Goal: Transaction & Acquisition: Purchase product/service

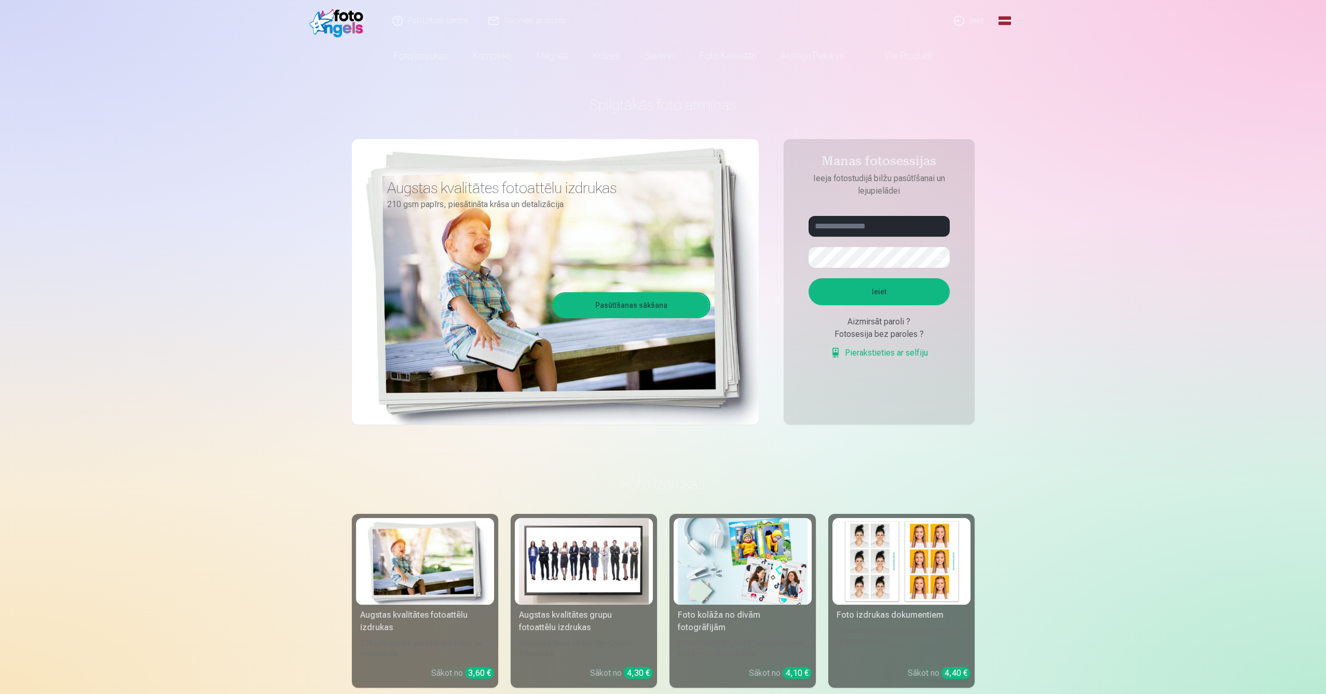
click at [633, 302] on link "Pasūtīšanas sākšana" at bounding box center [631, 305] width 155 height 23
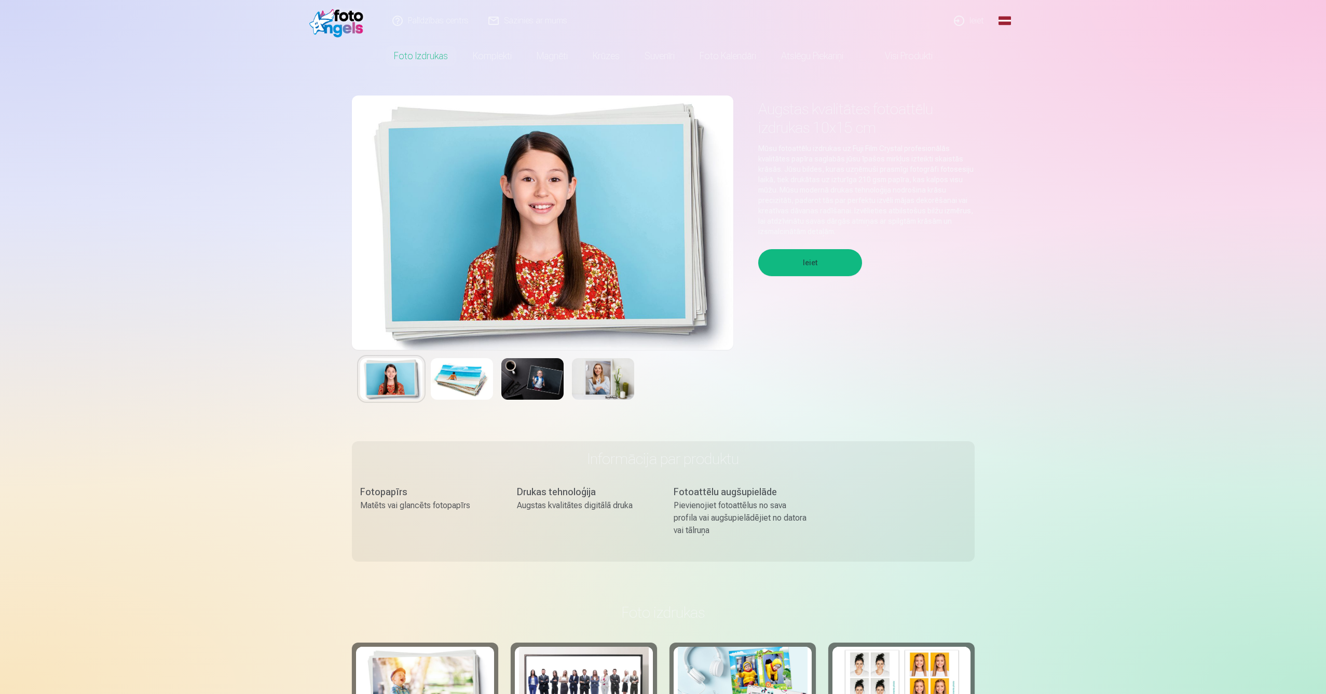
click at [802, 266] on button "Ieiet" at bounding box center [810, 262] width 104 height 27
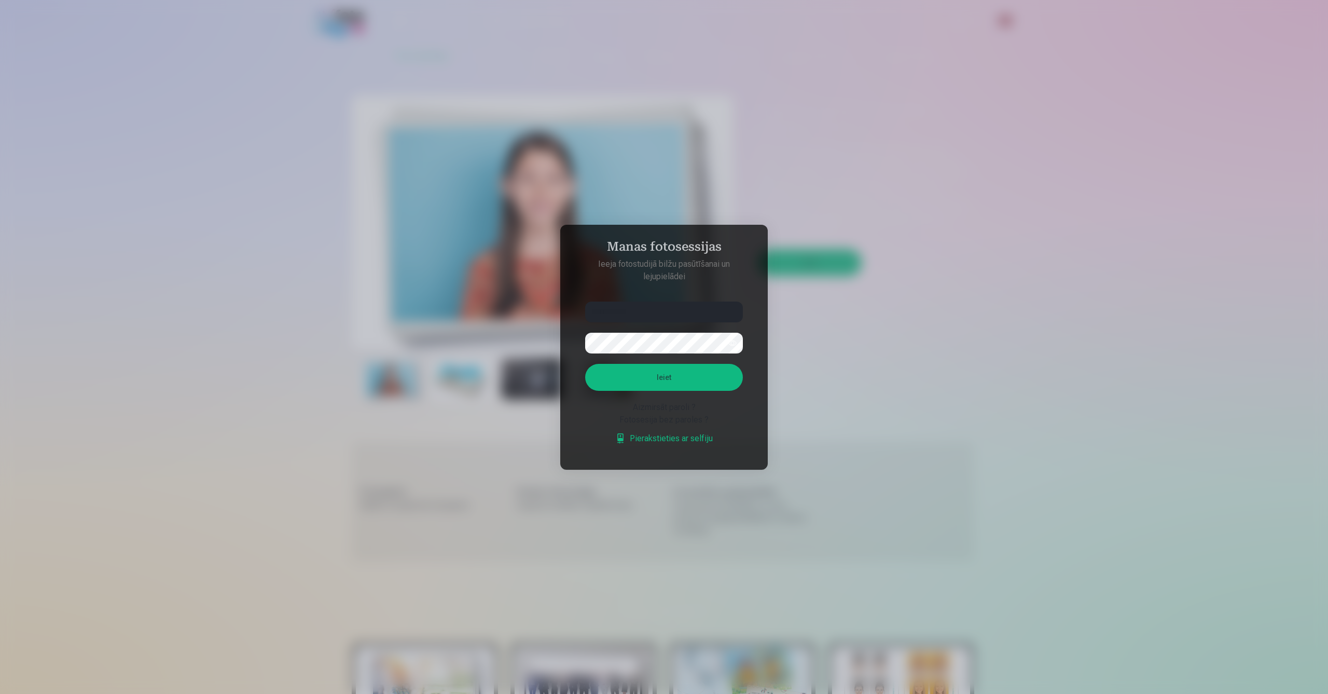
type input "**********"
click at [664, 377] on button "Ieiet" at bounding box center [664, 377] width 158 height 27
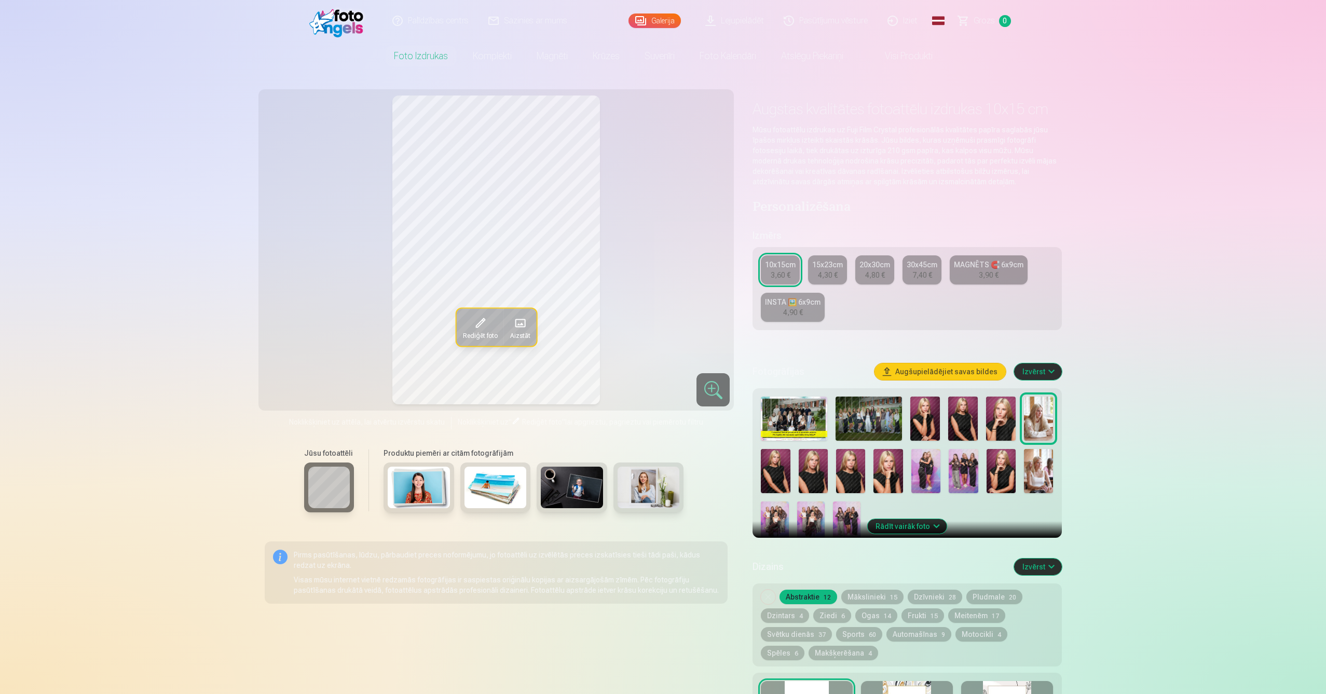
click at [917, 403] on img at bounding box center [925, 418] width 30 height 44
click at [799, 424] on img at bounding box center [794, 418] width 66 height 44
click at [853, 425] on img at bounding box center [869, 418] width 66 height 44
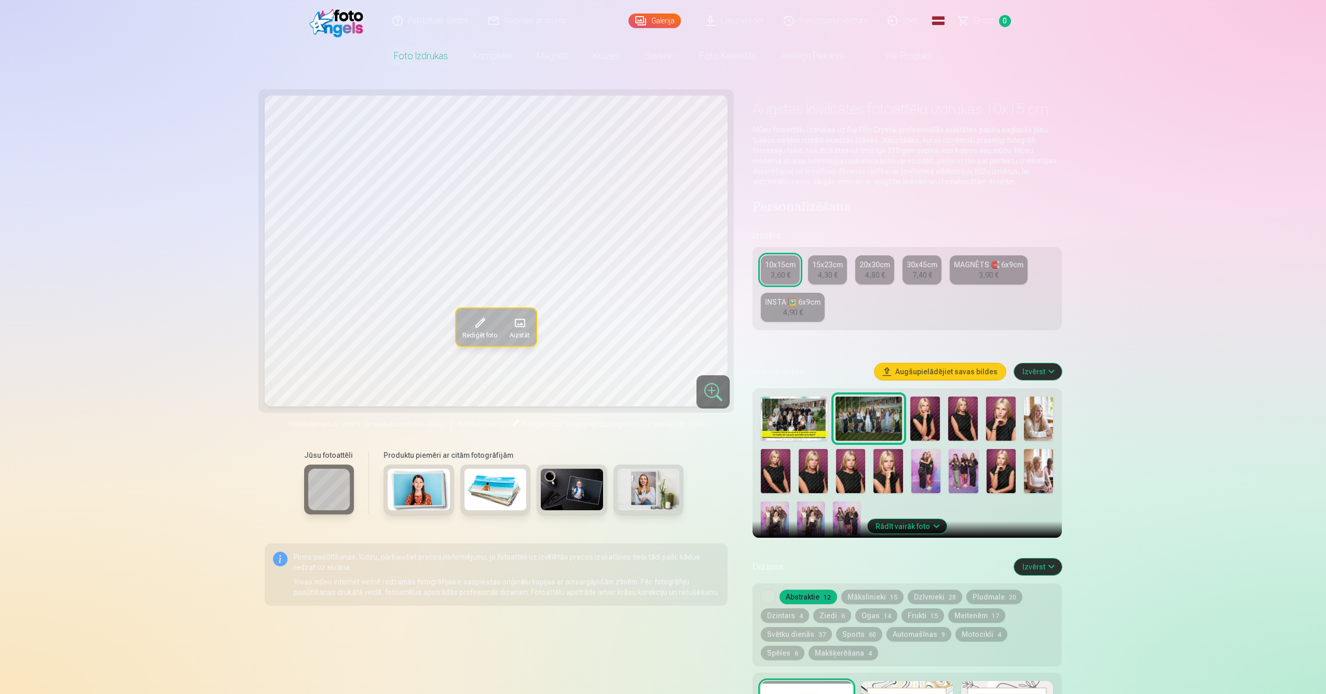
click at [1043, 410] on img at bounding box center [1039, 418] width 30 height 44
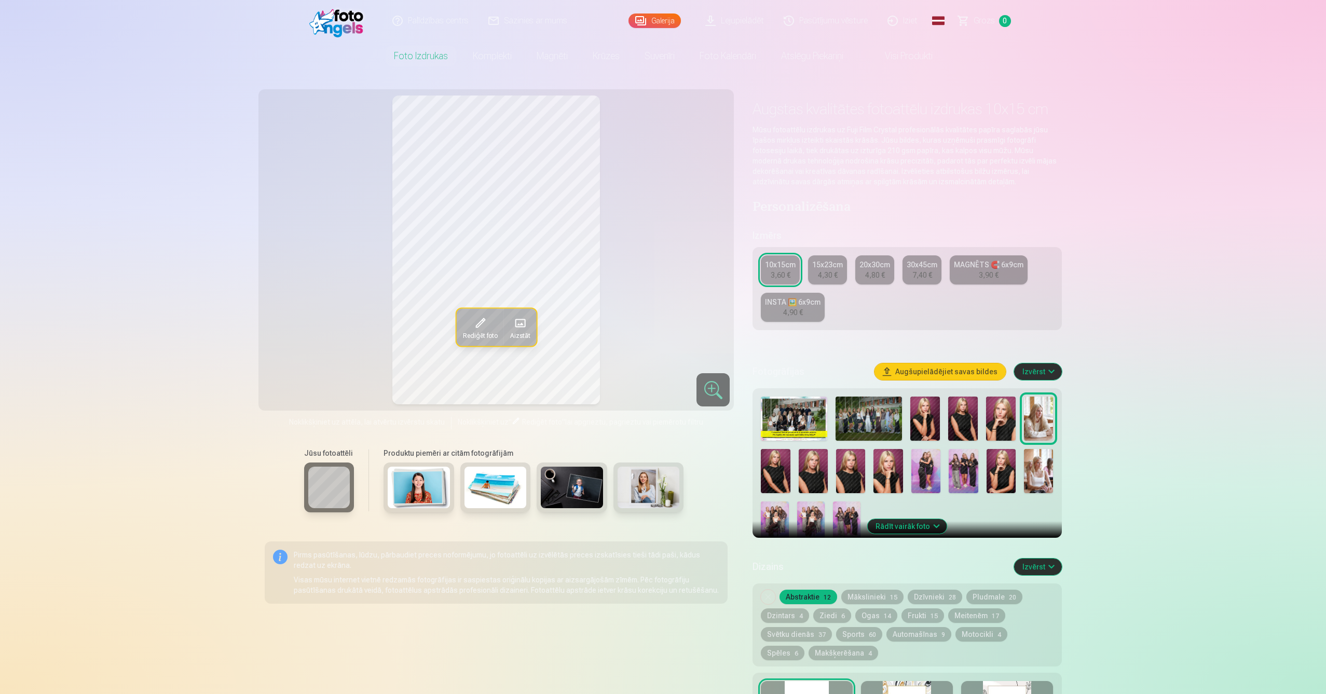
click at [795, 420] on img at bounding box center [794, 418] width 66 height 44
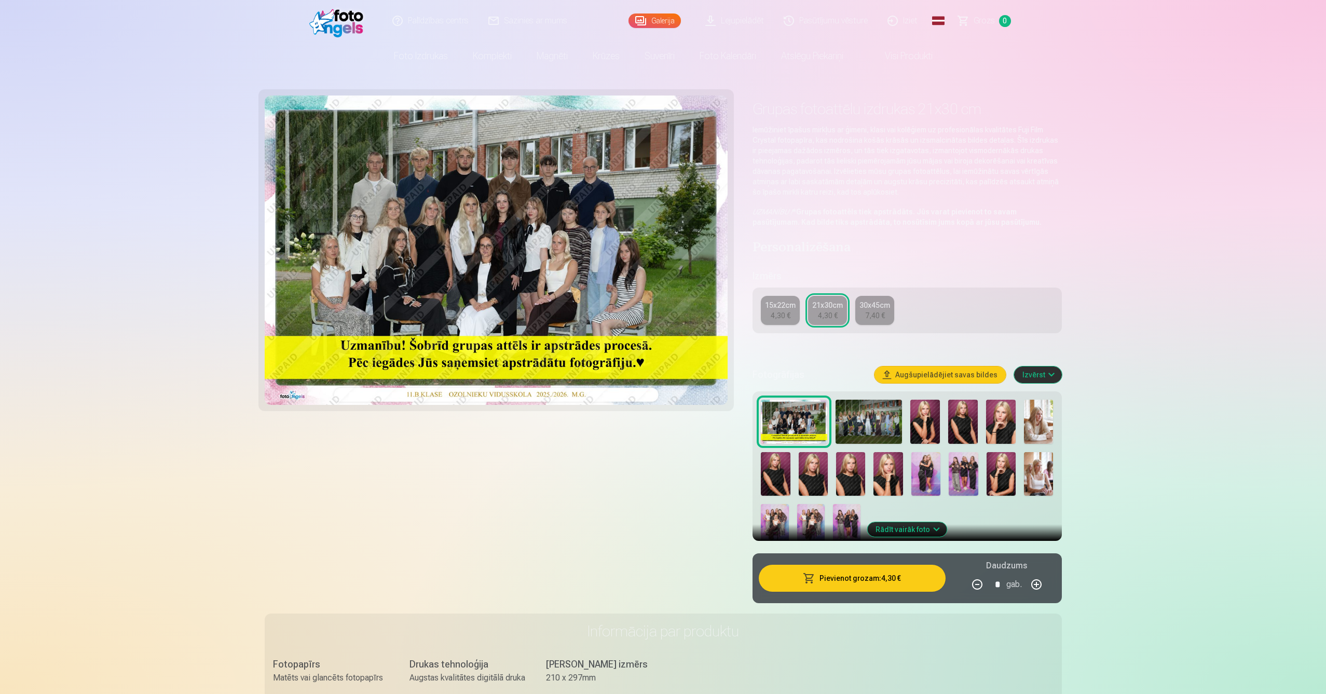
click at [864, 304] on div "30x45cm" at bounding box center [874, 305] width 31 height 10
click at [794, 310] on link "15x22cm 4,30 €" at bounding box center [780, 310] width 39 height 29
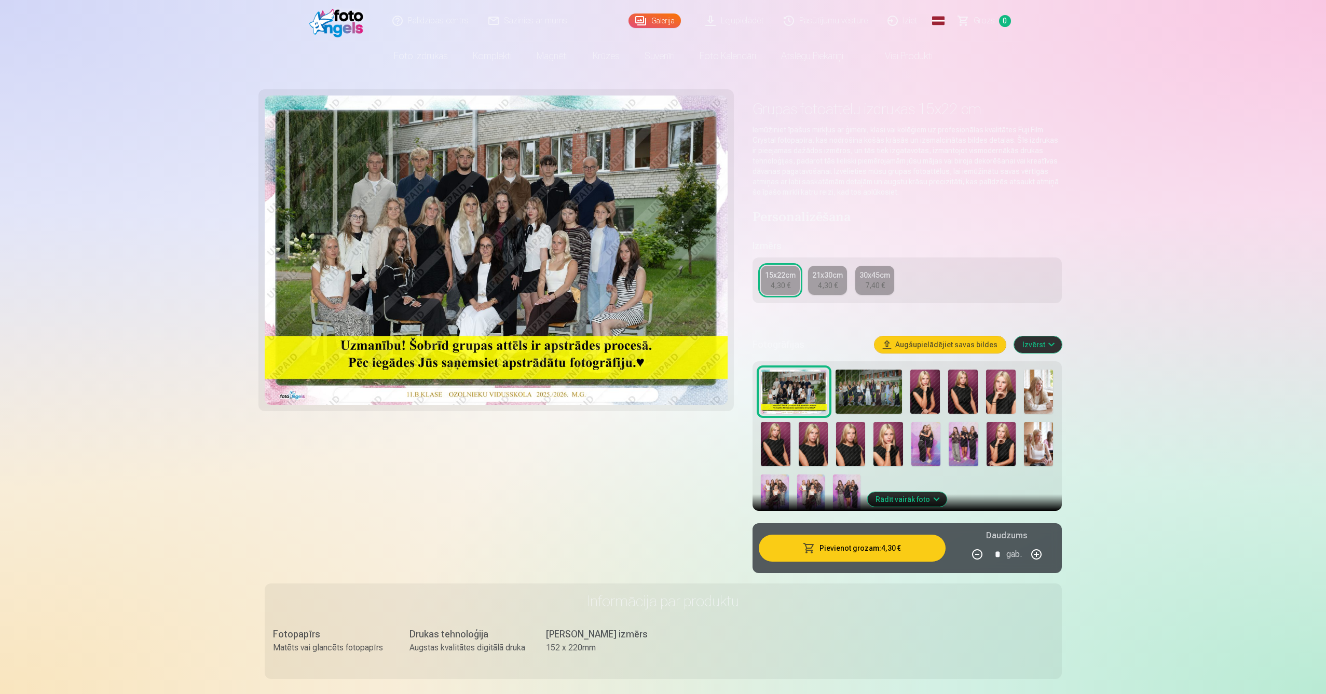
click at [825, 291] on link "21x30cm 4,30 €" at bounding box center [827, 280] width 39 height 29
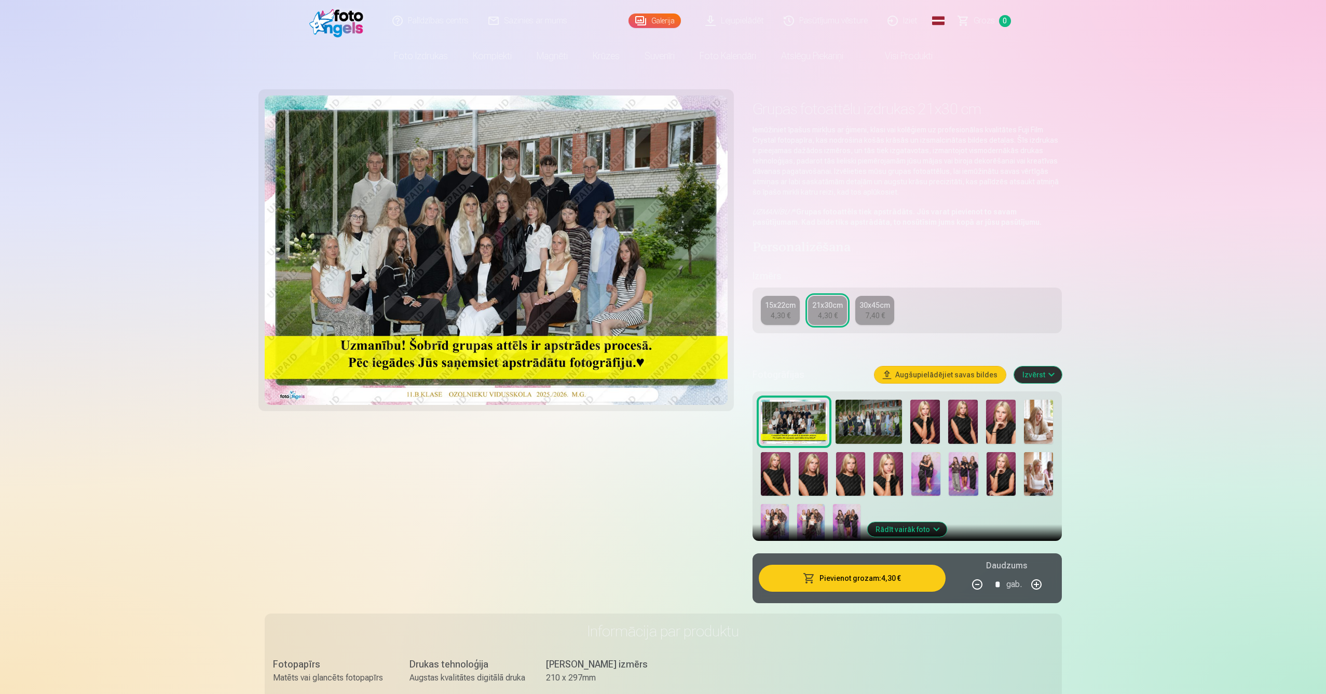
click at [497, 231] on img at bounding box center [496, 249] width 463 height 309
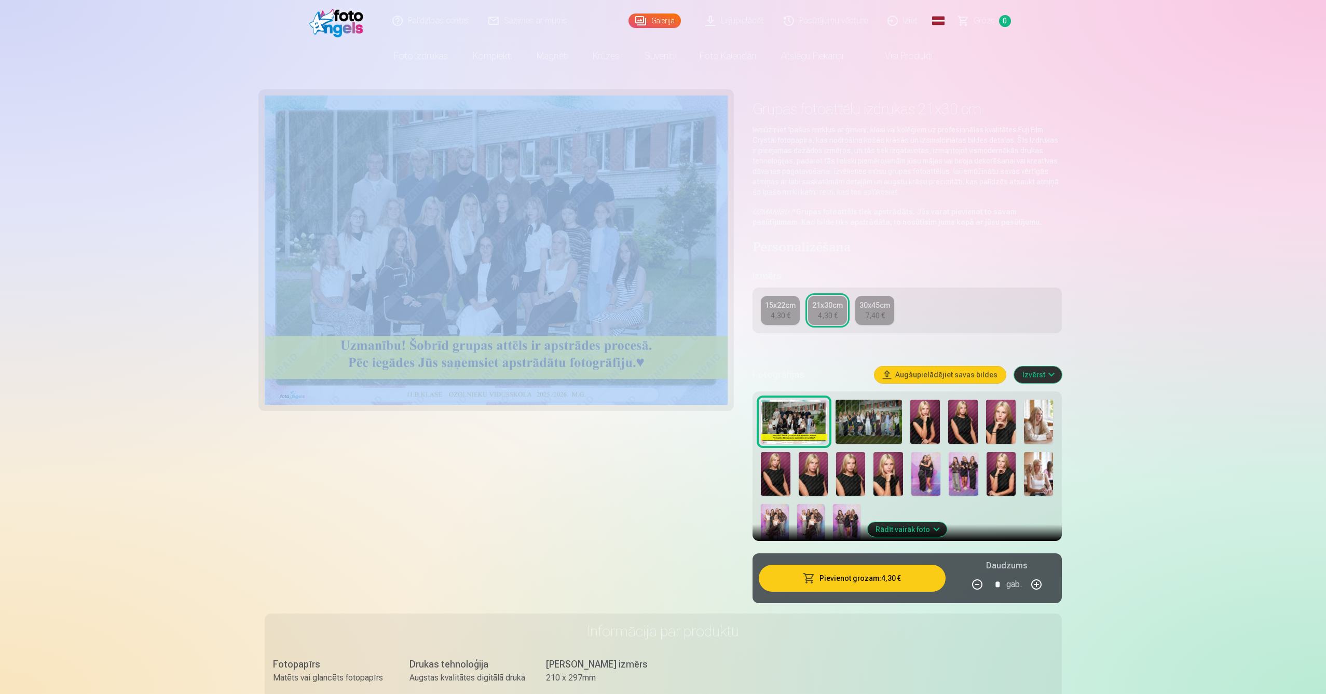
click at [497, 230] on img at bounding box center [496, 249] width 463 height 309
click at [449, 223] on img at bounding box center [496, 249] width 463 height 309
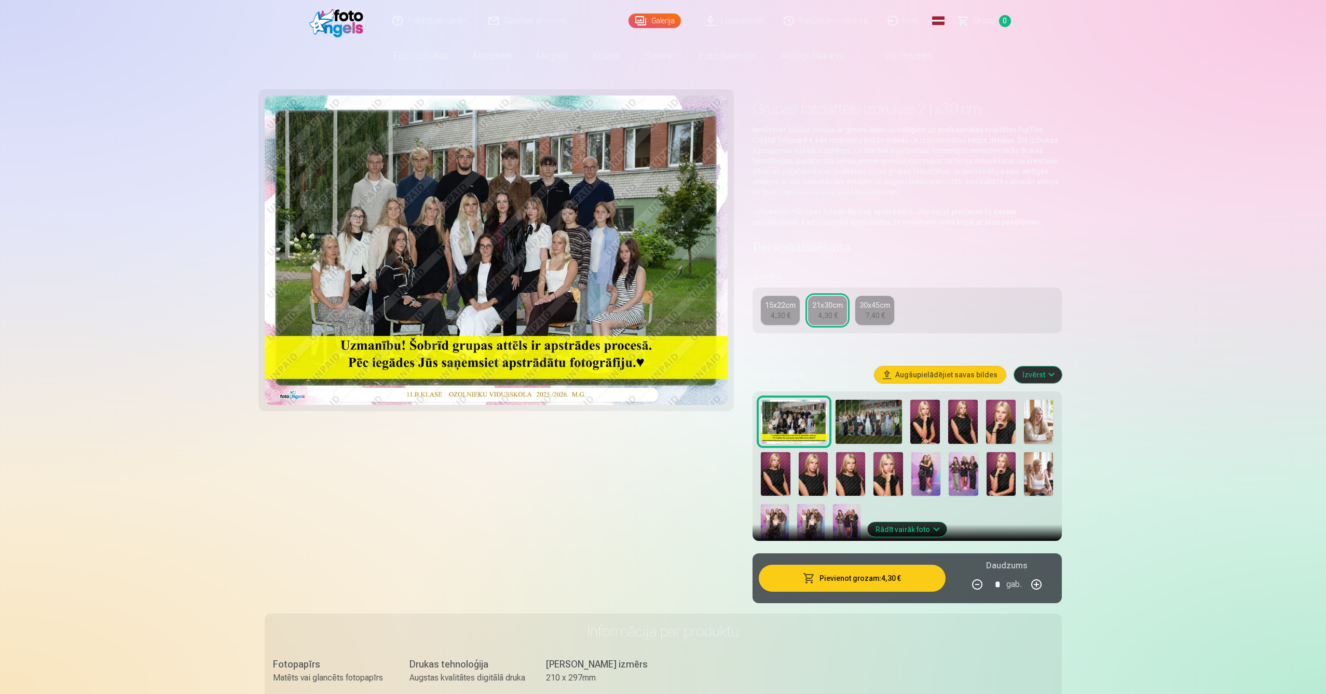
click at [914, 533] on button "Rādīt vairāk foto" at bounding box center [906, 529] width 79 height 15
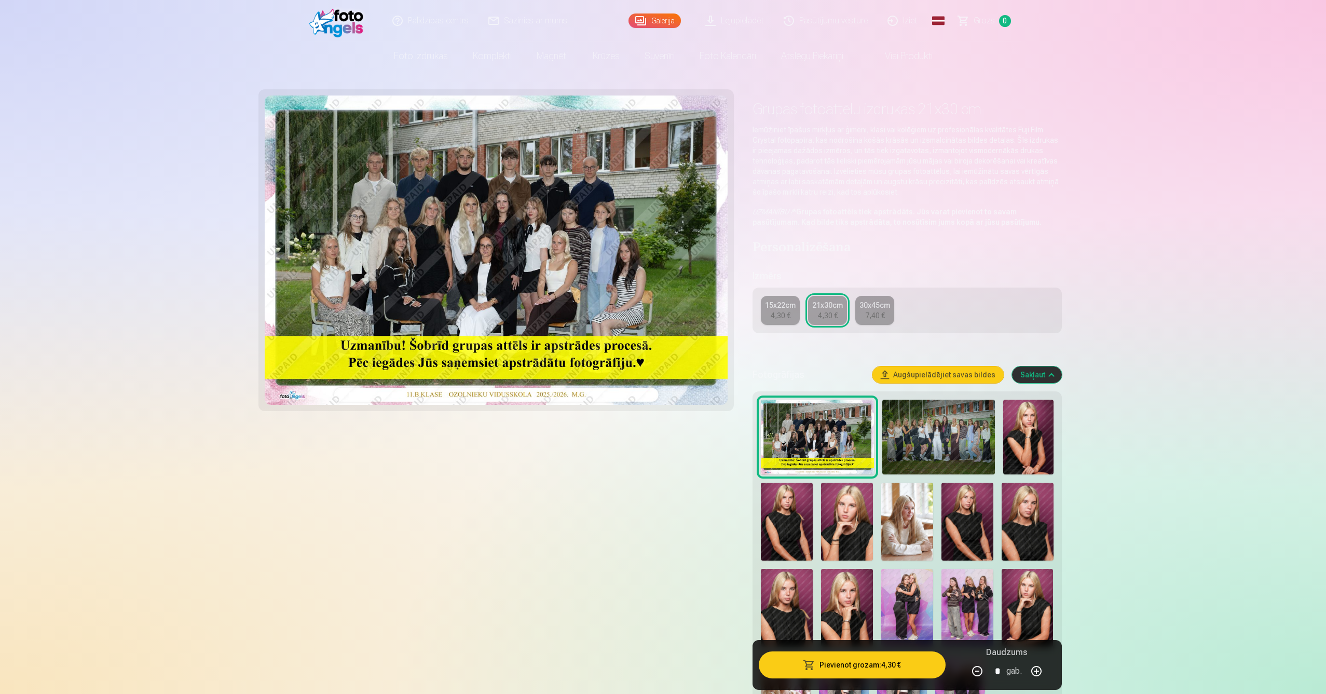
click at [928, 456] on img at bounding box center [938, 437] width 113 height 75
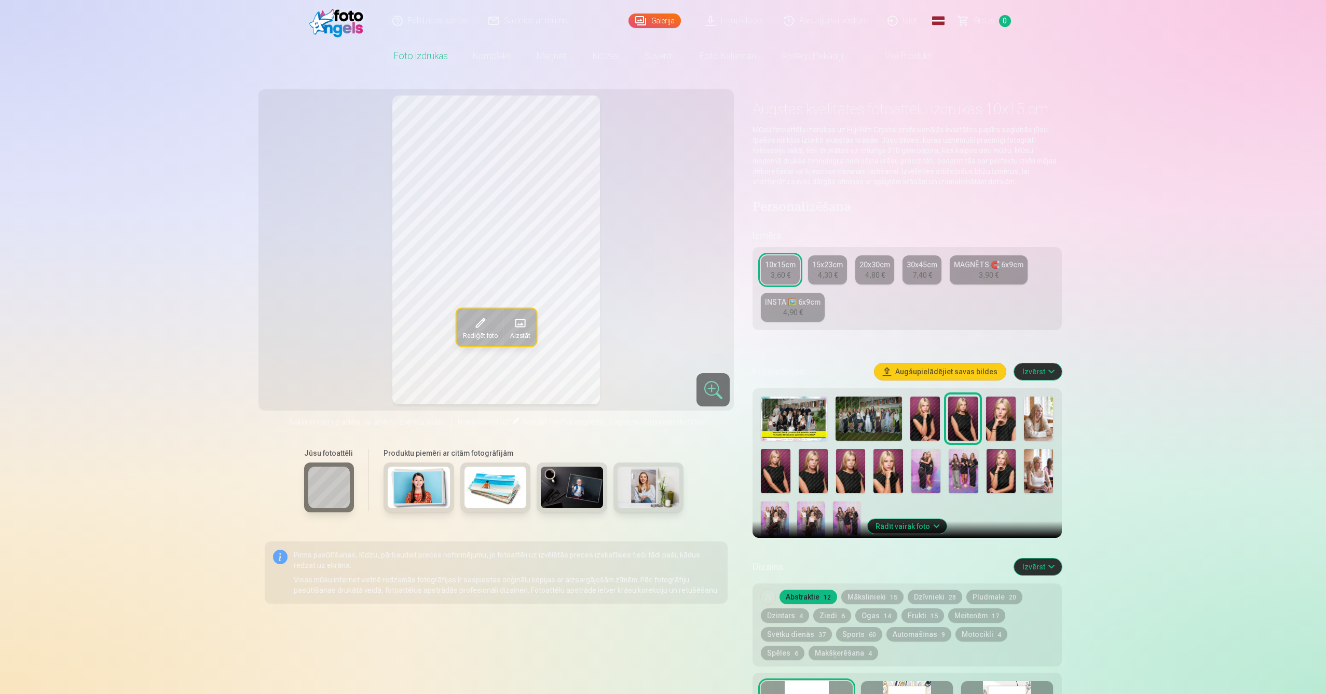
click at [925, 526] on button "Rādīt vairāk foto" at bounding box center [906, 526] width 79 height 15
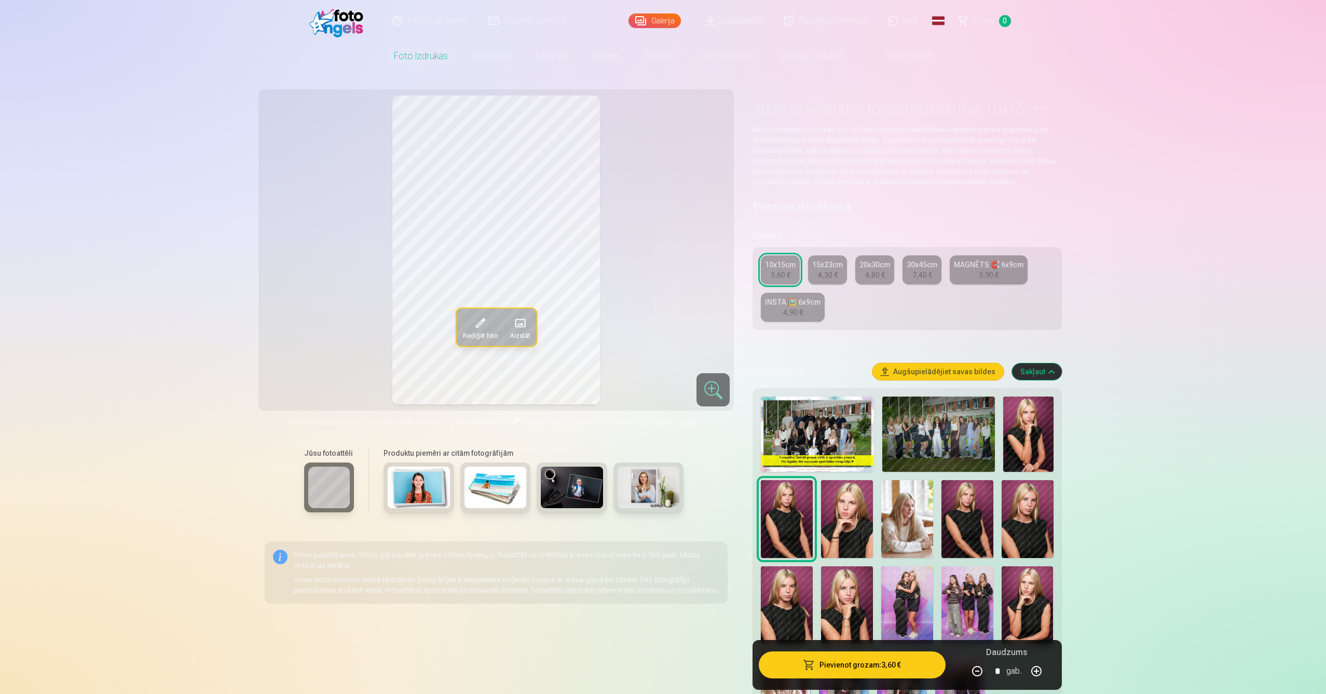
click at [907, 433] on img at bounding box center [938, 433] width 113 height 75
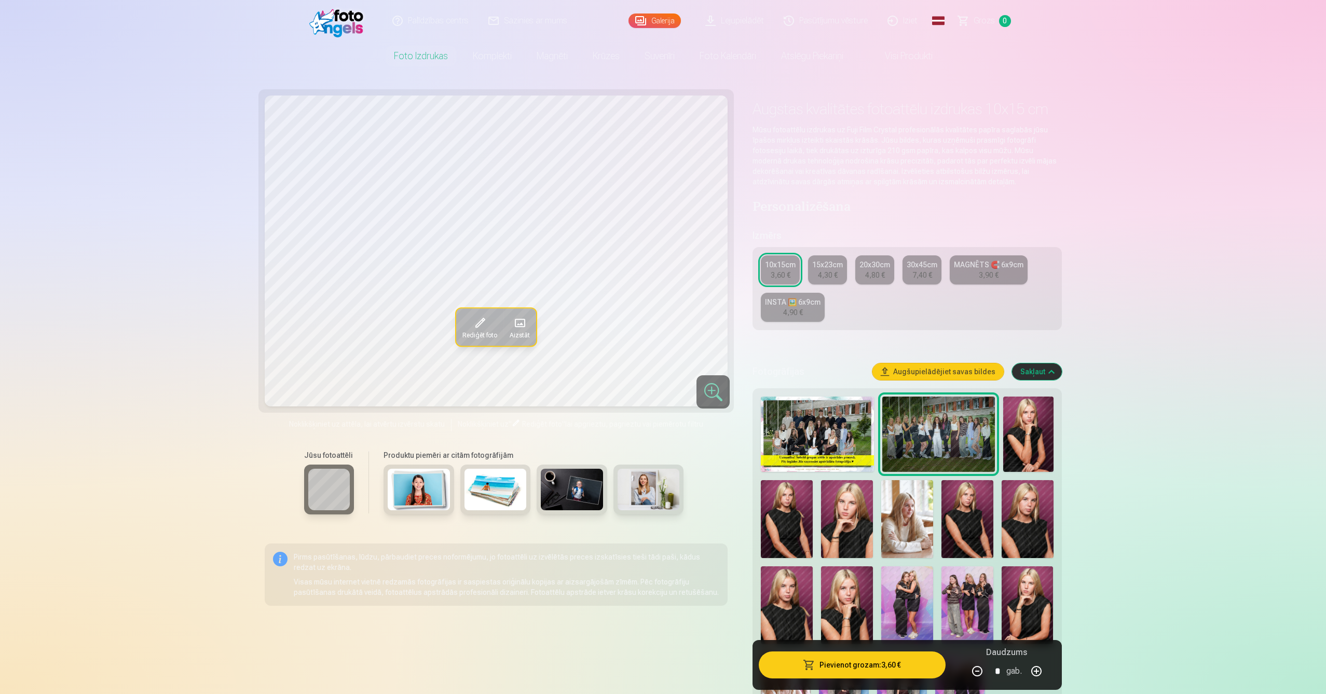
click at [481, 331] on span "Rediģēt foto" at bounding box center [479, 335] width 35 height 8
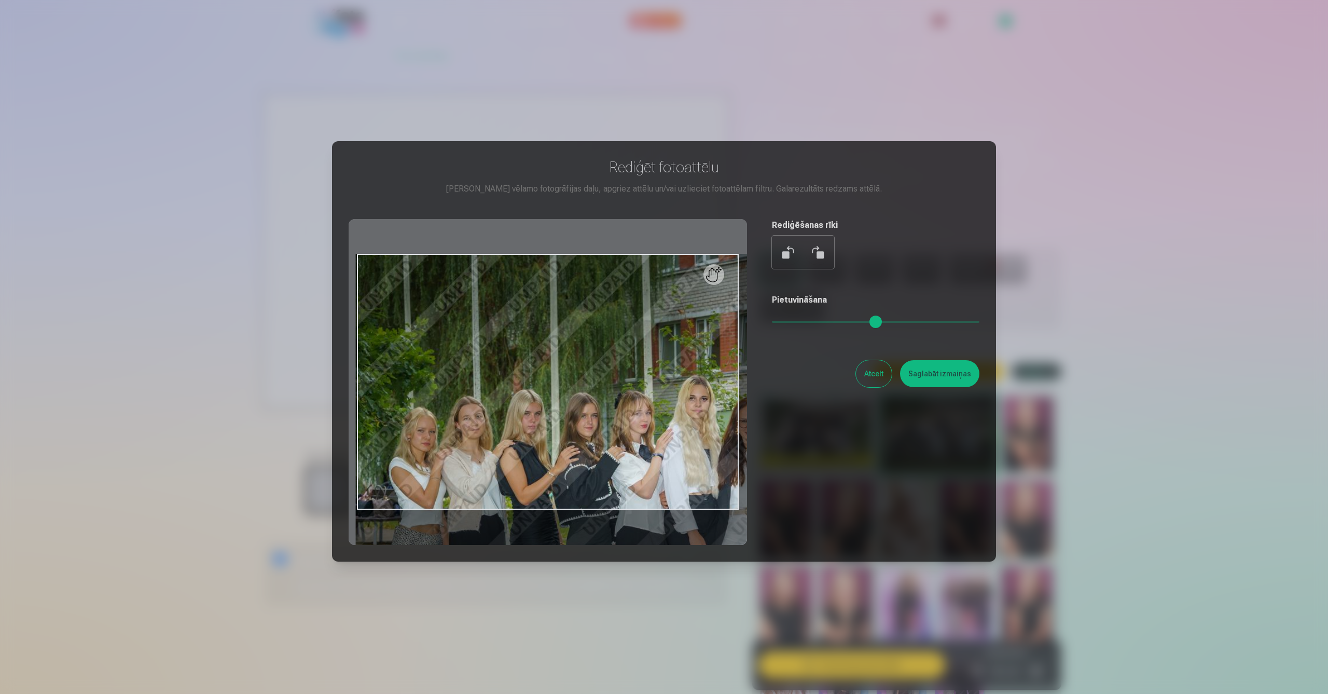
drag, startPoint x: 782, startPoint y: 319, endPoint x: 729, endPoint y: 377, distance: 78.7
type input "****"
click at [885, 322] on input "range" at bounding box center [876, 322] width 208 height 2
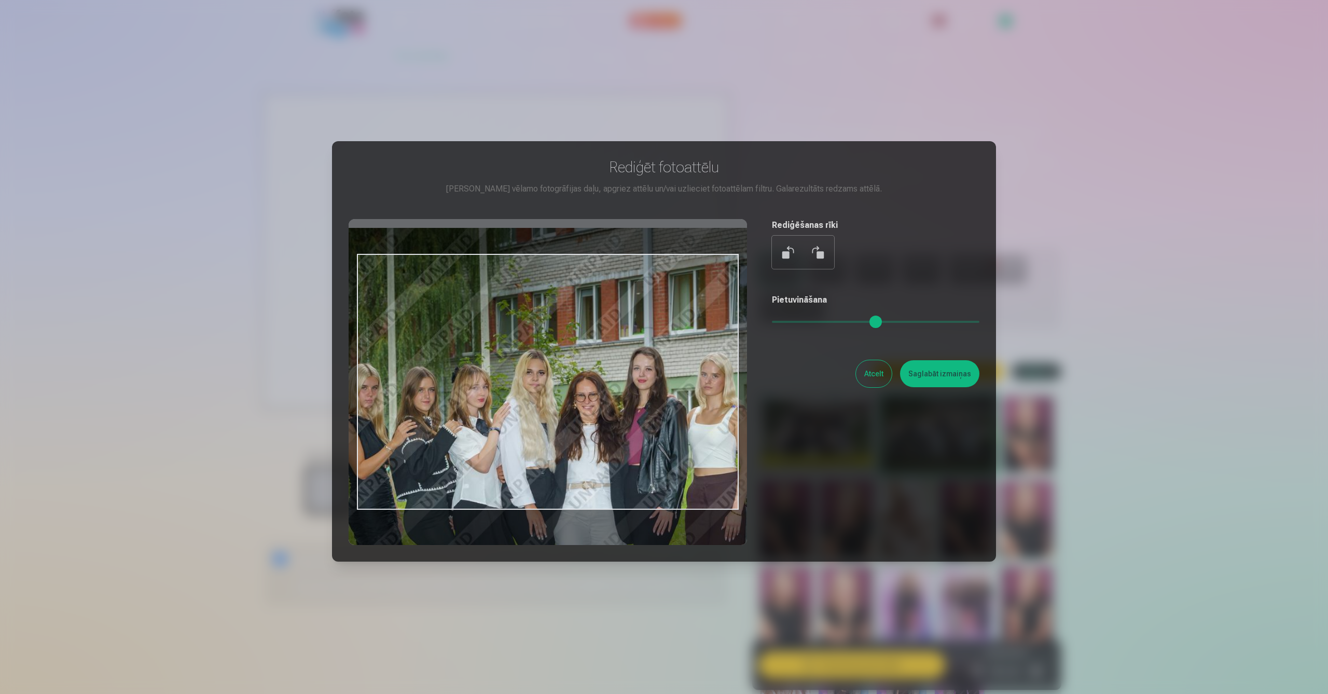
drag, startPoint x: 574, startPoint y: 406, endPoint x: 412, endPoint y: 380, distance: 165.0
click at [412, 380] on div at bounding box center [548, 382] width 399 height 326
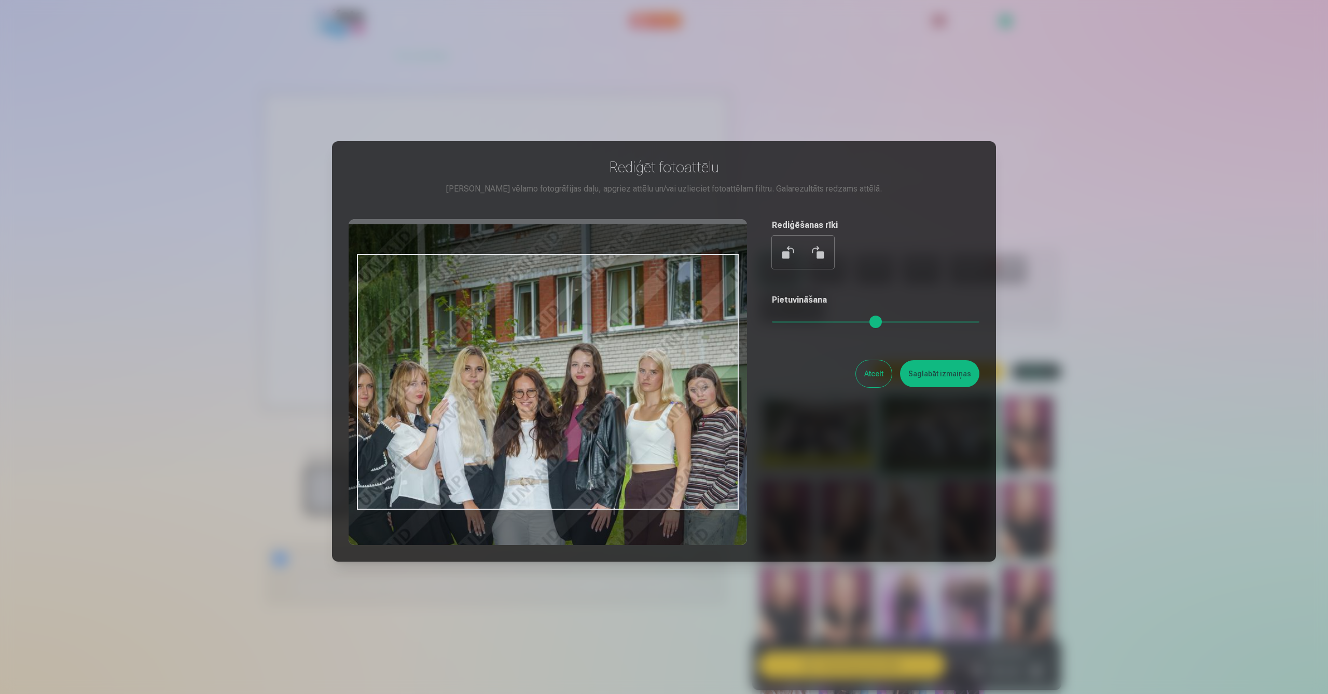
drag, startPoint x: 653, startPoint y: 405, endPoint x: 540, endPoint y: 388, distance: 113.9
click at [559, 393] on div at bounding box center [548, 382] width 399 height 326
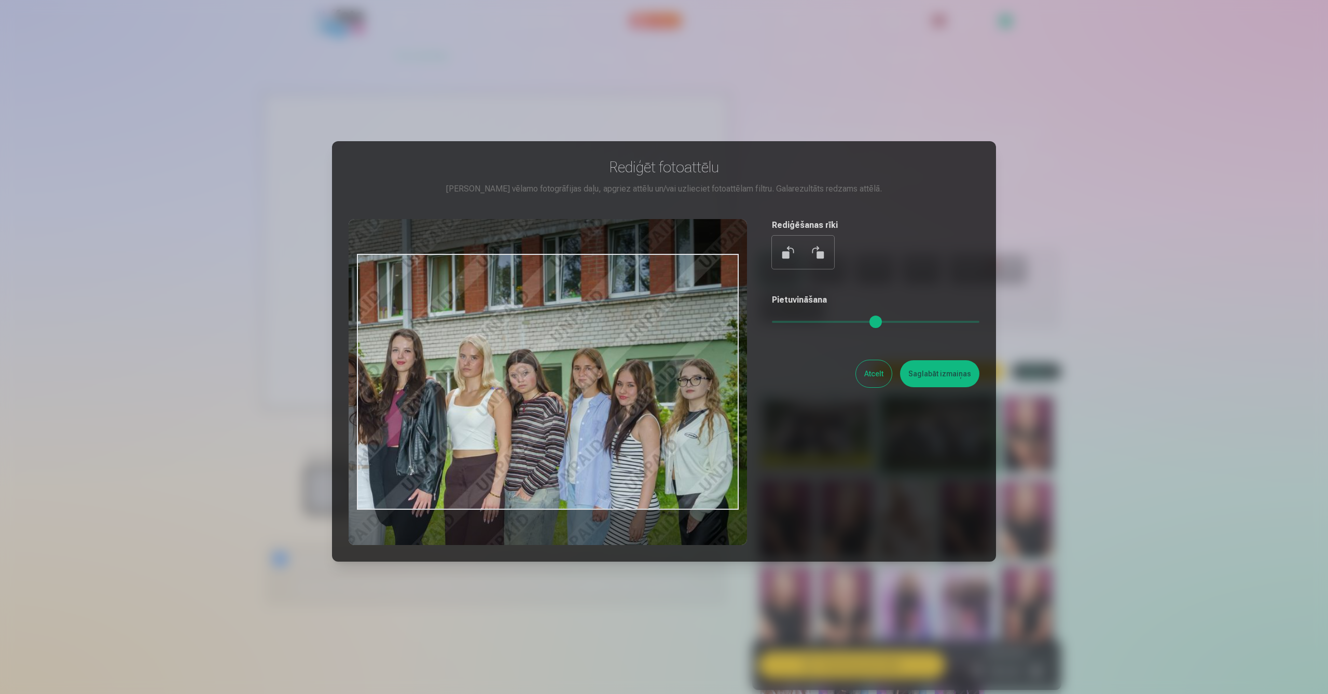
drag, startPoint x: 650, startPoint y: 395, endPoint x: 505, endPoint y: 392, distance: 144.3
click at [505, 392] on div at bounding box center [548, 382] width 399 height 326
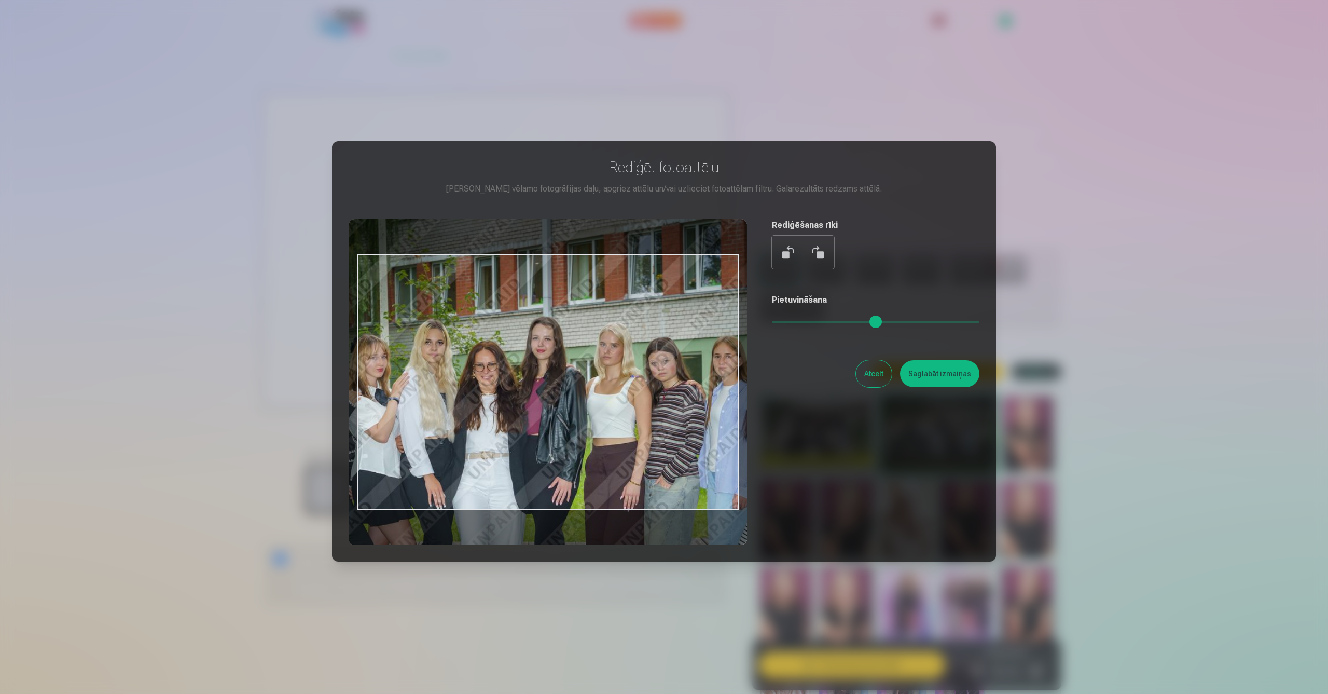
drag, startPoint x: 678, startPoint y: 453, endPoint x: 529, endPoint y: 405, distance: 156.7
click at [826, 441] on div "Rediģēt fotoattēlu [PERSON_NAME] vēlamo fotogrāfijas daļu, apgriez attēlu un/va…" at bounding box center [664, 351] width 631 height 387
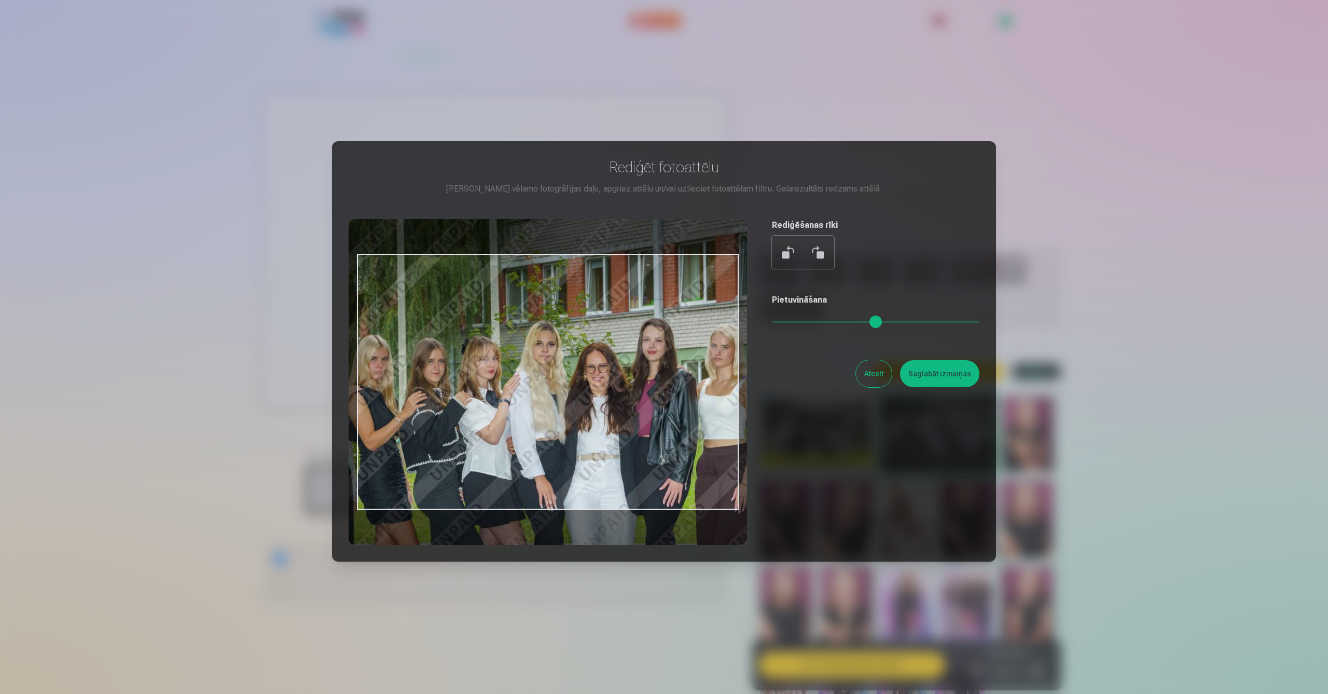
drag, startPoint x: 482, startPoint y: 414, endPoint x: 713, endPoint y: 420, distance: 231.5
click at [713, 420] on div at bounding box center [548, 382] width 399 height 326
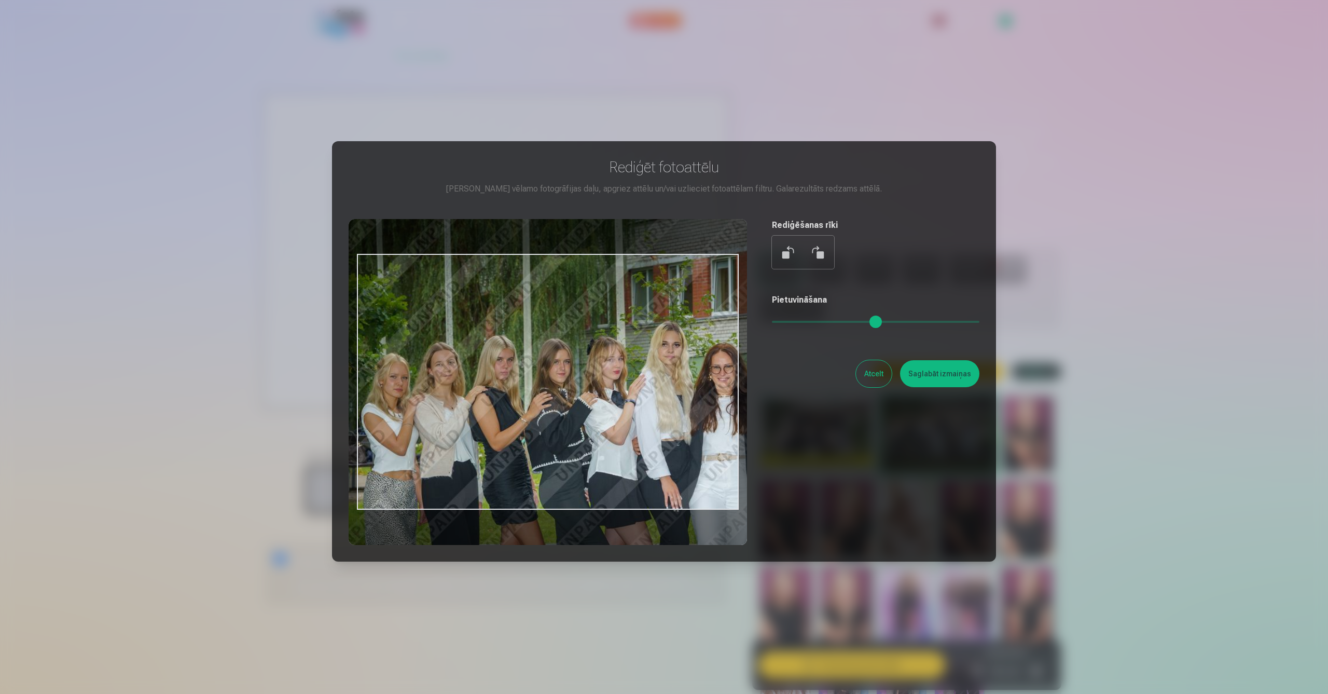
drag, startPoint x: 491, startPoint y: 416, endPoint x: 525, endPoint y: 416, distance: 33.2
click at [525, 416] on div at bounding box center [548, 382] width 399 height 326
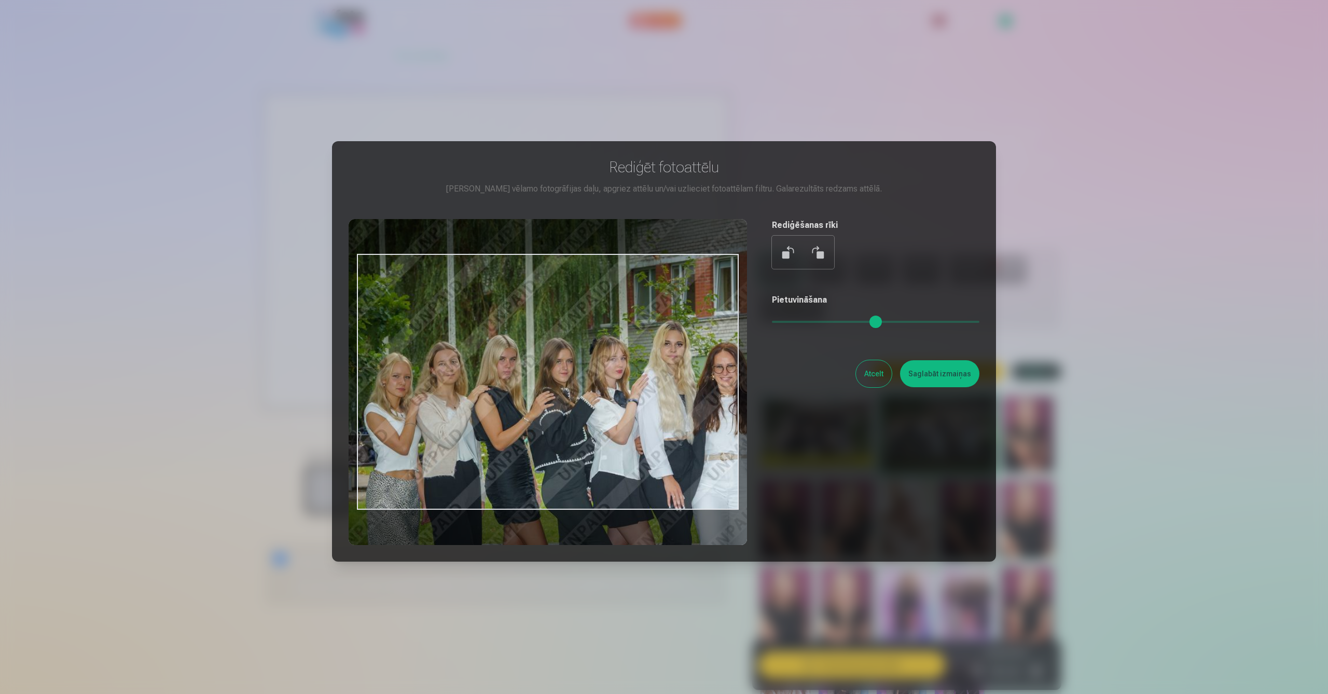
click at [878, 376] on button "Atcelt" at bounding box center [874, 373] width 36 height 27
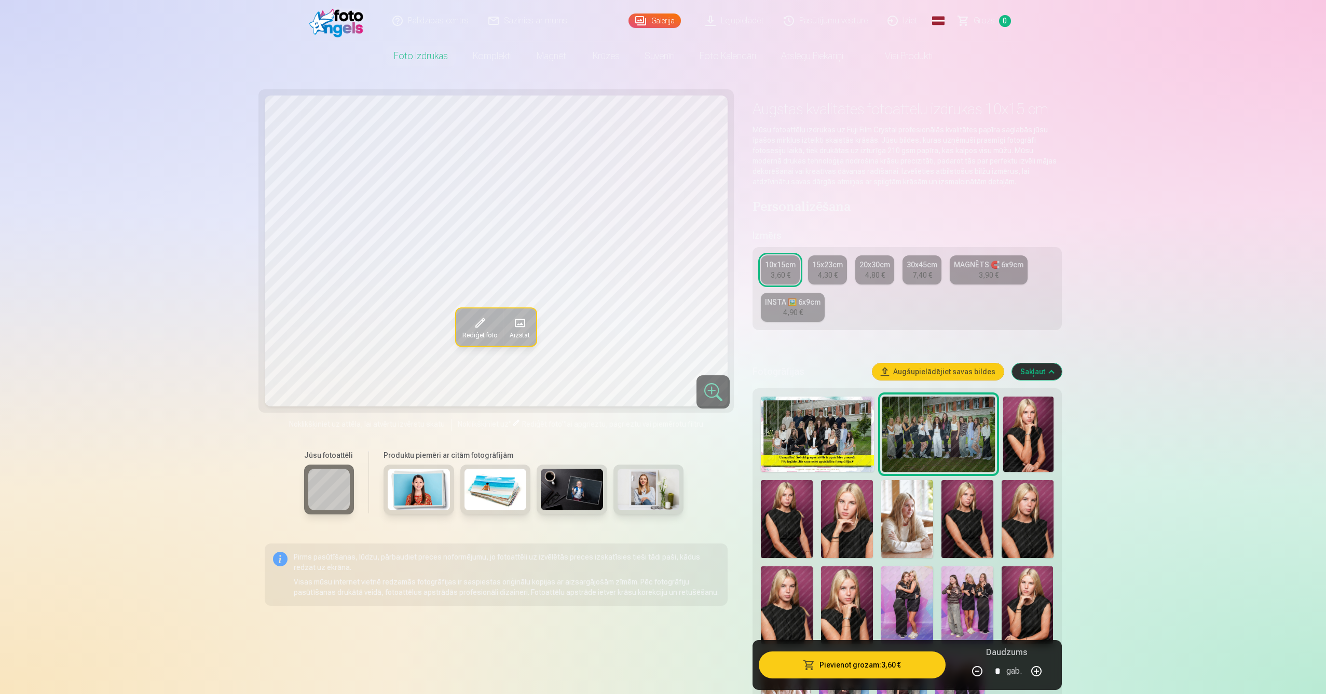
click at [1025, 428] on img at bounding box center [1028, 433] width 50 height 75
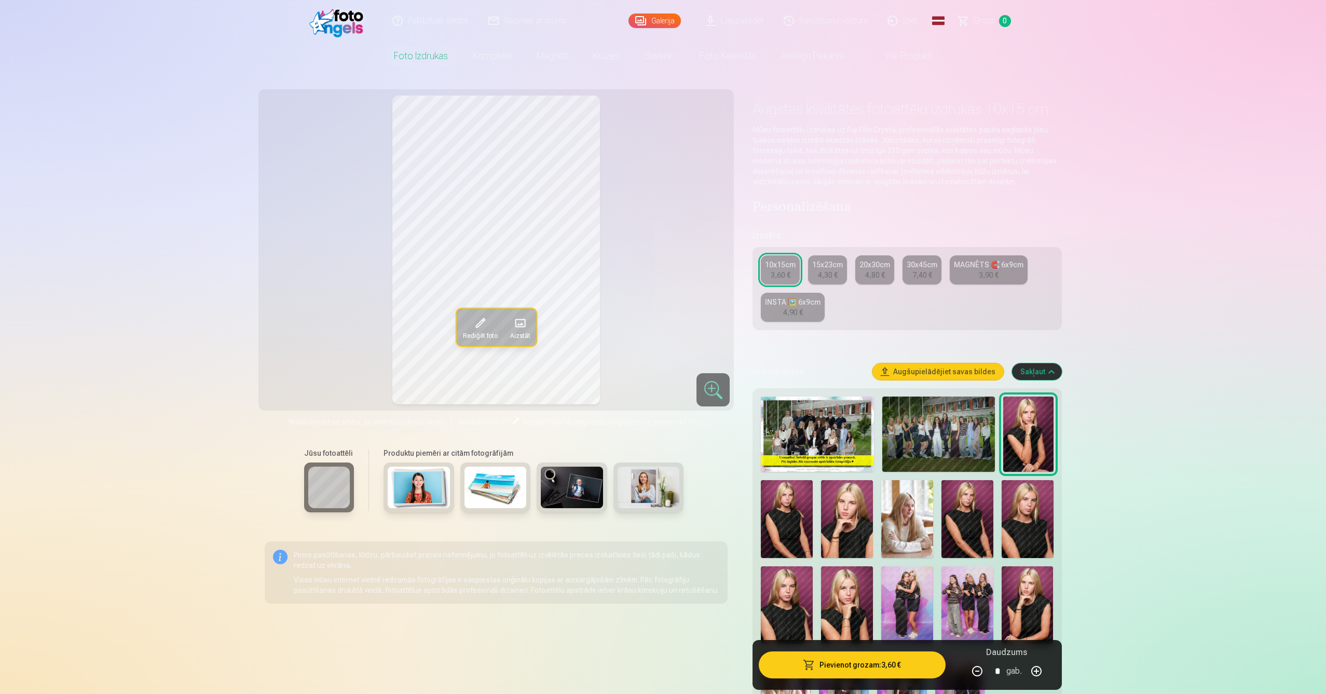
click at [789, 510] on img at bounding box center [787, 519] width 52 height 78
click at [846, 519] on img at bounding box center [847, 519] width 52 height 78
click at [915, 522] on img at bounding box center [907, 519] width 52 height 78
click at [962, 524] on img at bounding box center [967, 519] width 52 height 78
click at [1035, 518] on img at bounding box center [1028, 519] width 52 height 78
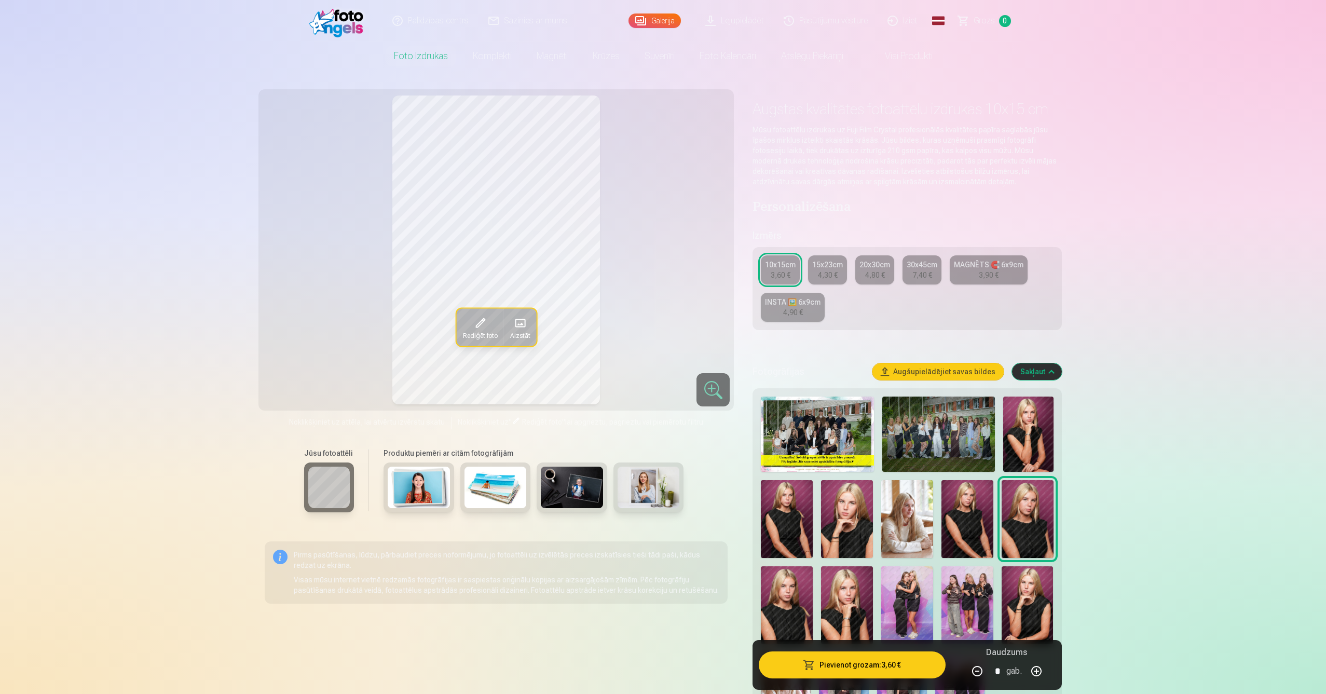
click at [788, 589] on img at bounding box center [787, 605] width 52 height 78
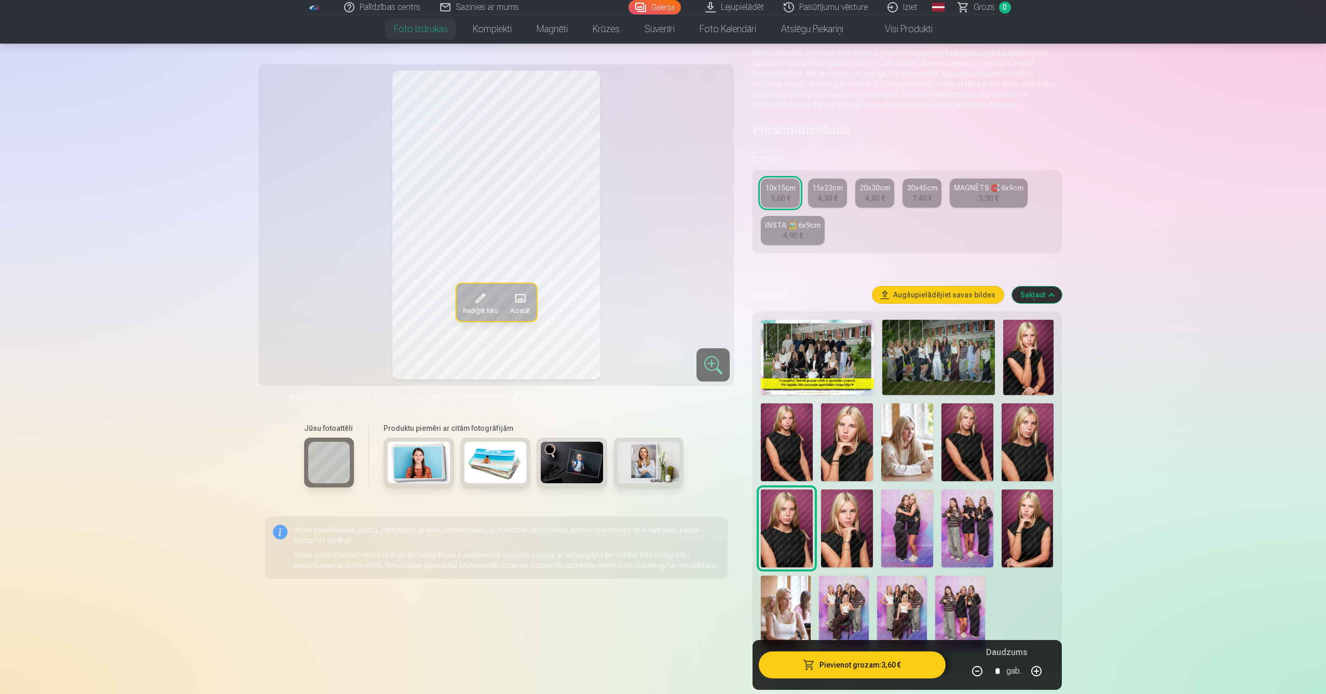
scroll to position [100, 0]
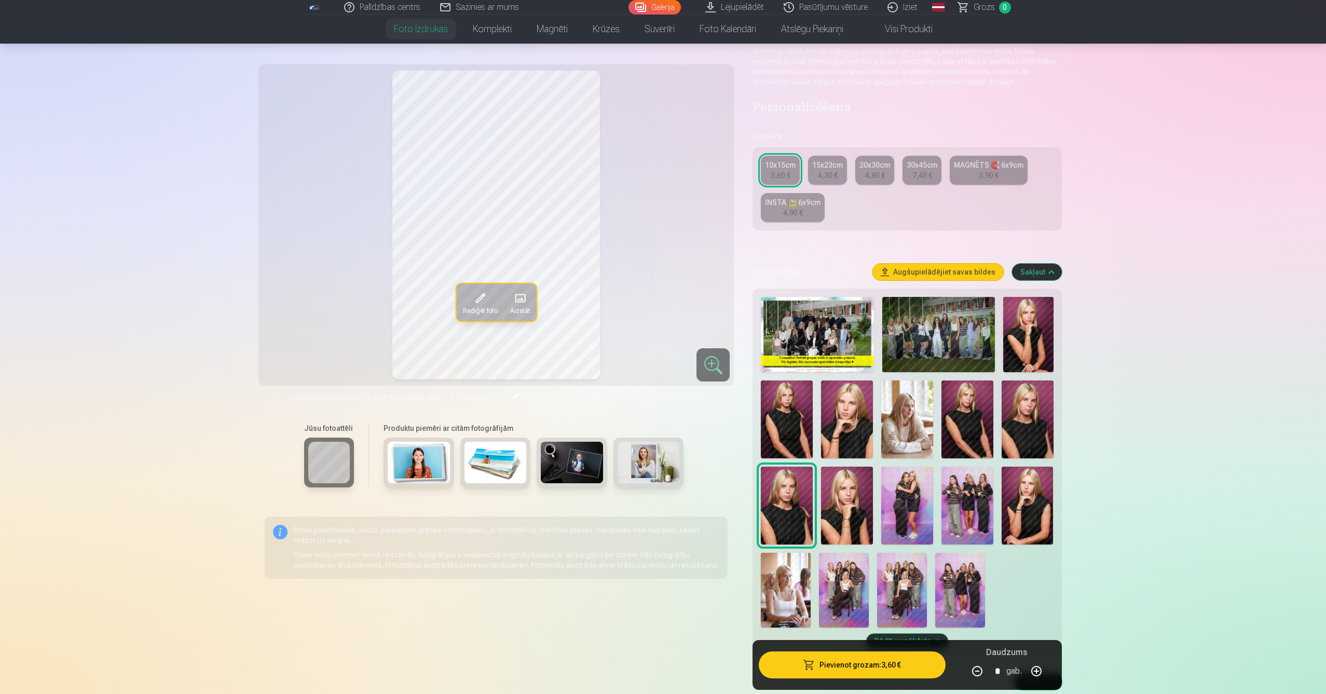
click at [854, 512] on img at bounding box center [847, 506] width 52 height 78
click at [926, 504] on img at bounding box center [907, 506] width 52 height 78
click at [976, 505] on img at bounding box center [967, 506] width 52 height 78
click at [1022, 510] on img at bounding box center [1028, 506] width 52 height 78
click at [775, 587] on img at bounding box center [786, 590] width 50 height 75
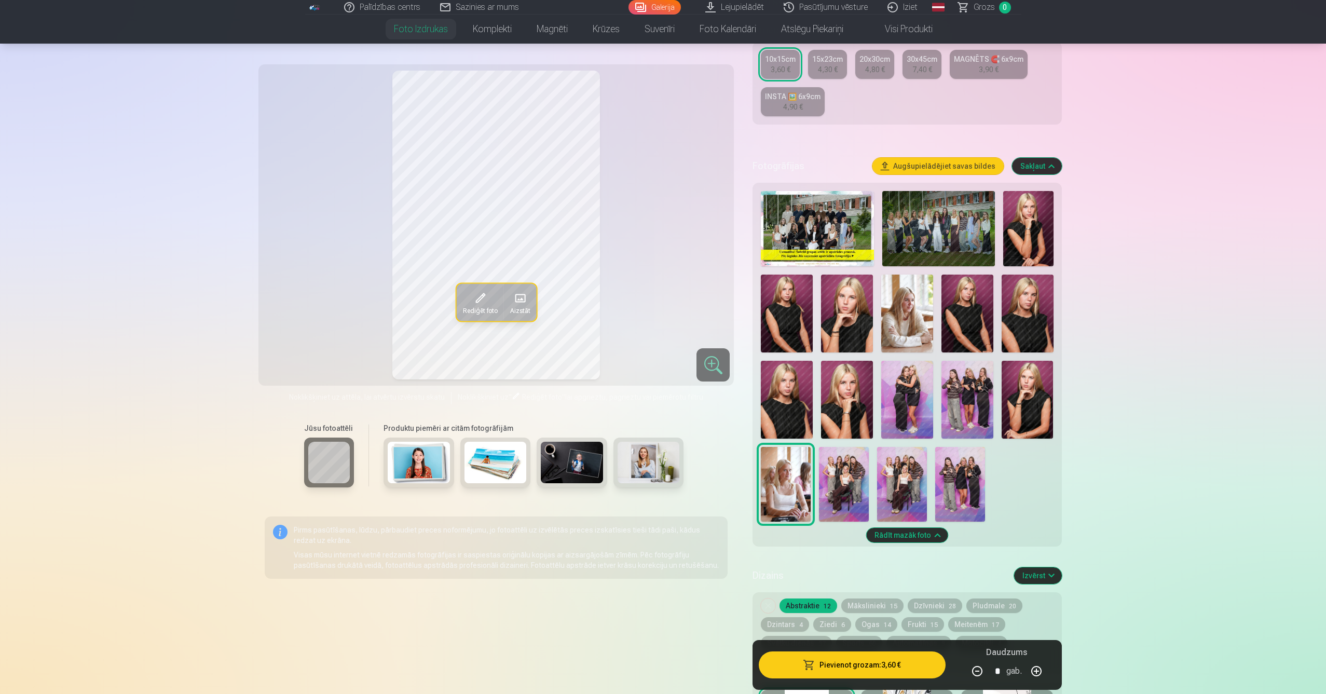
scroll to position [208, 0]
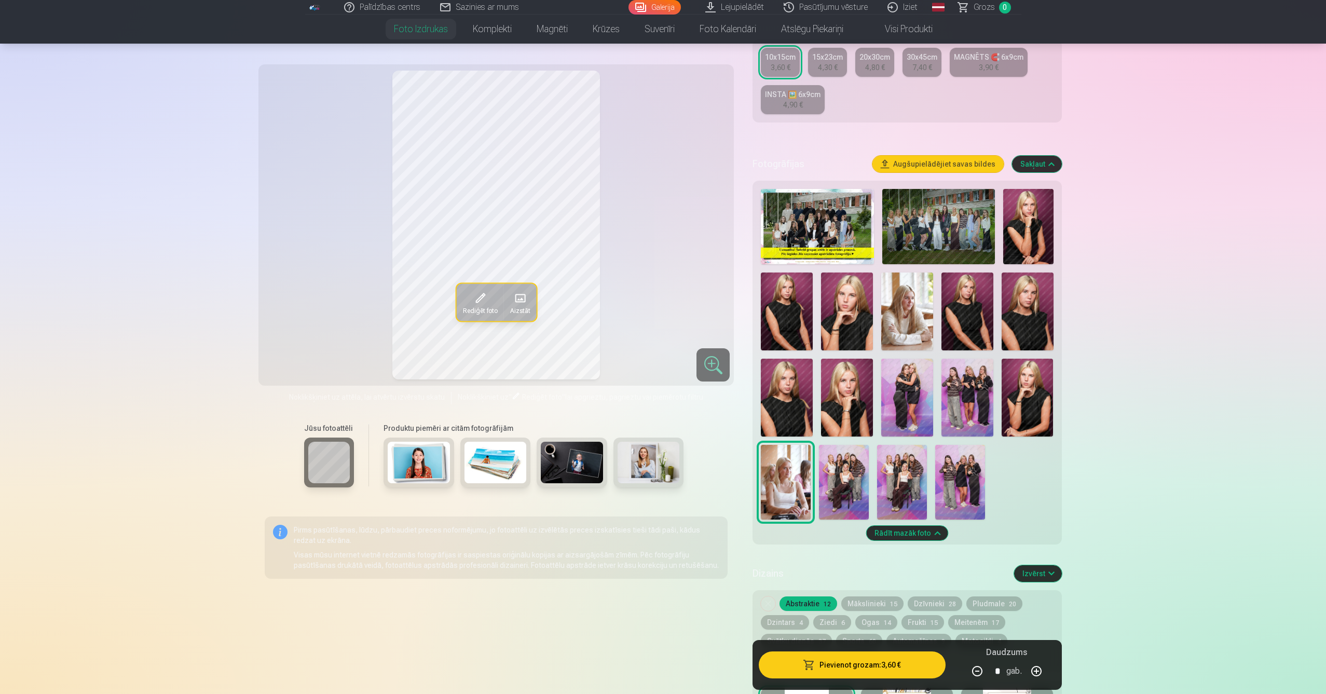
click at [831, 497] on img at bounding box center [844, 482] width 50 height 75
click at [908, 486] on img at bounding box center [902, 482] width 50 height 75
click at [958, 483] on img at bounding box center [960, 482] width 50 height 75
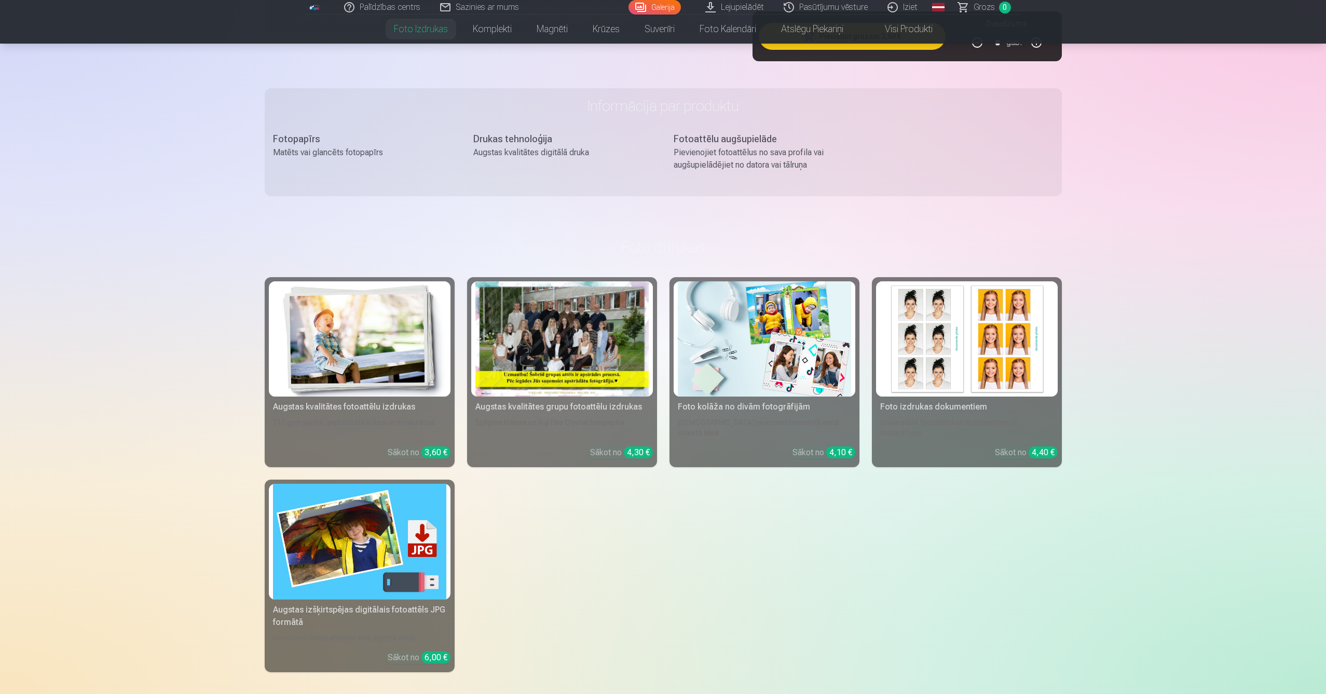
scroll to position [1051, 0]
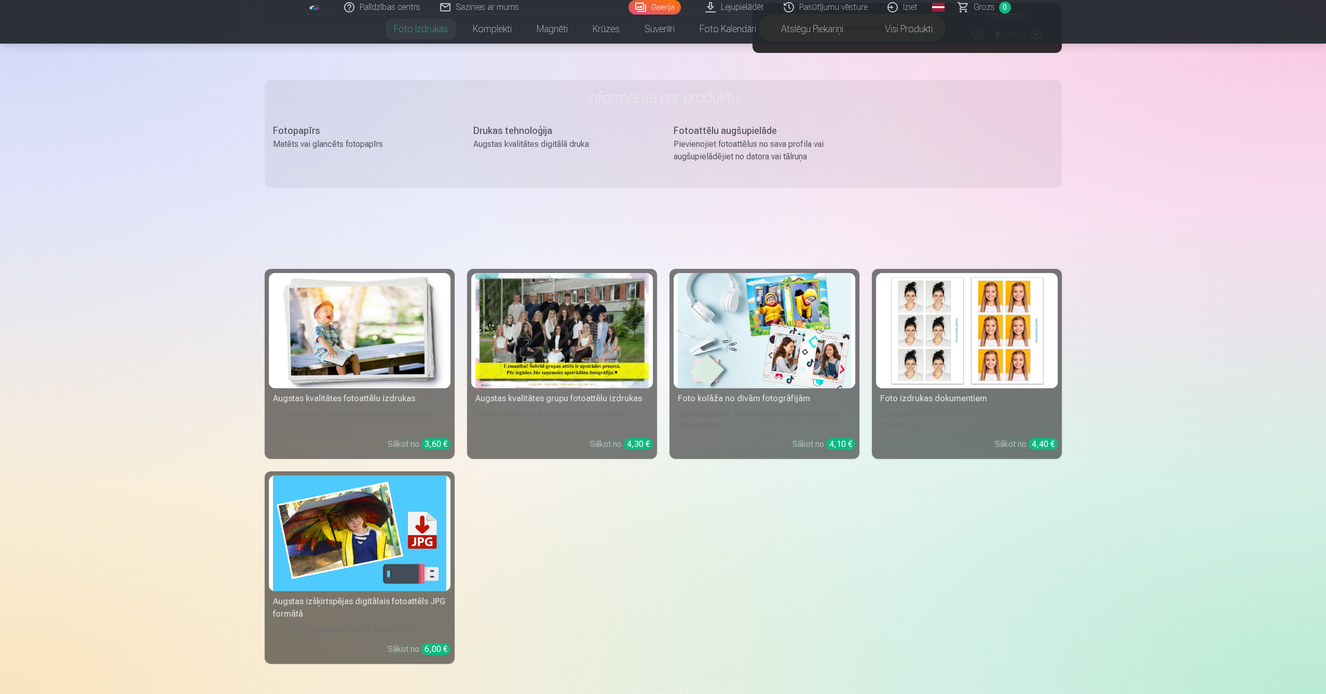
click at [566, 343] on div at bounding box center [561, 331] width 173 height 116
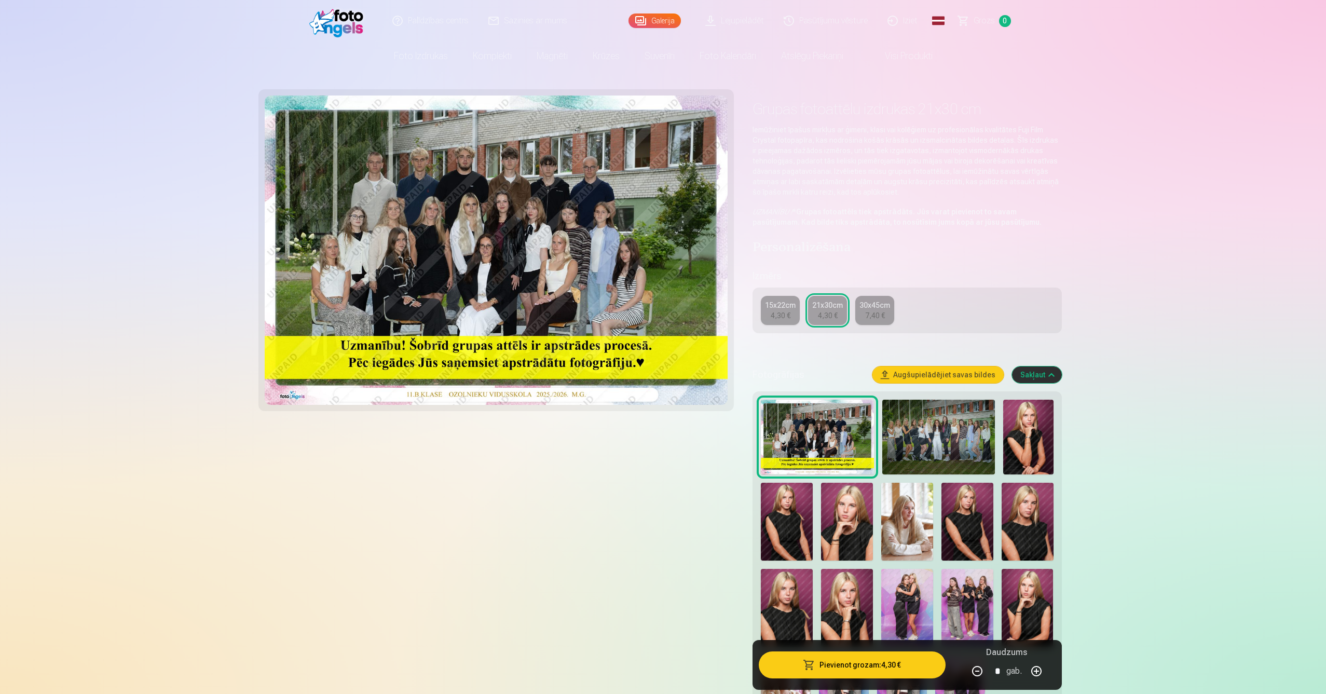
click at [930, 431] on img at bounding box center [938, 437] width 113 height 75
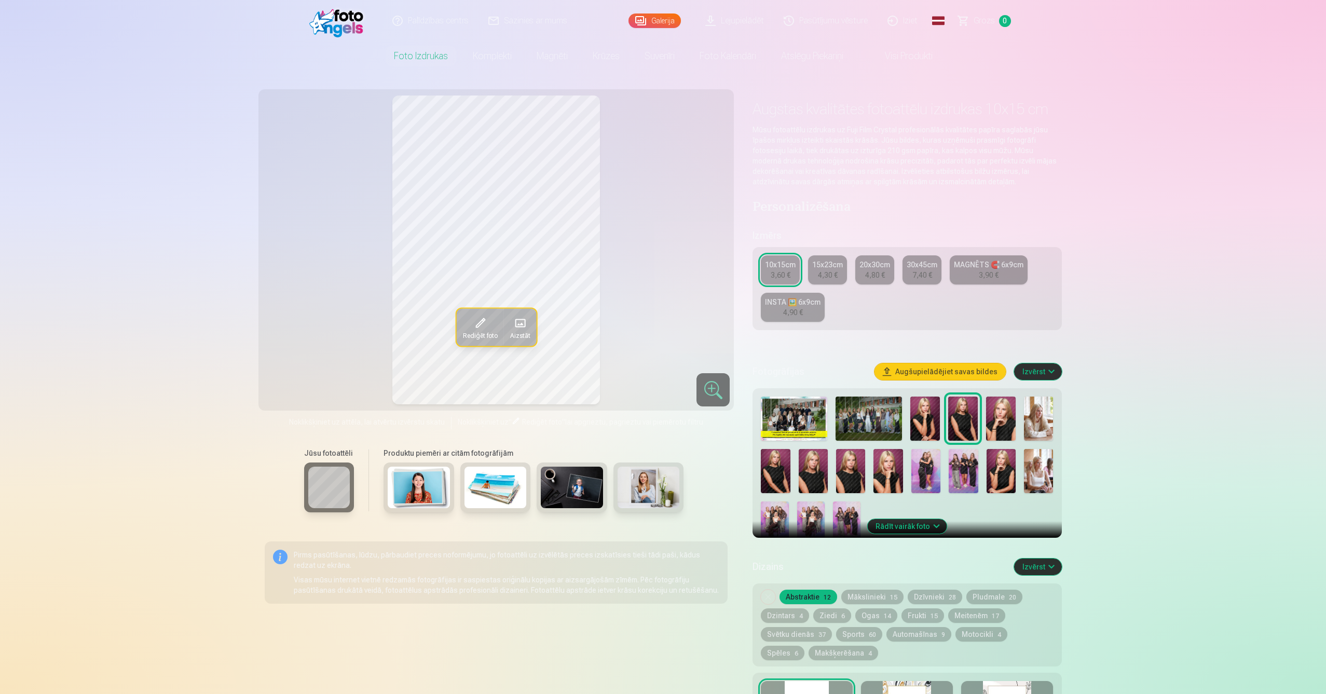
click at [919, 529] on button "Rādīt vairāk foto" at bounding box center [906, 526] width 79 height 15
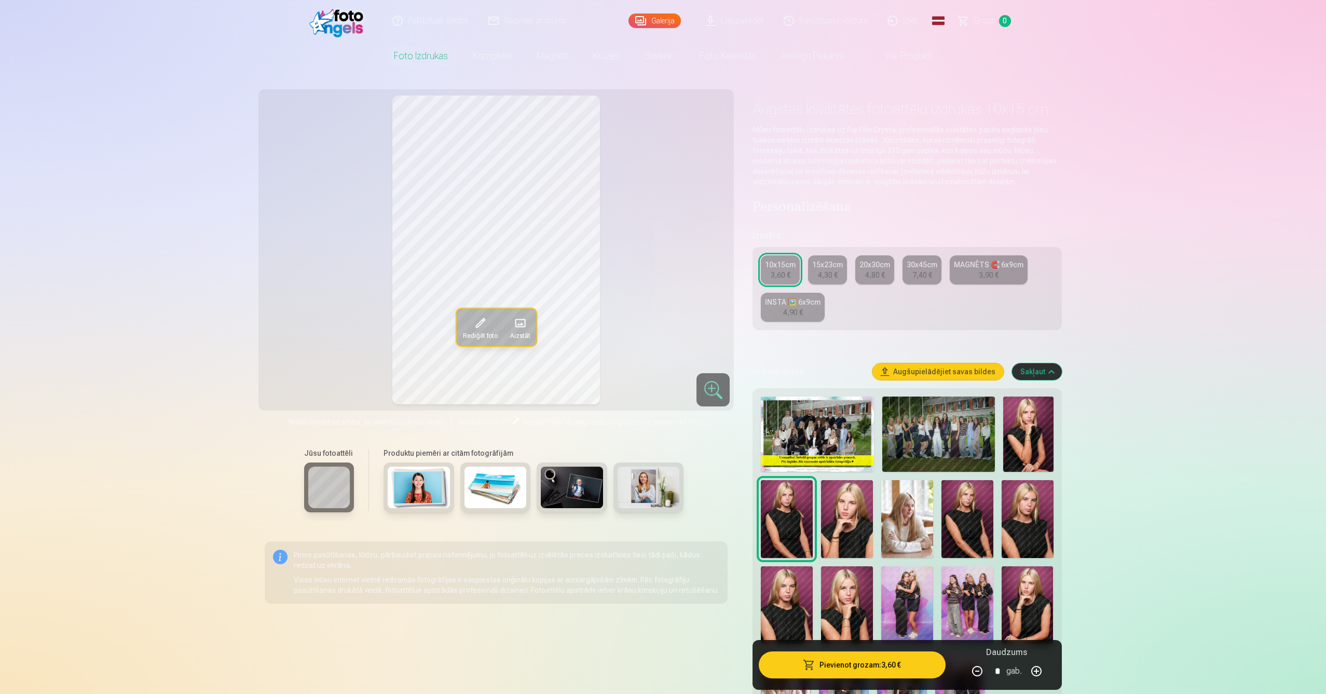
click at [916, 588] on img at bounding box center [907, 605] width 52 height 78
click at [482, 331] on span "Rediģēt foto" at bounding box center [479, 335] width 35 height 8
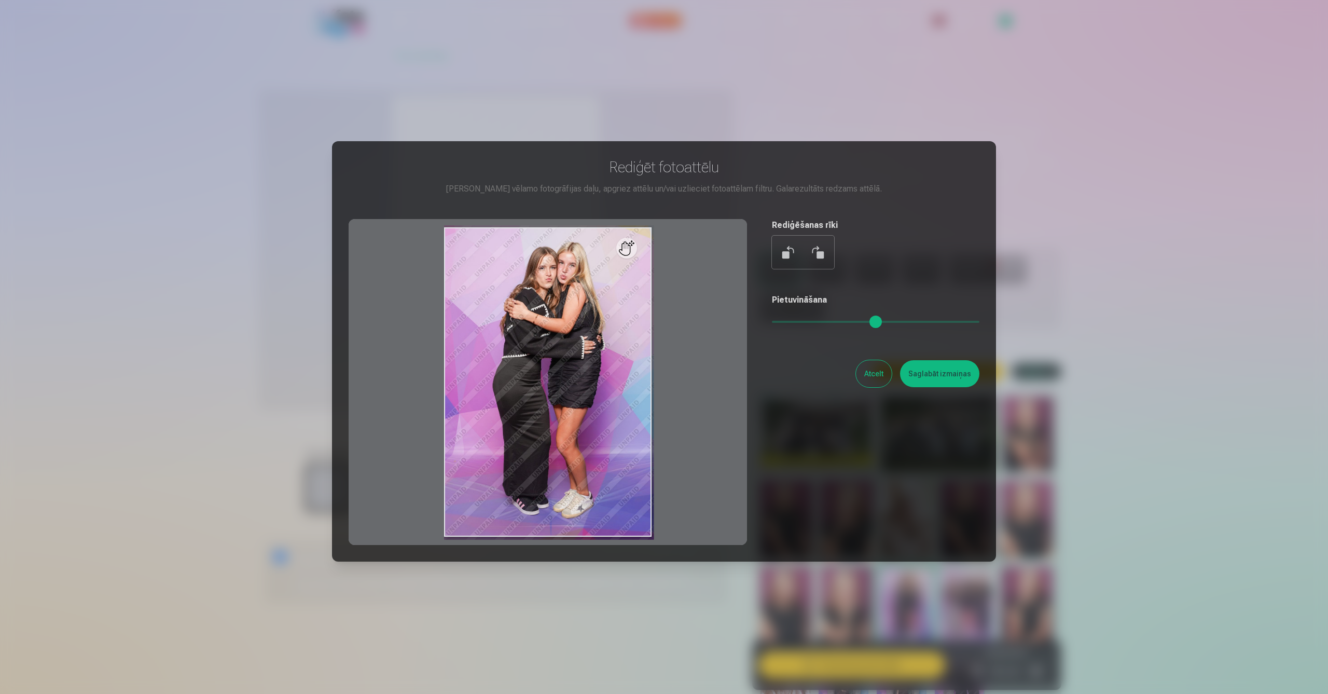
click at [592, 332] on div at bounding box center [548, 382] width 399 height 326
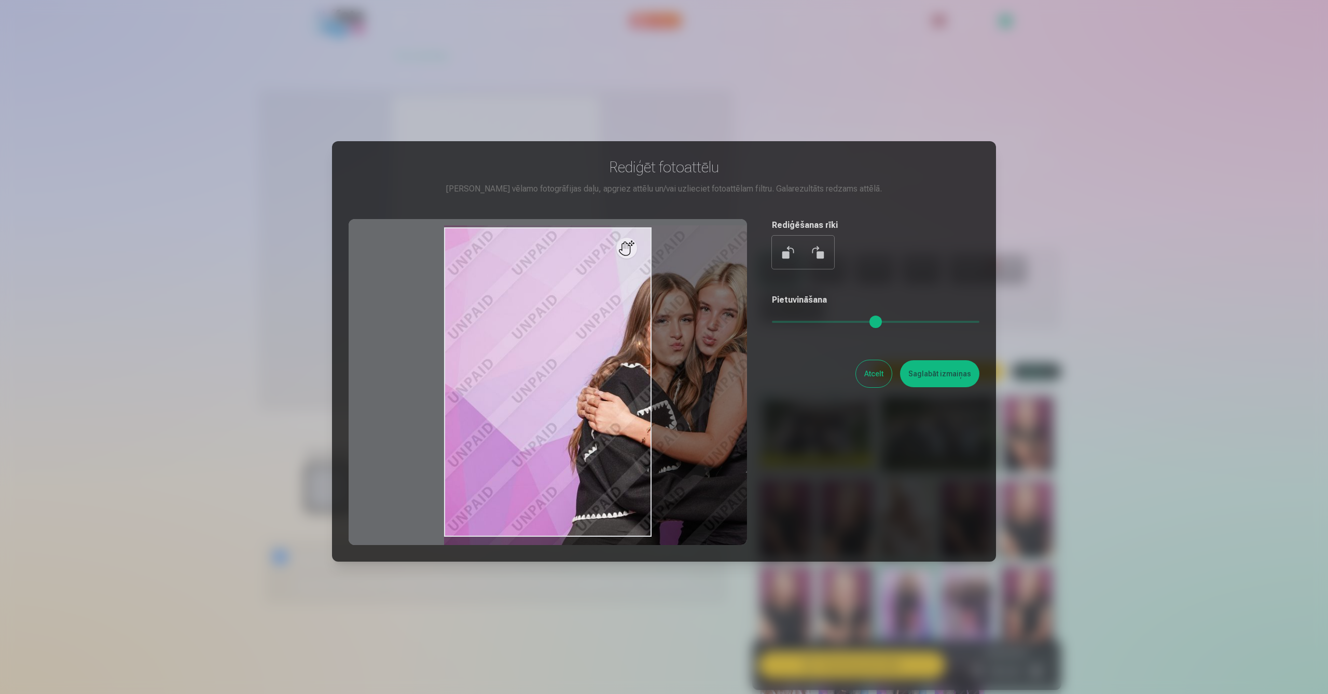
drag, startPoint x: 777, startPoint y: 322, endPoint x: 901, endPoint y: 348, distance: 126.6
type input "****"
click at [922, 336] on div "Rediģēt fotoattēlu [PERSON_NAME] vēlamo fotogrāfijas daļu, apgriez attēlu un/va…" at bounding box center [664, 351] width 631 height 387
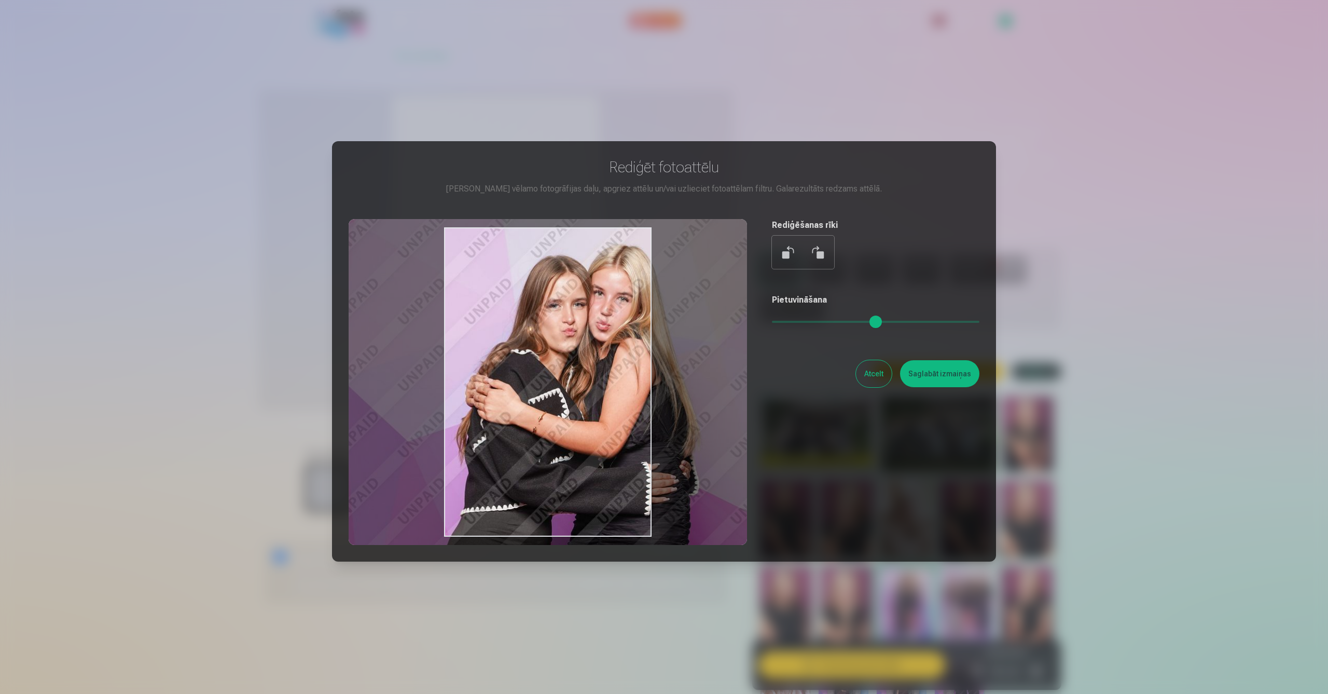
drag, startPoint x: 590, startPoint y: 385, endPoint x: 461, endPoint y: 364, distance: 130.3
click at [461, 364] on div at bounding box center [548, 382] width 399 height 326
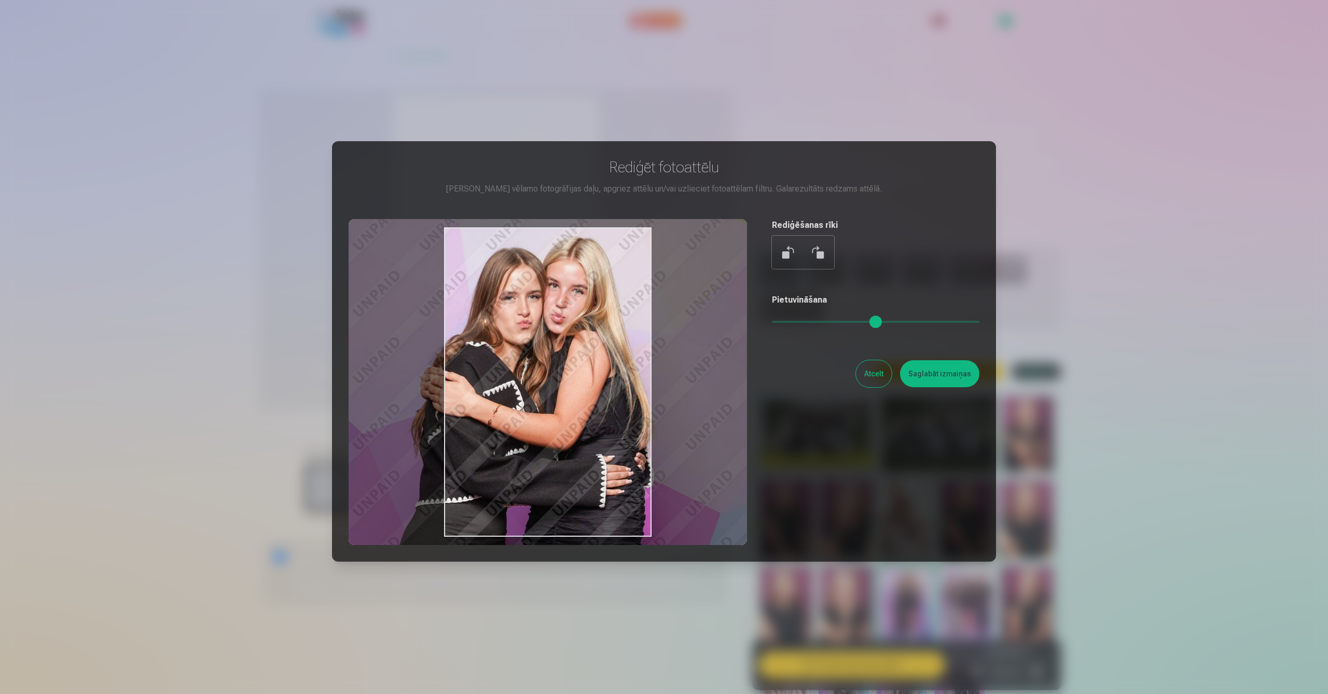
drag, startPoint x: 595, startPoint y: 387, endPoint x: 851, endPoint y: 405, distance: 256.5
click at [565, 380] on div at bounding box center [548, 382] width 399 height 326
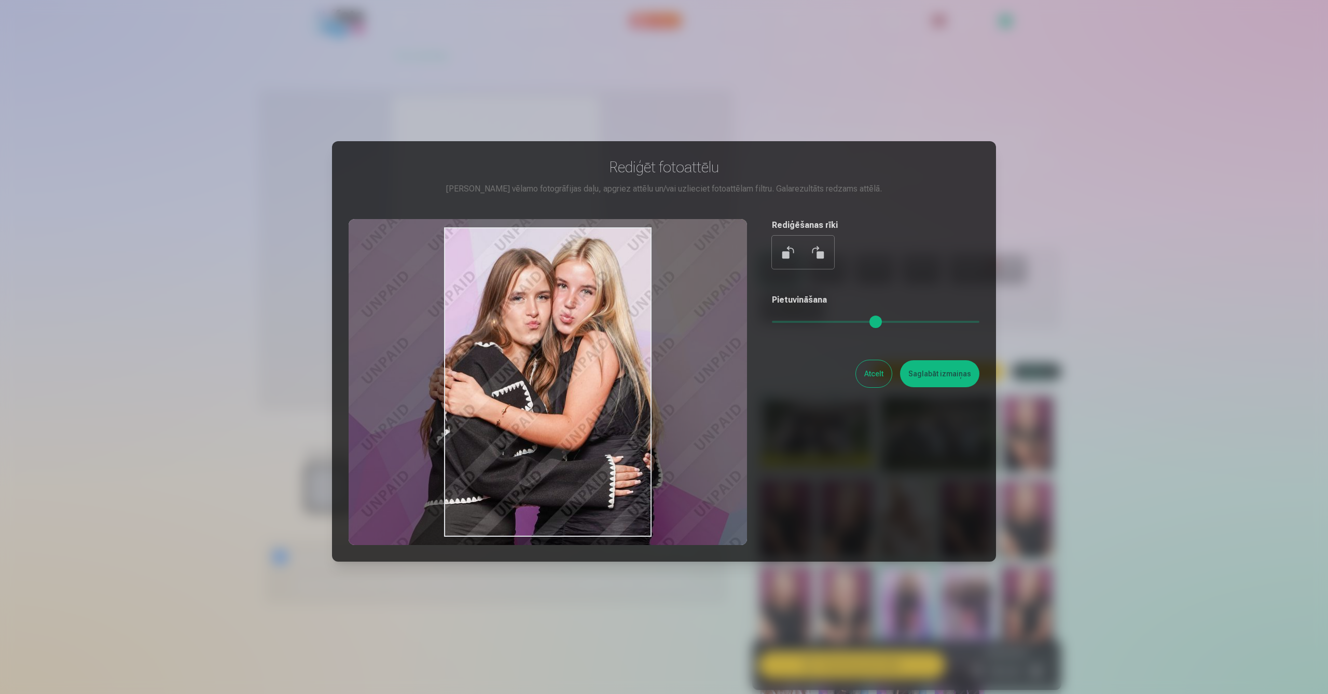
click at [875, 370] on button "Atcelt" at bounding box center [874, 373] width 36 height 27
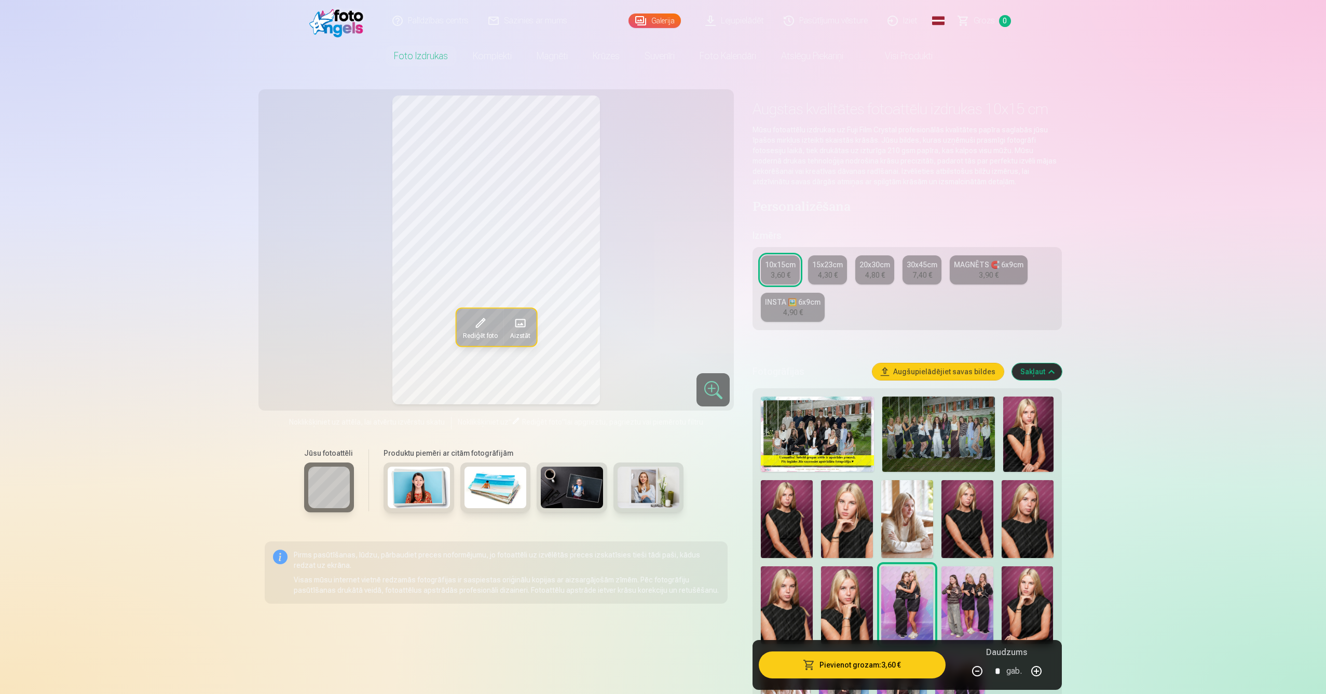
click at [1018, 447] on img at bounding box center [1028, 433] width 50 height 75
click at [976, 513] on img at bounding box center [967, 519] width 52 height 78
click at [1038, 528] on img at bounding box center [1028, 519] width 52 height 78
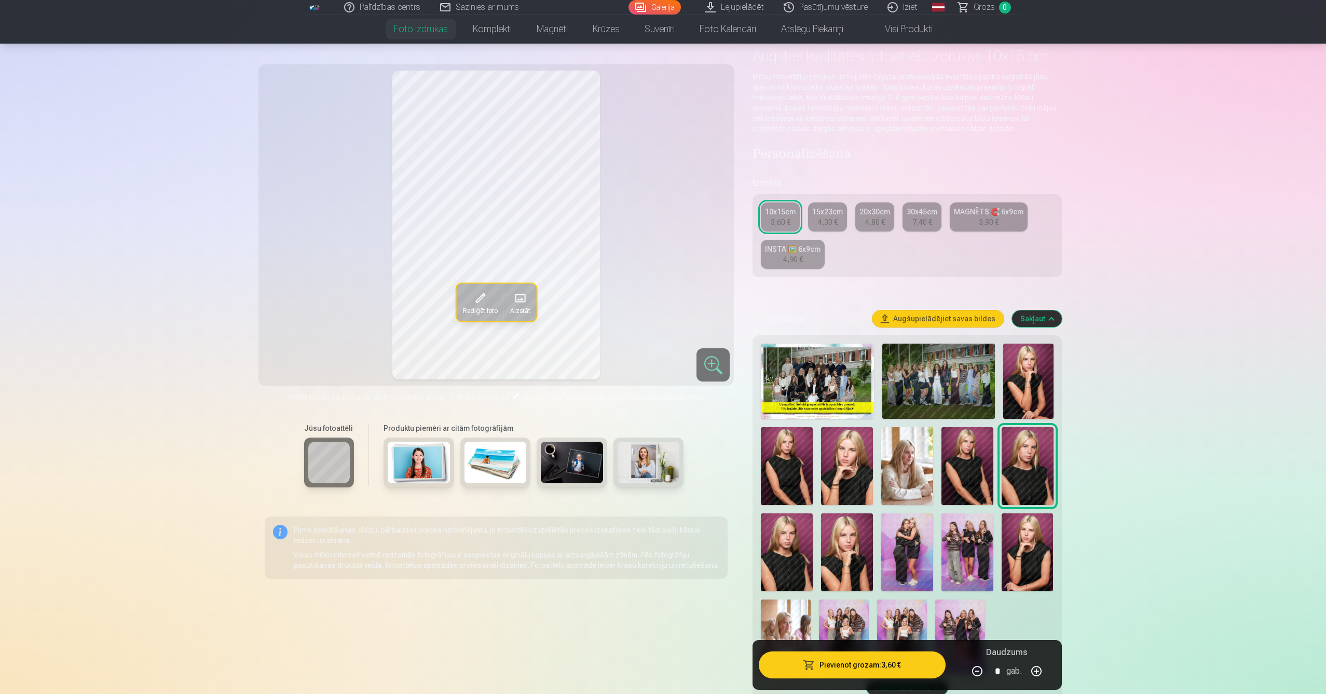
scroll to position [57, 0]
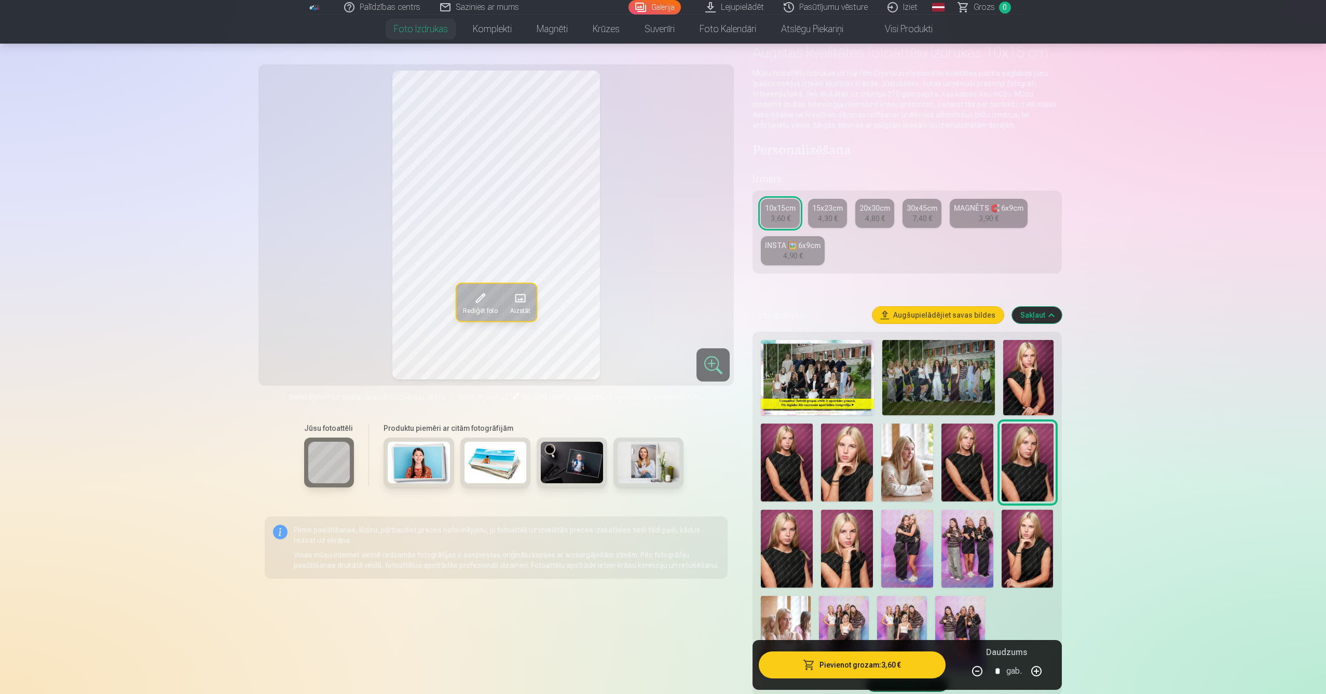
click at [811, 373] on img at bounding box center [817, 377] width 113 height 75
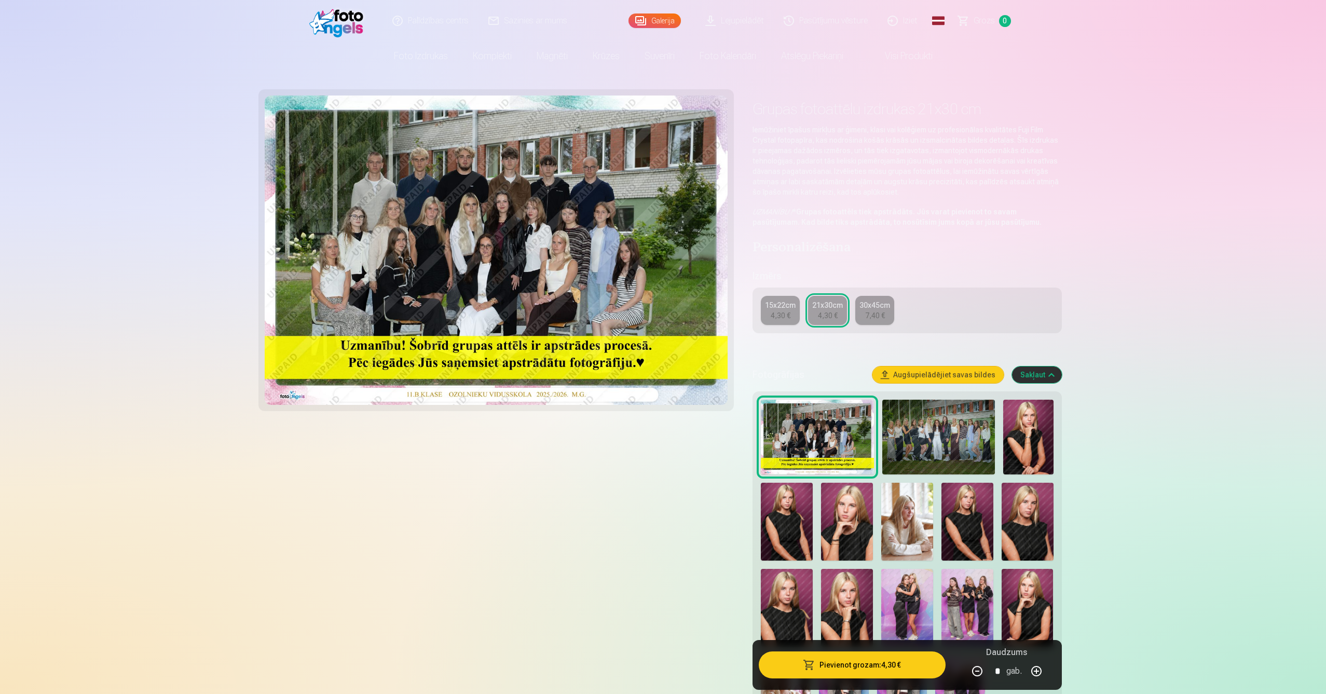
click at [533, 302] on img at bounding box center [496, 249] width 463 height 309
click at [942, 446] on img at bounding box center [938, 437] width 113 height 75
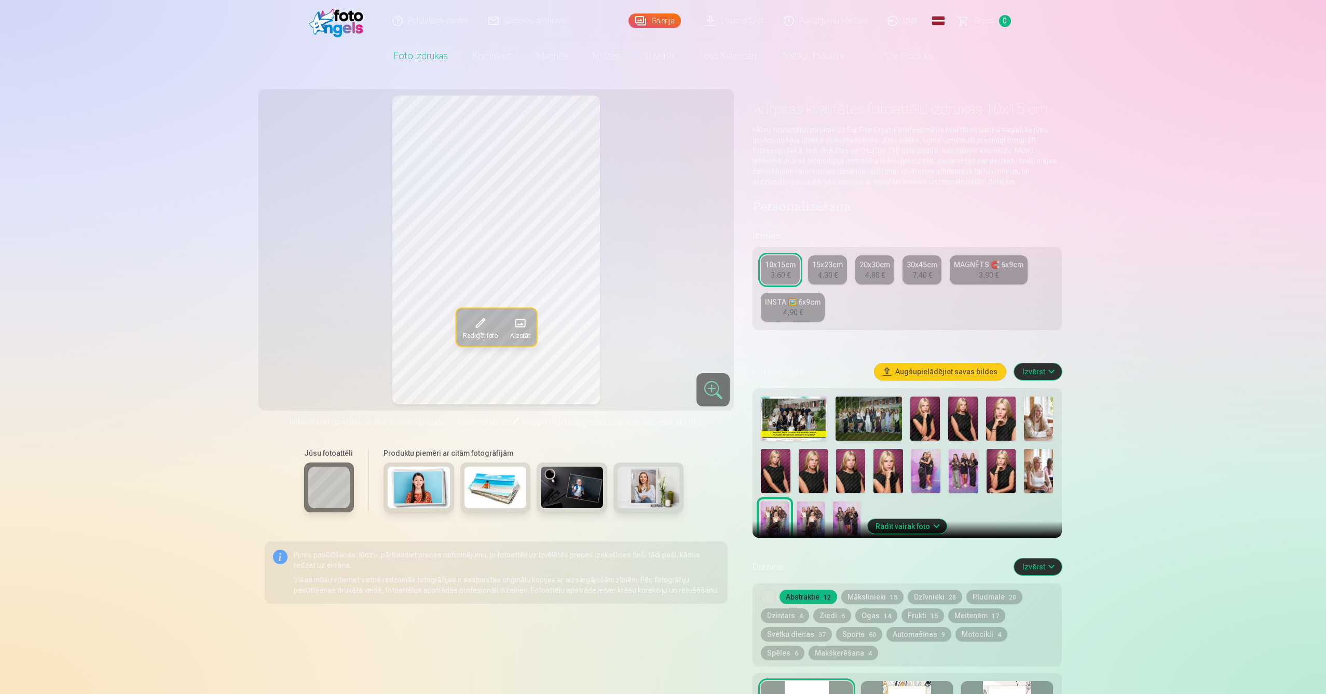
click at [818, 518] on img at bounding box center [811, 522] width 28 height 42
click at [772, 518] on img at bounding box center [775, 522] width 28 height 42
click at [929, 479] on img at bounding box center [925, 471] width 29 height 44
click at [966, 471] on img at bounding box center [963, 471] width 29 height 44
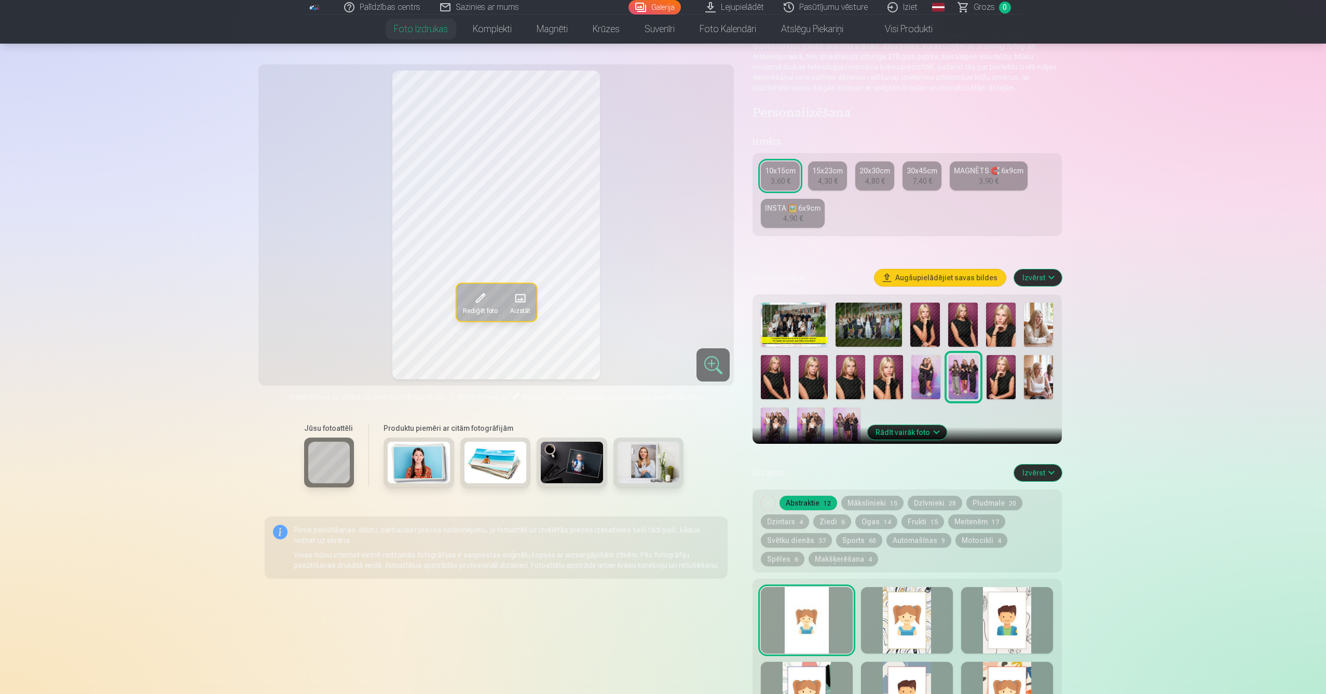
scroll to position [95, 0]
click at [845, 432] on img at bounding box center [847, 427] width 28 height 42
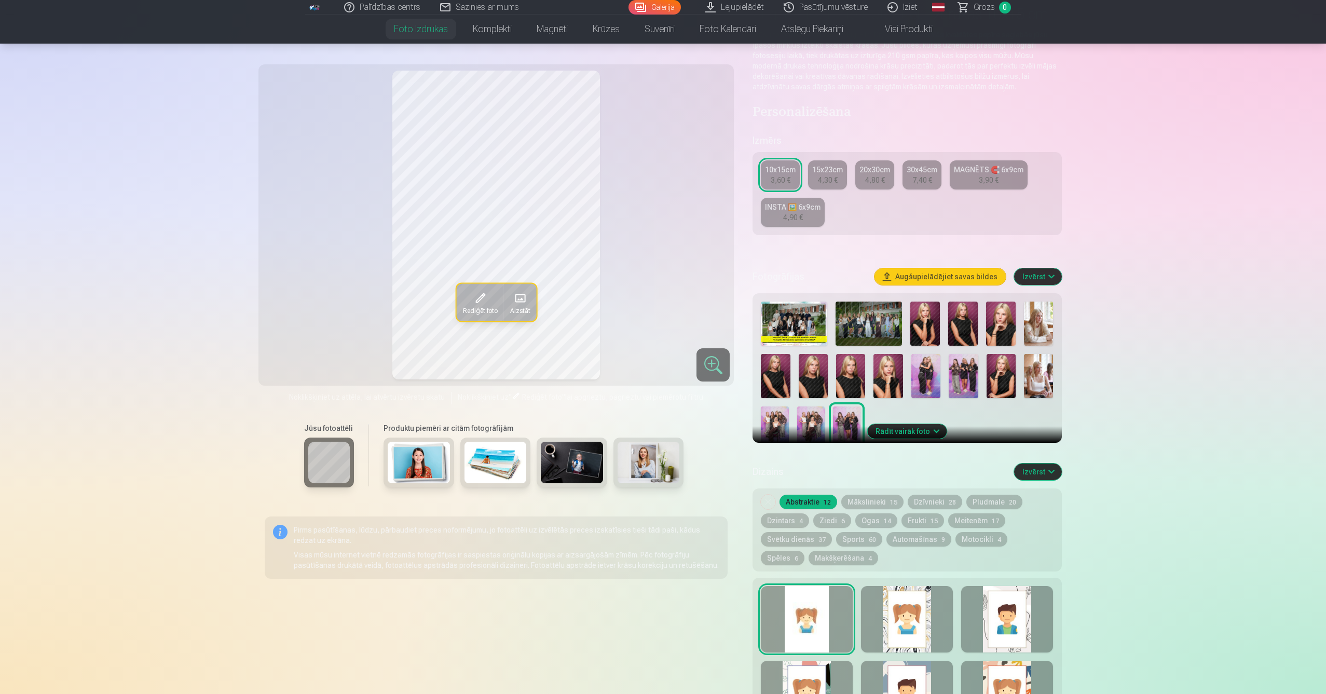
click at [806, 424] on img at bounding box center [811, 427] width 28 height 42
click at [871, 310] on img at bounding box center [869, 324] width 66 height 44
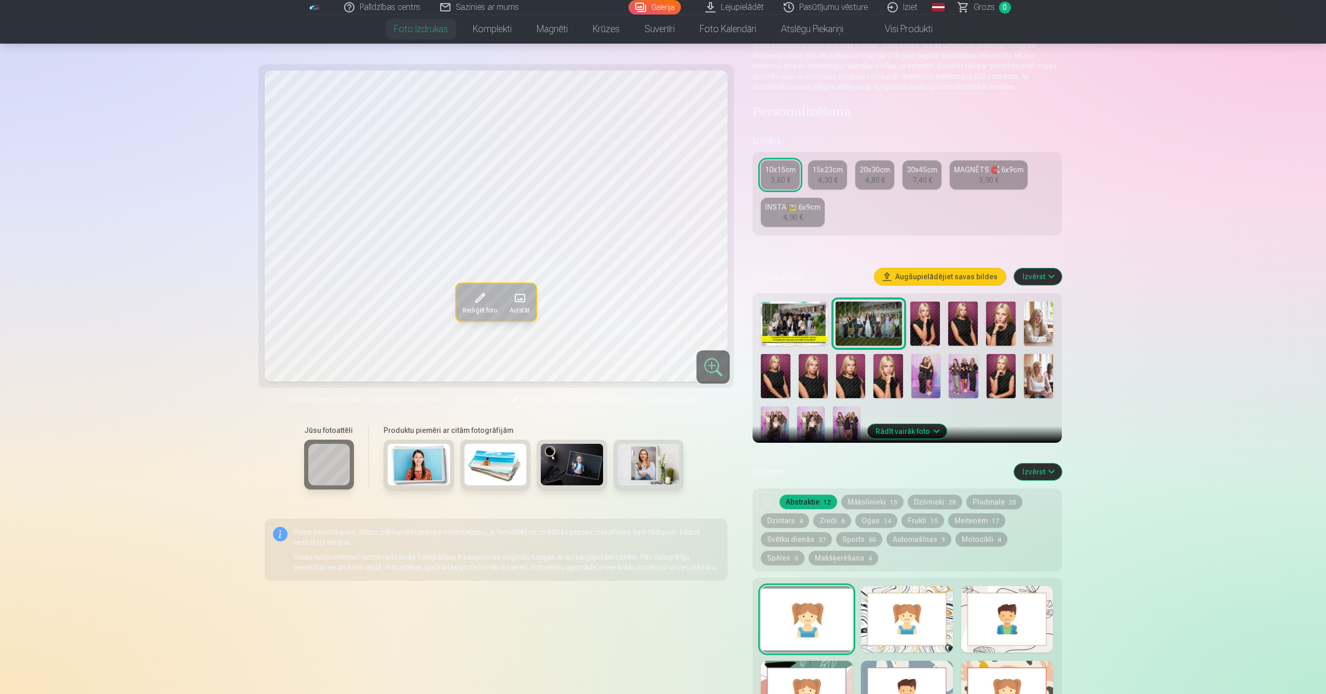
click at [471, 292] on span at bounding box center [479, 298] width 17 height 17
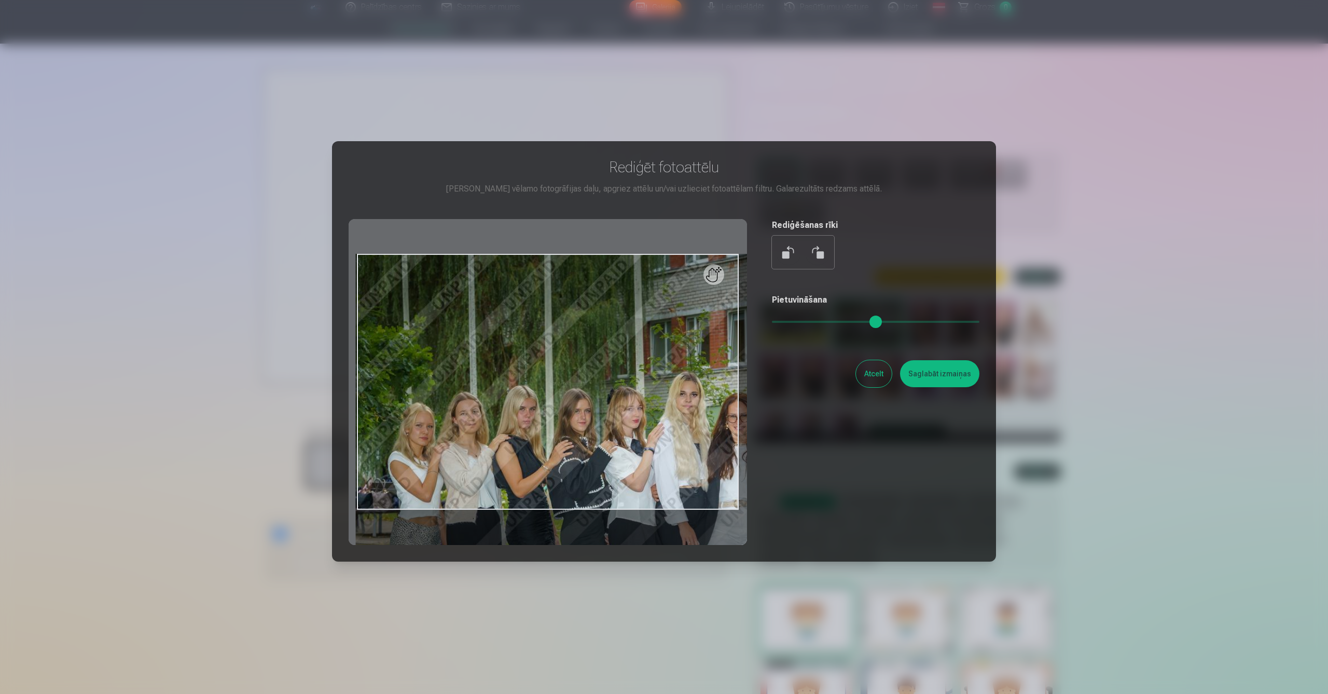
drag, startPoint x: 774, startPoint y: 321, endPoint x: 884, endPoint y: 327, distance: 109.7
click at [883, 323] on input "range" at bounding box center [876, 322] width 208 height 2
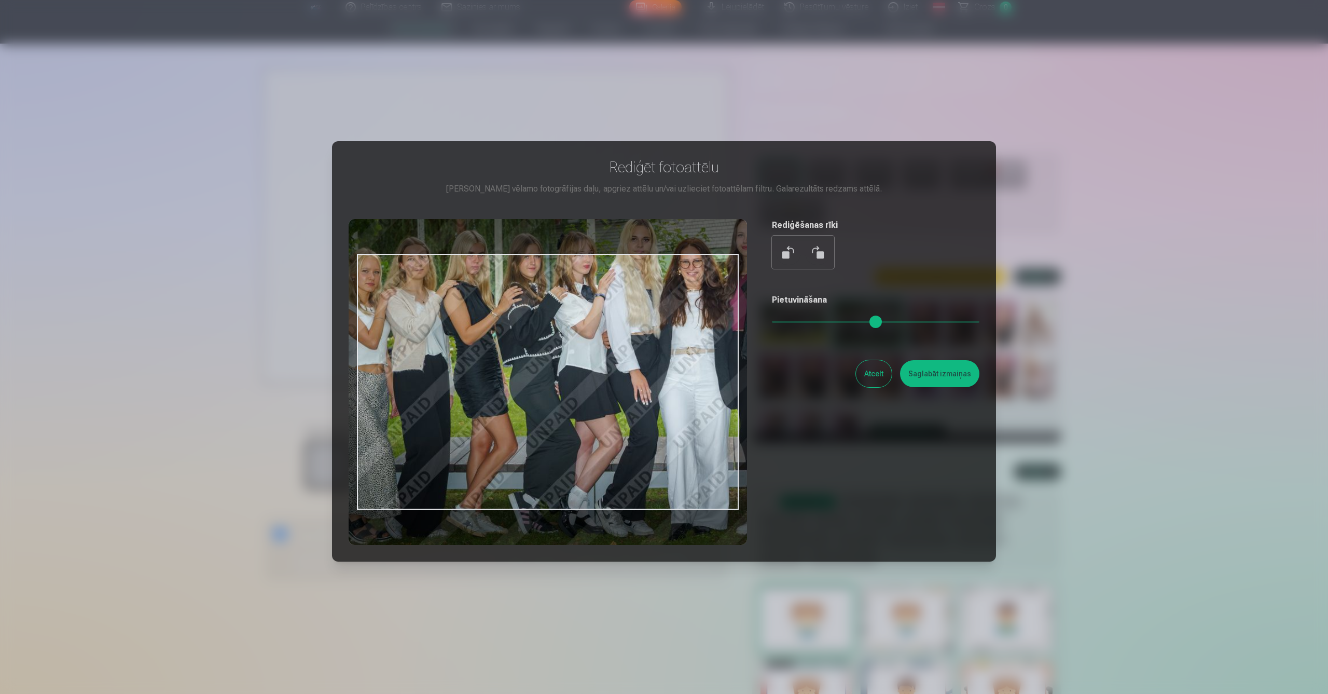
drag, startPoint x: 570, startPoint y: 438, endPoint x: 512, endPoint y: 261, distance: 186.8
click at [512, 259] on div at bounding box center [548, 382] width 399 height 326
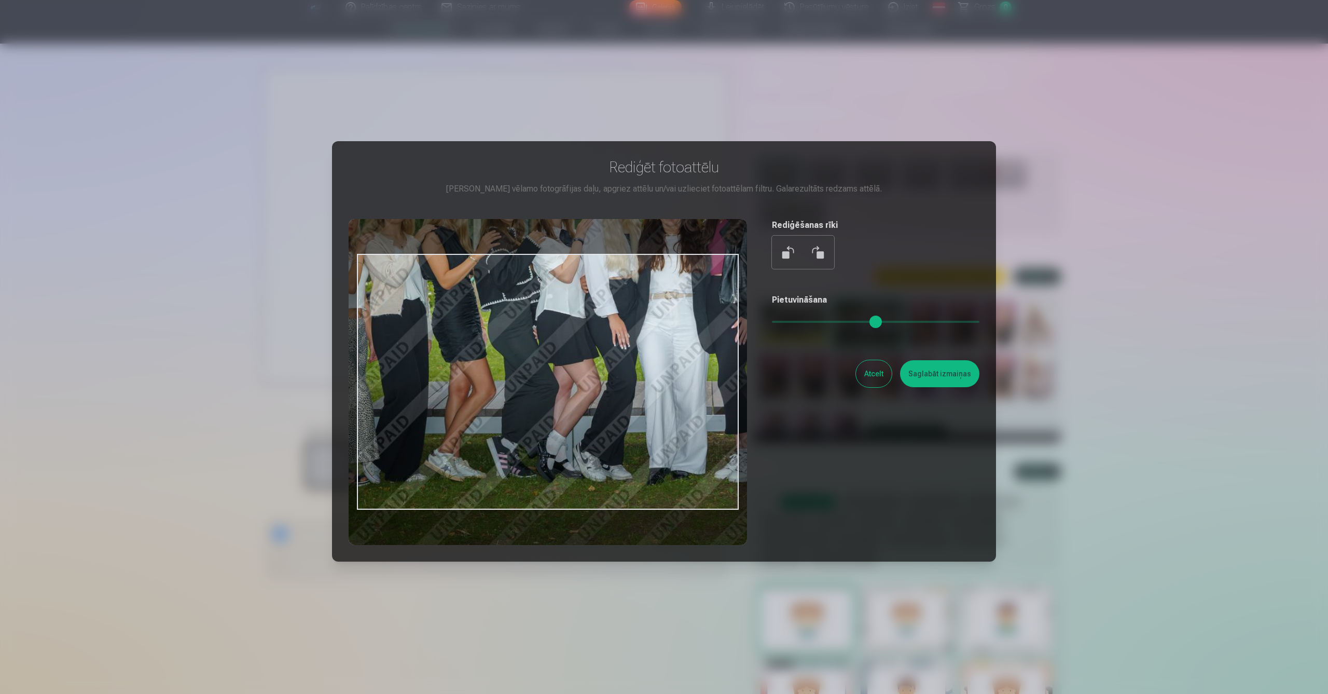
drag, startPoint x: 650, startPoint y: 404, endPoint x: 632, endPoint y: 371, distance: 38.1
click at [632, 371] on div at bounding box center [548, 382] width 399 height 326
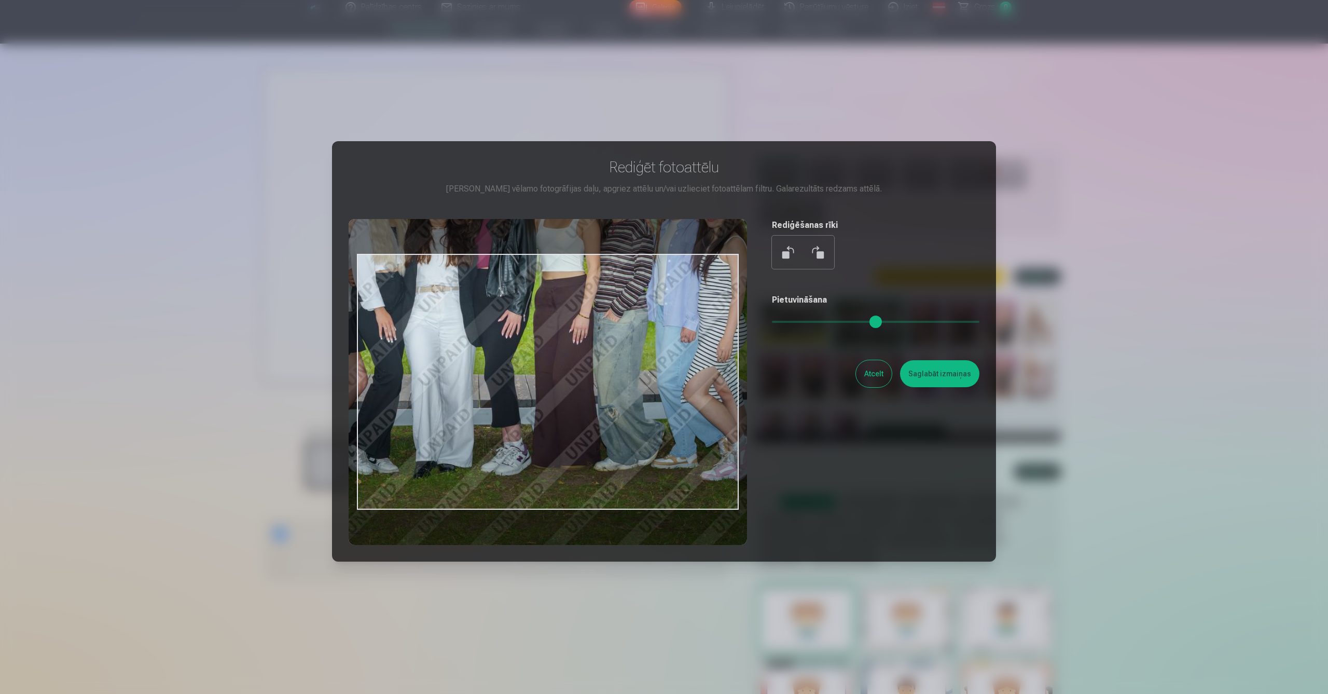
drag, startPoint x: 576, startPoint y: 335, endPoint x: 340, endPoint y: 327, distance: 235.7
click at [340, 327] on div "Rediģēt fotoattēlu [PERSON_NAME] vēlamo fotogrāfijas daļu, apgriez attēlu un/va…" at bounding box center [664, 351] width 664 height 420
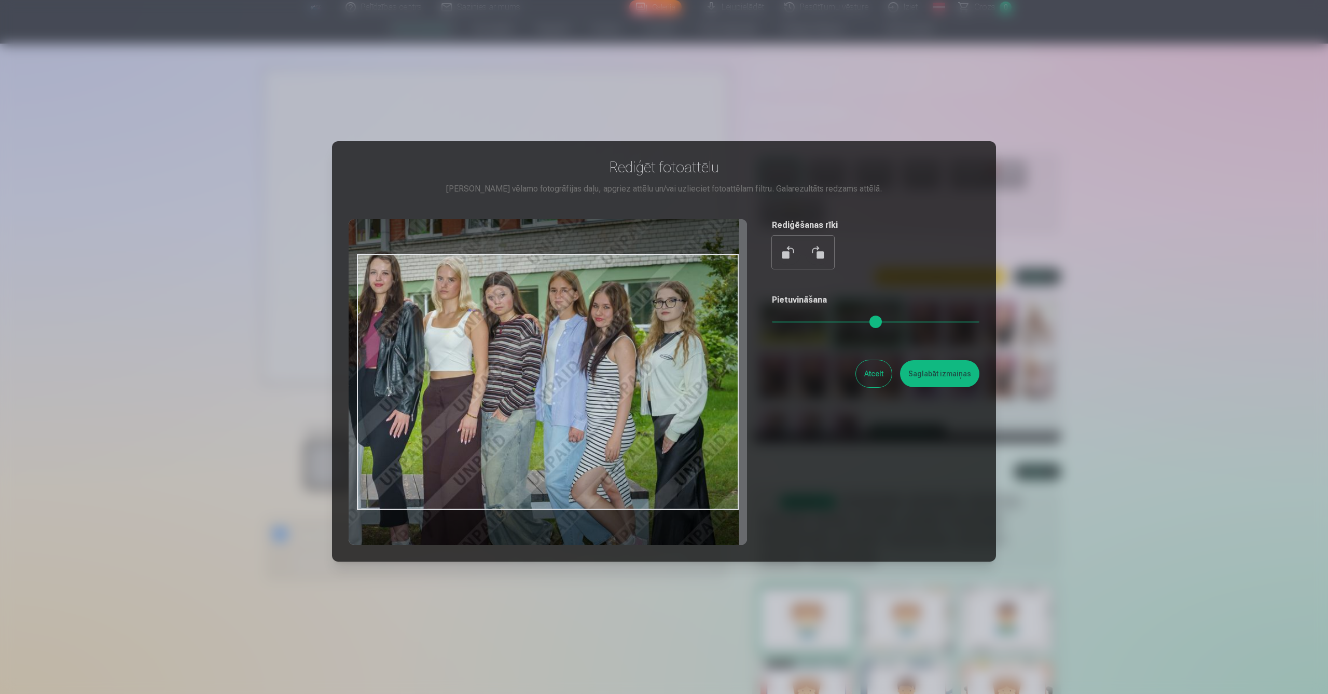
drag, startPoint x: 674, startPoint y: 375, endPoint x: 544, endPoint y: 475, distance: 163.9
click at [544, 475] on div at bounding box center [548, 382] width 399 height 326
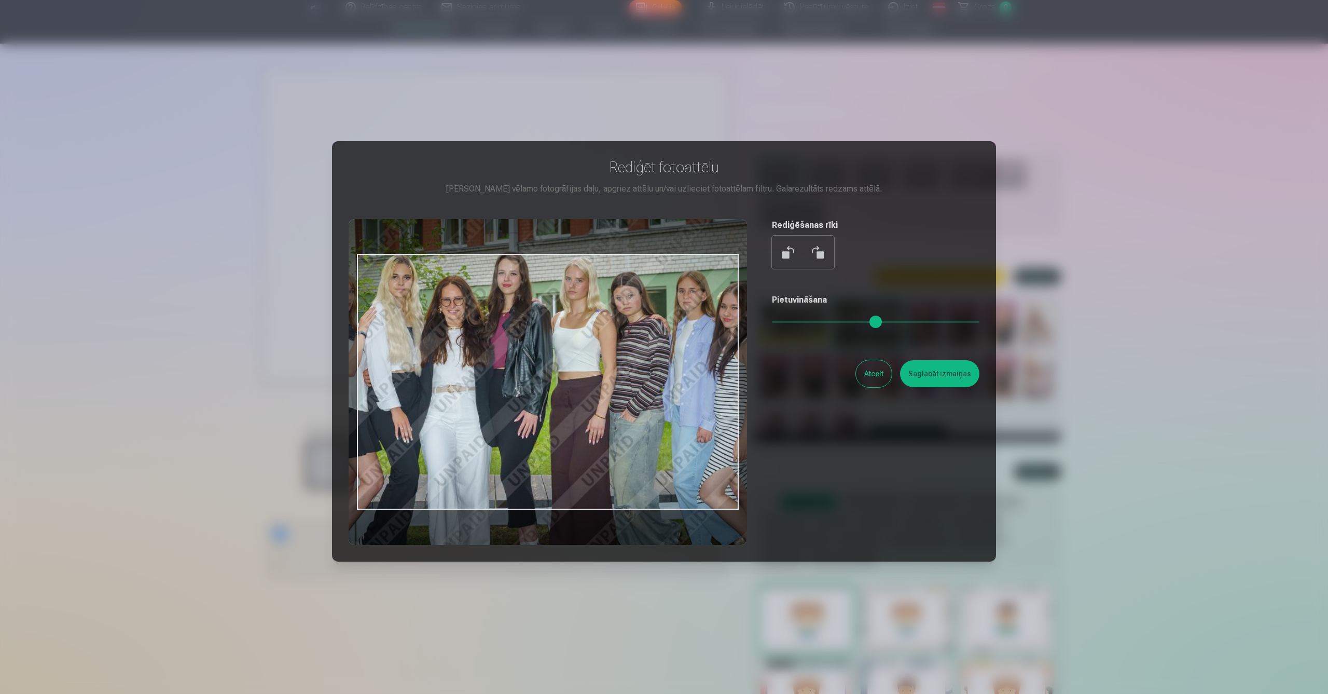
drag, startPoint x: 515, startPoint y: 375, endPoint x: 642, endPoint y: 375, distance: 126.6
click at [642, 375] on div at bounding box center [548, 382] width 399 height 326
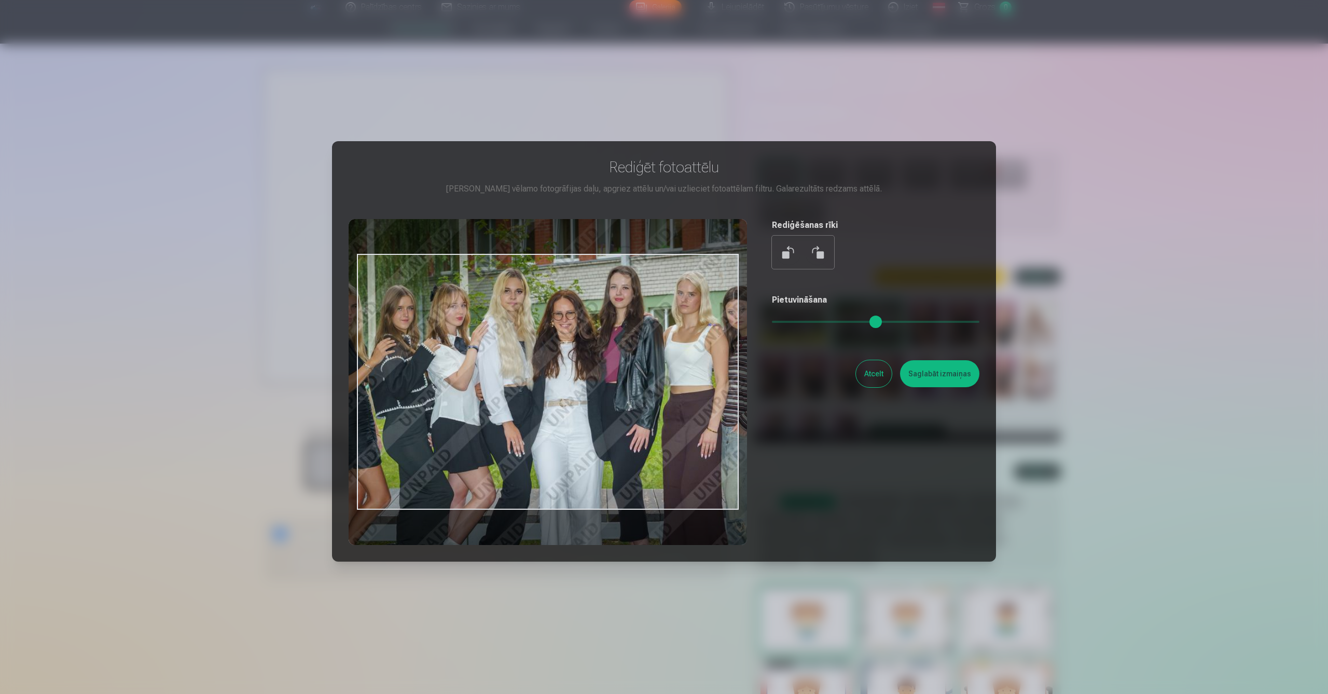
drag, startPoint x: 530, startPoint y: 362, endPoint x: 569, endPoint y: 376, distance: 41.4
click at [569, 376] on div at bounding box center [548, 382] width 399 height 326
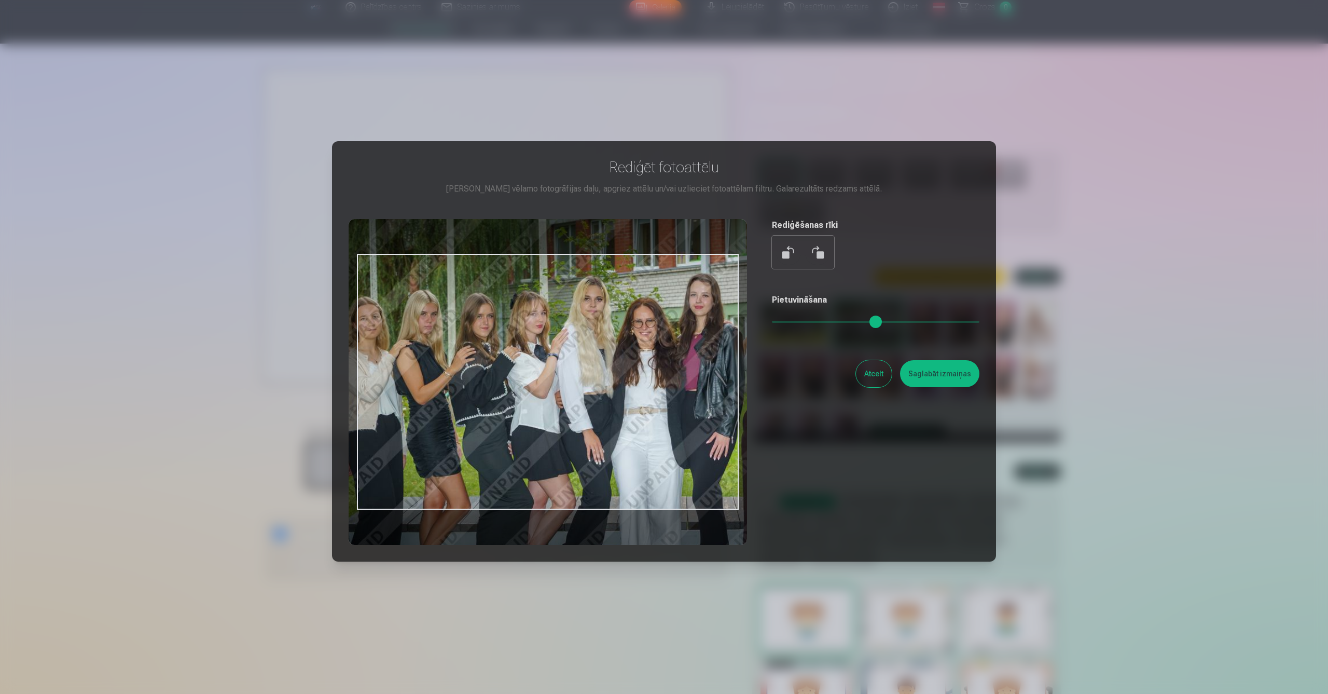
drag, startPoint x: 467, startPoint y: 363, endPoint x: 620, endPoint y: 371, distance: 153.3
click at [620, 371] on div at bounding box center [548, 382] width 399 height 326
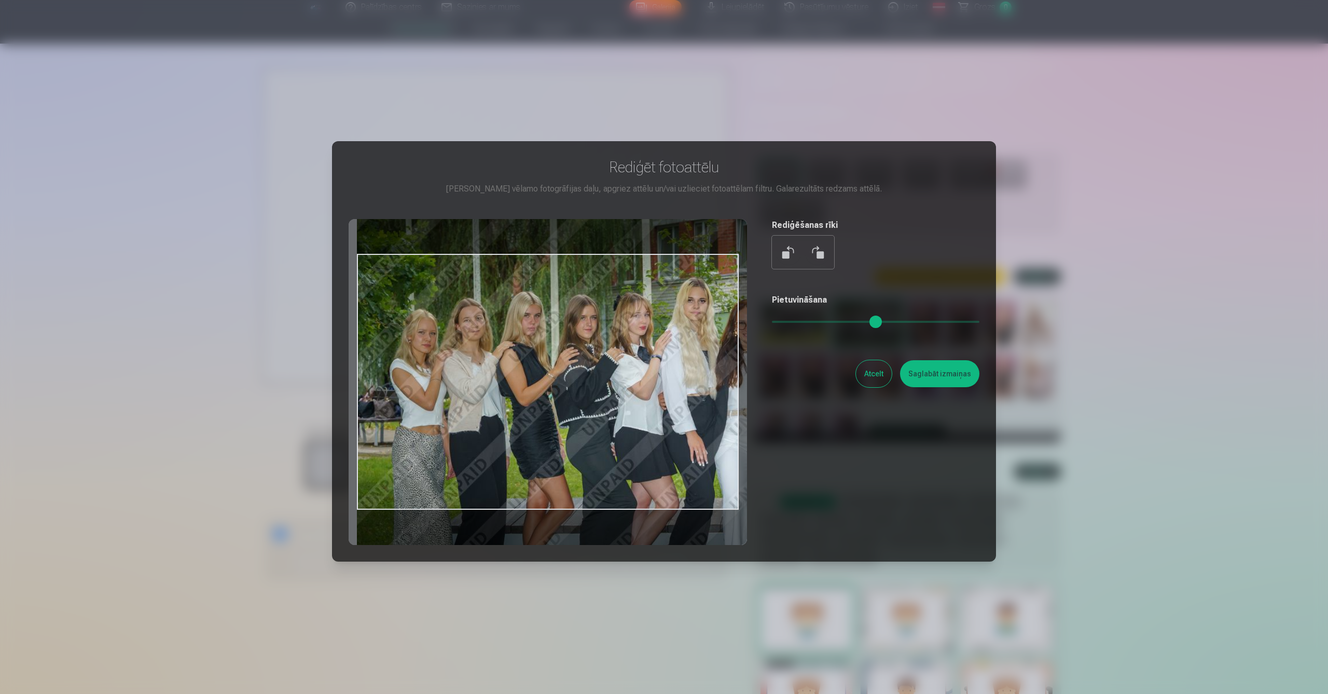
type input "****"
drag, startPoint x: 474, startPoint y: 356, endPoint x: 579, endPoint y: 357, distance: 104.8
click at [579, 357] on div at bounding box center [548, 382] width 399 height 326
click at [868, 377] on button "Atcelt" at bounding box center [874, 373] width 36 height 27
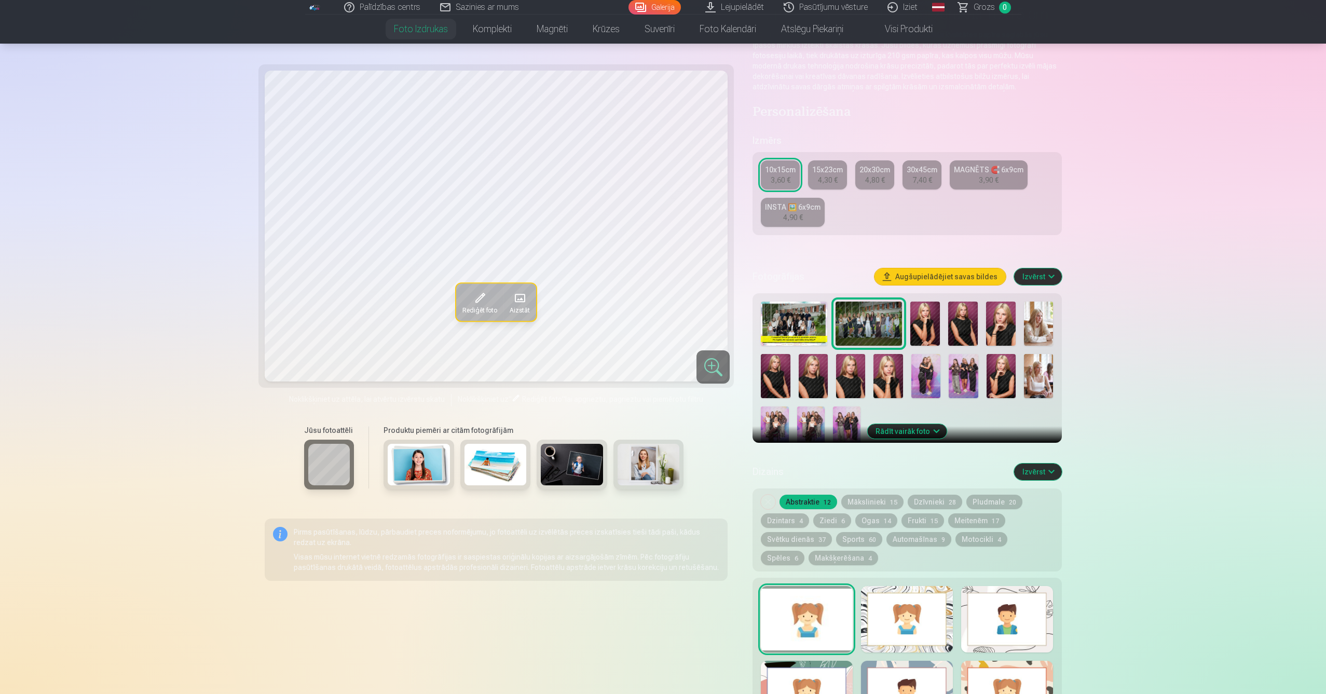
click at [873, 326] on img at bounding box center [869, 324] width 66 height 44
click at [477, 305] on span at bounding box center [479, 298] width 17 height 17
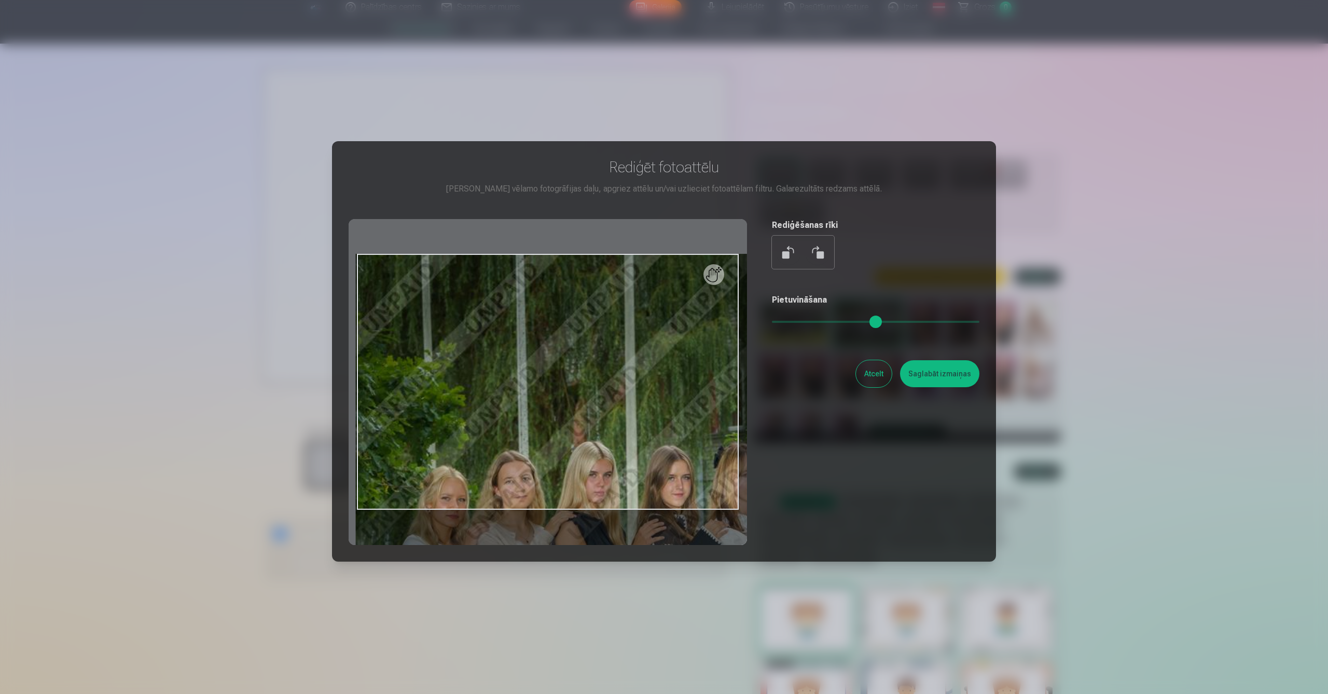
drag, startPoint x: 779, startPoint y: 320, endPoint x: 844, endPoint y: 356, distance: 74.5
type input "****"
click at [963, 321] on input "range" at bounding box center [876, 322] width 208 height 2
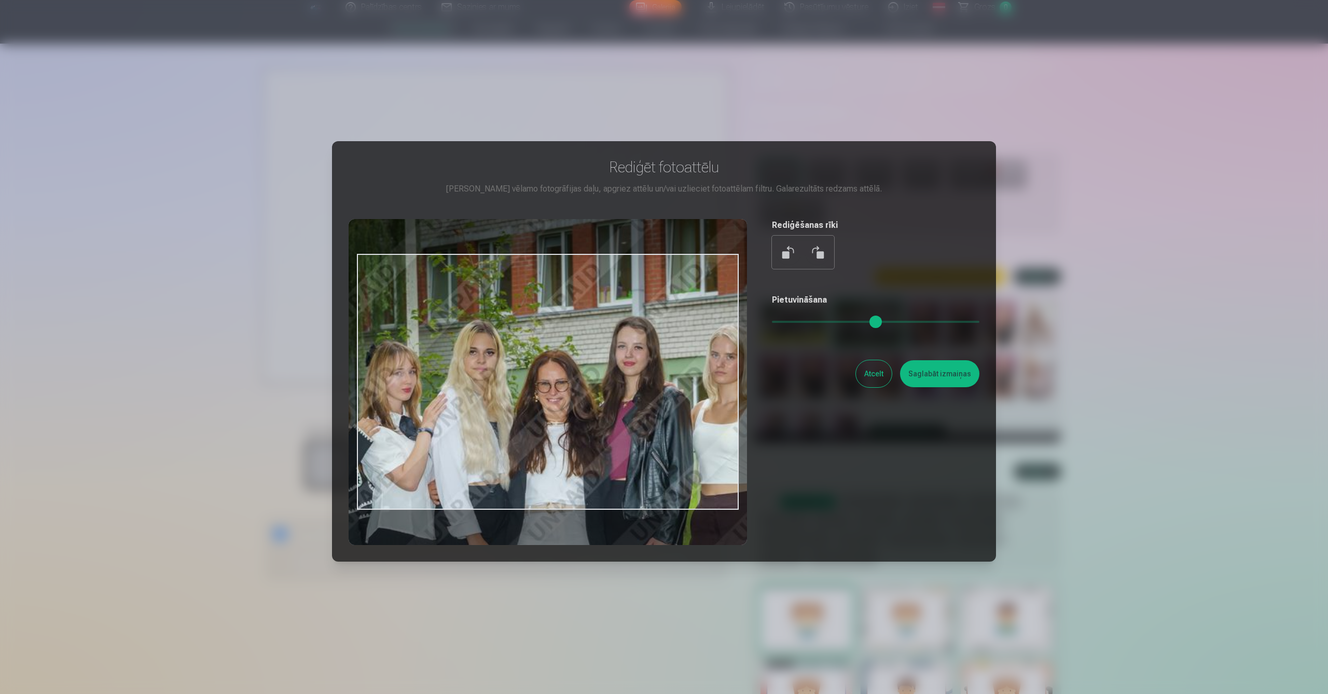
drag, startPoint x: 621, startPoint y: 402, endPoint x: 417, endPoint y: 328, distance: 217.3
click at [273, 300] on div "​ Rediģēt fotoattēlu [PERSON_NAME] vēlamo fotogrāfijas daļu, apgriez attēlu un/…" at bounding box center [664, 382] width 1328 height 764
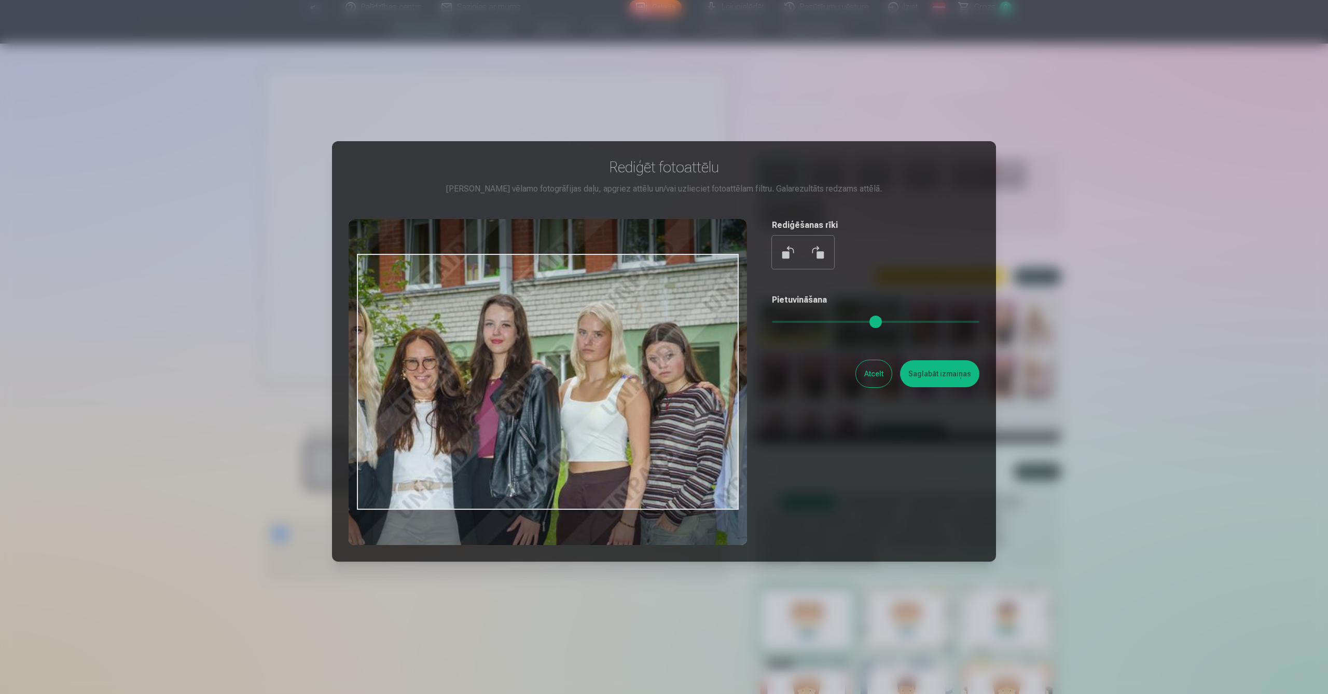
drag, startPoint x: 619, startPoint y: 388, endPoint x: 491, endPoint y: 367, distance: 129.4
click at [490, 367] on div at bounding box center [548, 382] width 399 height 326
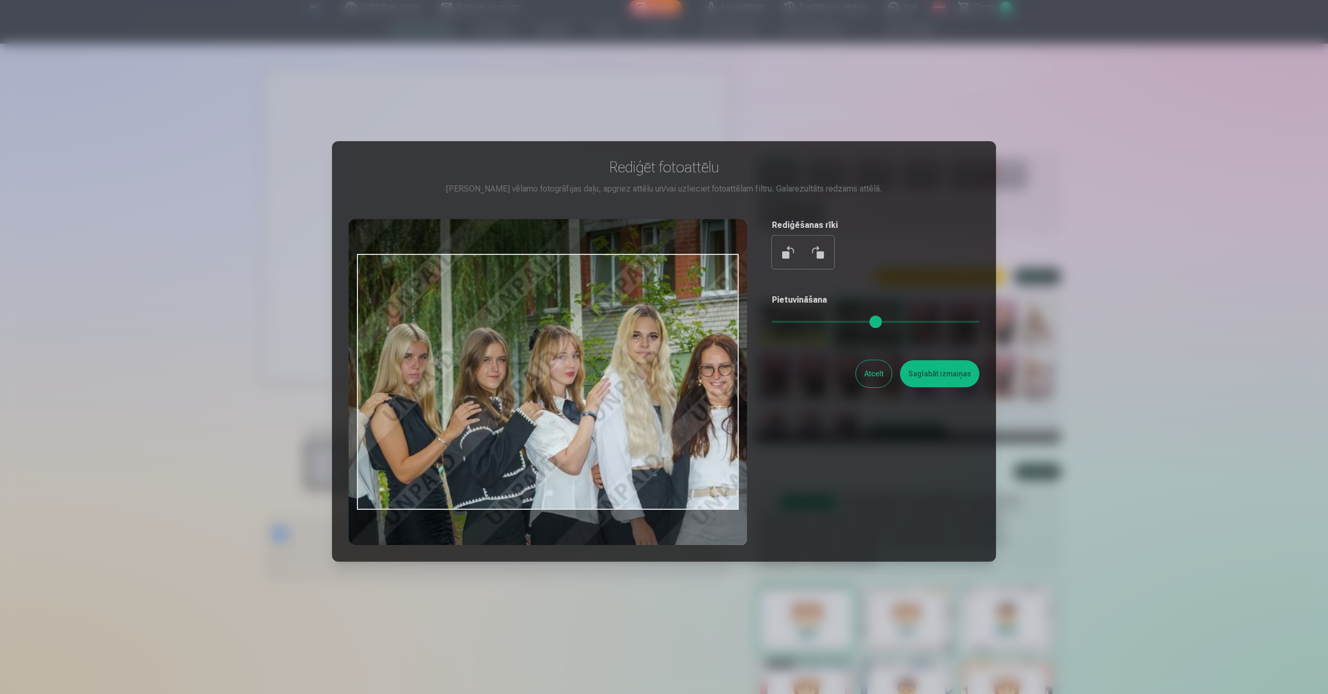
drag, startPoint x: 493, startPoint y: 406, endPoint x: 789, endPoint y: 412, distance: 296.4
click at [789, 412] on div "Rediģēt fotoattēlu [PERSON_NAME] vēlamo fotogrāfijas daļu, apgriez attēlu un/va…" at bounding box center [664, 351] width 631 height 387
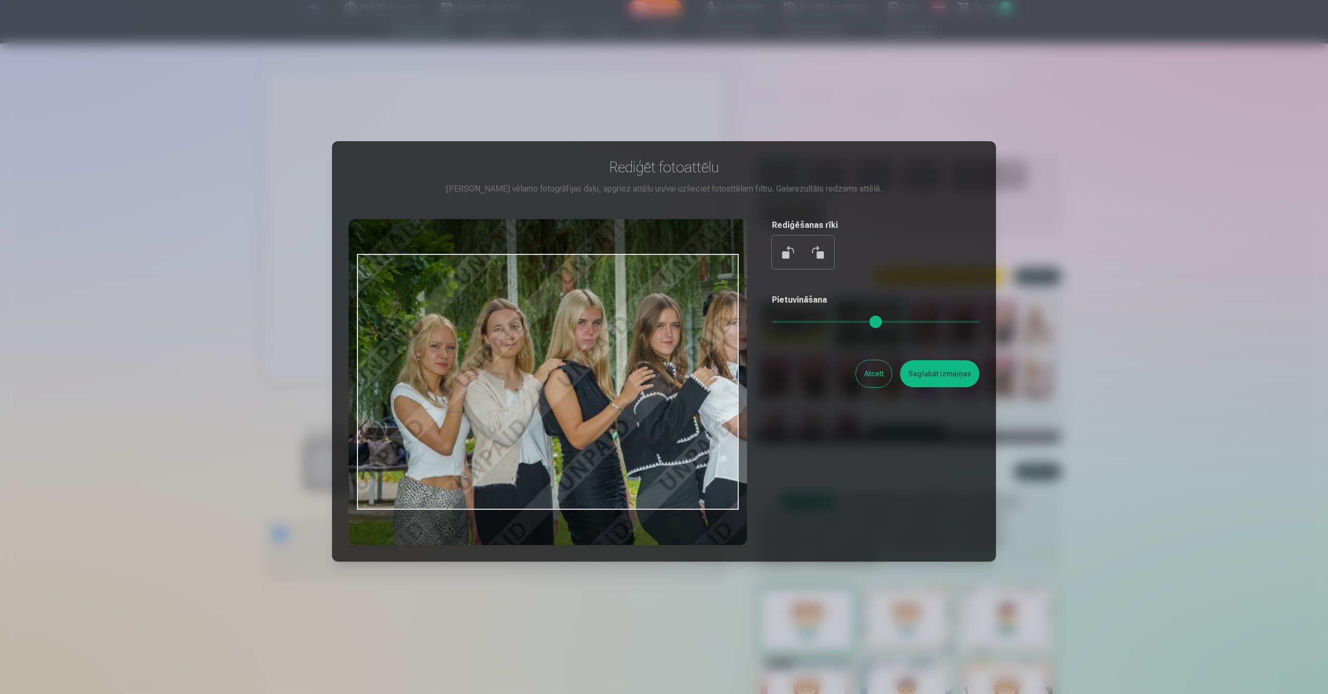
drag, startPoint x: 643, startPoint y: 410, endPoint x: 804, endPoint y: 372, distance: 165.3
click at [804, 372] on div "Rediģēt fotoattēlu [PERSON_NAME] vēlamo fotogrāfijas daļu, apgriez attēlu un/va…" at bounding box center [664, 351] width 631 height 387
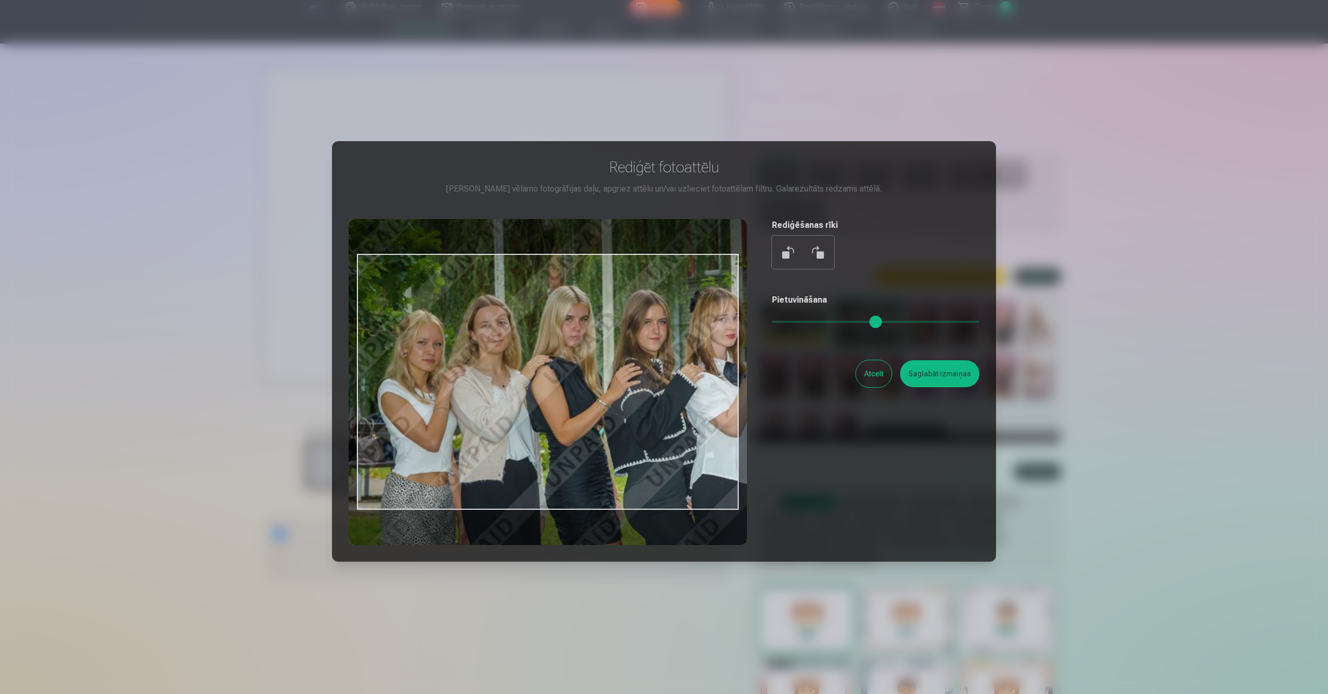
click at [870, 369] on button "Atcelt" at bounding box center [874, 373] width 36 height 27
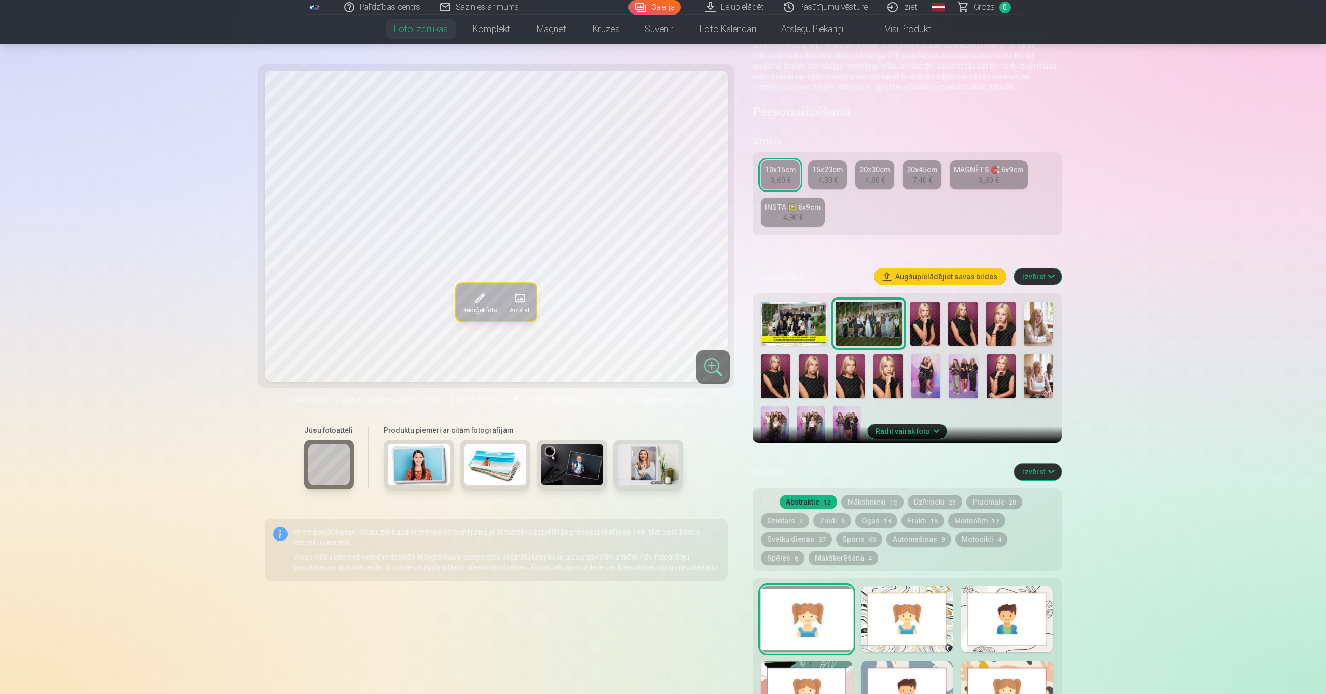
click at [792, 343] on img at bounding box center [794, 324] width 66 height 44
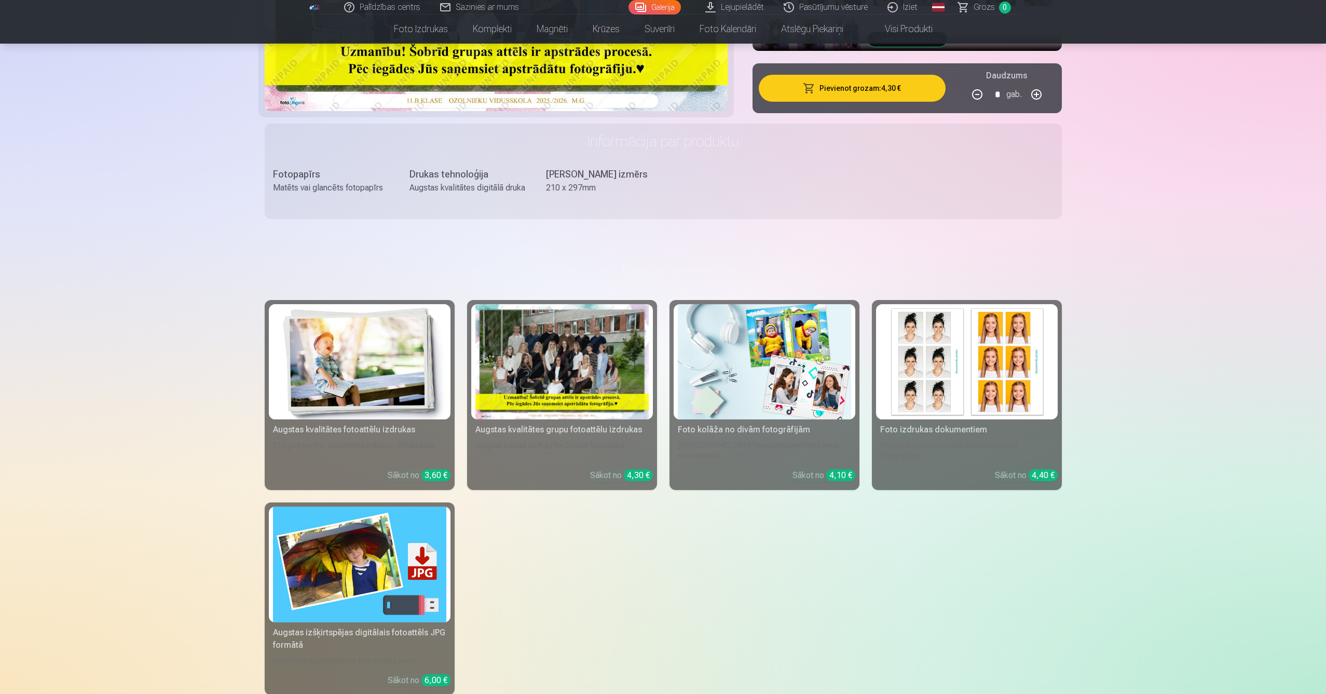
scroll to position [491, 0]
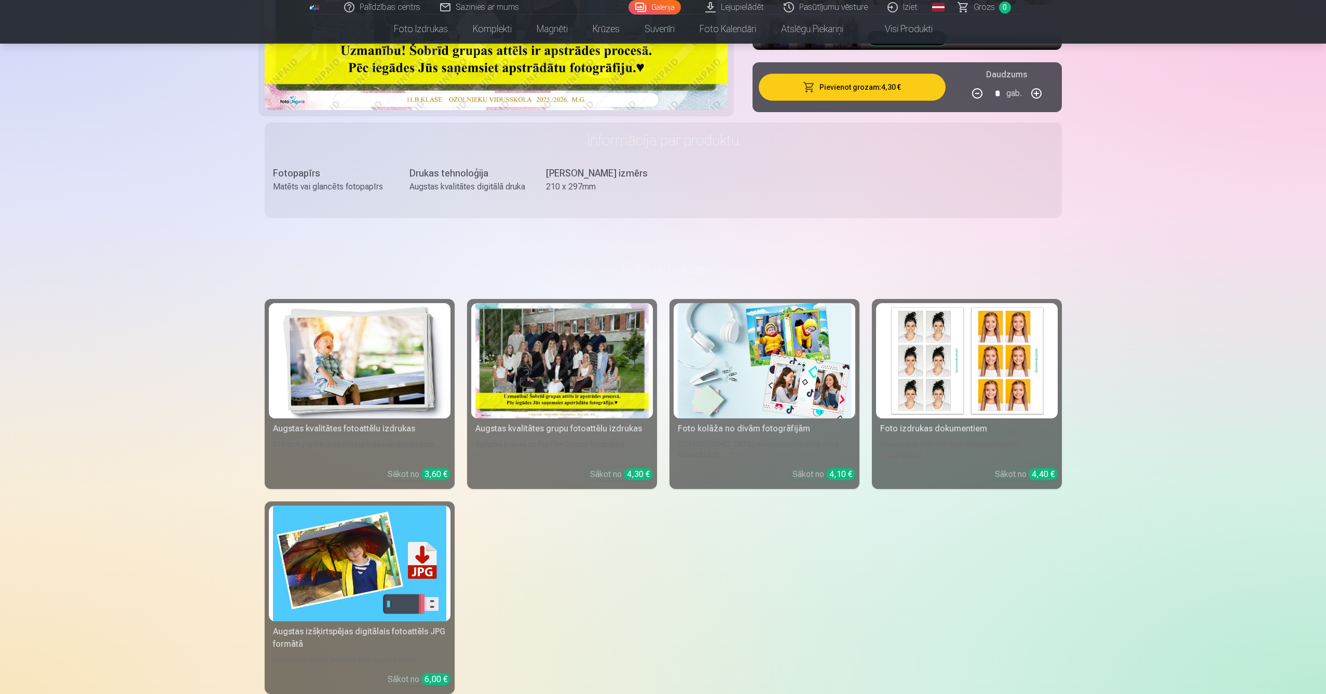
click at [741, 356] on img at bounding box center [764, 361] width 173 height 116
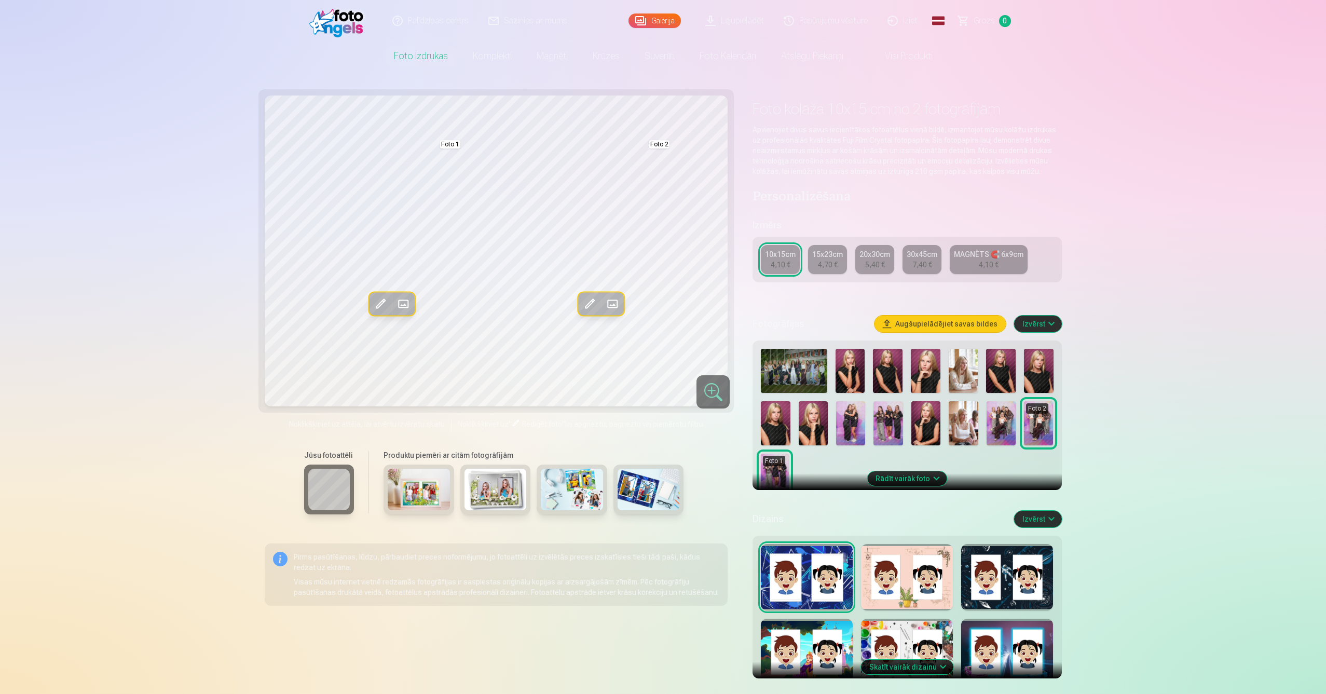
click at [889, 420] on img at bounding box center [887, 423] width 29 height 44
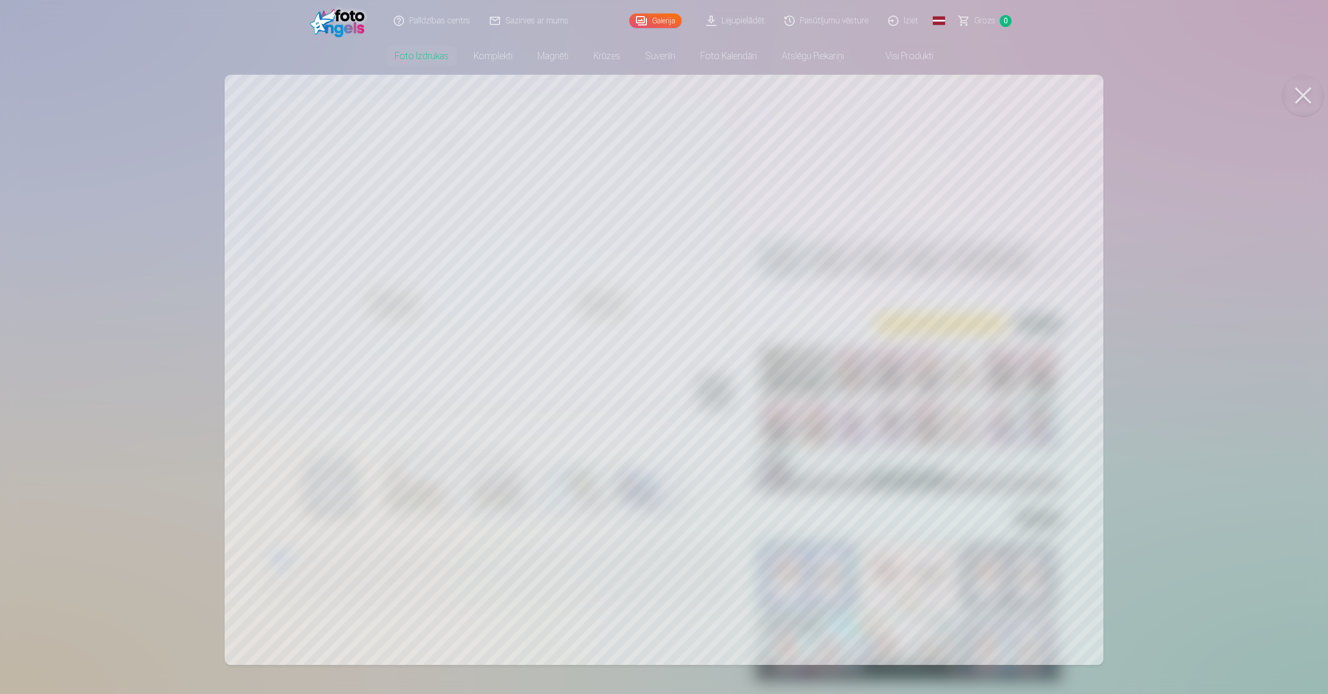
click at [1306, 89] on button at bounding box center [1304, 96] width 42 height 42
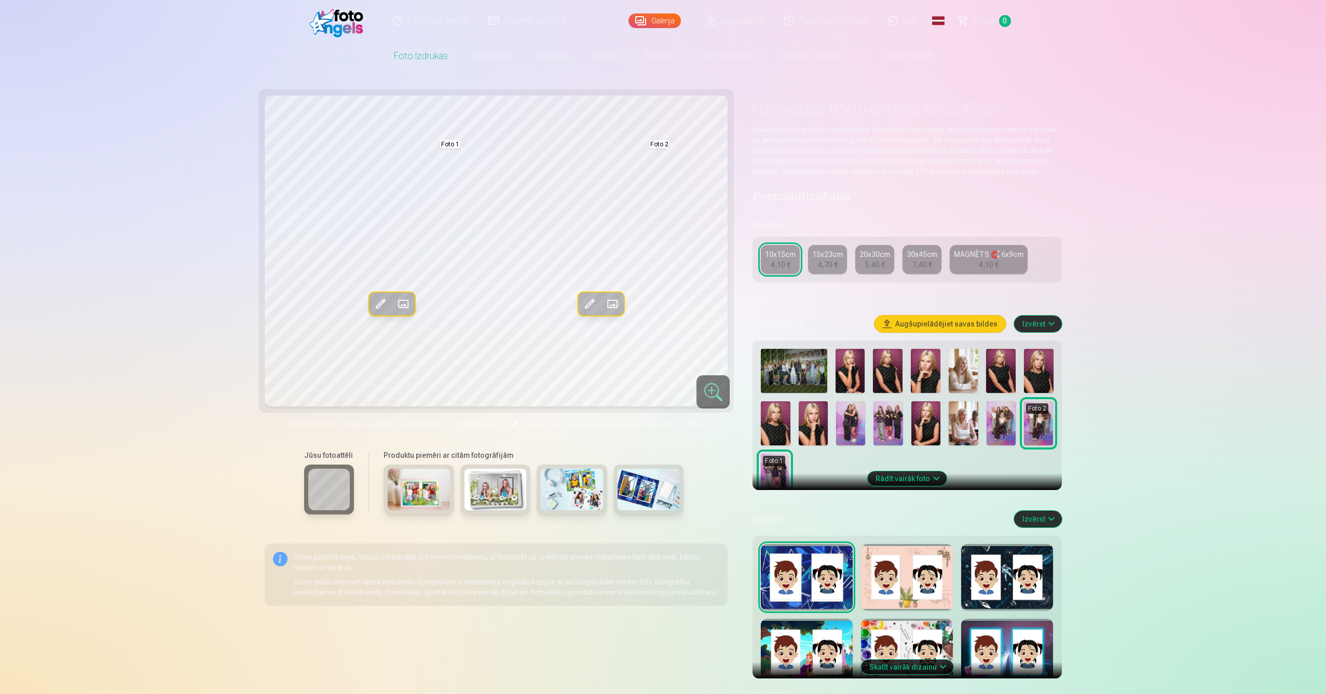
click at [909, 475] on button "Rādīt vairāk foto" at bounding box center [906, 478] width 79 height 15
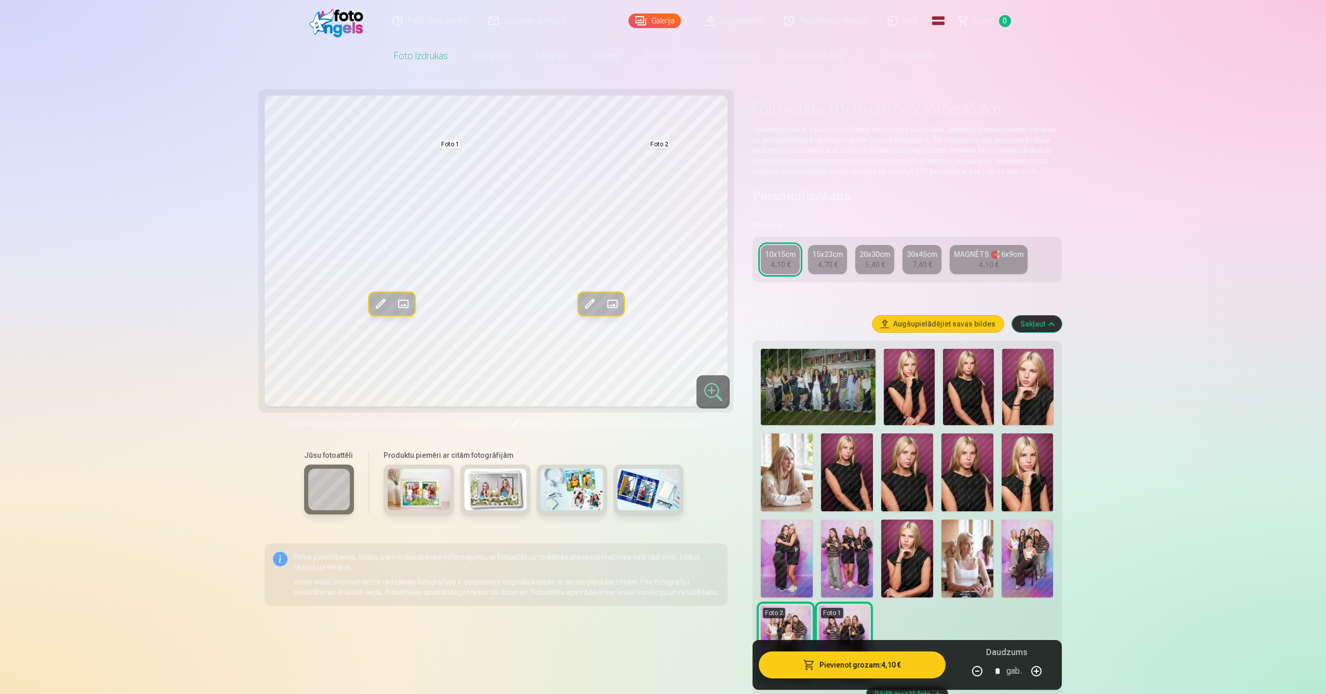
click at [784, 486] on img at bounding box center [787, 472] width 52 height 78
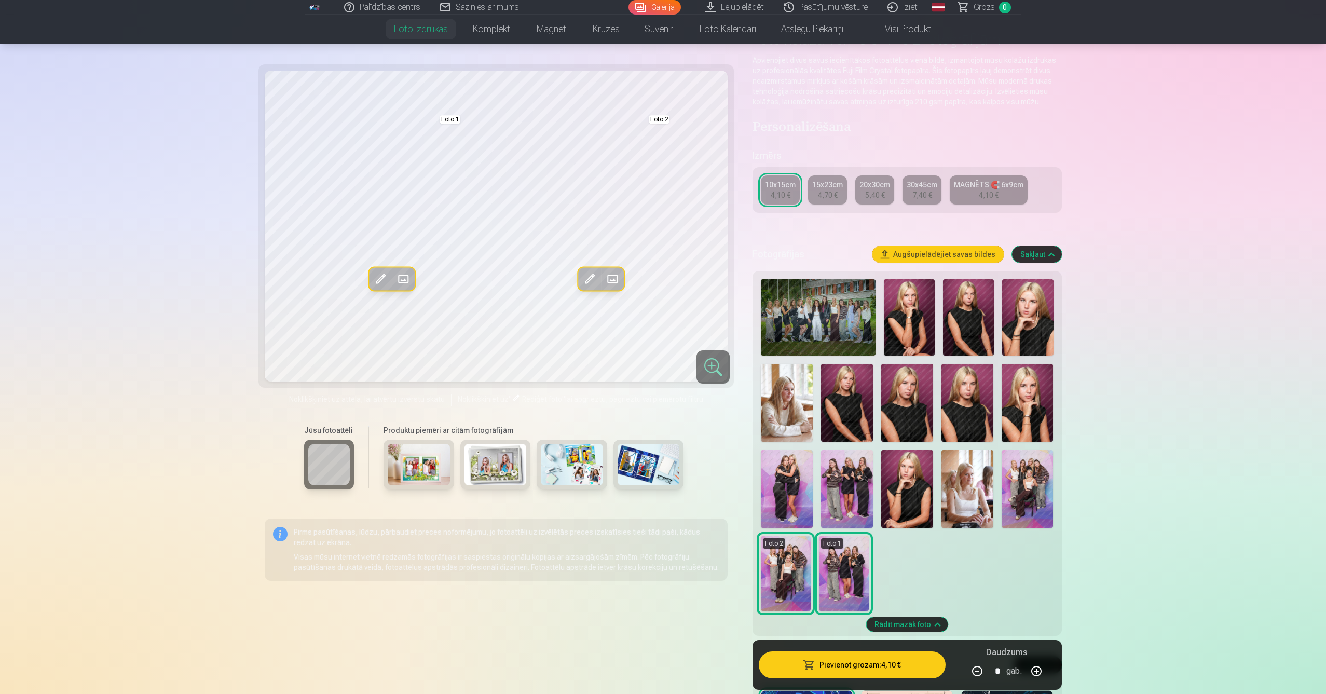
scroll to position [69, 0]
click at [857, 500] on img at bounding box center [847, 489] width 52 height 78
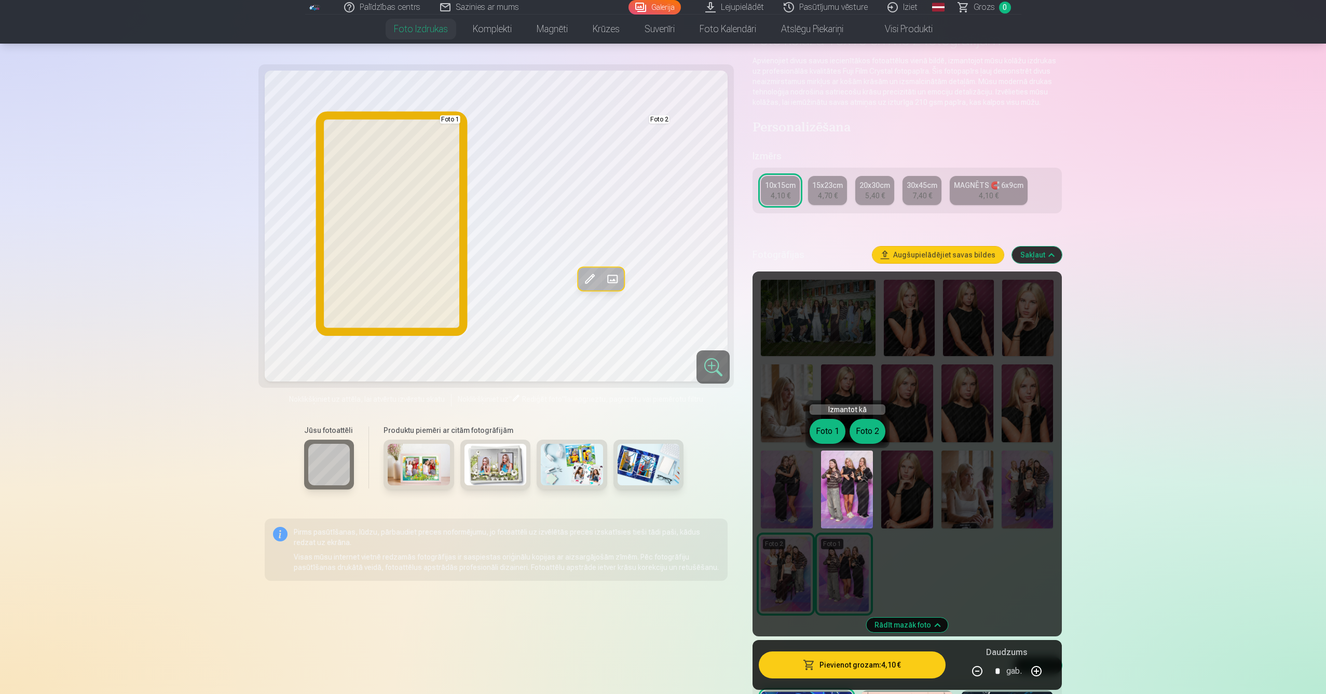
click at [820, 426] on button "Foto 1" at bounding box center [828, 431] width 36 height 25
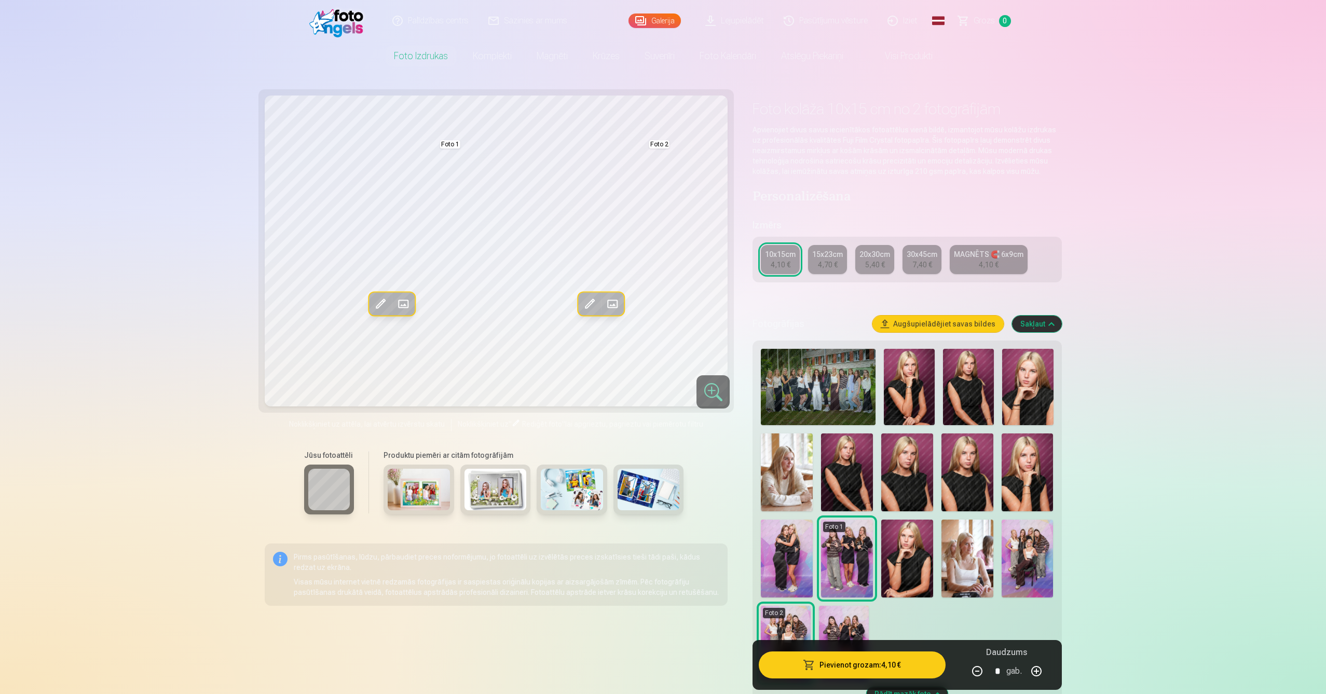
scroll to position [0, 0]
click at [838, 621] on img at bounding box center [844, 643] width 50 height 75
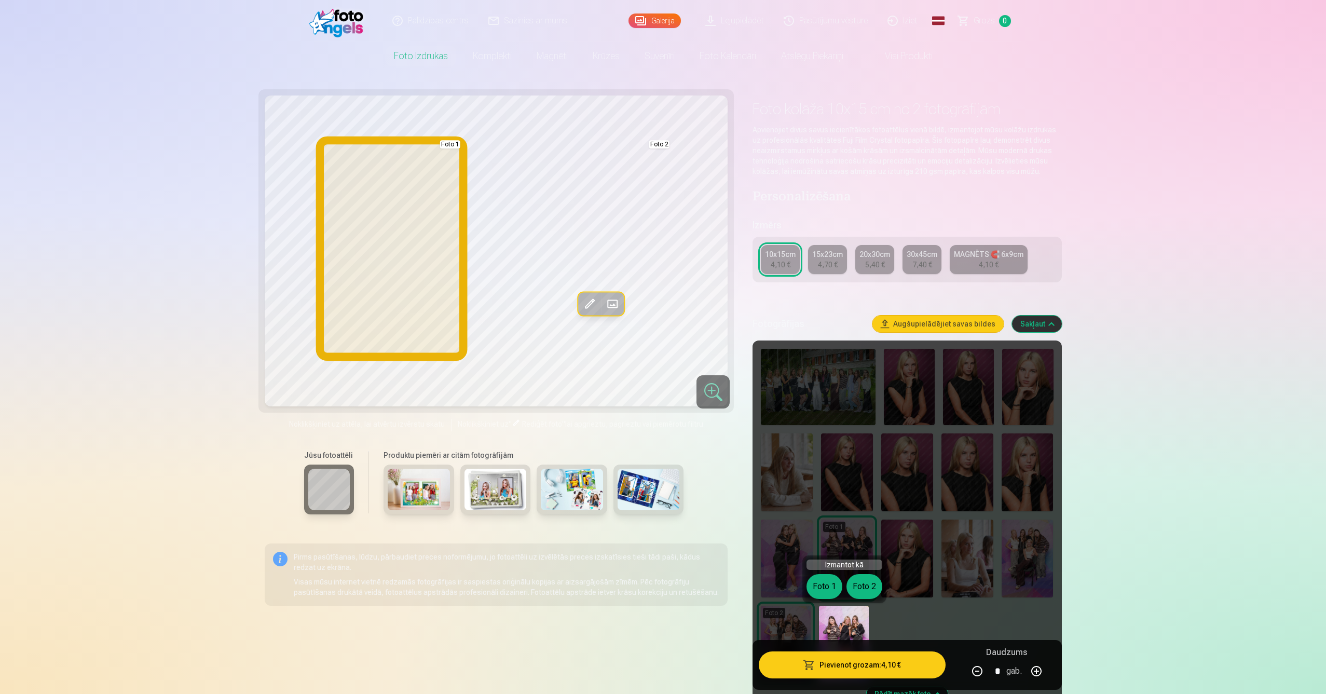
click at [823, 586] on button "Foto 1" at bounding box center [824, 586] width 36 height 25
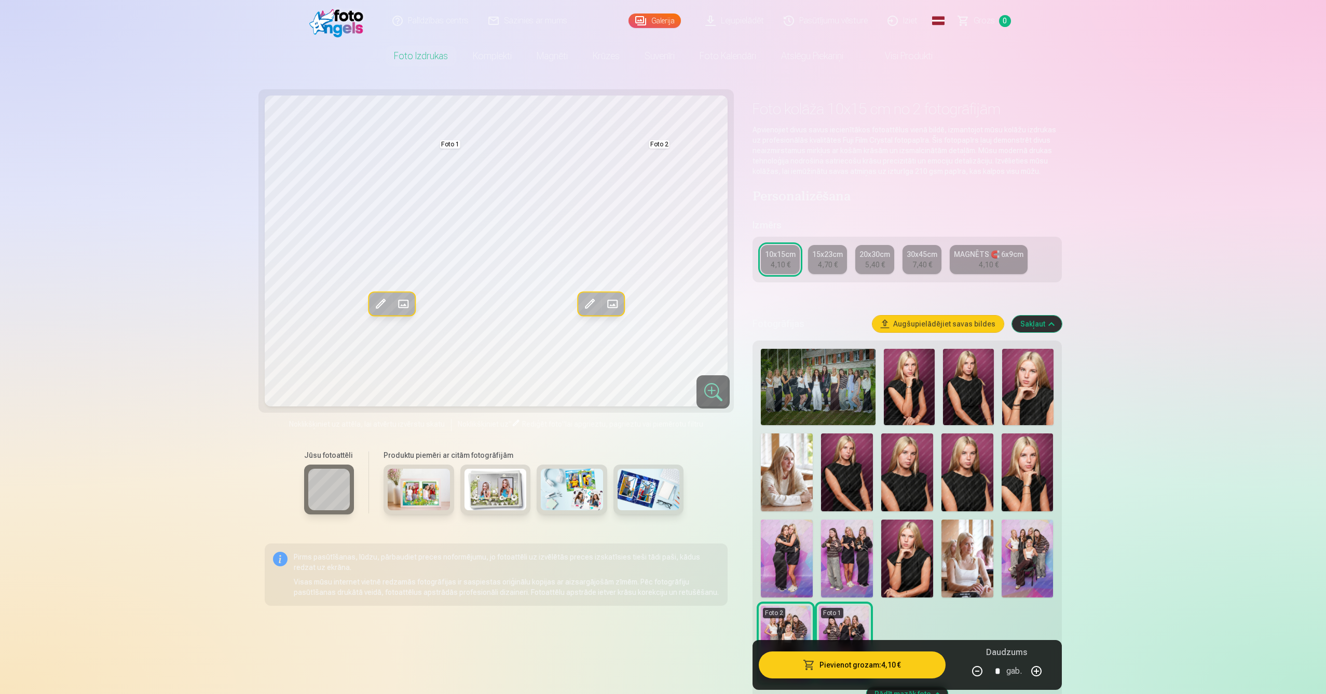
click at [1038, 324] on button "Sakļaut" at bounding box center [1037, 324] width 50 height 17
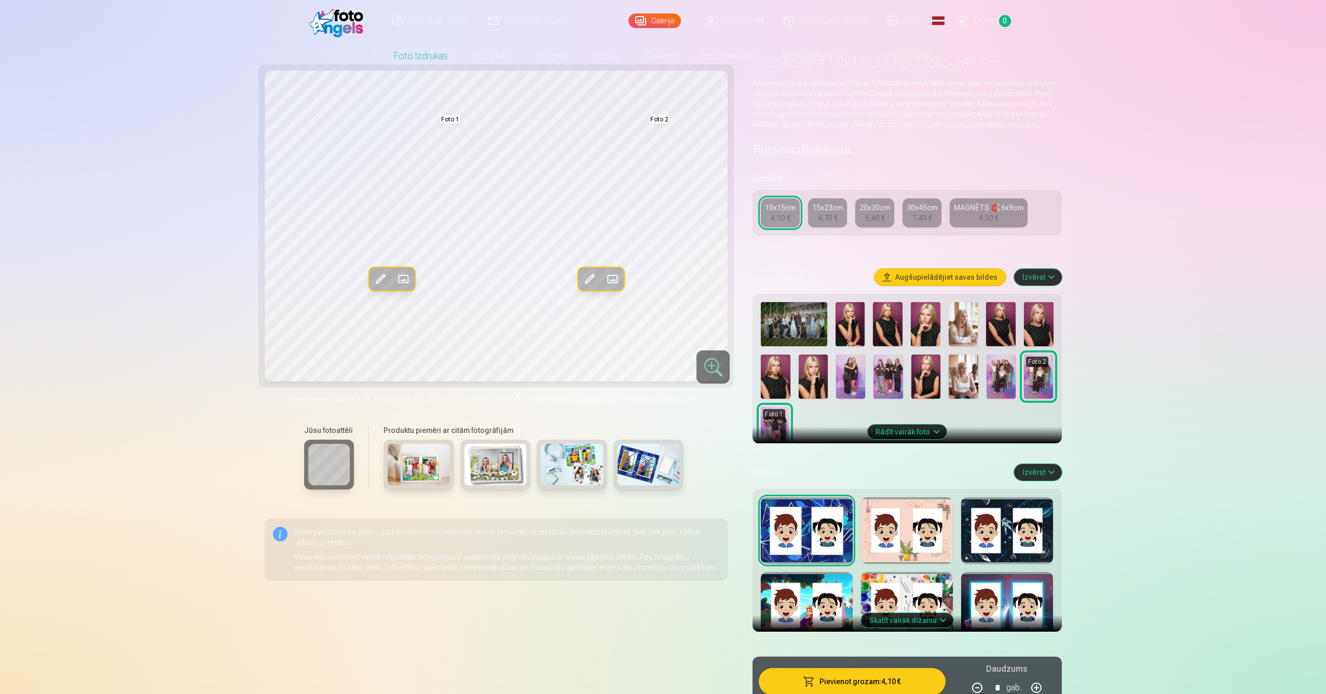
scroll to position [52, 0]
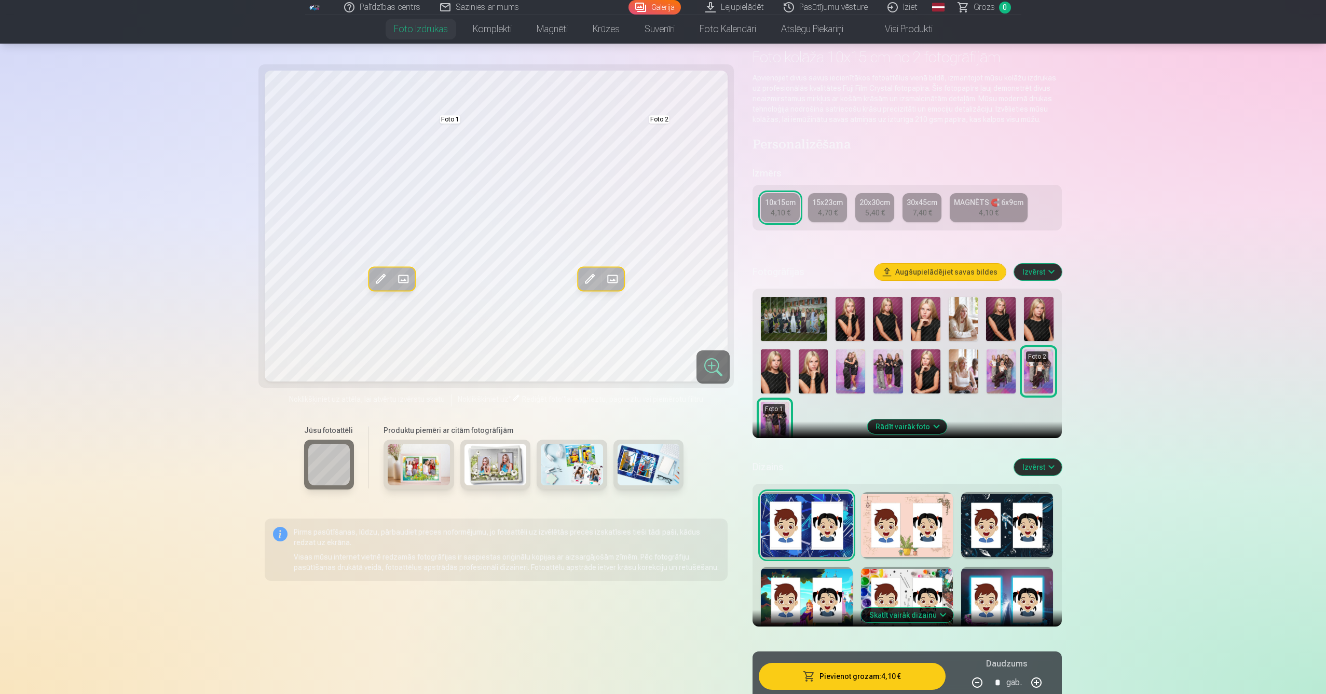
click at [932, 426] on button "Rādīt vairāk foto" at bounding box center [906, 426] width 79 height 15
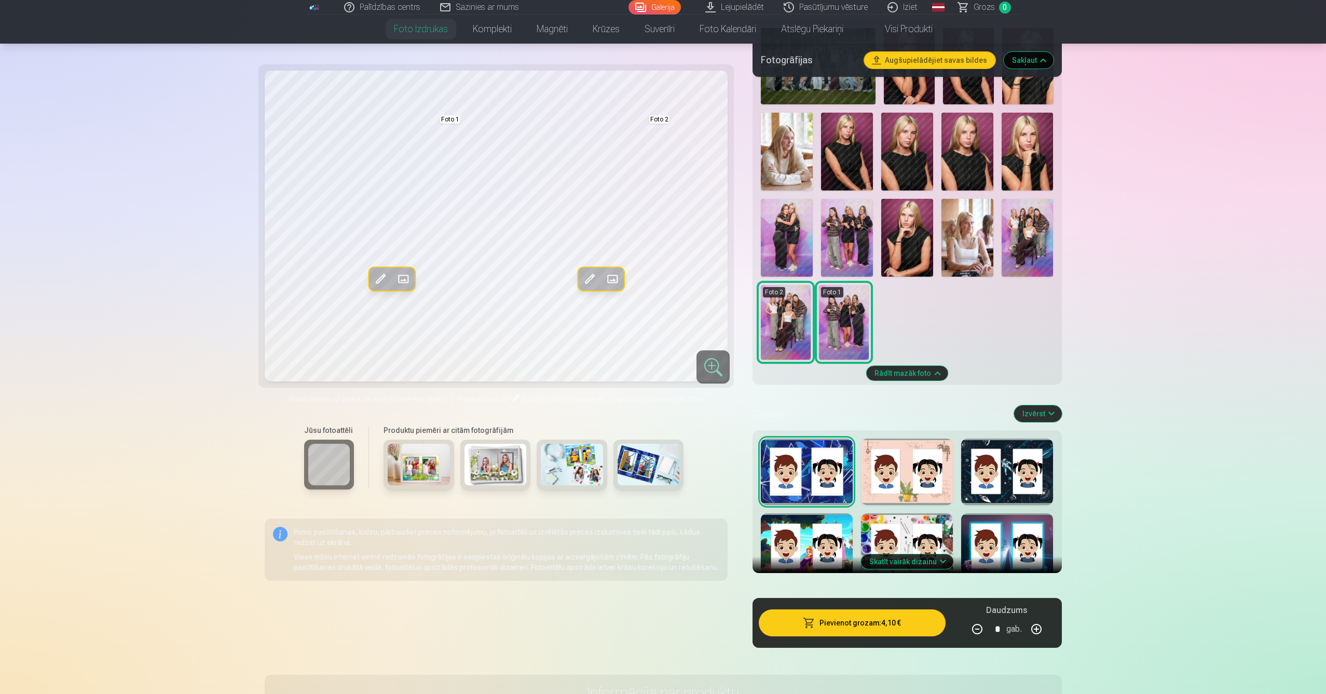
scroll to position [319, 0]
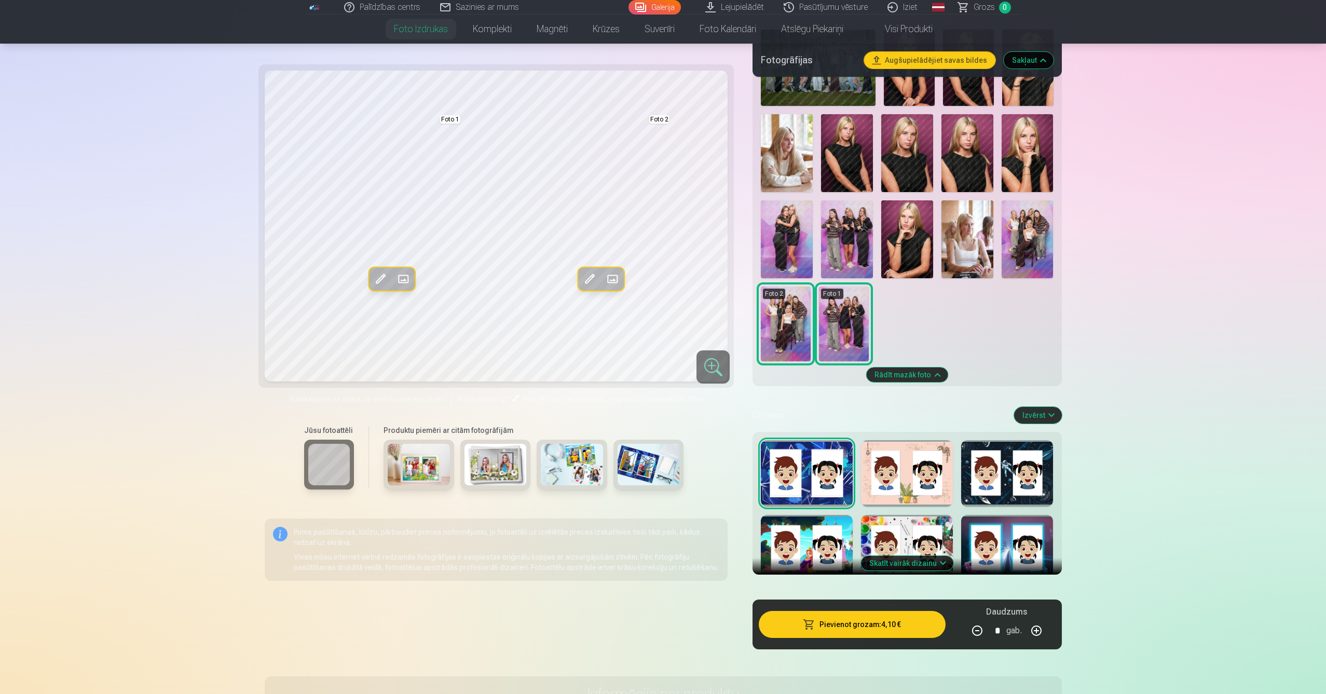
click at [910, 564] on button "Skatīt vairāk dizainu" at bounding box center [907, 563] width 92 height 15
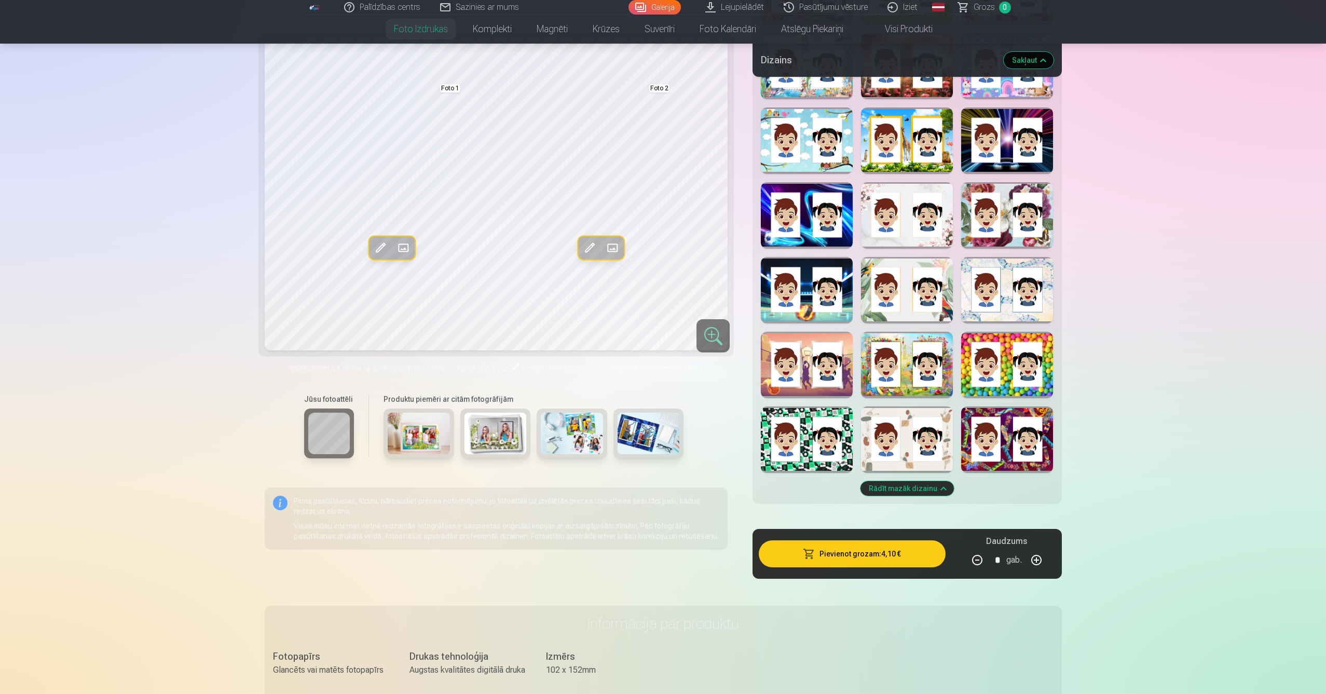
scroll to position [1030, 0]
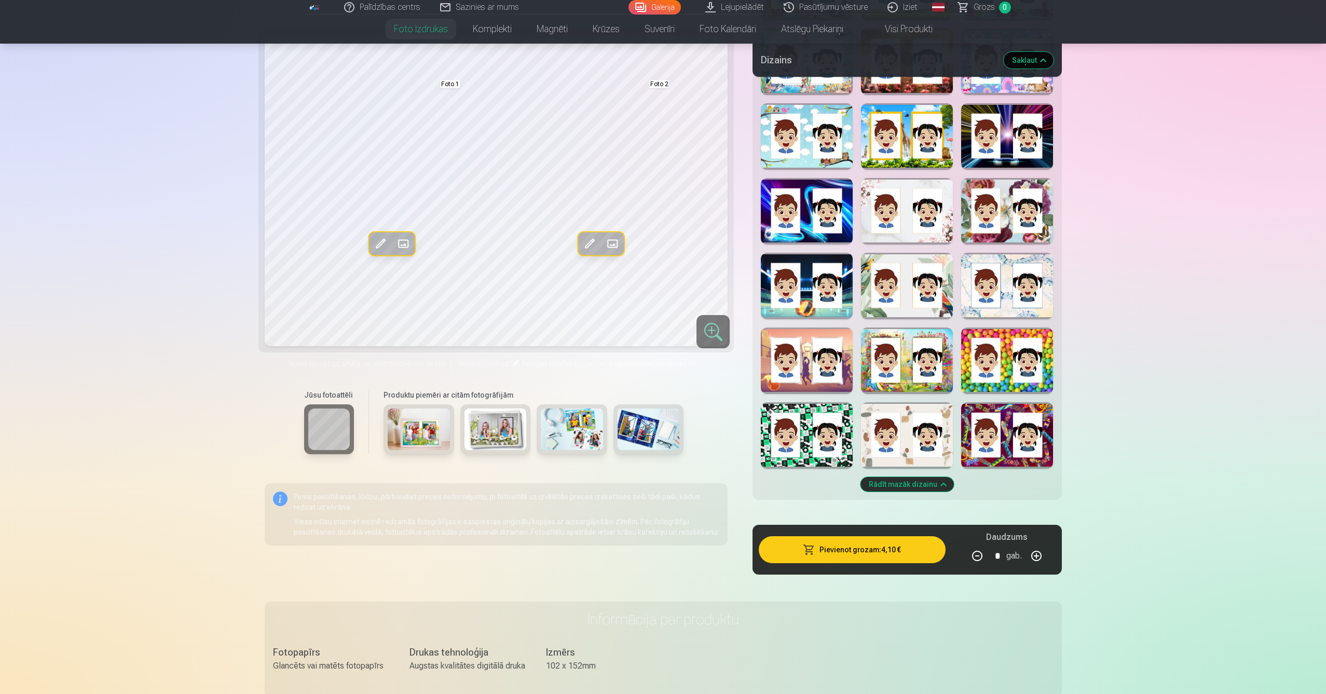
click at [908, 215] on div at bounding box center [907, 211] width 92 height 66
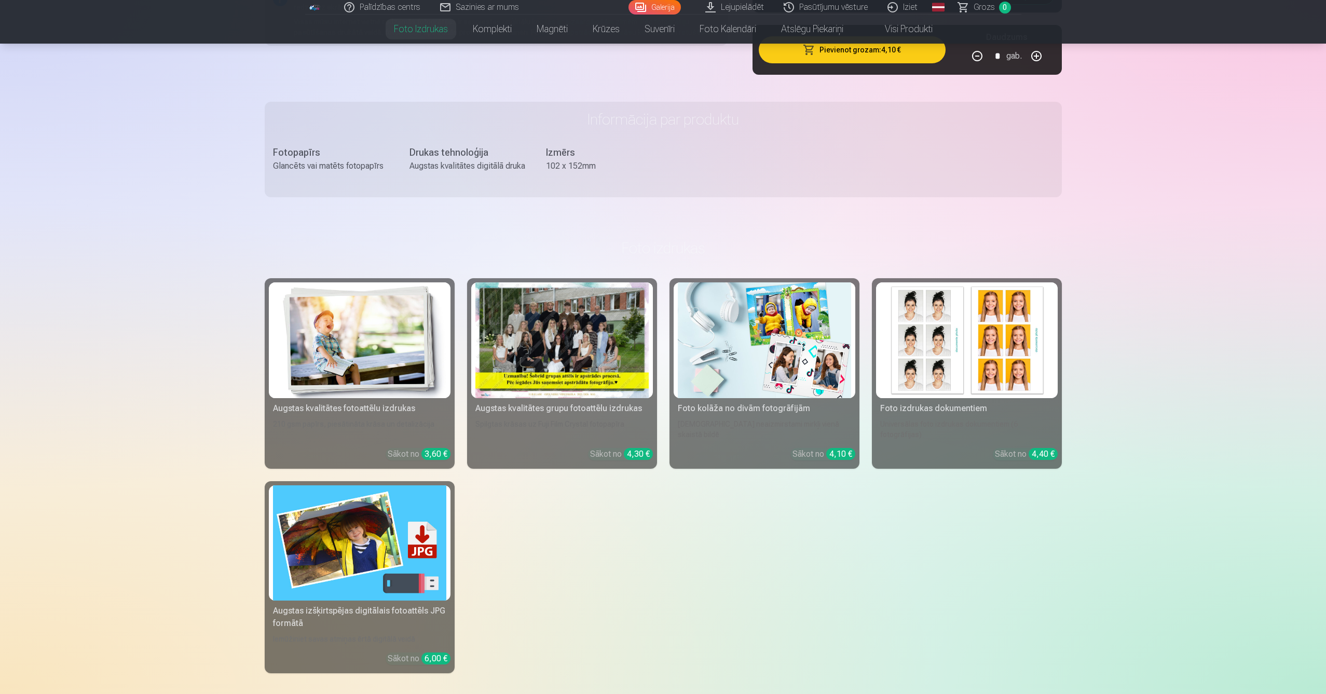
scroll to position [1531, 0]
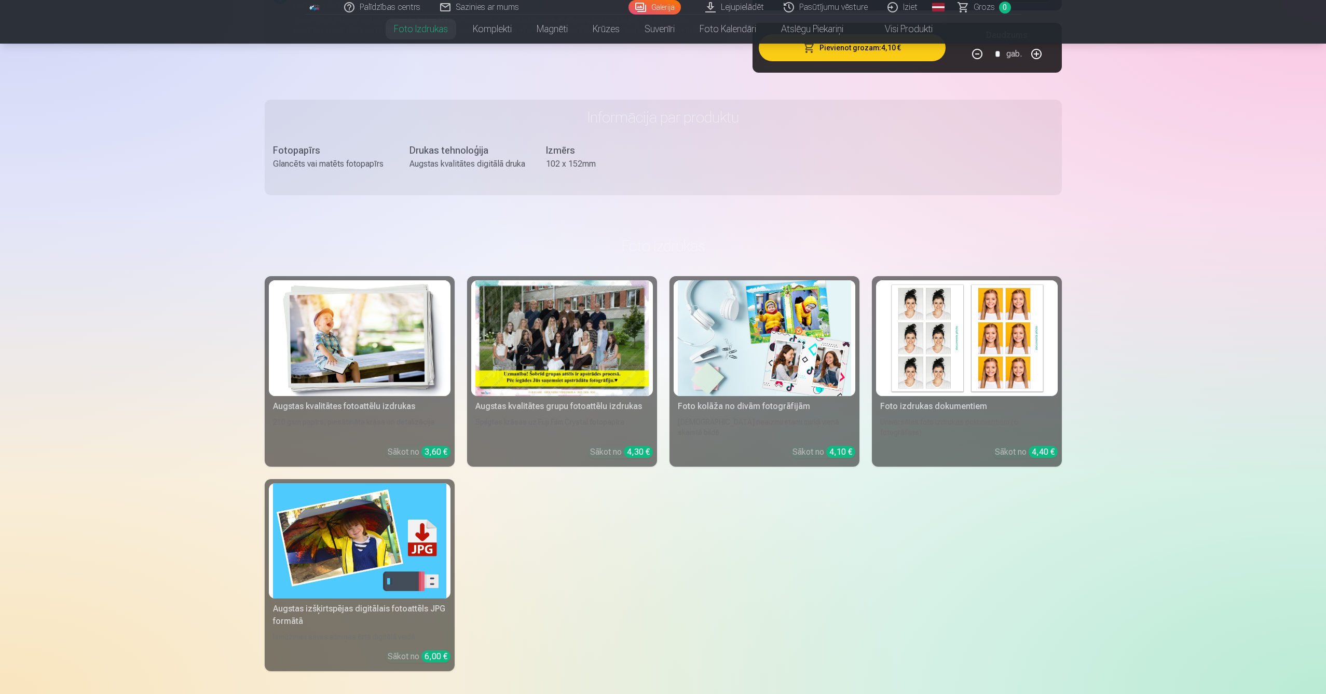
click at [370, 379] on img at bounding box center [359, 338] width 173 height 116
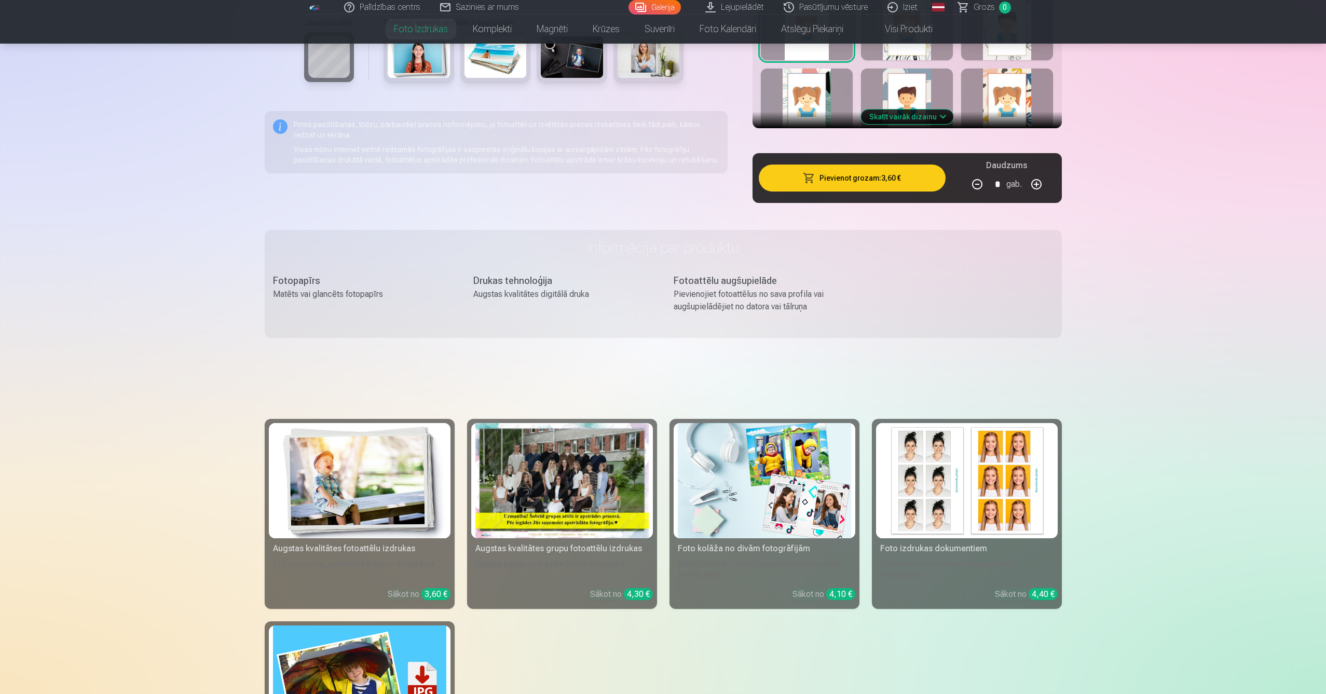
scroll to position [902, 0]
click at [948, 496] on img at bounding box center [966, 480] width 173 height 116
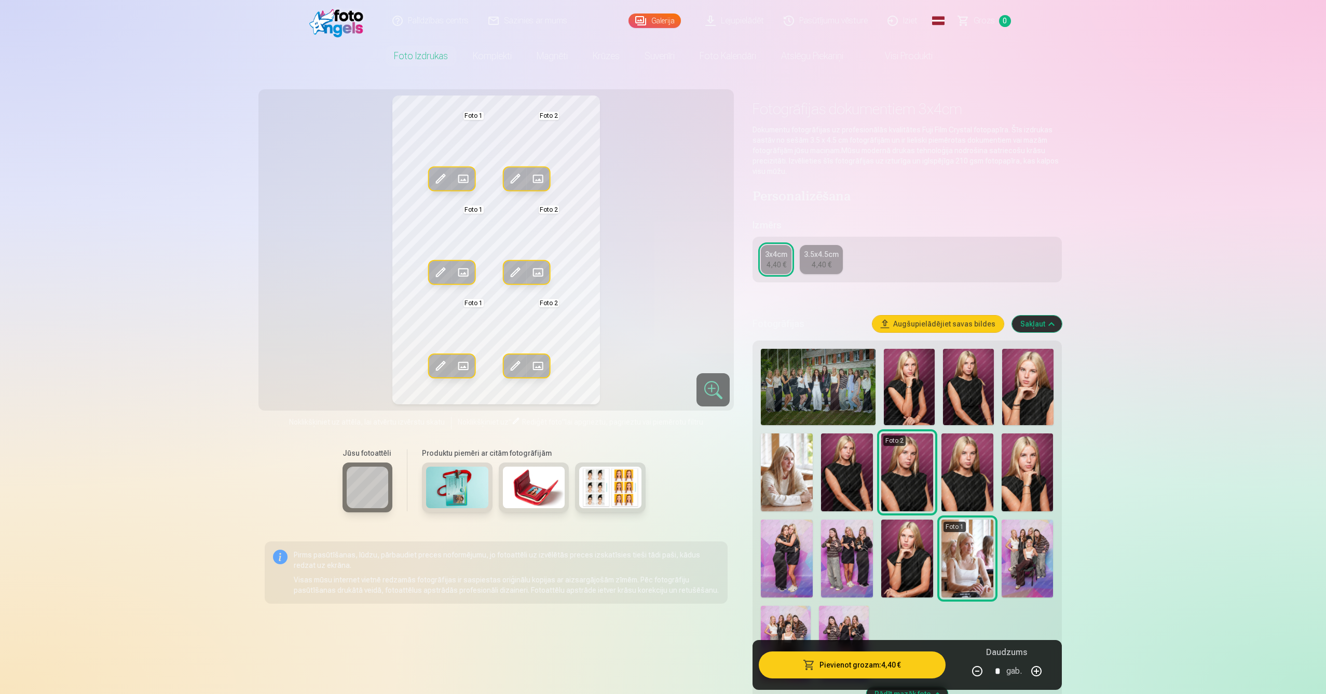
click at [440, 175] on span at bounding box center [440, 179] width 17 height 17
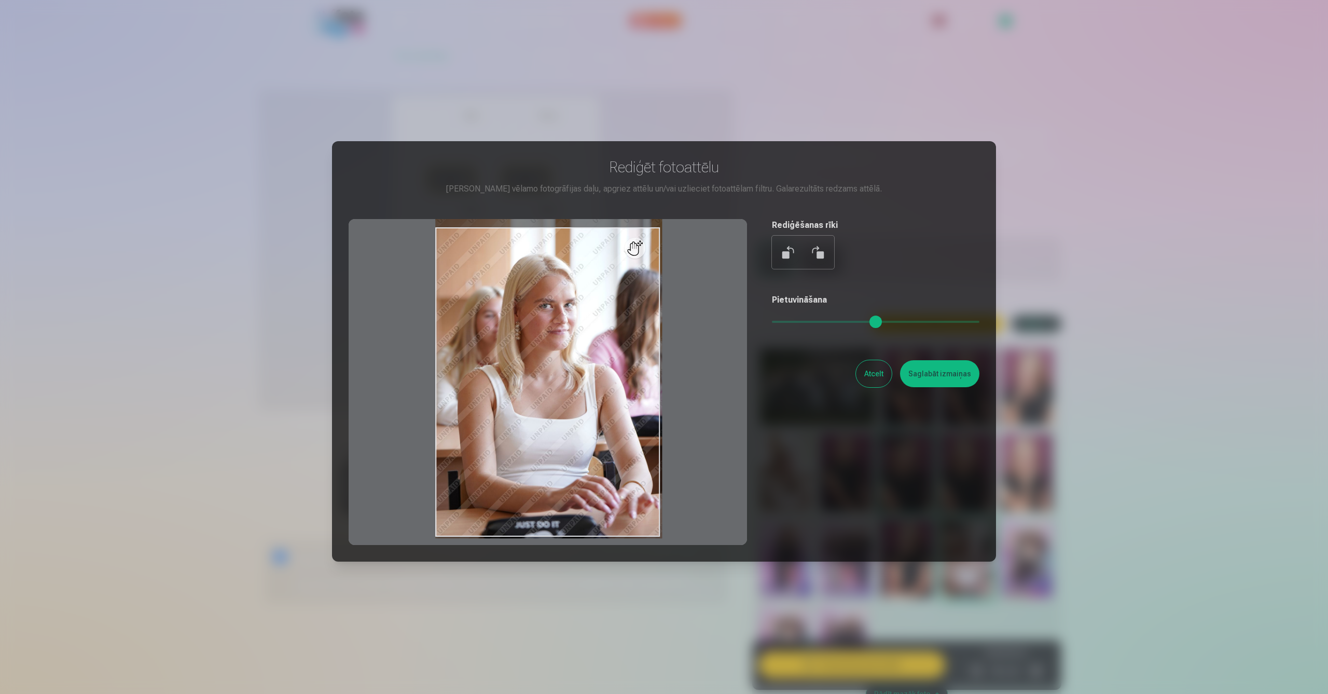
click at [878, 368] on button "Atcelt" at bounding box center [874, 373] width 36 height 27
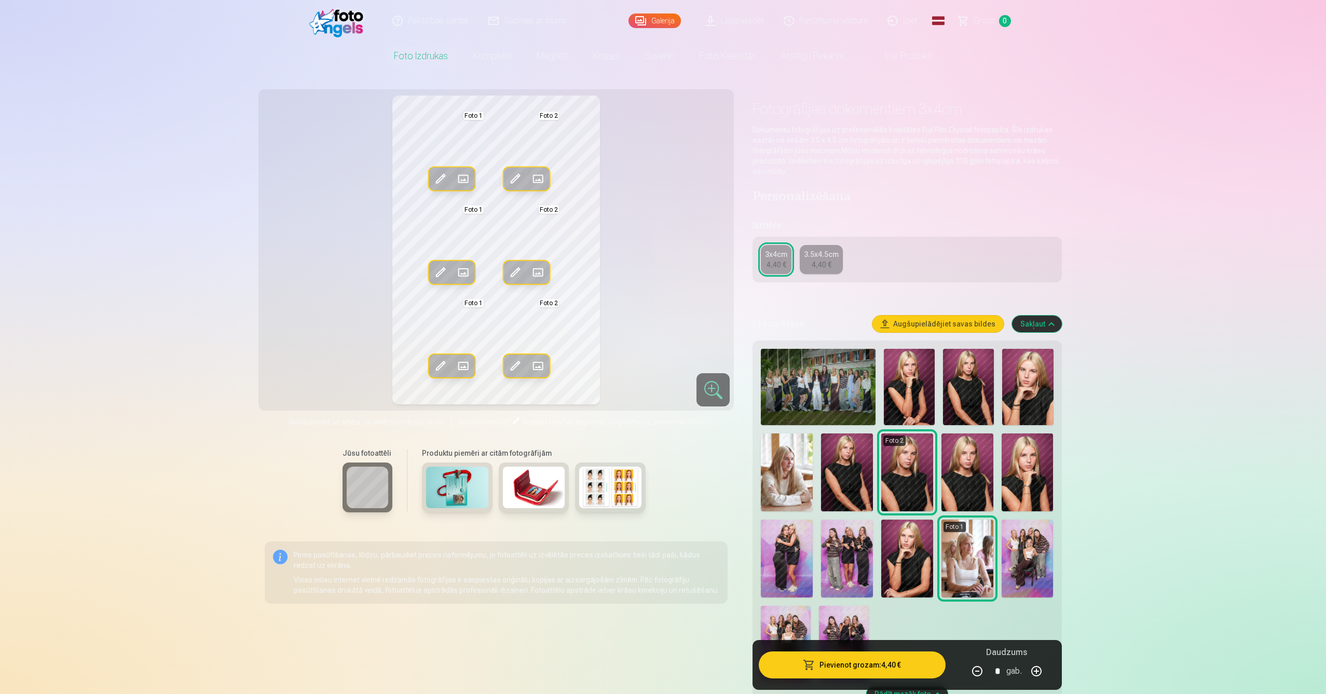
click at [907, 384] on img at bounding box center [909, 387] width 51 height 76
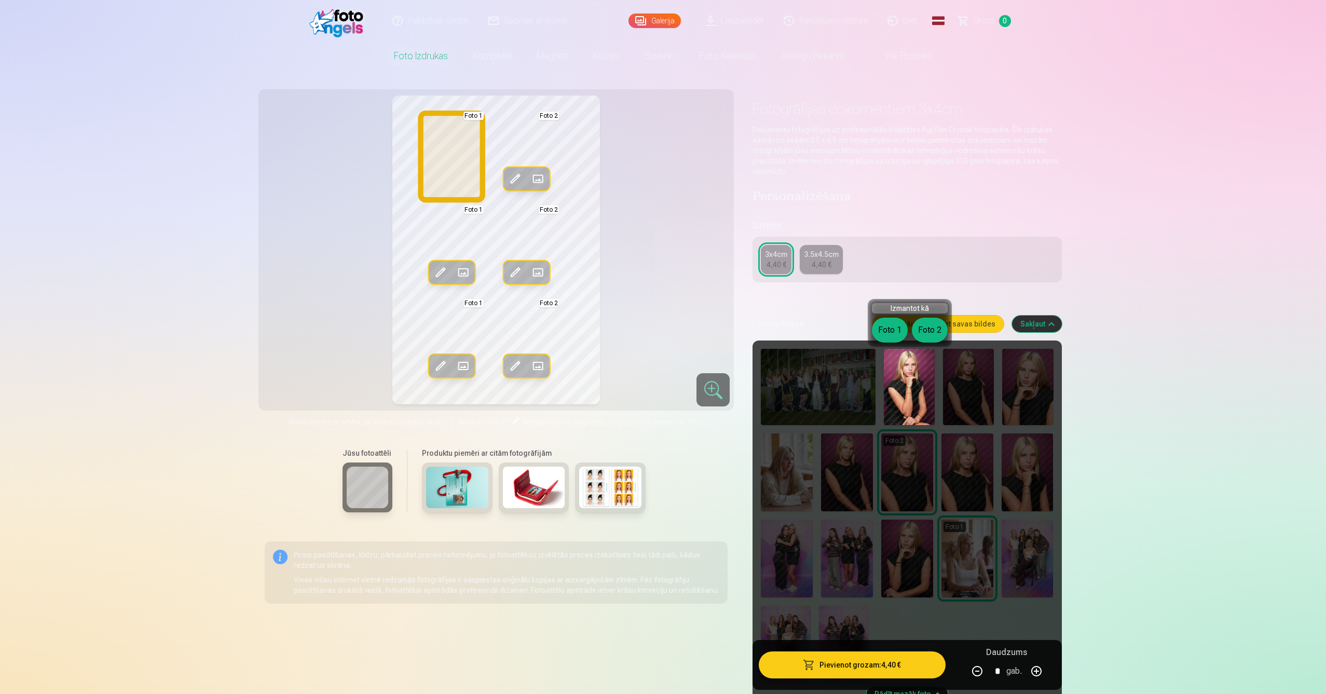
click at [888, 324] on button "Foto 1" at bounding box center [890, 330] width 36 height 25
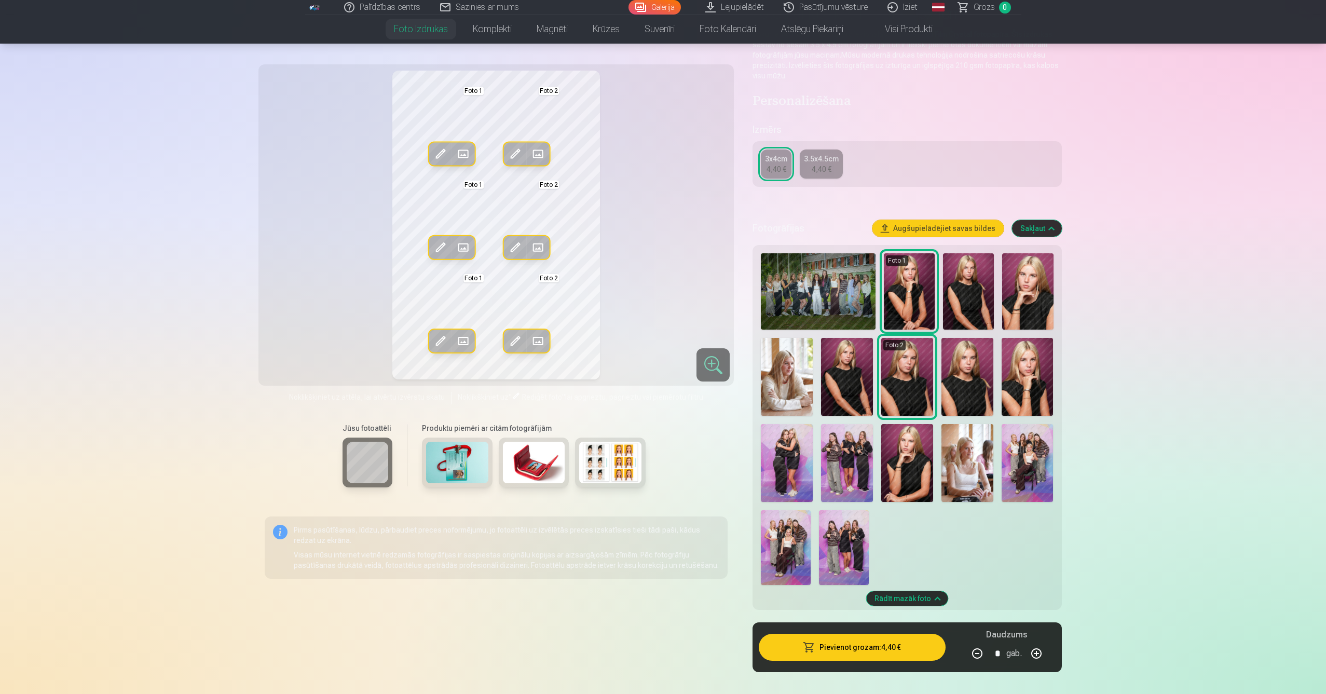
scroll to position [102, 0]
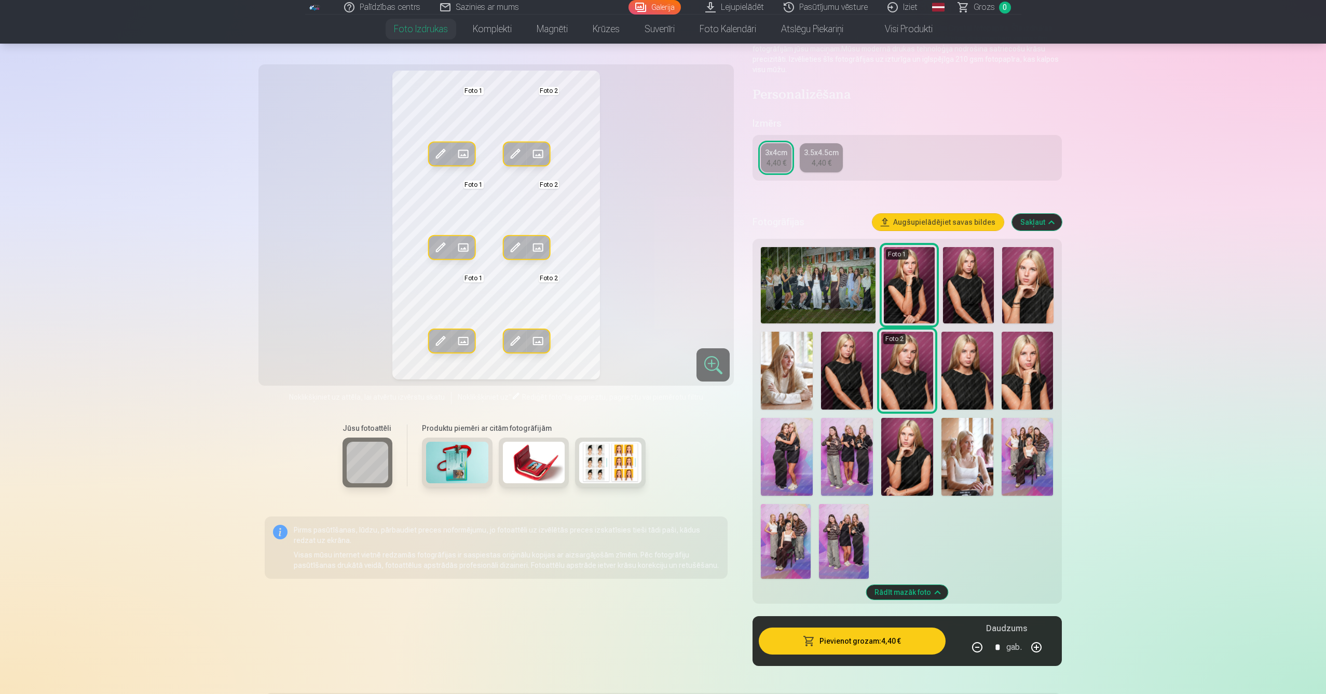
click at [800, 362] on img at bounding box center [787, 371] width 52 height 78
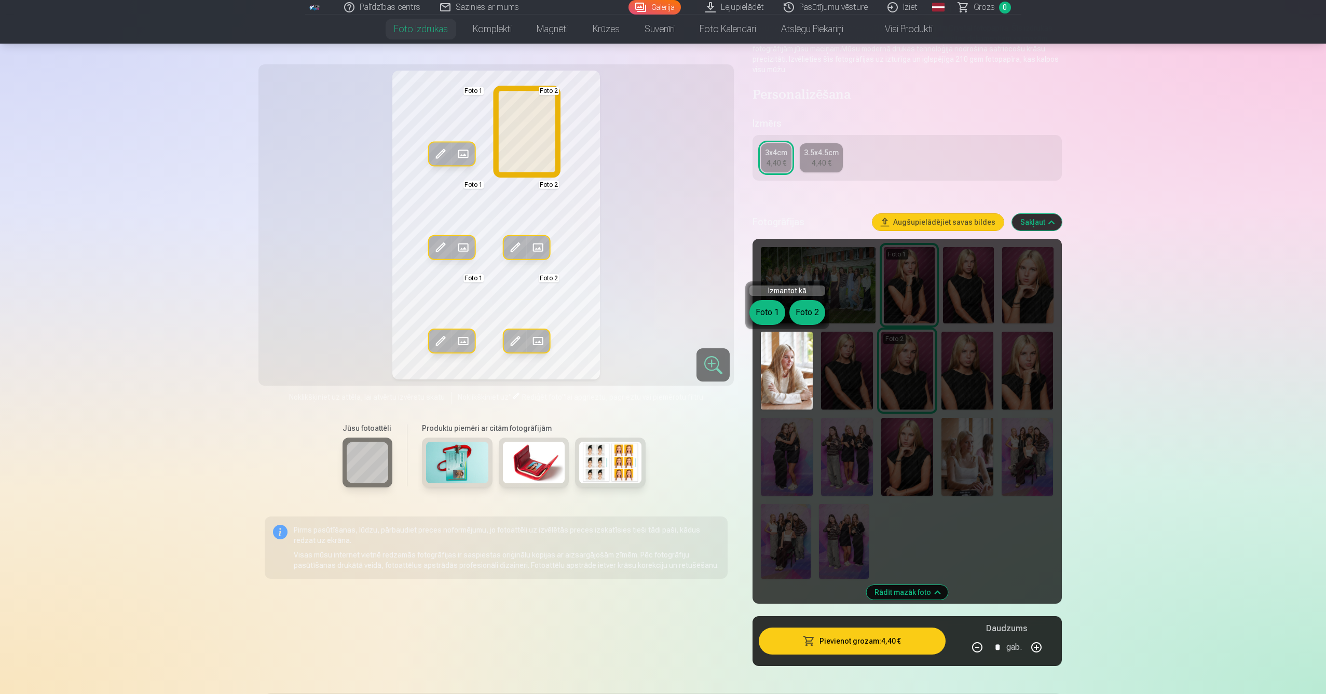
click at [806, 310] on button "Foto 2" at bounding box center [807, 312] width 36 height 25
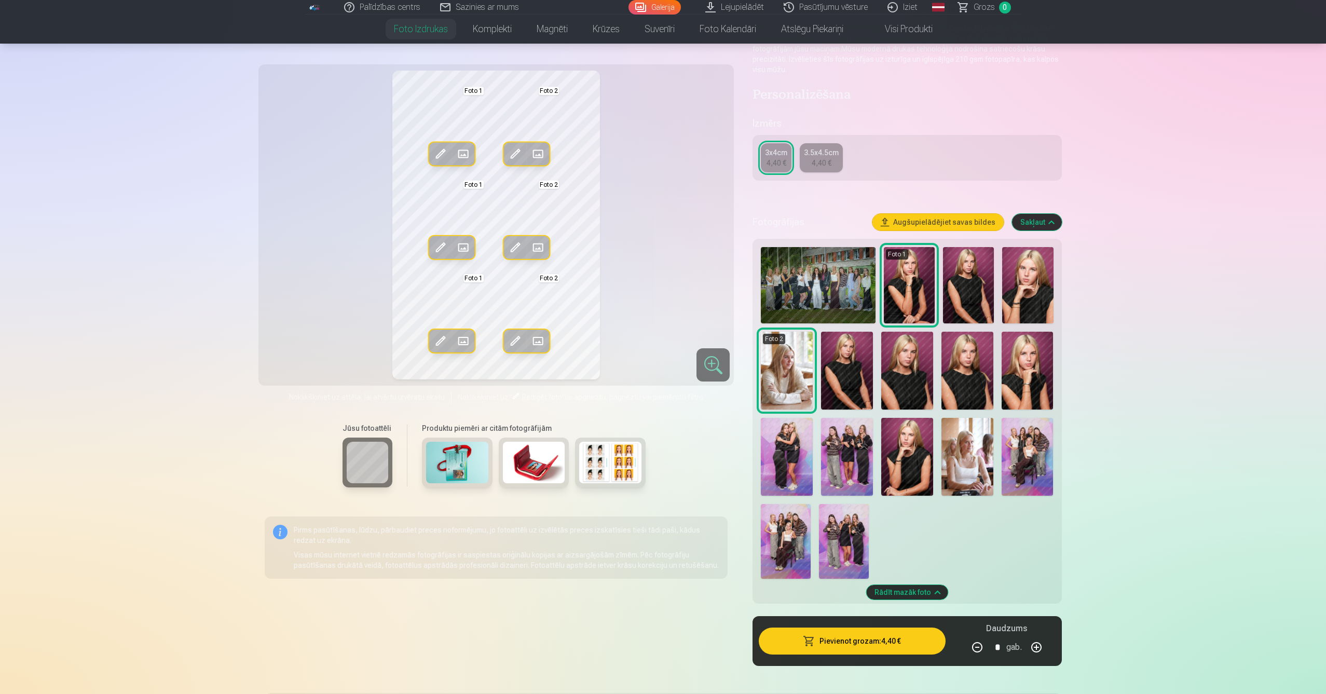
click at [1024, 355] on img at bounding box center [1028, 371] width 52 height 78
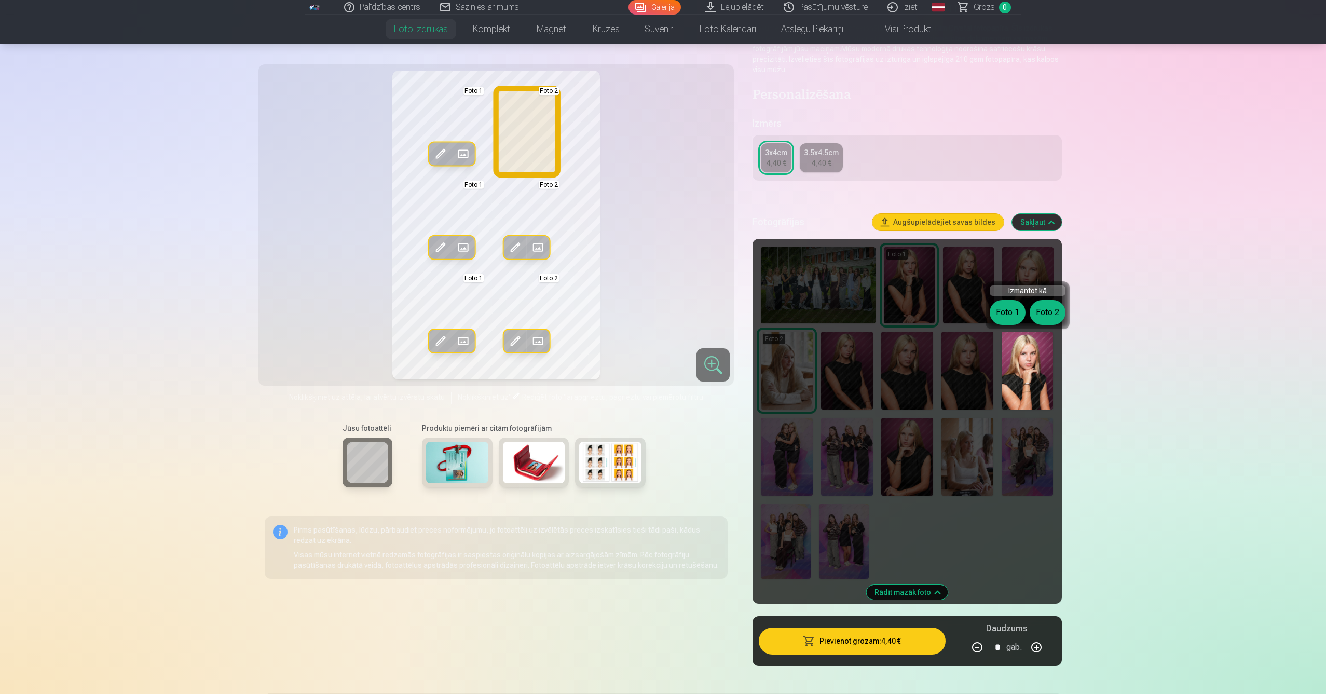
click at [1051, 313] on button "Foto 2" at bounding box center [1048, 312] width 36 height 25
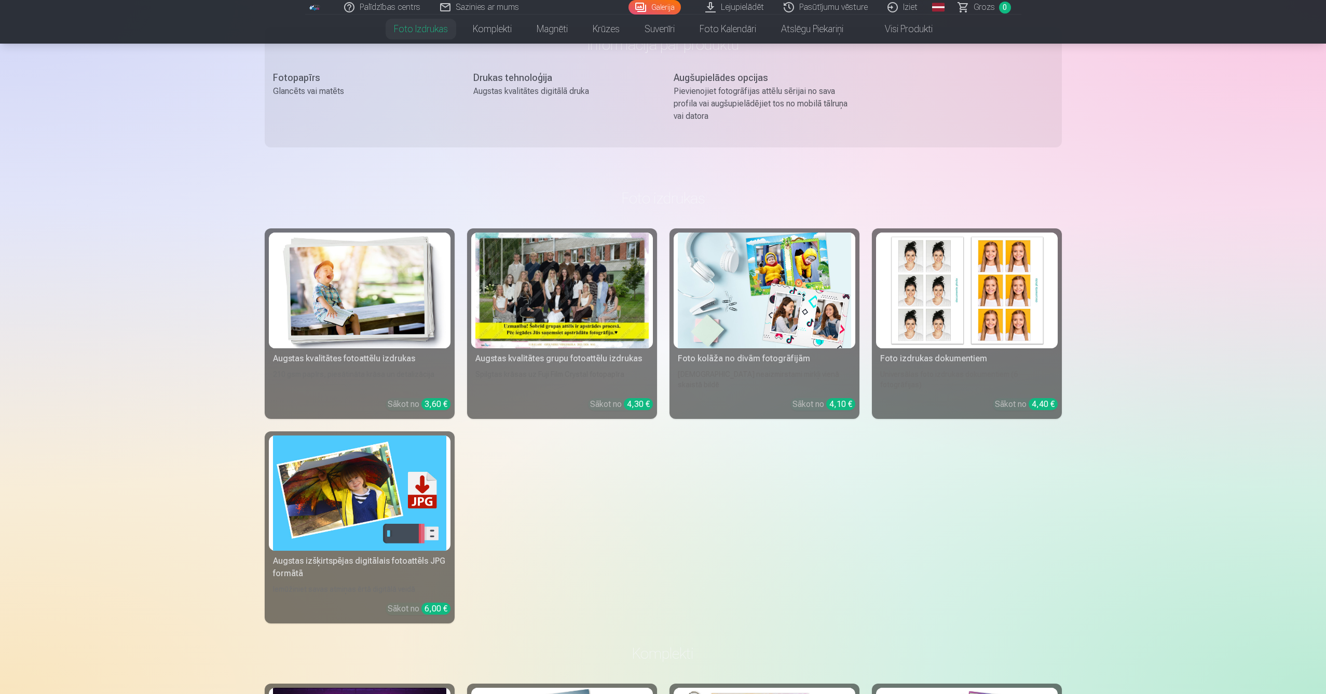
scroll to position [755, 0]
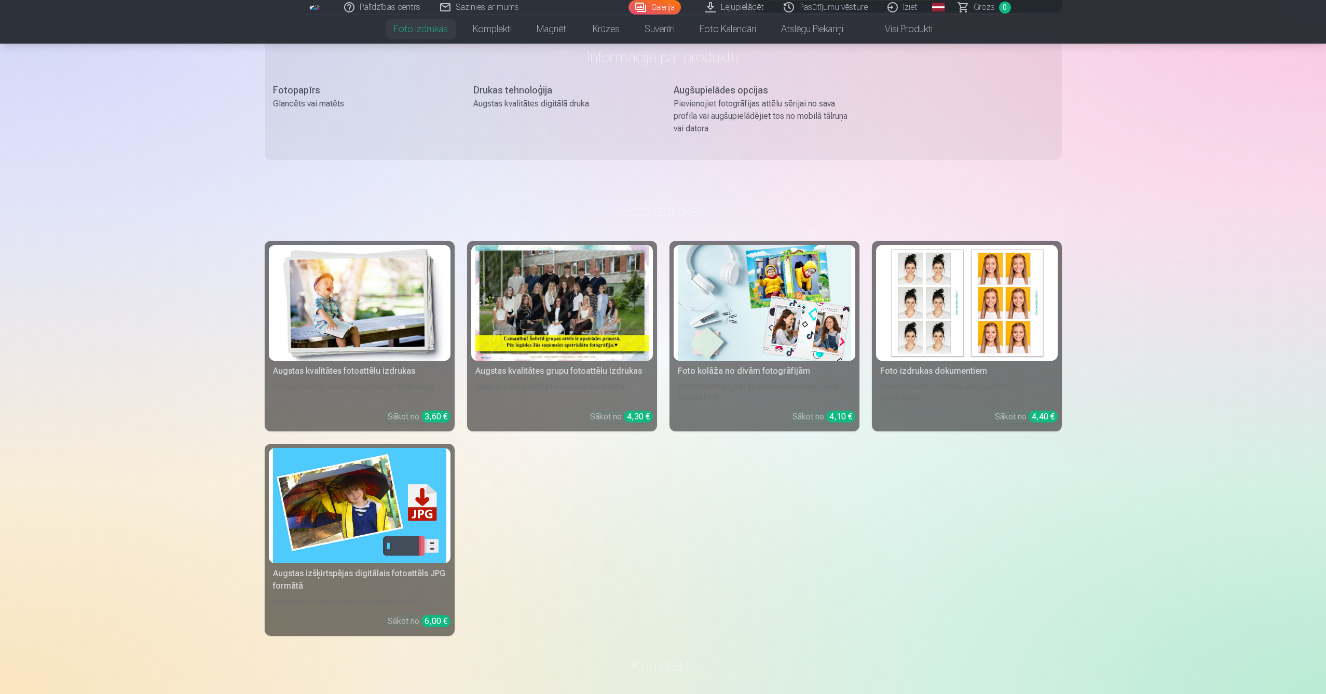
click at [578, 310] on div at bounding box center [561, 303] width 173 height 116
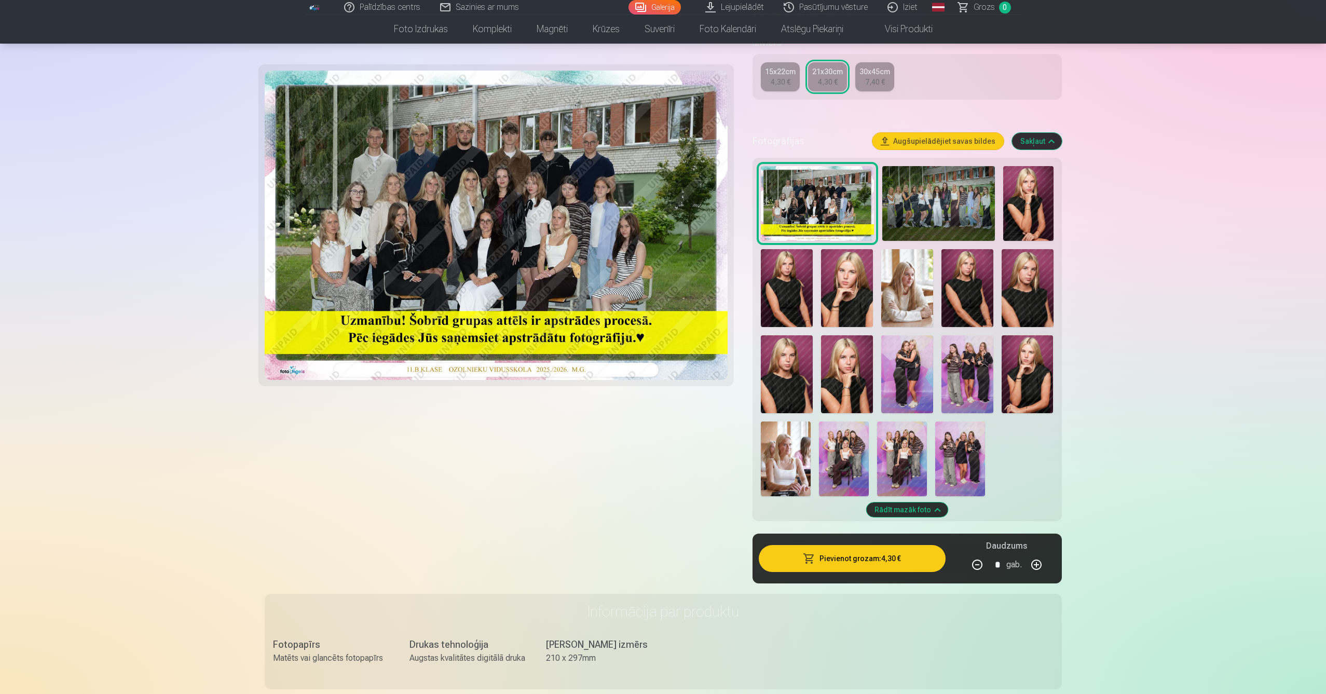
scroll to position [231, 0]
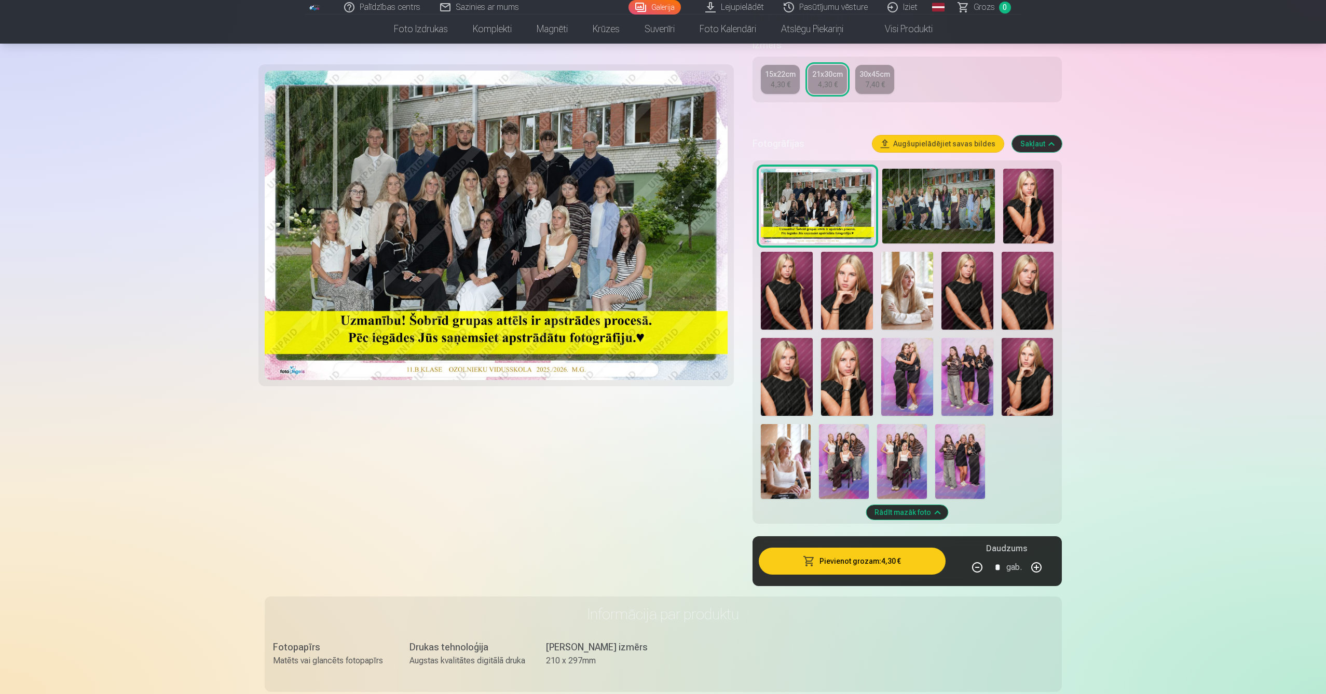
click at [857, 458] on img at bounding box center [844, 461] width 50 height 75
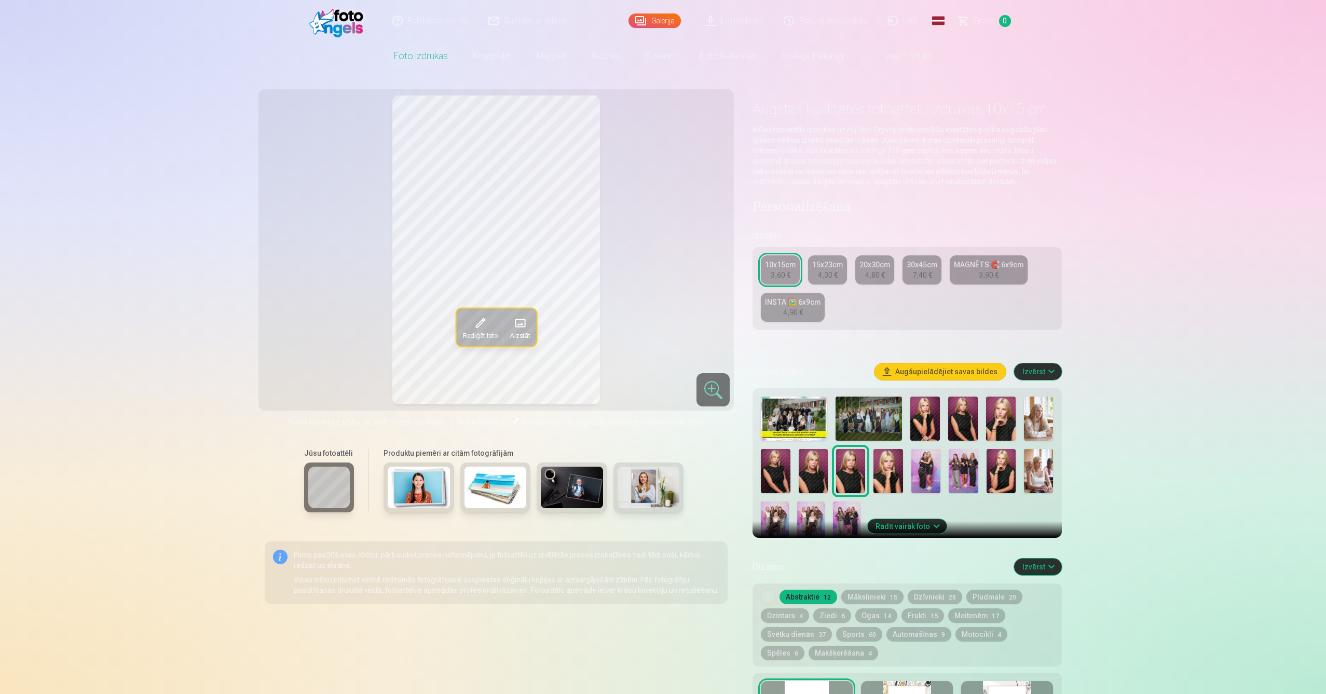
click at [884, 459] on img at bounding box center [887, 471] width 29 height 44
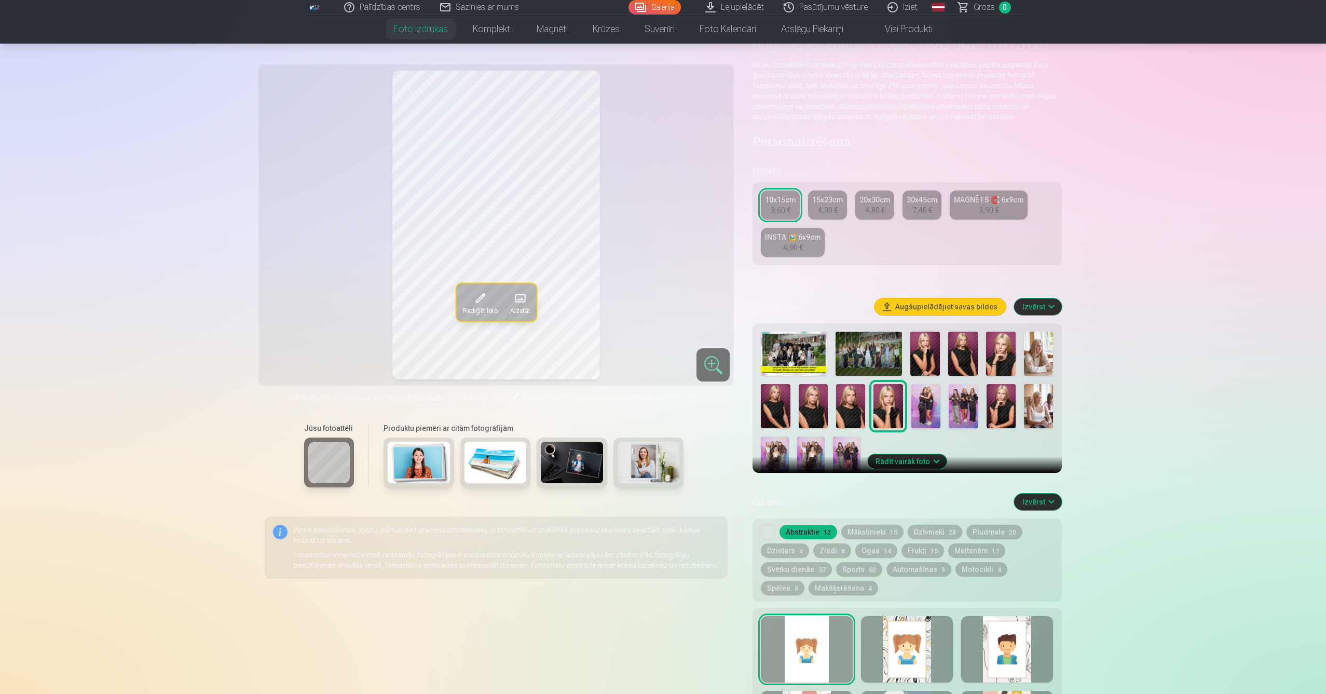
scroll to position [64, 0]
click at [971, 358] on img at bounding box center [963, 355] width 30 height 44
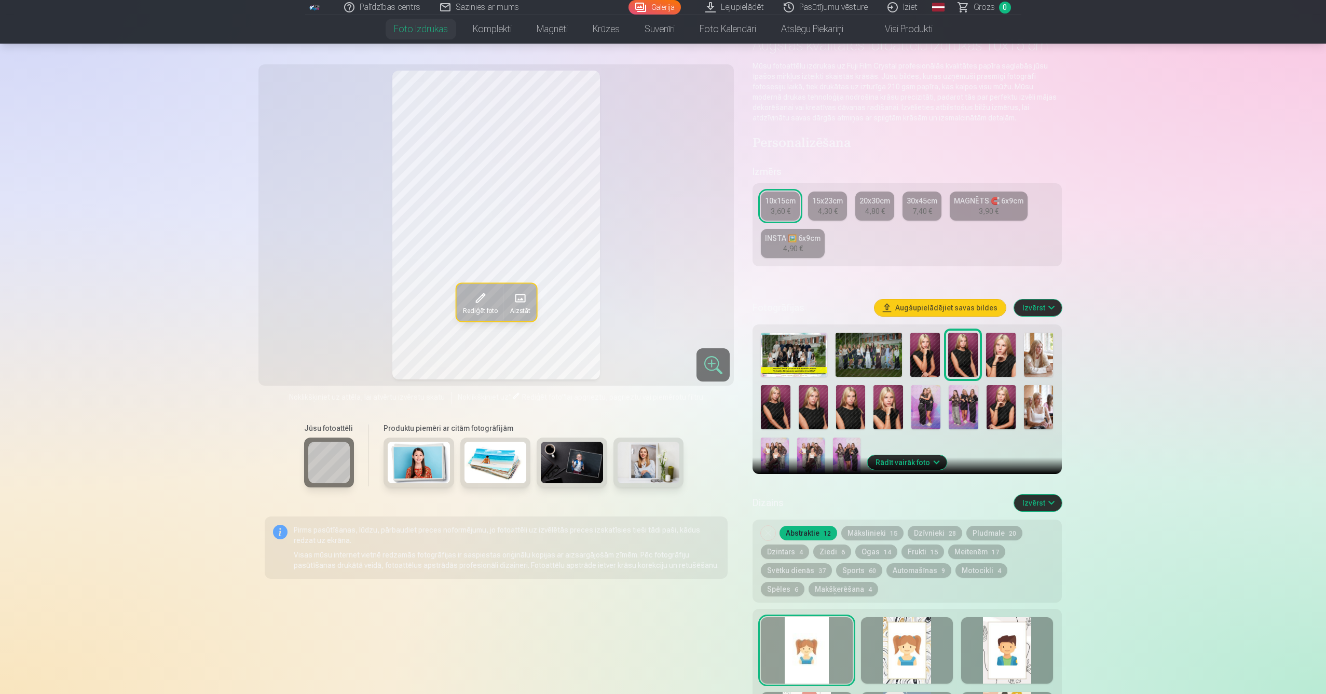
click at [518, 300] on span at bounding box center [519, 298] width 17 height 17
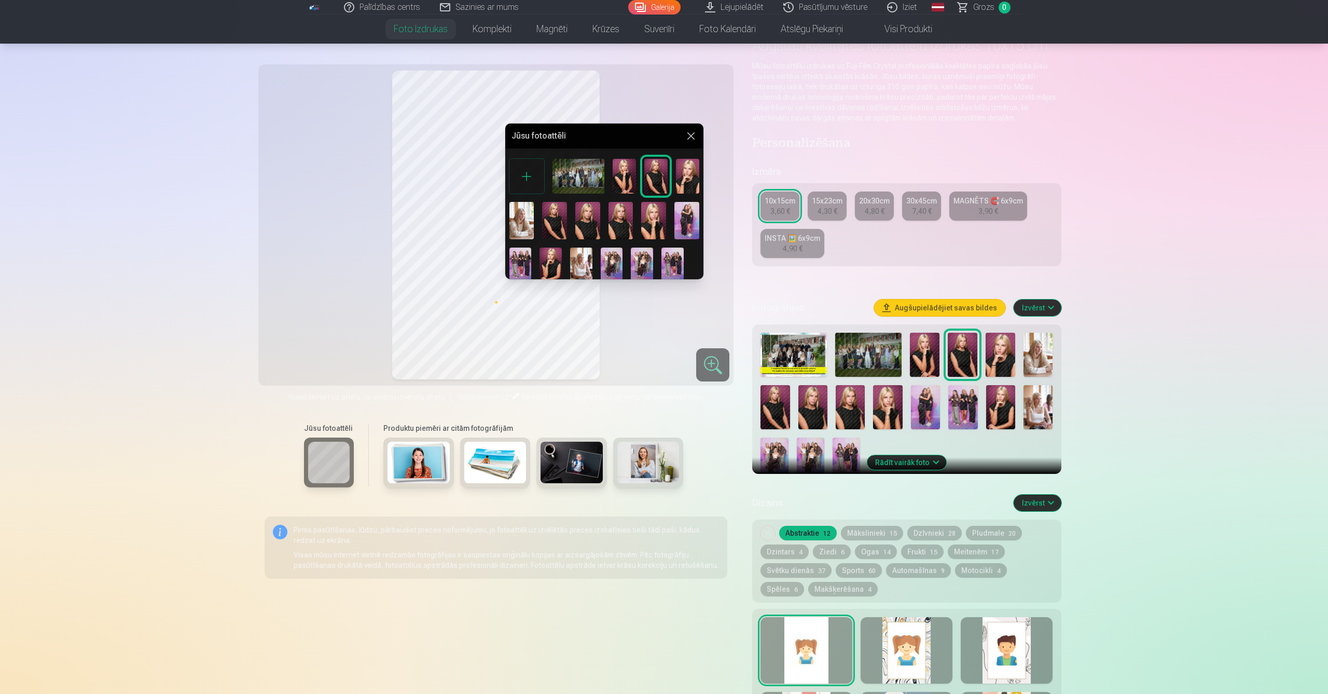
click at [526, 173] on div at bounding box center [527, 176] width 35 height 35
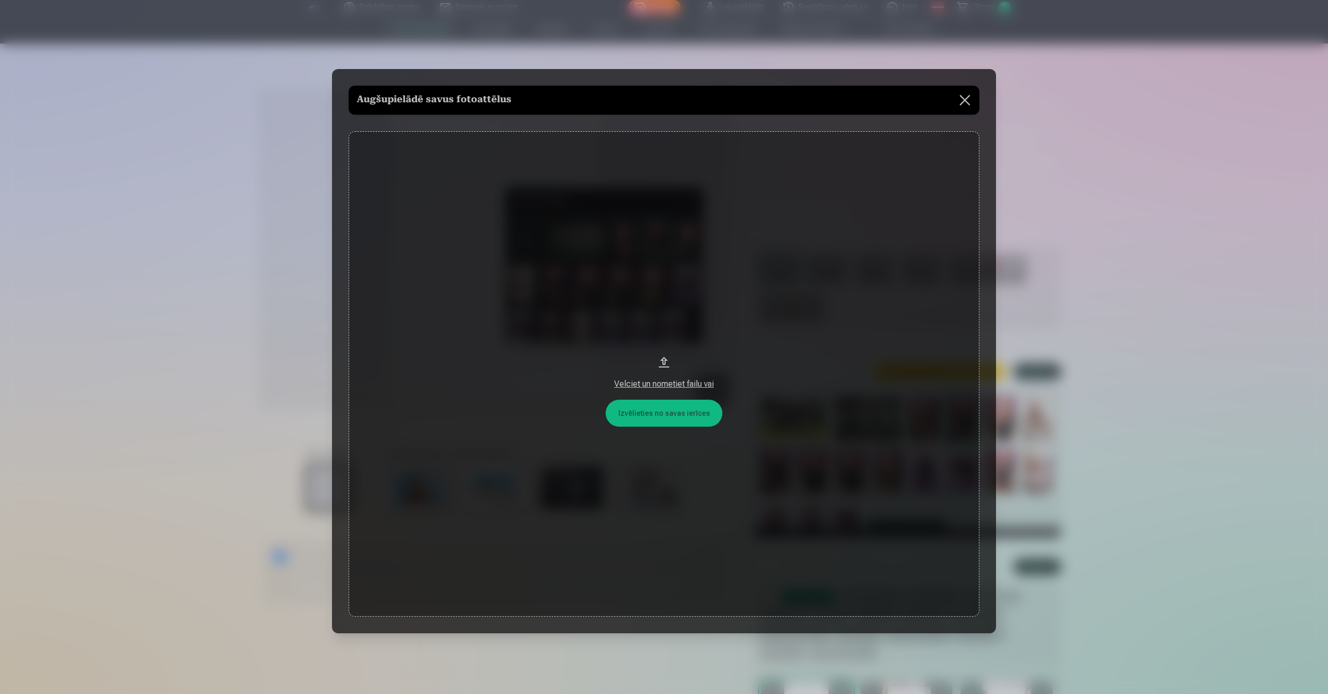
click at [954, 98] on button at bounding box center [965, 100] width 29 height 29
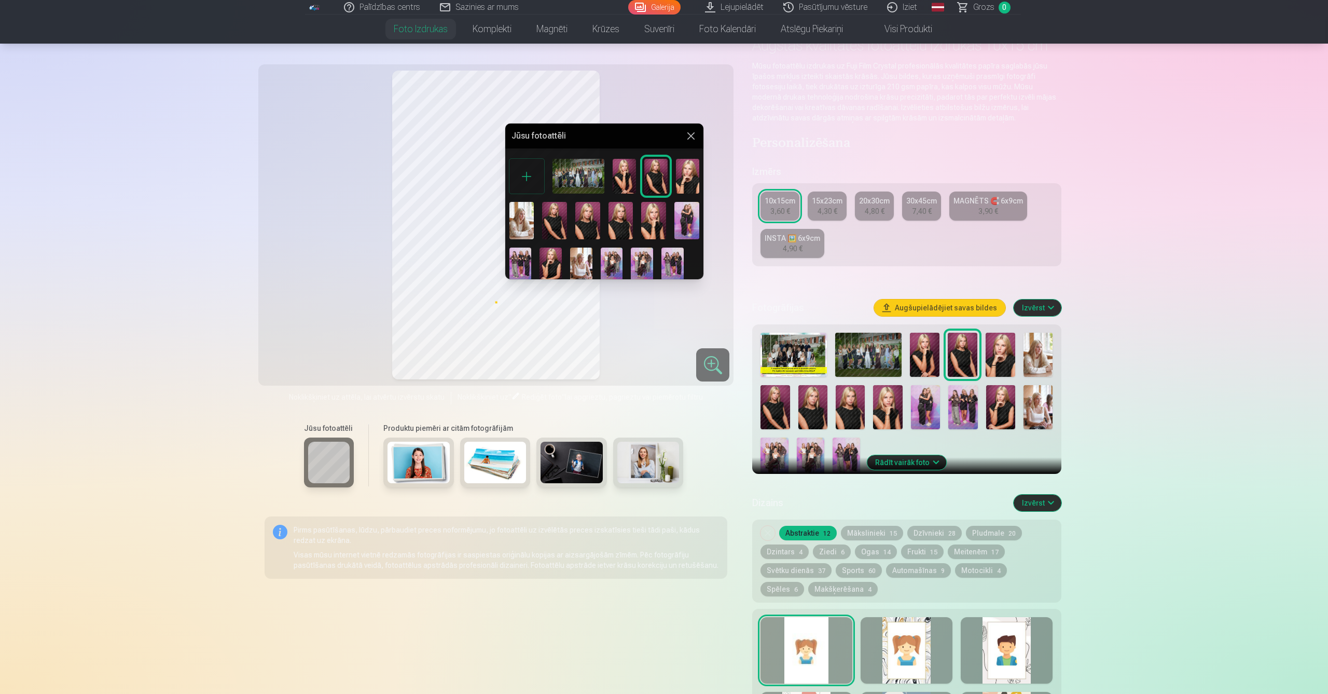
click at [685, 135] on button at bounding box center [691, 136] width 12 height 12
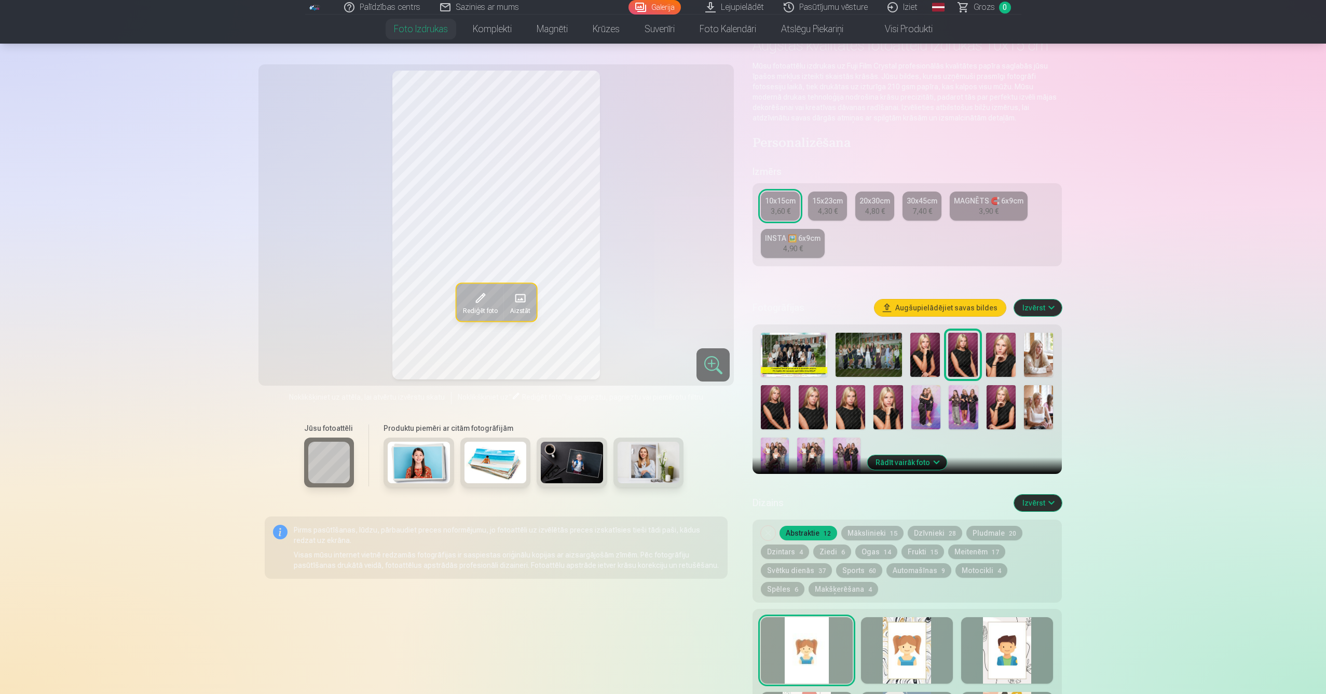
click at [1004, 353] on img at bounding box center [1001, 355] width 30 height 44
click at [486, 299] on span at bounding box center [479, 298] width 17 height 17
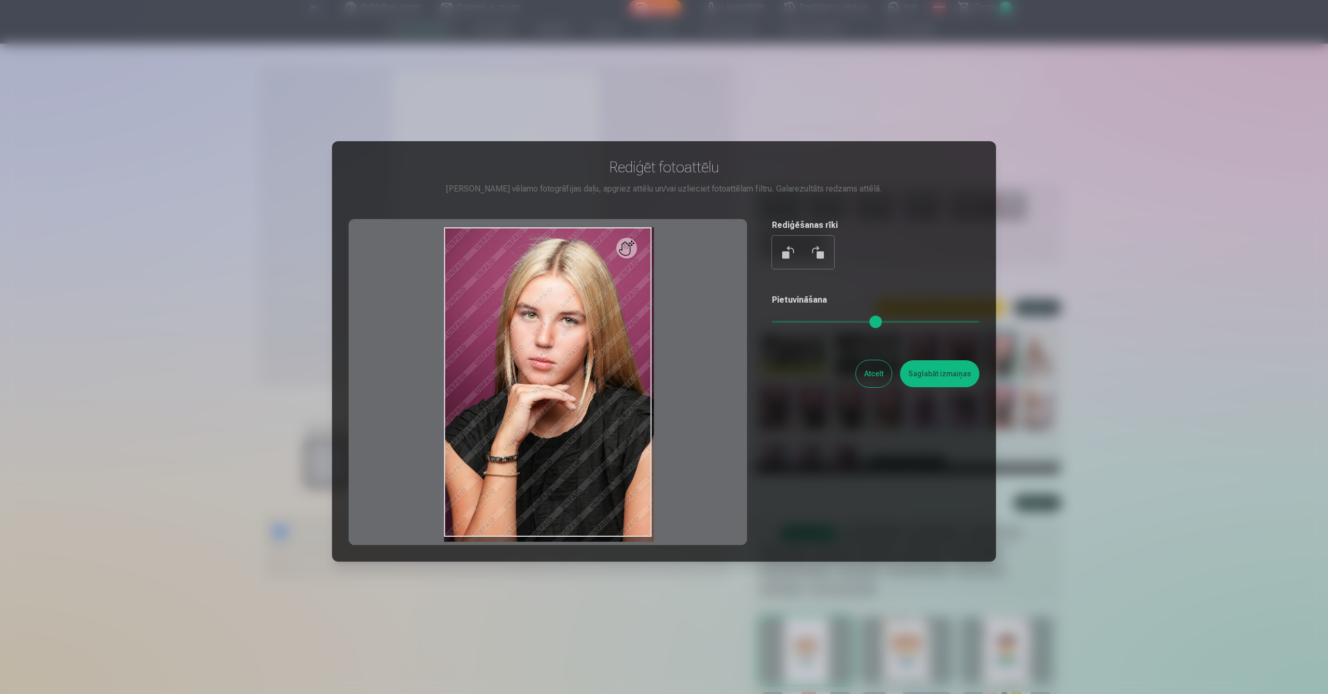
drag, startPoint x: 780, startPoint y: 320, endPoint x: 649, endPoint y: 330, distance: 132.1
click at [649, 330] on div "Rediģēt fotoattēlu [PERSON_NAME] vēlamo fotogrāfijas daļu, apgriez attēlu un/va…" at bounding box center [664, 351] width 631 height 387
drag, startPoint x: 624, startPoint y: 245, endPoint x: 541, endPoint y: 344, distance: 129.2
click at [541, 344] on div at bounding box center [548, 382] width 399 height 326
drag, startPoint x: 564, startPoint y: 319, endPoint x: 539, endPoint y: 305, distance: 29.0
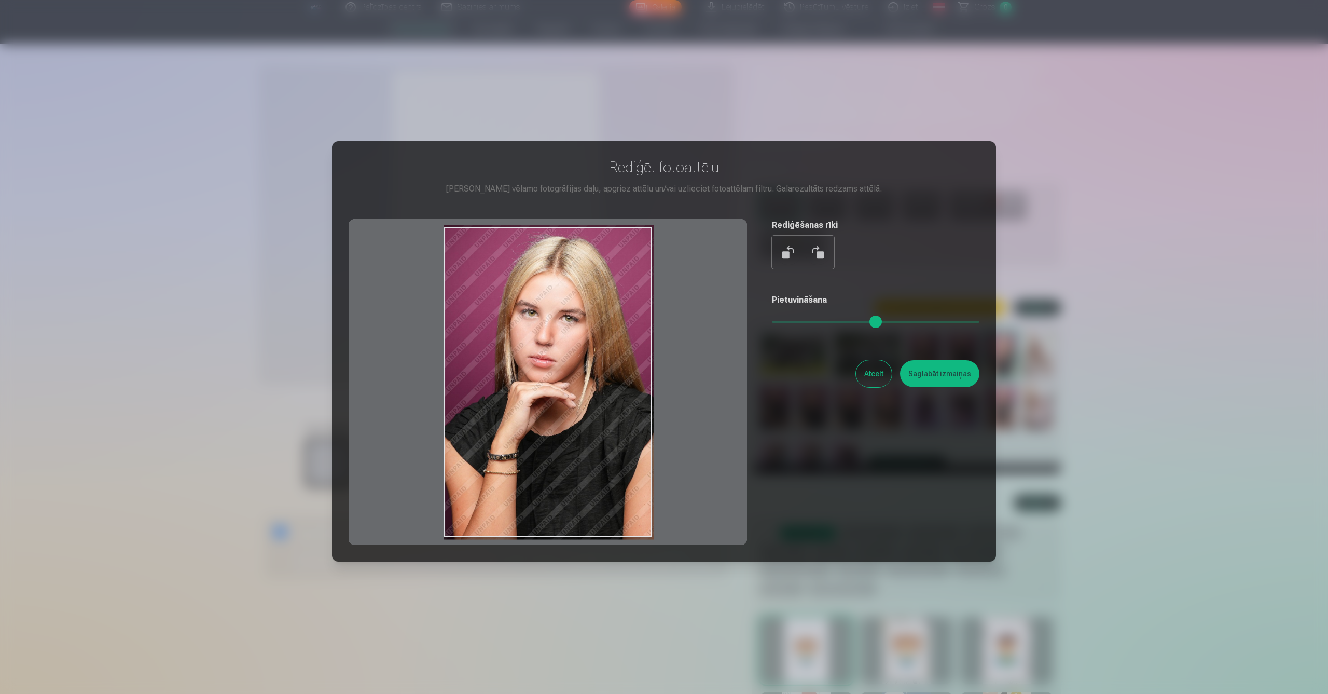
click at [536, 291] on div at bounding box center [548, 382] width 399 height 326
drag, startPoint x: 540, startPoint y: 319, endPoint x: 537, endPoint y: 294, distance: 25.7
click at [539, 286] on div at bounding box center [548, 382] width 399 height 326
drag, startPoint x: 536, startPoint y: 316, endPoint x: 540, endPoint y: 340, distance: 24.2
click at [538, 341] on div at bounding box center [548, 382] width 399 height 326
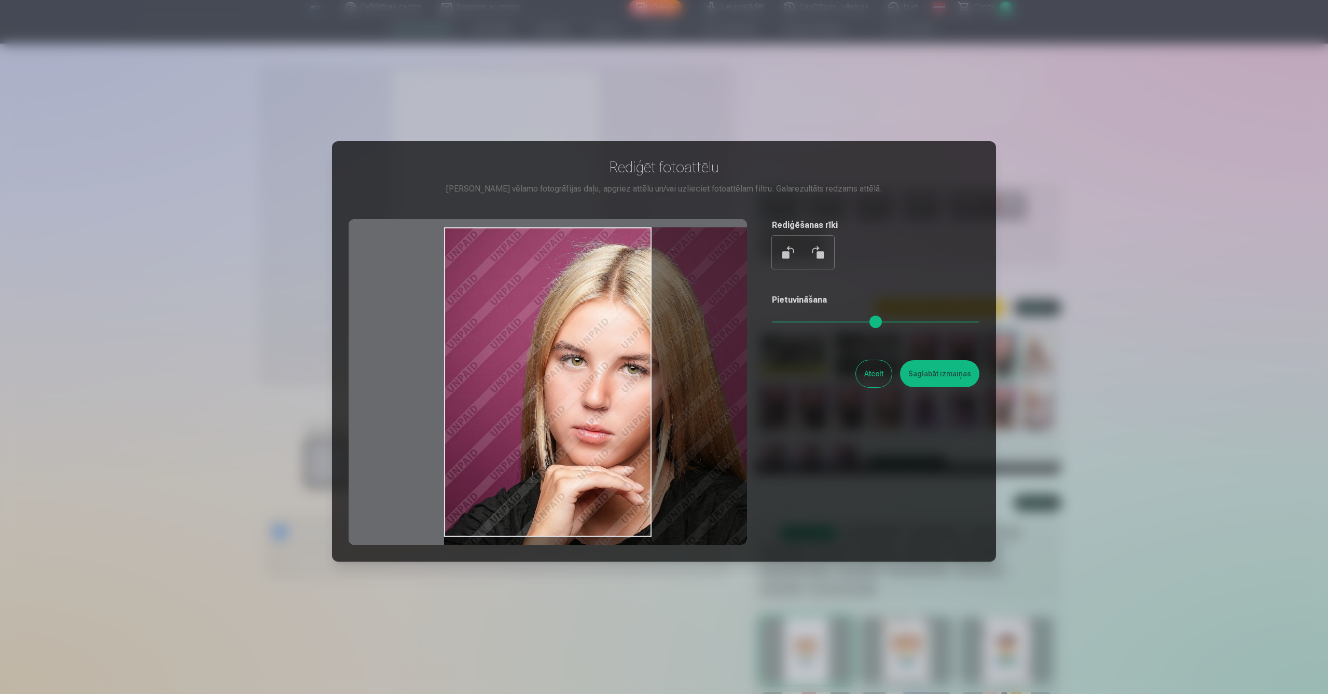
drag, startPoint x: 784, startPoint y: 319, endPoint x: 750, endPoint y: 311, distance: 34.6
click at [1034, 325] on div "​ Rediģēt fotoattēlu [PERSON_NAME] vēlamo fotogrāfijas daļu, apgriez attēlu un/…" at bounding box center [664, 382] width 1328 height 764
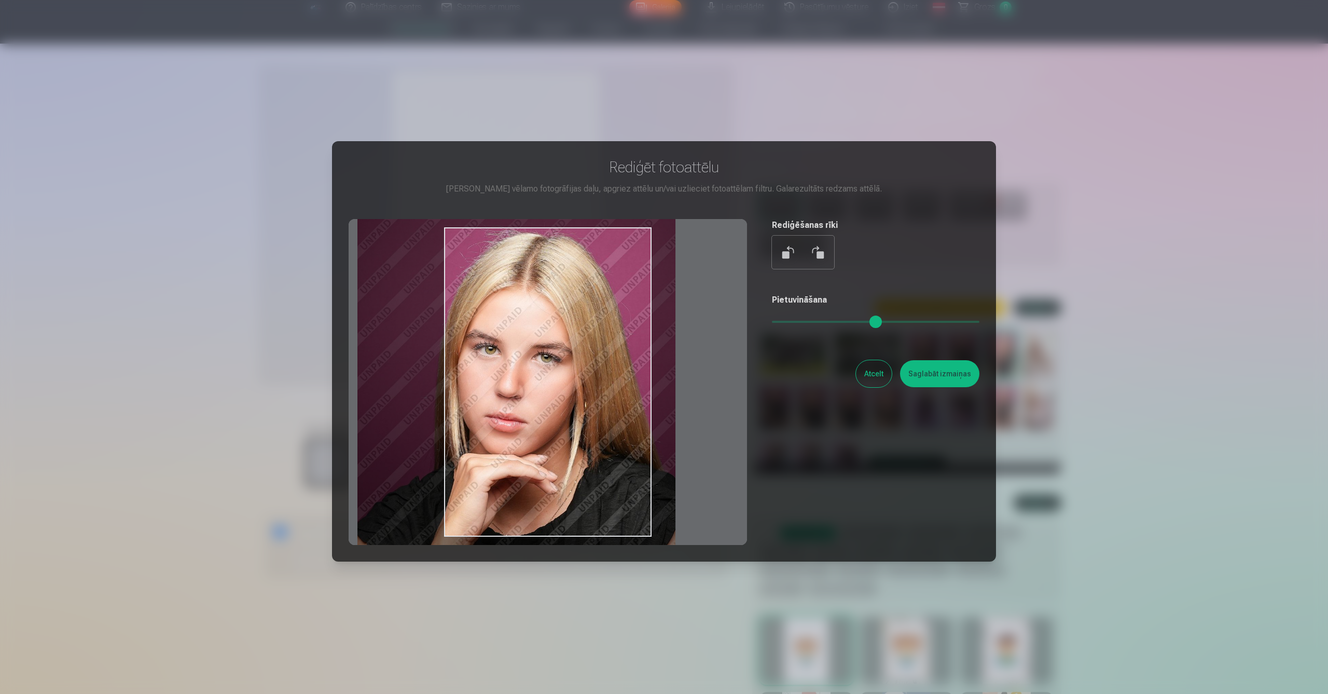
drag, startPoint x: 605, startPoint y: 317, endPoint x: 517, endPoint y: 305, distance: 88.5
click at [517, 305] on div at bounding box center [548, 382] width 399 height 326
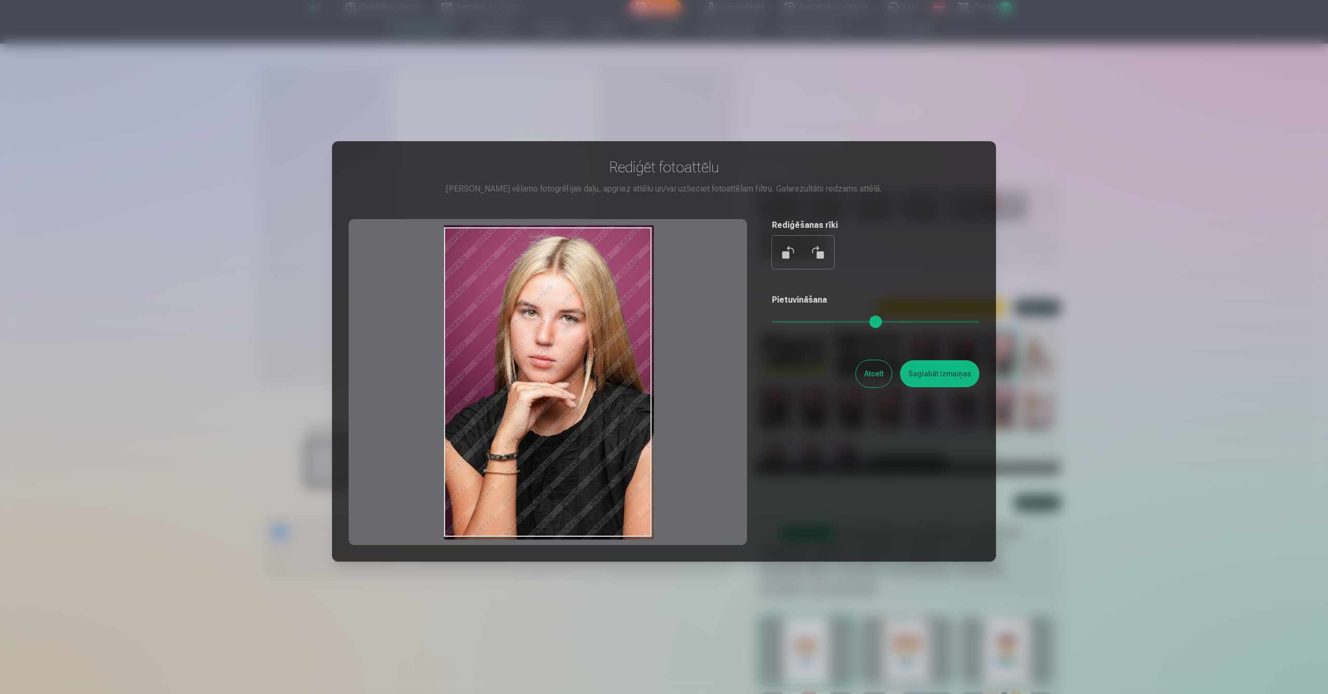
drag, startPoint x: 976, startPoint y: 322, endPoint x: 737, endPoint y: 334, distance: 239.0
type input "*"
click at [737, 335] on div "Rediģēt fotoattēlu [PERSON_NAME] vēlamo fotogrāfijas daļu, apgriez attēlu un/va…" at bounding box center [664, 351] width 631 height 387
click at [824, 254] on button at bounding box center [817, 252] width 25 height 25
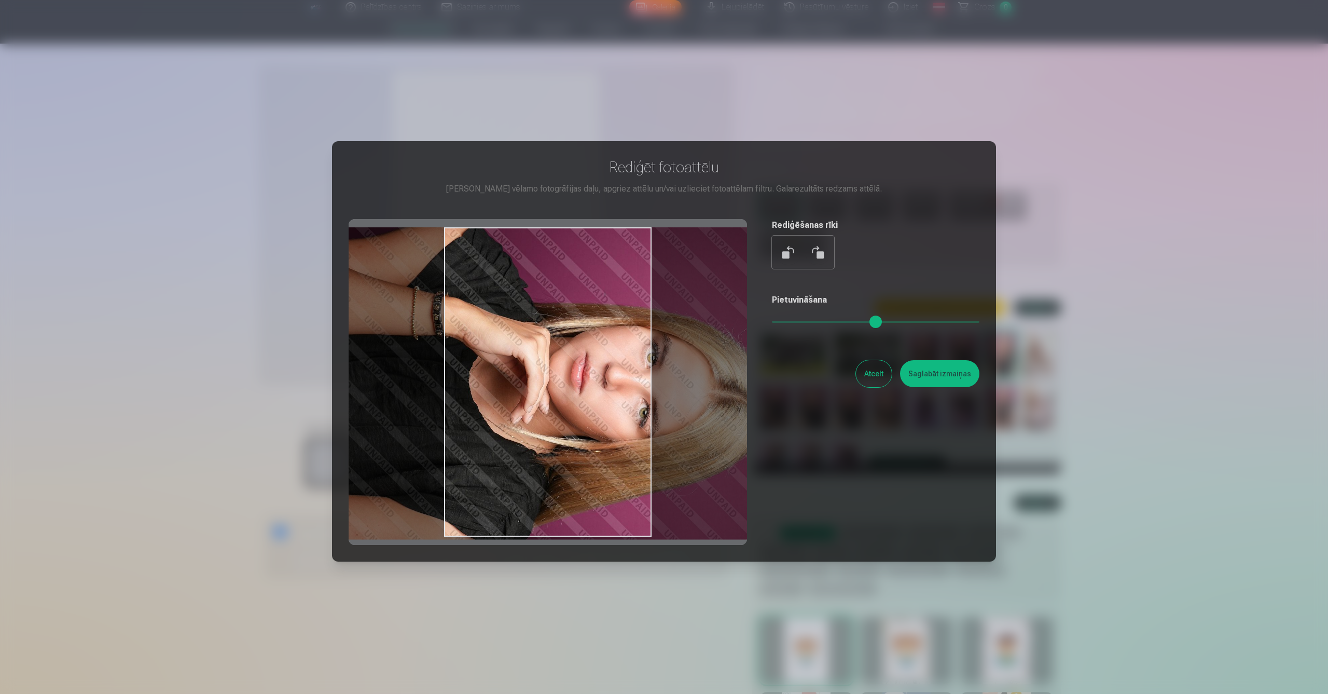
click at [824, 253] on button at bounding box center [817, 252] width 25 height 25
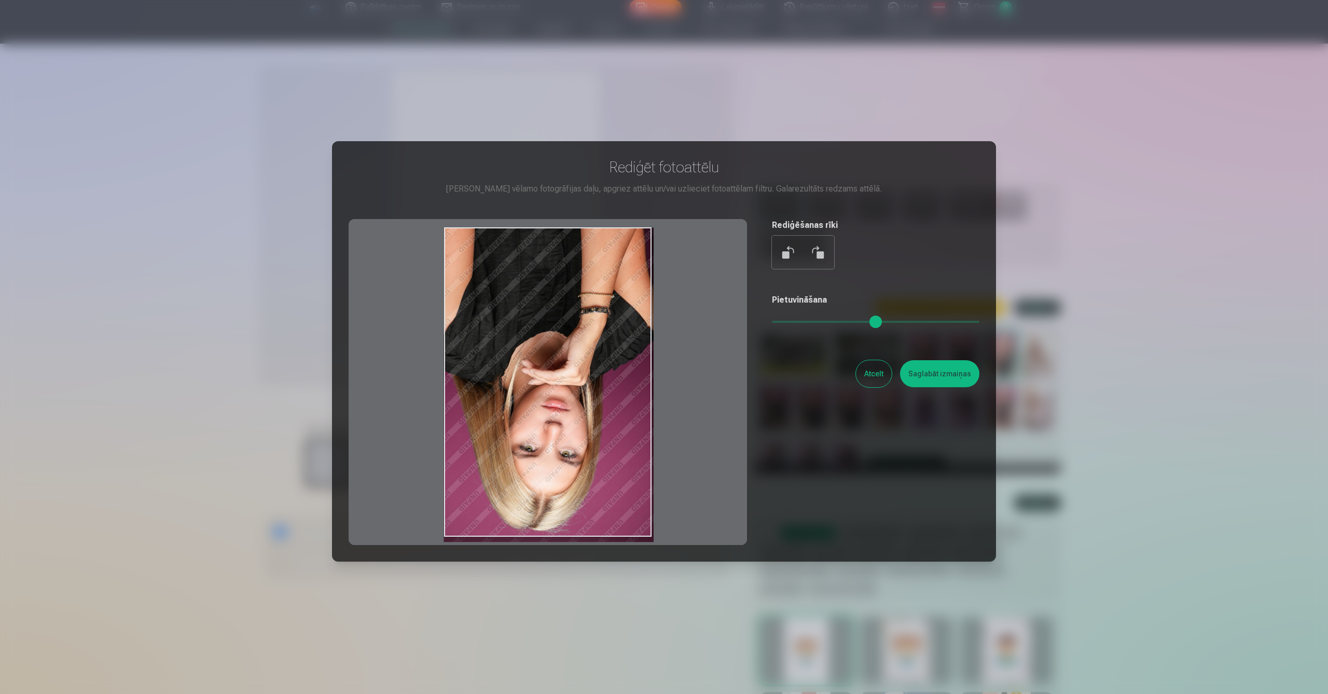
click at [824, 253] on button at bounding box center [817, 252] width 25 height 25
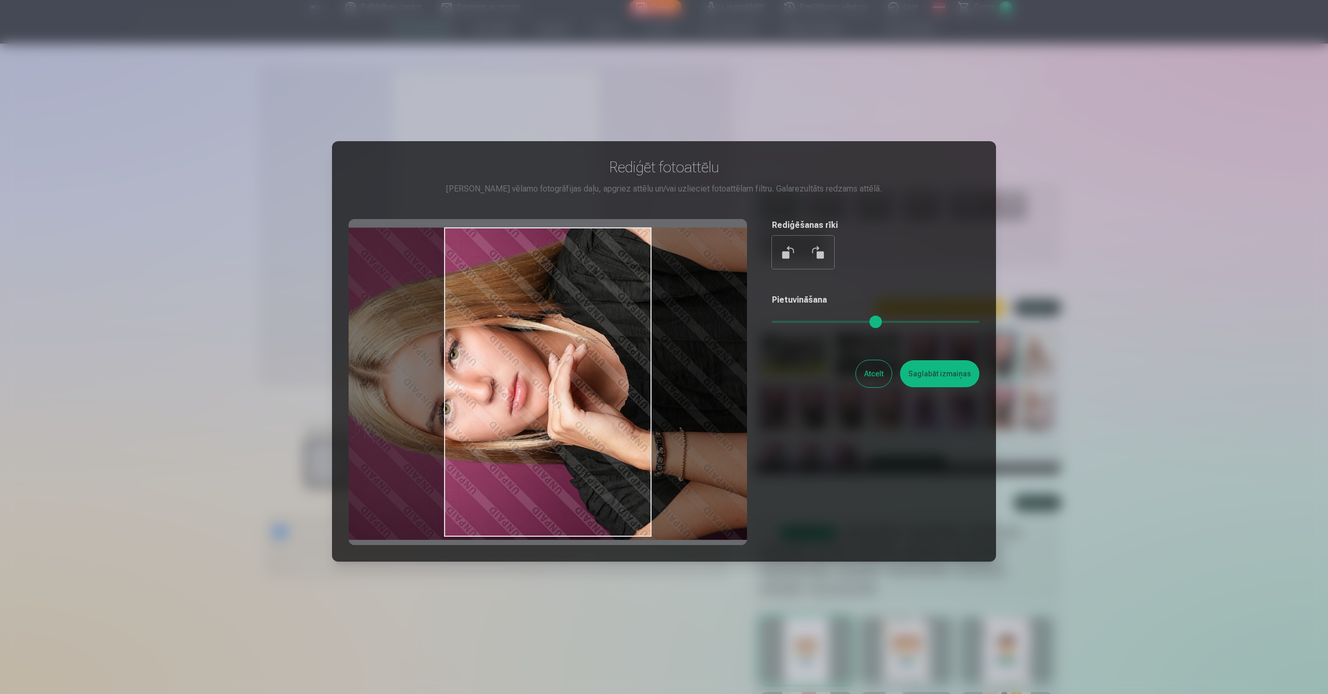
click at [824, 253] on button at bounding box center [817, 252] width 25 height 25
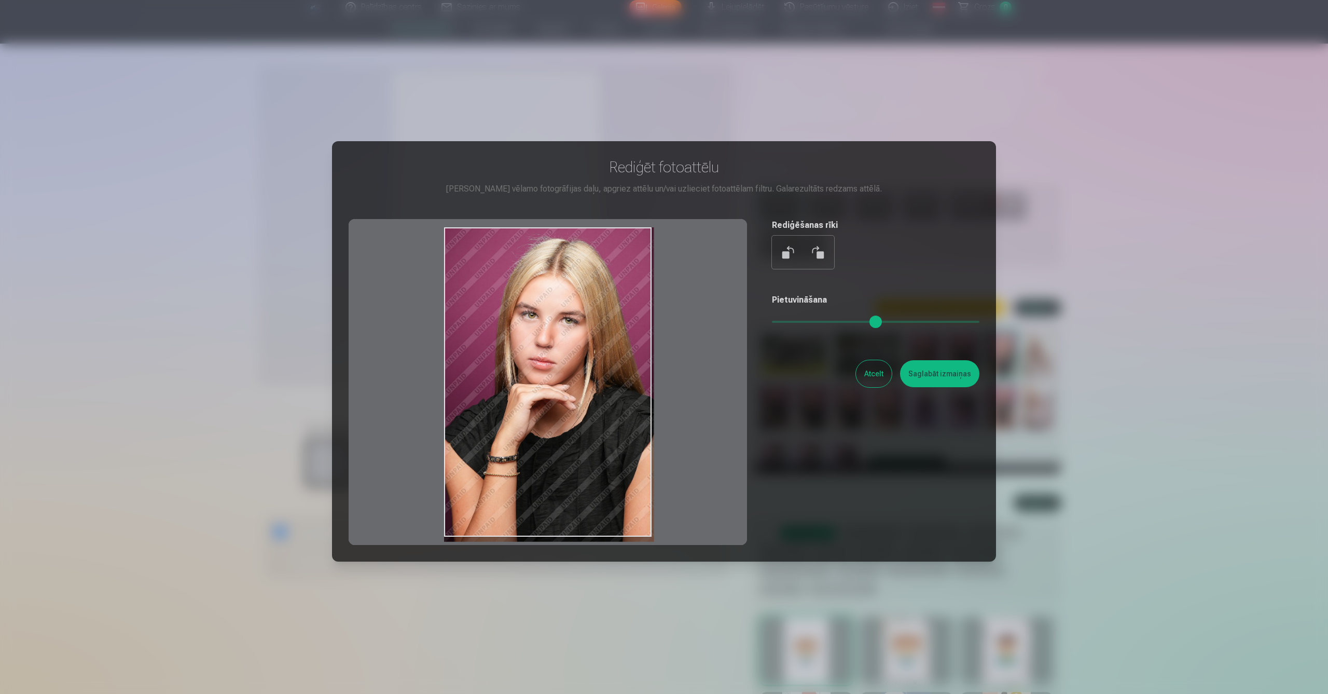
click at [824, 253] on button at bounding box center [817, 252] width 25 height 25
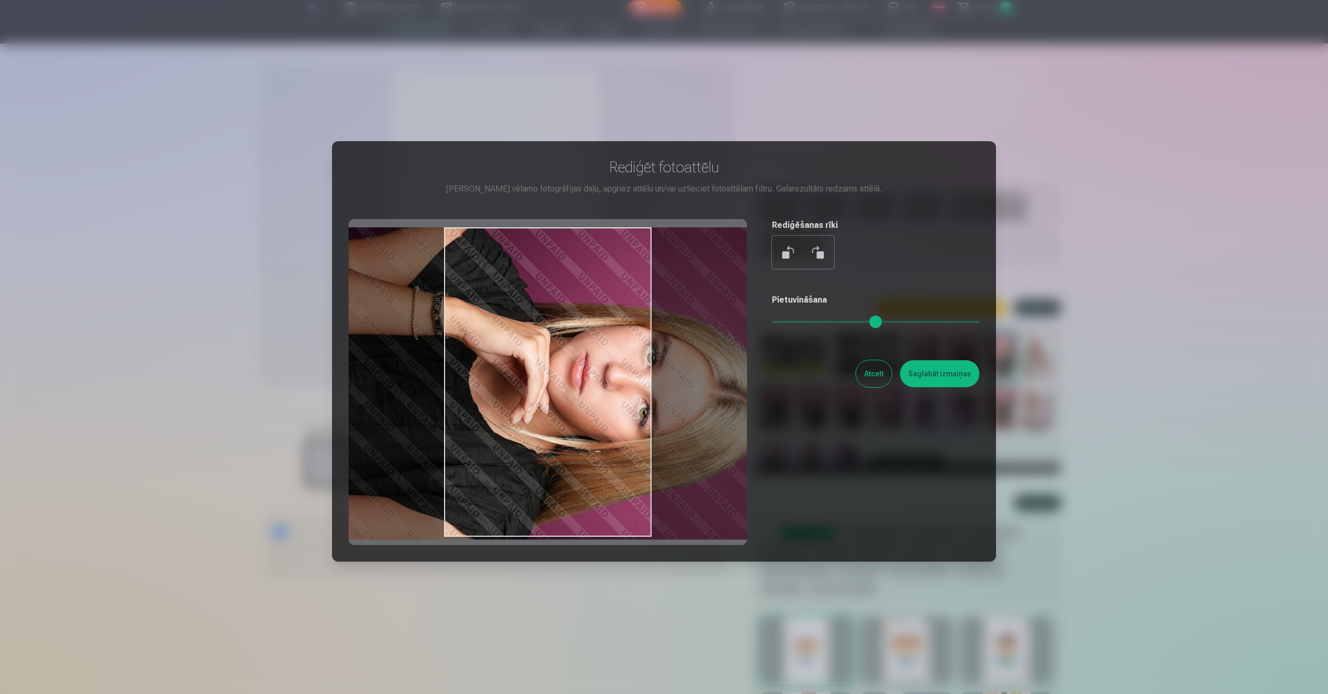
click at [824, 253] on button at bounding box center [817, 252] width 25 height 25
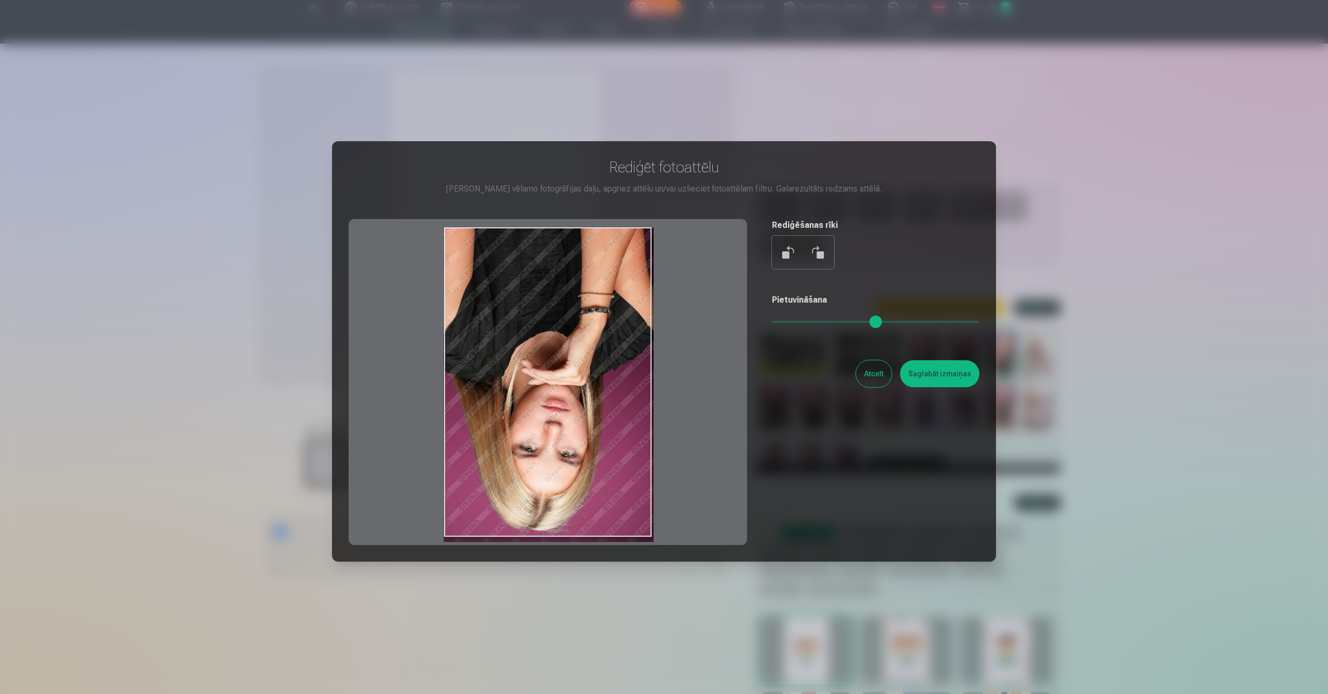
click at [824, 253] on button at bounding box center [817, 252] width 25 height 25
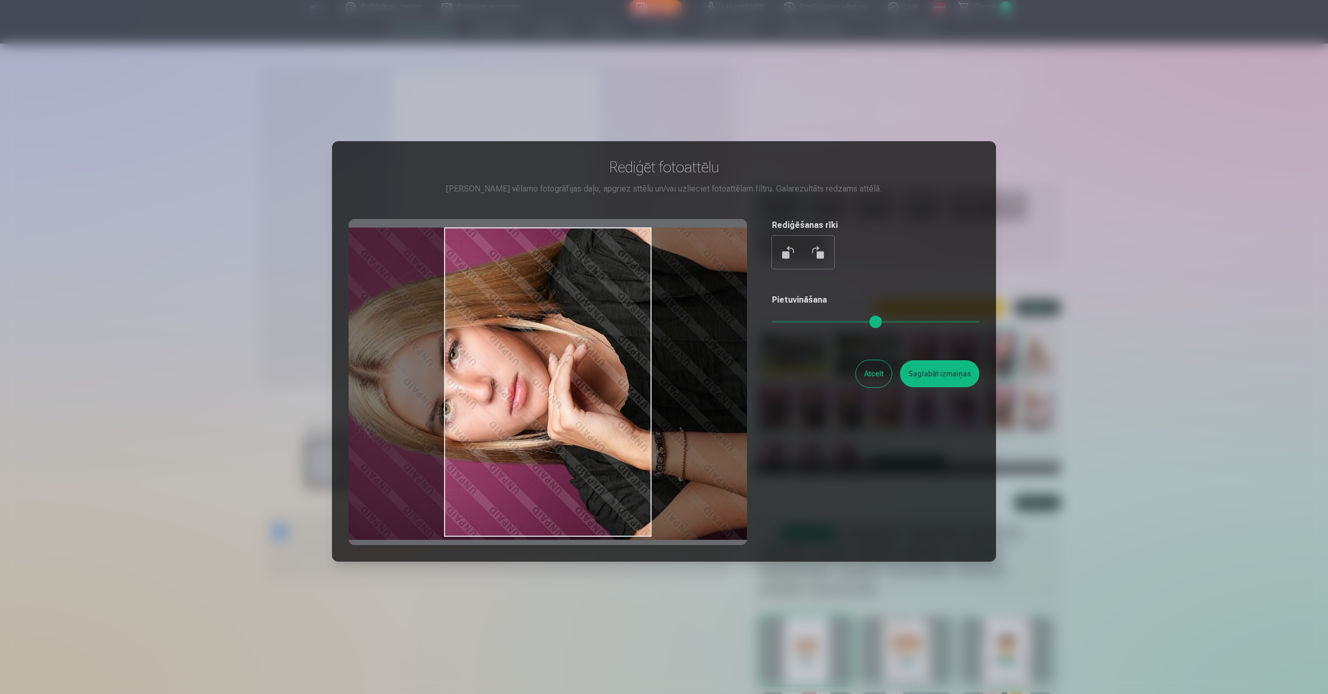
click at [824, 253] on button at bounding box center [817, 252] width 25 height 25
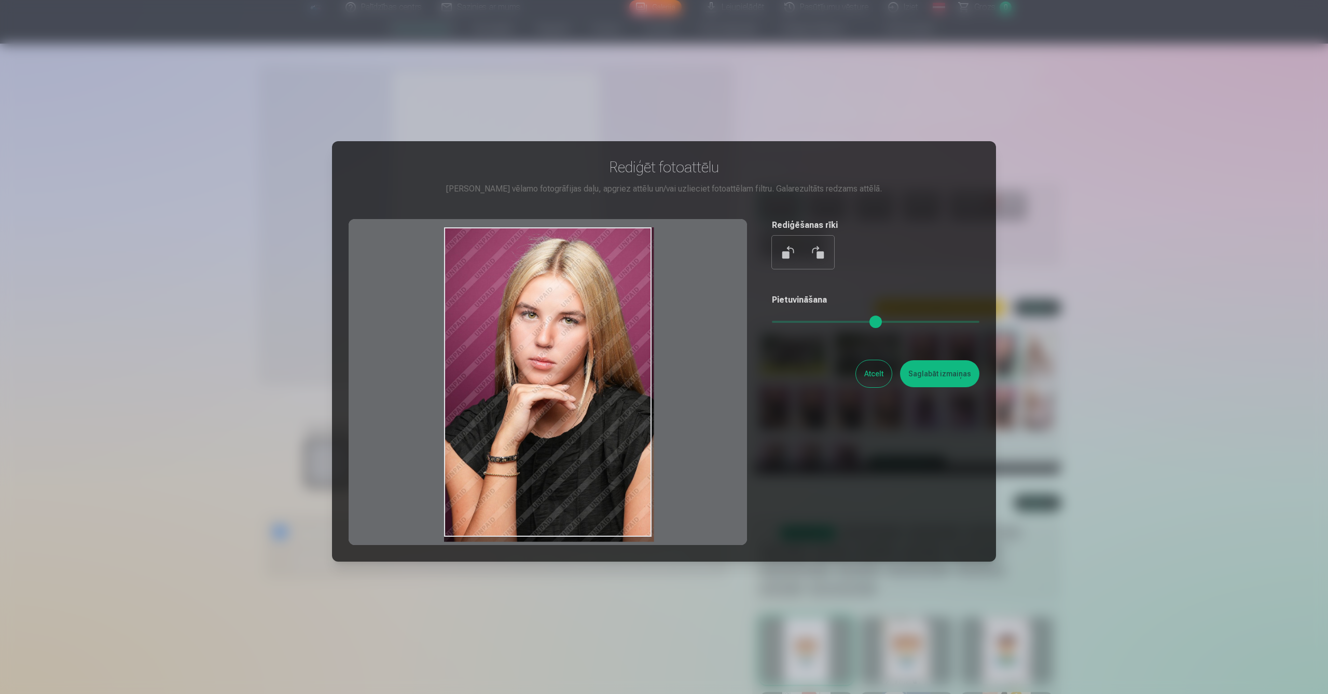
click at [824, 253] on button at bounding box center [817, 252] width 25 height 25
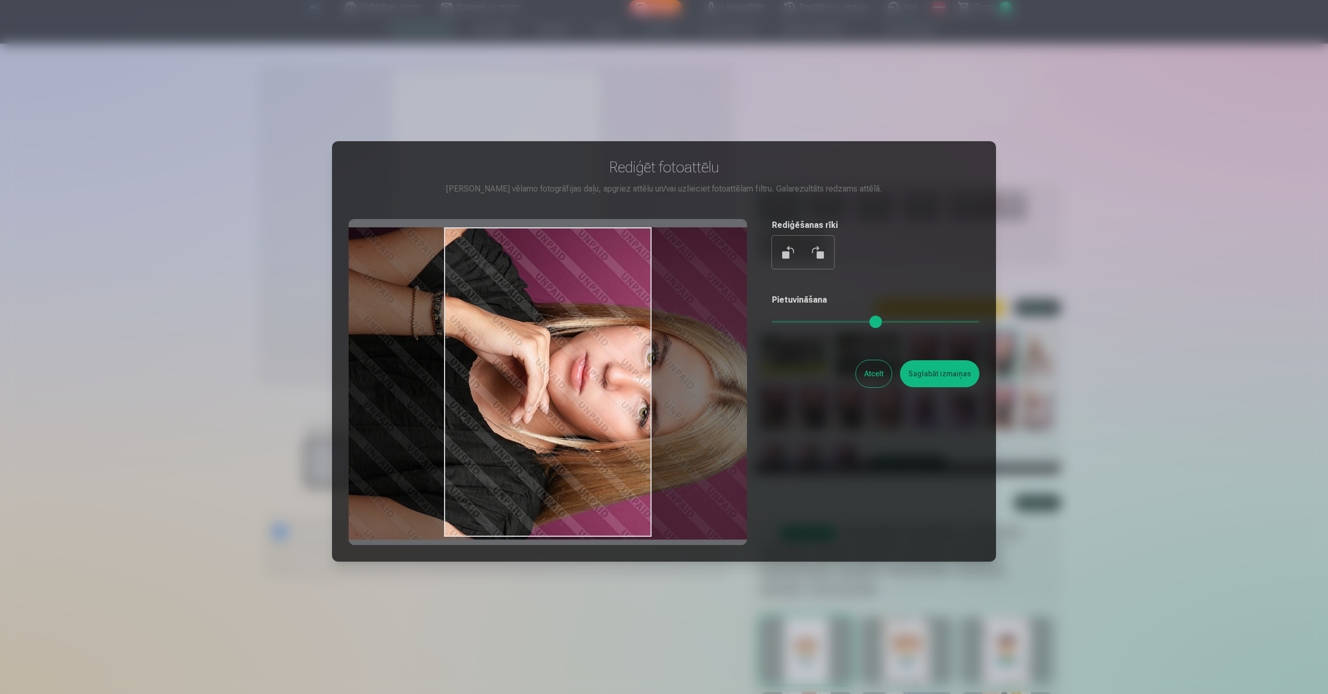
click at [866, 369] on button "Atcelt" at bounding box center [874, 373] width 36 height 27
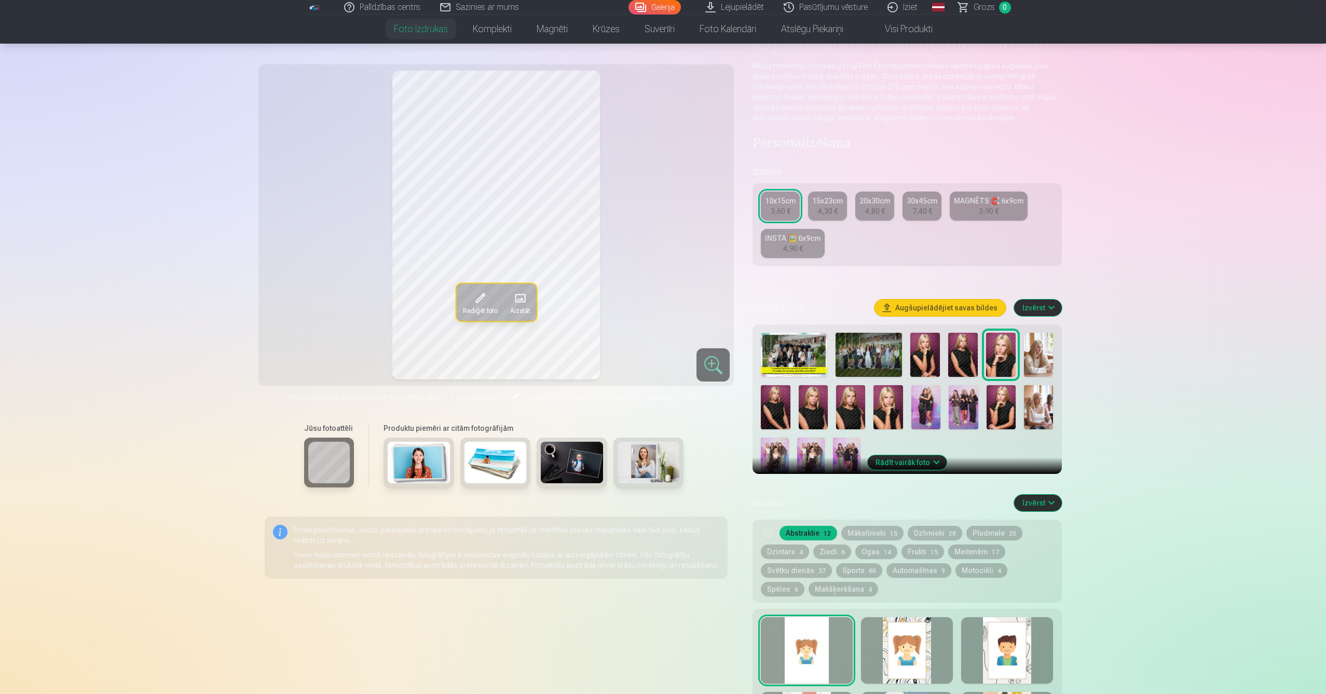
click at [853, 448] on img at bounding box center [847, 458] width 28 height 42
click at [494, 303] on button "Rediģēt foto" at bounding box center [479, 301] width 47 height 37
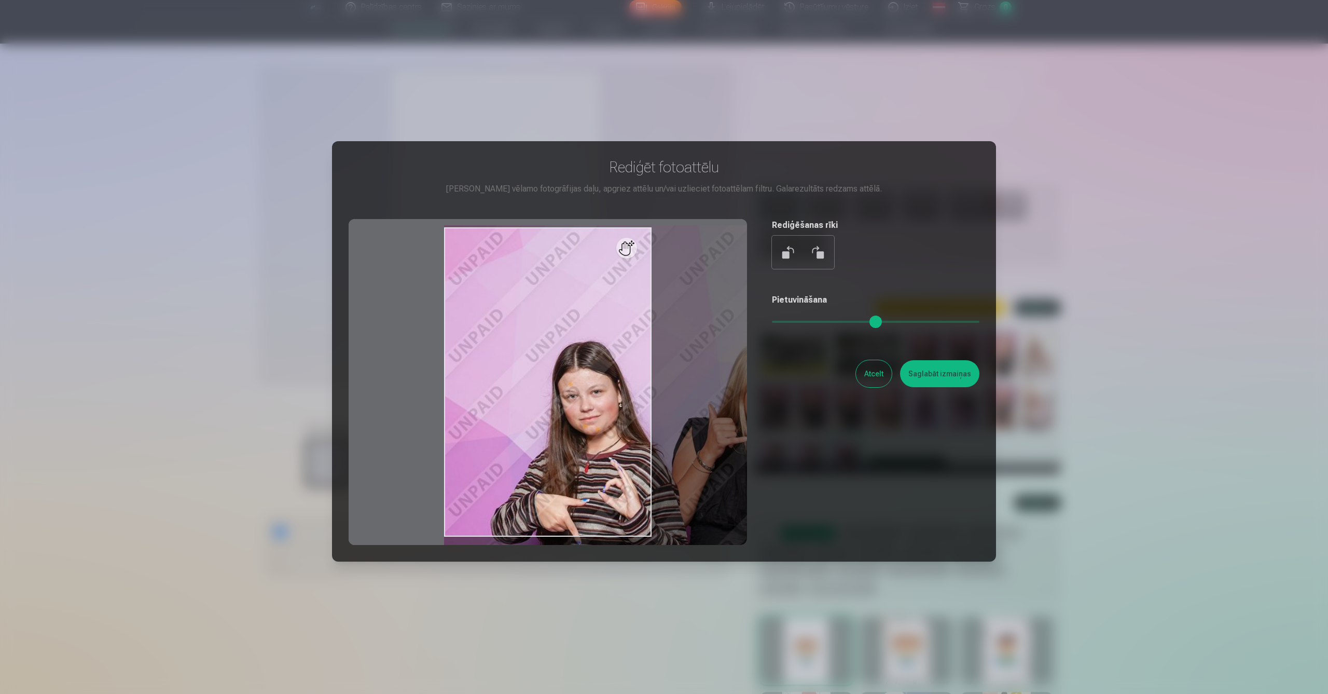
drag, startPoint x: 777, startPoint y: 320, endPoint x: 993, endPoint y: 316, distance: 215.4
click at [993, 316] on div "Rediģēt fotoattēlu [PERSON_NAME] vēlamo fotogrāfijas daļu, apgriez attēlu un/va…" at bounding box center [664, 351] width 664 height 420
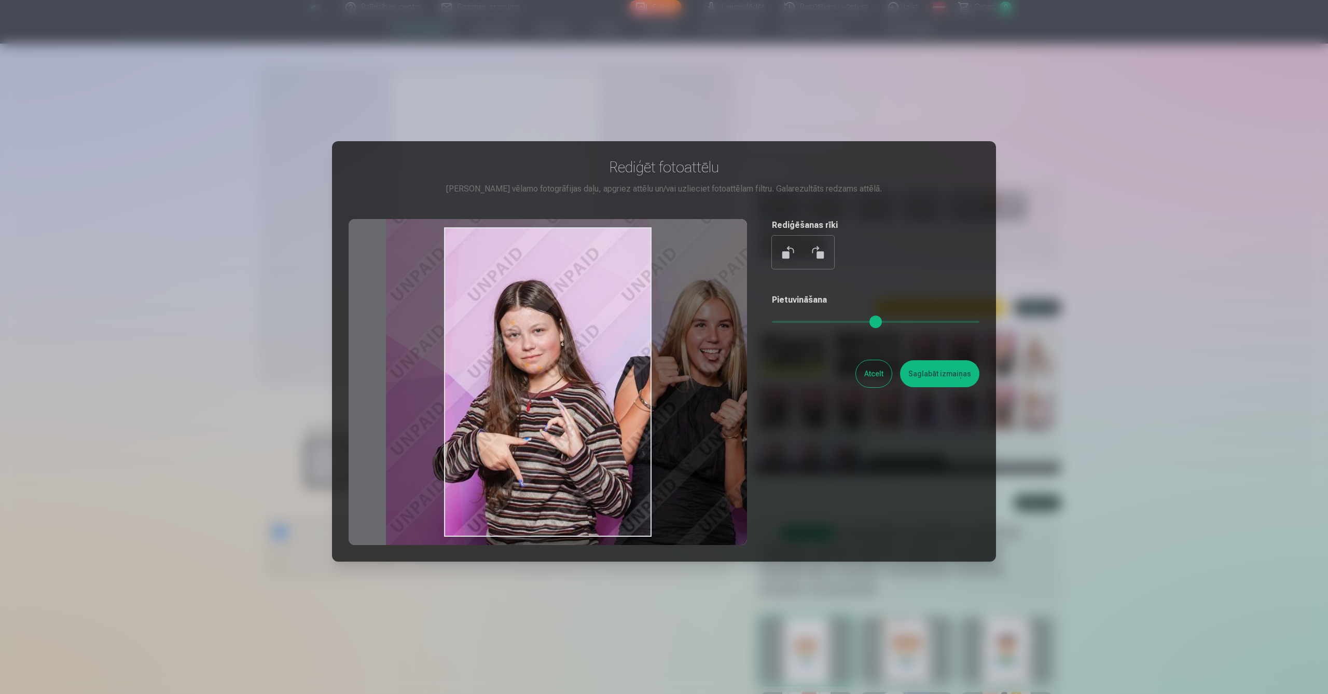
drag, startPoint x: 523, startPoint y: 381, endPoint x: 459, endPoint y: 319, distance: 89.5
click at [459, 319] on div at bounding box center [548, 382] width 399 height 326
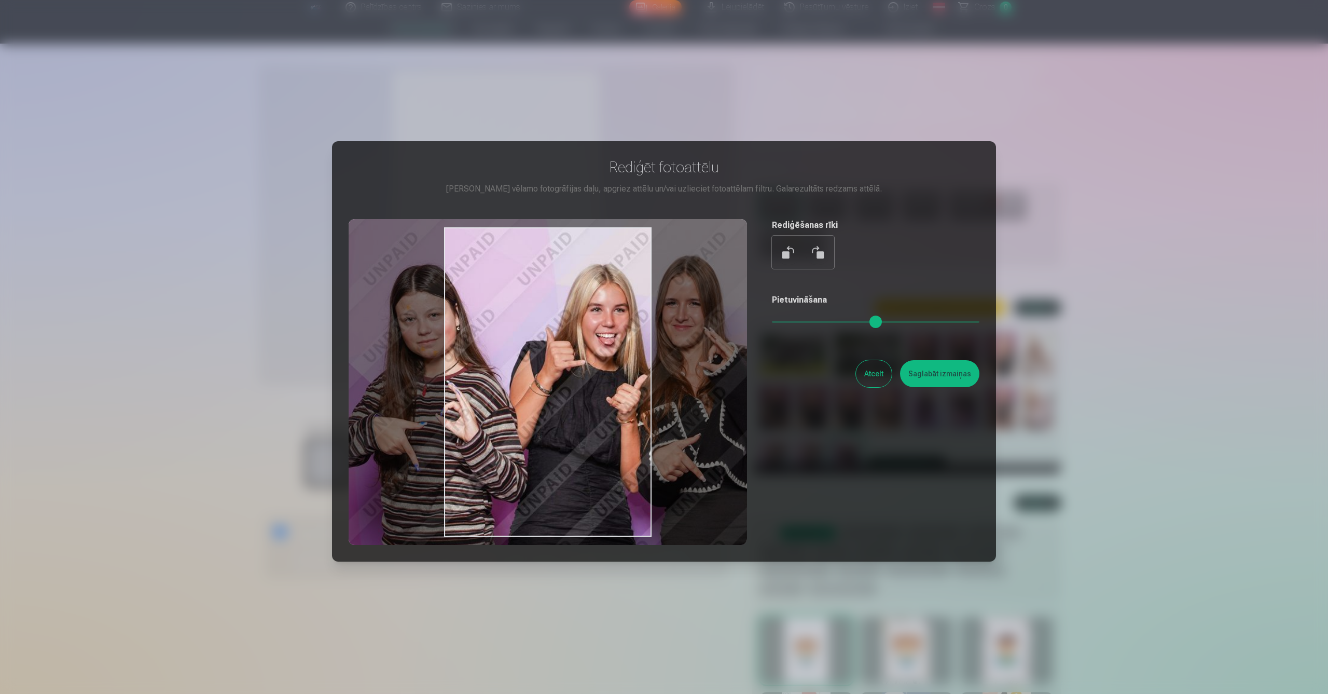
drag, startPoint x: 554, startPoint y: 331, endPoint x: 461, endPoint y: 317, distance: 94.5
click at [453, 317] on div at bounding box center [548, 382] width 399 height 326
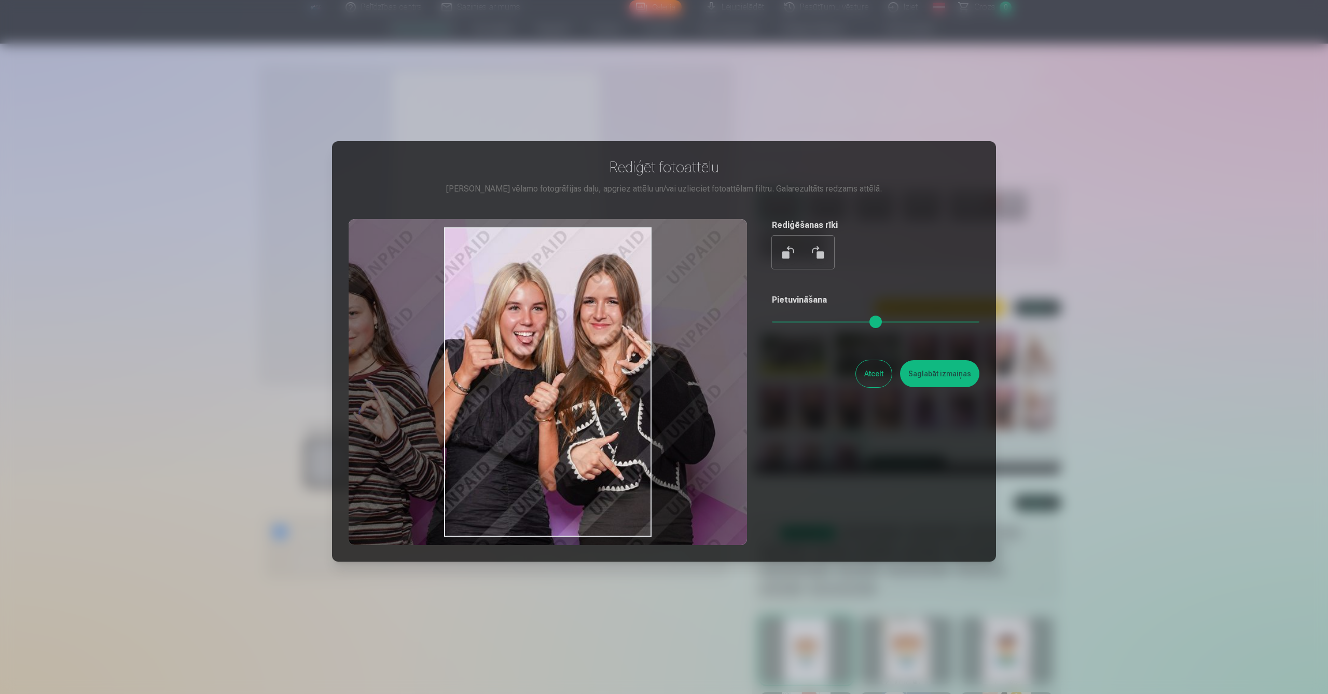
drag, startPoint x: 618, startPoint y: 346, endPoint x: 553, endPoint y: 346, distance: 64.9
click at [553, 346] on div at bounding box center [548, 382] width 399 height 326
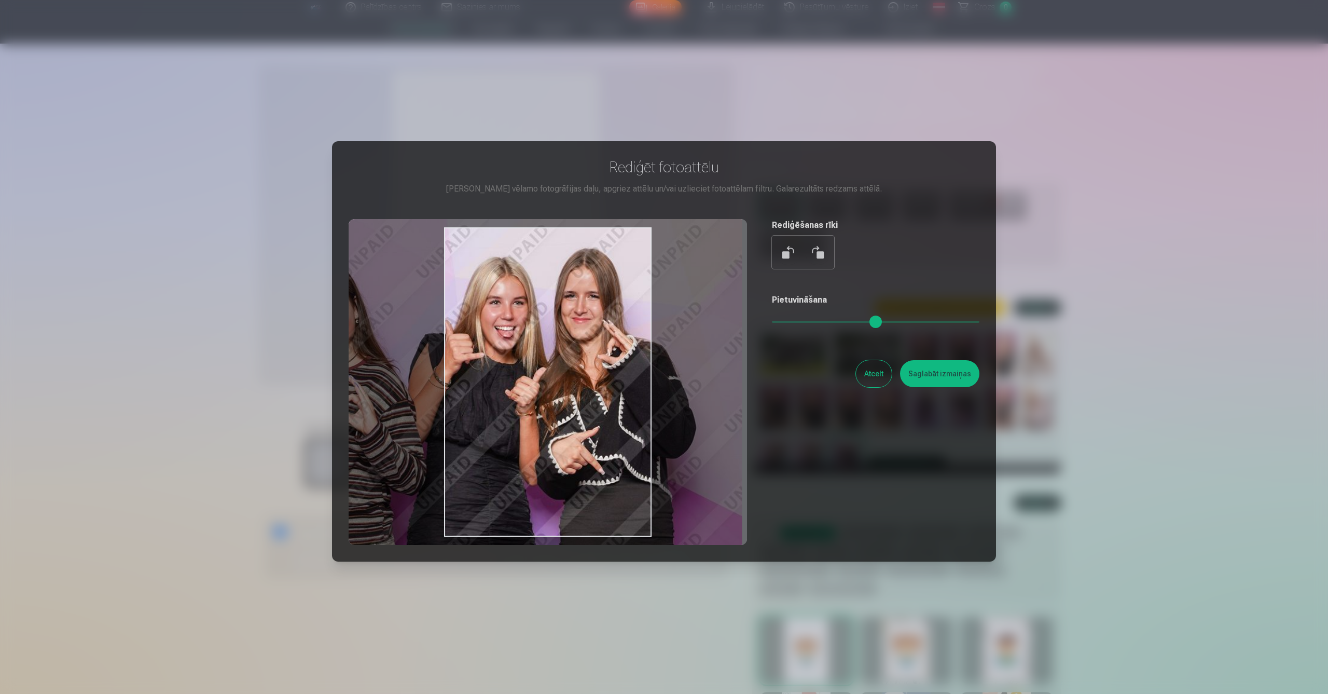
drag, startPoint x: 583, startPoint y: 358, endPoint x: 687, endPoint y: 336, distance: 106.7
click at [566, 351] on div at bounding box center [548, 382] width 399 height 326
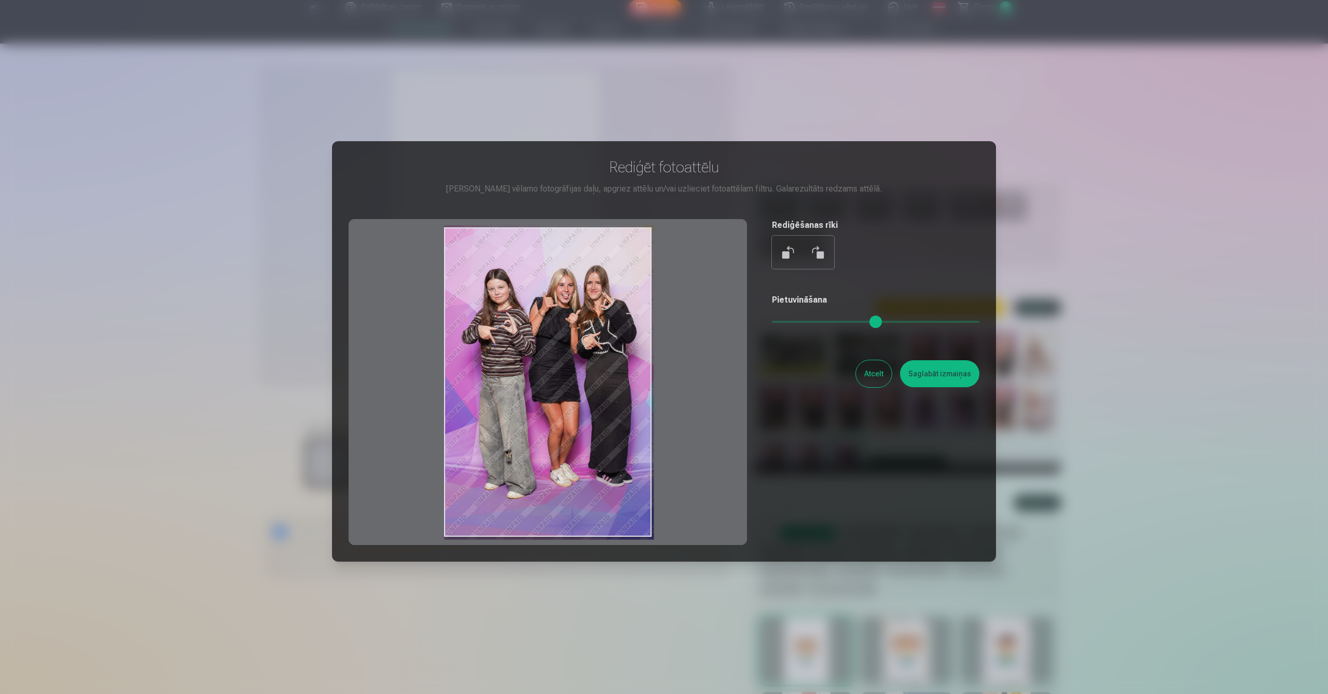
drag, startPoint x: 976, startPoint y: 322, endPoint x: 741, endPoint y: 329, distance: 235.7
type input "*"
click at [741, 329] on div "Rediģēt fotoattēlu [PERSON_NAME] vēlamo fotogrāfijas daļu, apgriez attēlu un/va…" at bounding box center [664, 351] width 631 height 387
click at [883, 366] on button "Atcelt" at bounding box center [874, 373] width 36 height 27
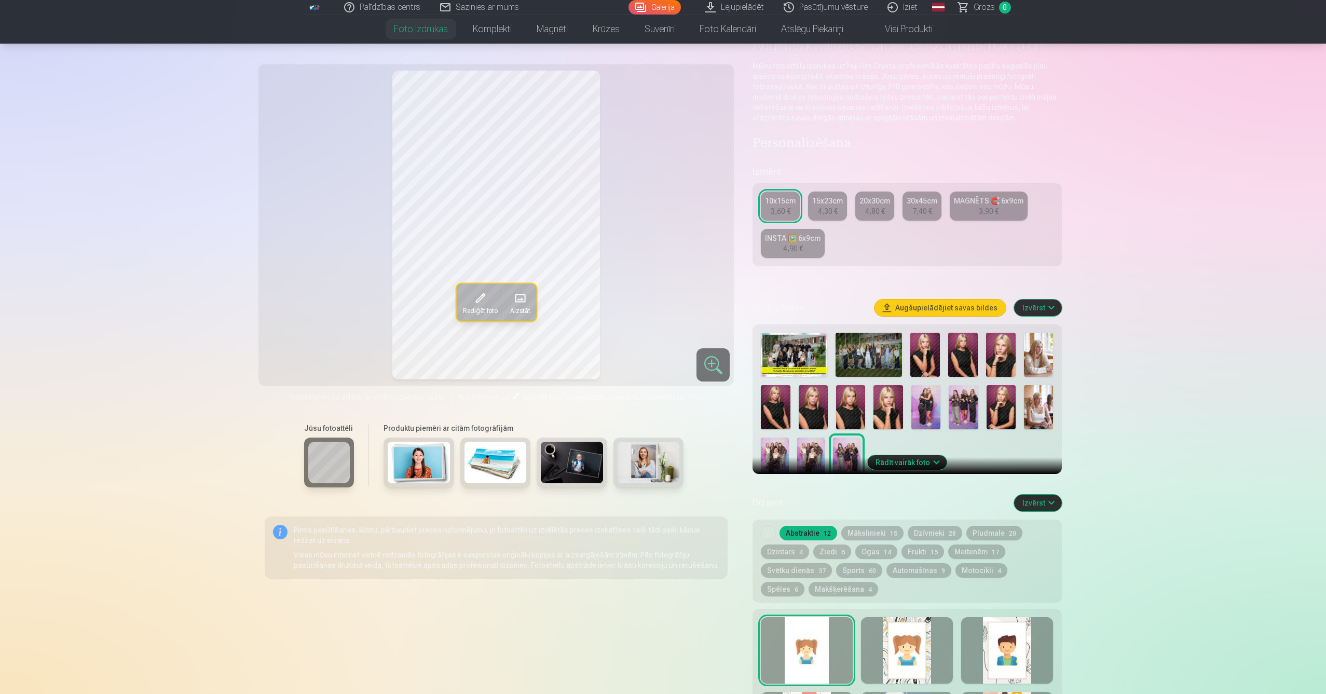
click at [963, 418] on img at bounding box center [963, 407] width 29 height 44
click at [483, 310] on span "Rediģēt foto" at bounding box center [479, 310] width 35 height 8
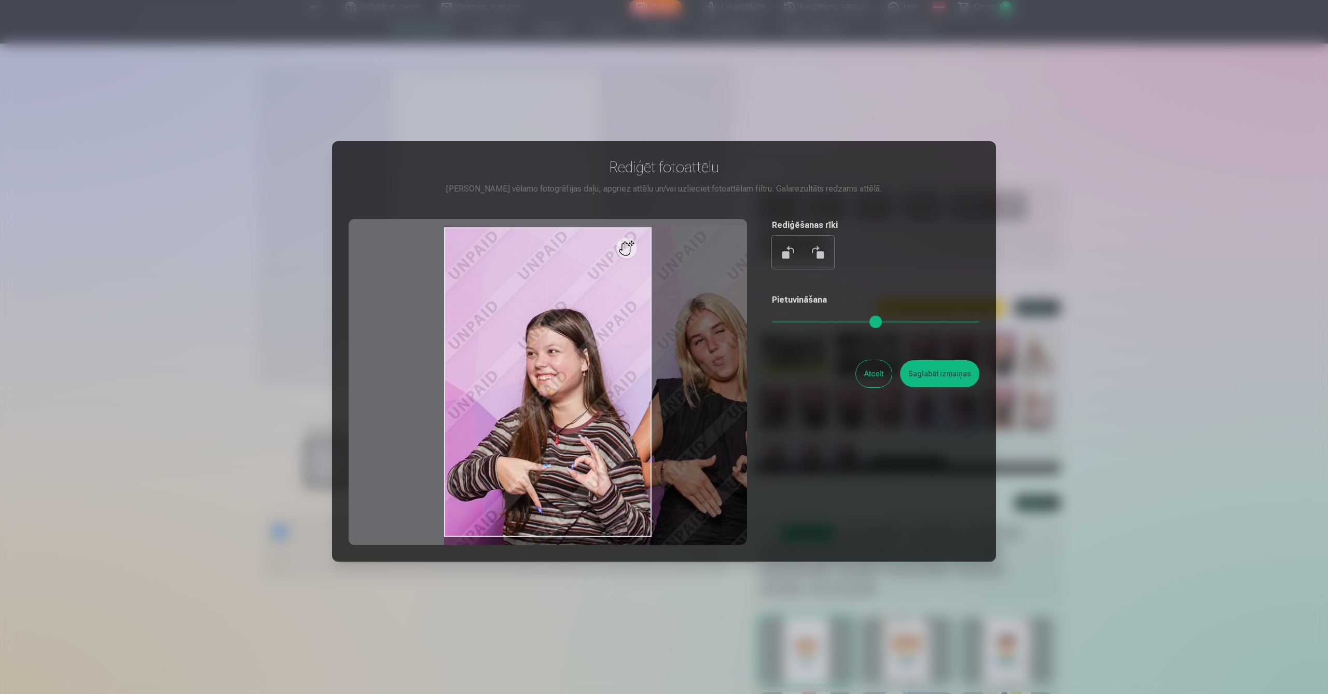
drag, startPoint x: 778, startPoint y: 321, endPoint x: 1081, endPoint y: 326, distance: 303.1
type input "*"
click at [1081, 326] on div "​ Rediģēt fotoattēlu [PERSON_NAME] vēlamo fotogrāfijas daļu, apgriez attēlu un/…" at bounding box center [664, 382] width 1328 height 764
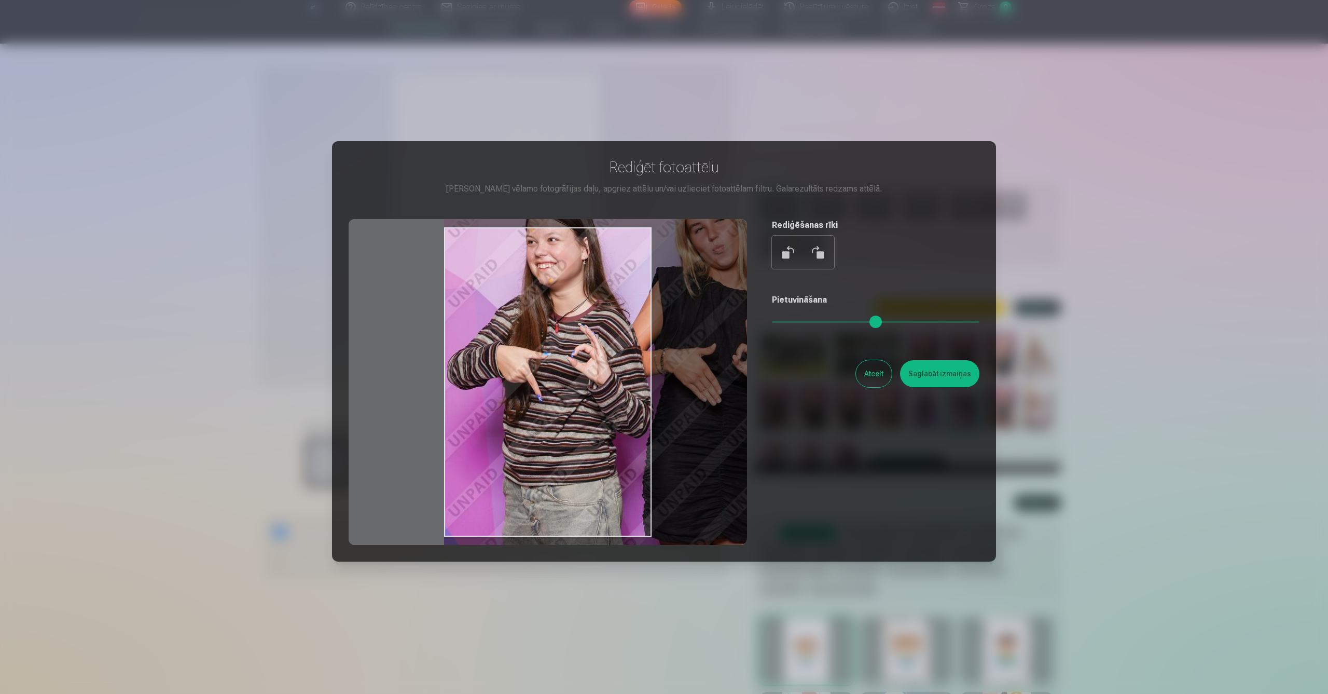
drag, startPoint x: 578, startPoint y: 366, endPoint x: 702, endPoint y: 151, distance: 248.3
click at [702, 152] on div "Rediģēt fotoattēlu [PERSON_NAME] vēlamo fotogrāfijas daļu, apgriez attēlu un/va…" at bounding box center [664, 351] width 664 height 420
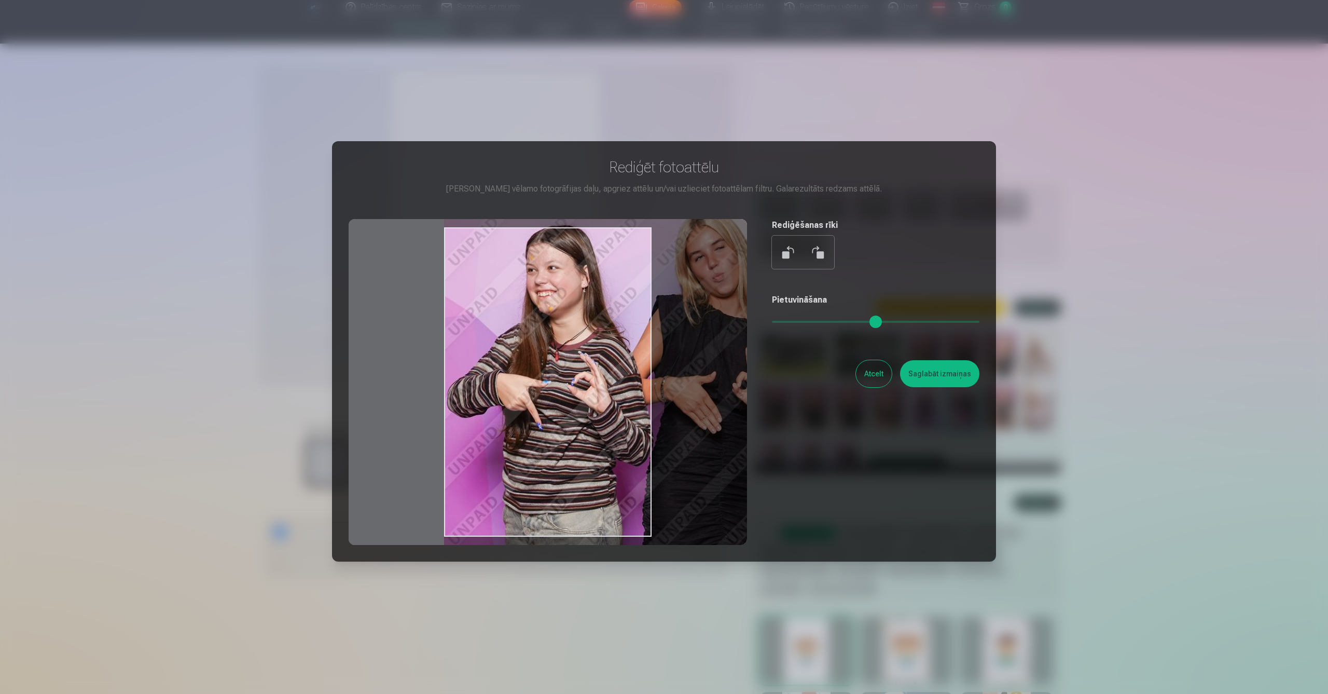
drag, startPoint x: 636, startPoint y: 447, endPoint x: 666, endPoint y: 640, distance: 194.9
click at [667, 640] on div "​ Rediģēt fotoattēlu [PERSON_NAME] vēlamo fotogrāfijas daļu, apgriez attēlu un/…" at bounding box center [664, 382] width 1328 height 764
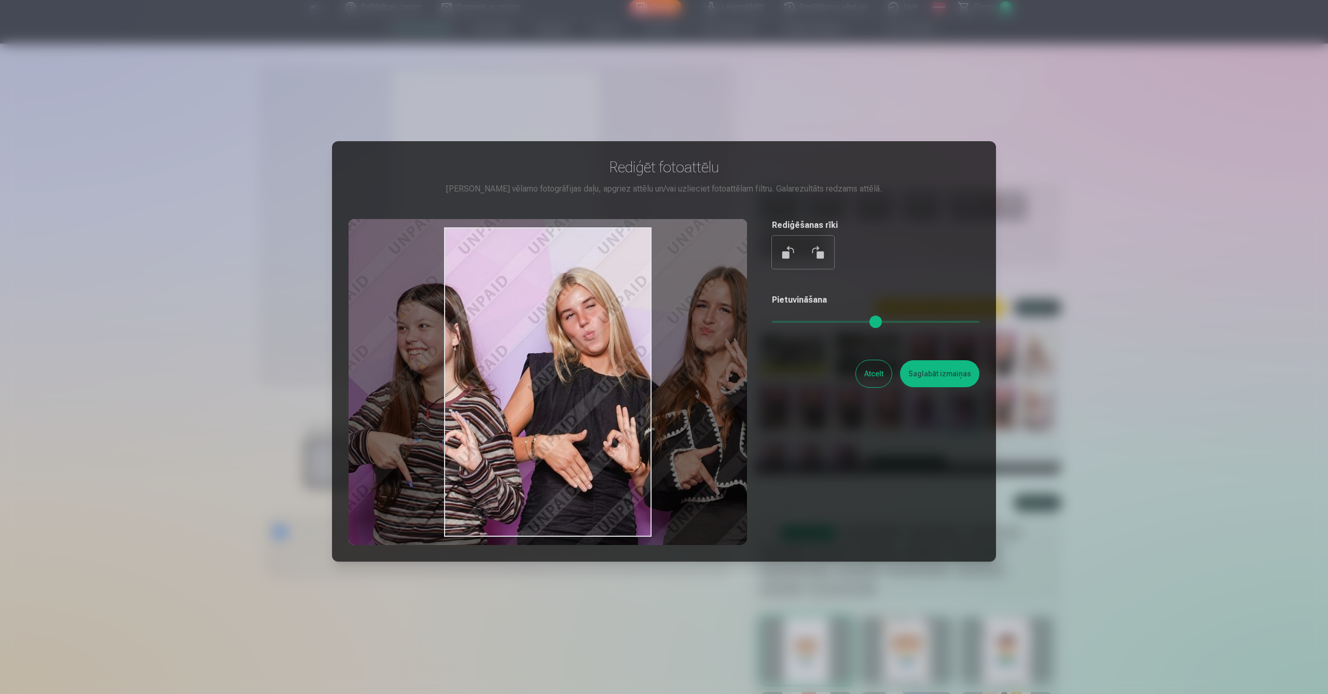
drag, startPoint x: 557, startPoint y: 374, endPoint x: 505, endPoint y: 358, distance: 54.3
click at [424, 372] on div at bounding box center [548, 382] width 399 height 326
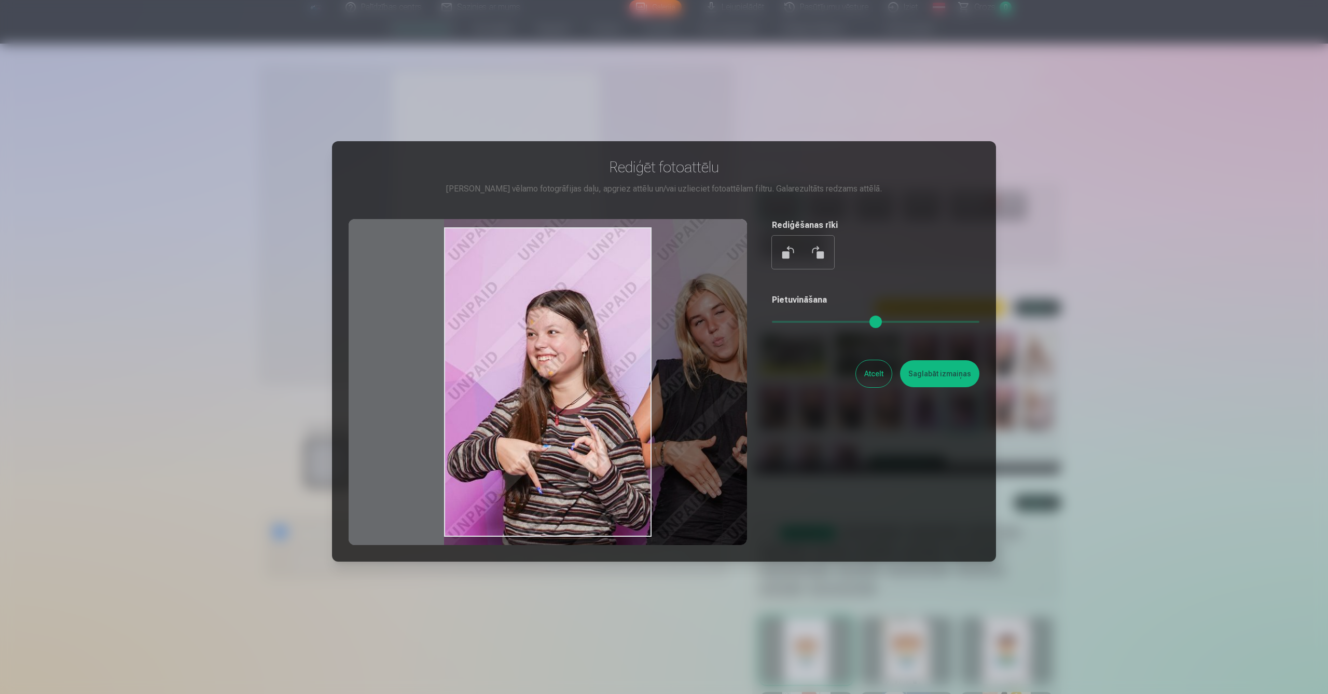
drag, startPoint x: 612, startPoint y: 365, endPoint x: 836, endPoint y: 373, distance: 223.8
click at [836, 373] on div "Rediģēt fotoattēlu [PERSON_NAME] vēlamo fotogrāfijas daļu, apgriez attēlu un/va…" at bounding box center [664, 351] width 631 height 387
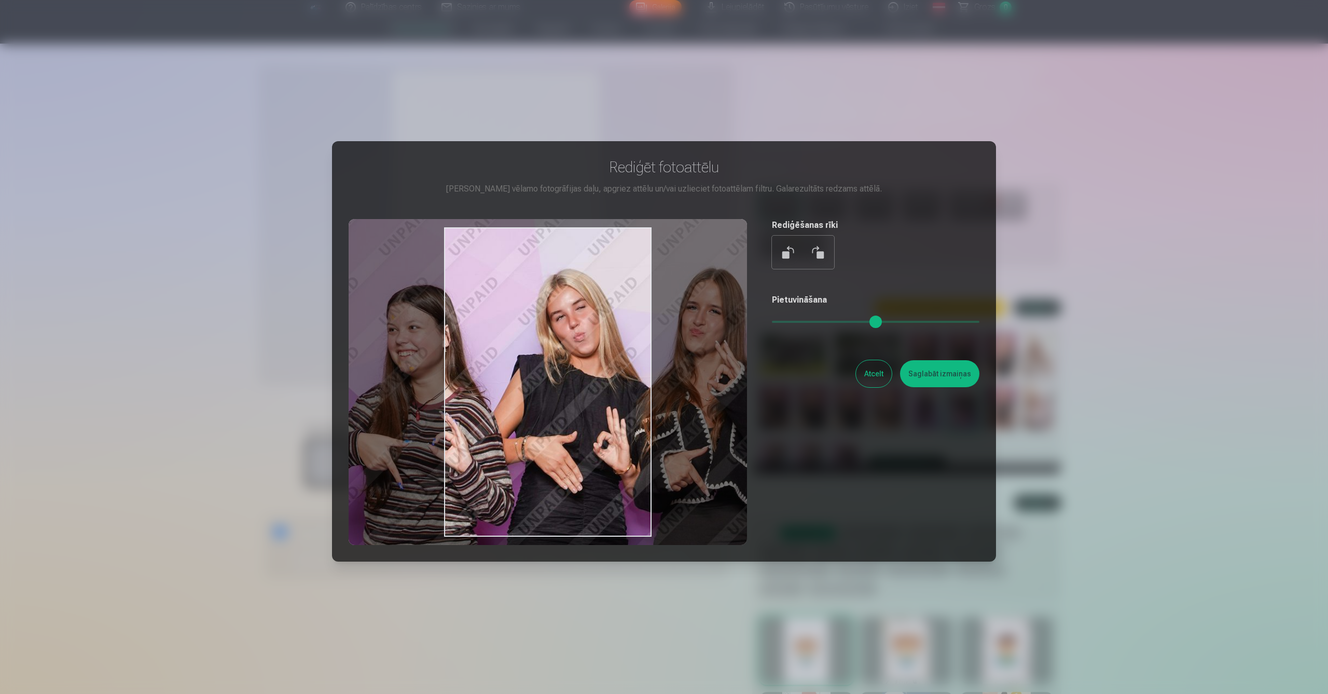
drag, startPoint x: 592, startPoint y: 372, endPoint x: 439, endPoint y: 368, distance: 153.7
click at [439, 368] on div at bounding box center [548, 382] width 399 height 326
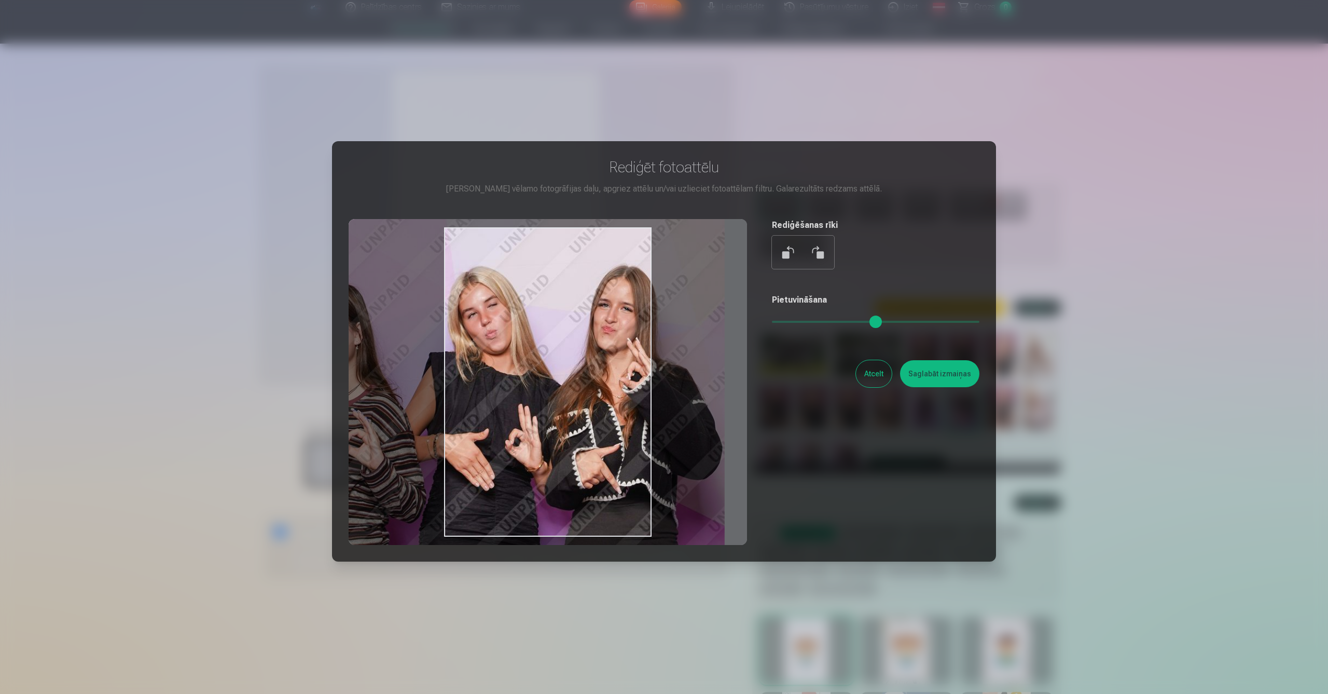
drag, startPoint x: 642, startPoint y: 402, endPoint x: 568, endPoint y: 399, distance: 74.3
click at [568, 399] on div at bounding box center [548, 382] width 399 height 326
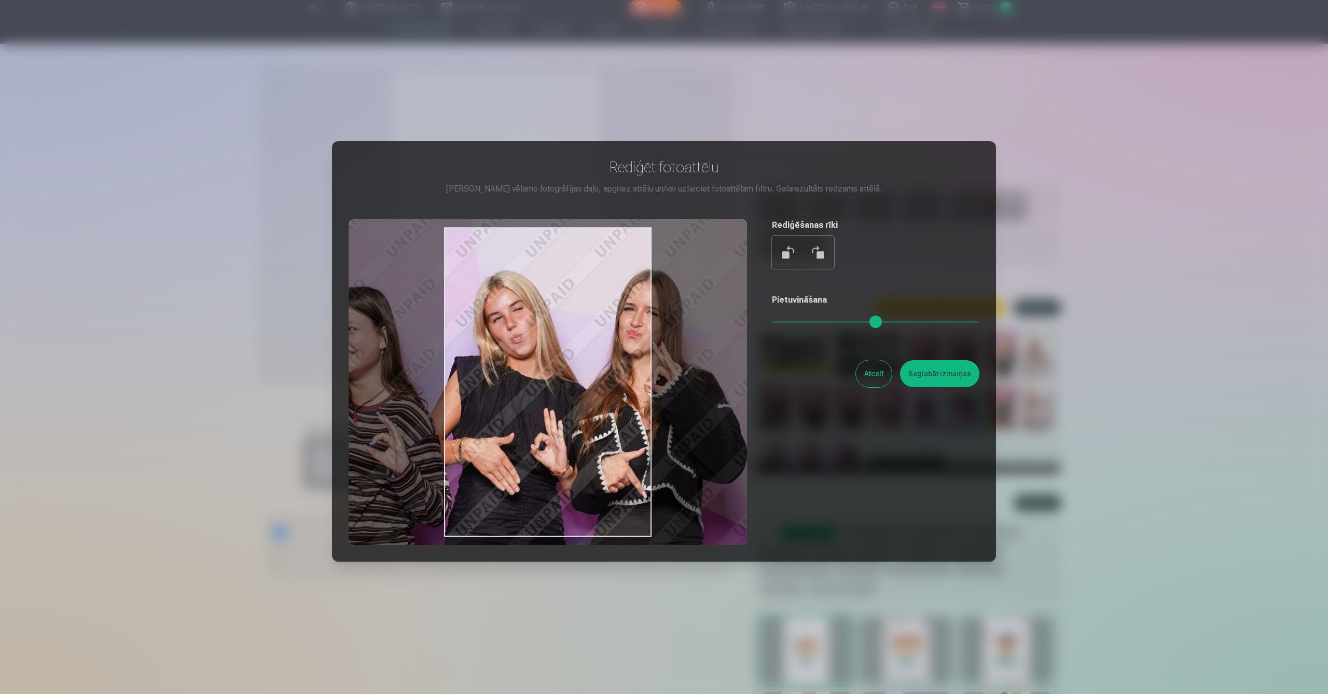
drag, startPoint x: 610, startPoint y: 381, endPoint x: 636, endPoint y: 386, distance: 26.8
click at [636, 386] on div at bounding box center [548, 382] width 399 height 326
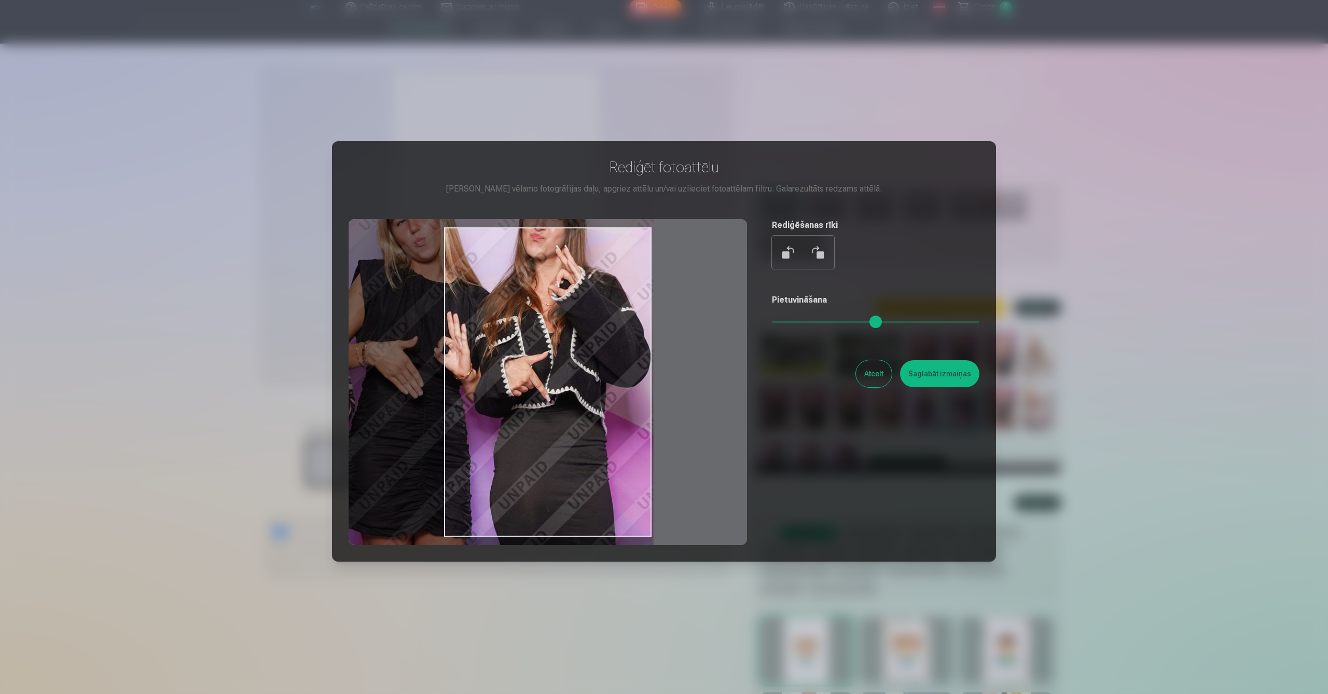
drag, startPoint x: 581, startPoint y: 358, endPoint x: 482, endPoint y: 255, distance: 143.1
click at [482, 255] on div at bounding box center [548, 382] width 399 height 326
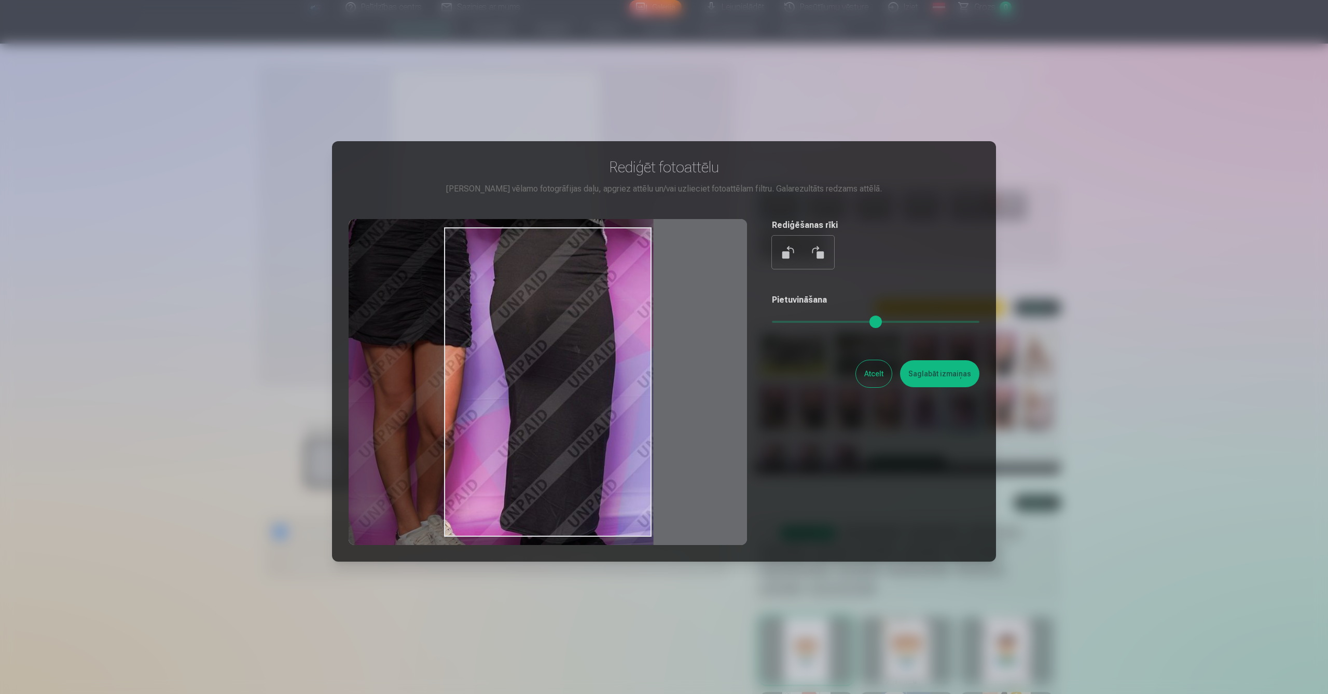
drag, startPoint x: 594, startPoint y: 451, endPoint x: 566, endPoint y: 266, distance: 187.4
click at [566, 265] on div at bounding box center [548, 382] width 399 height 326
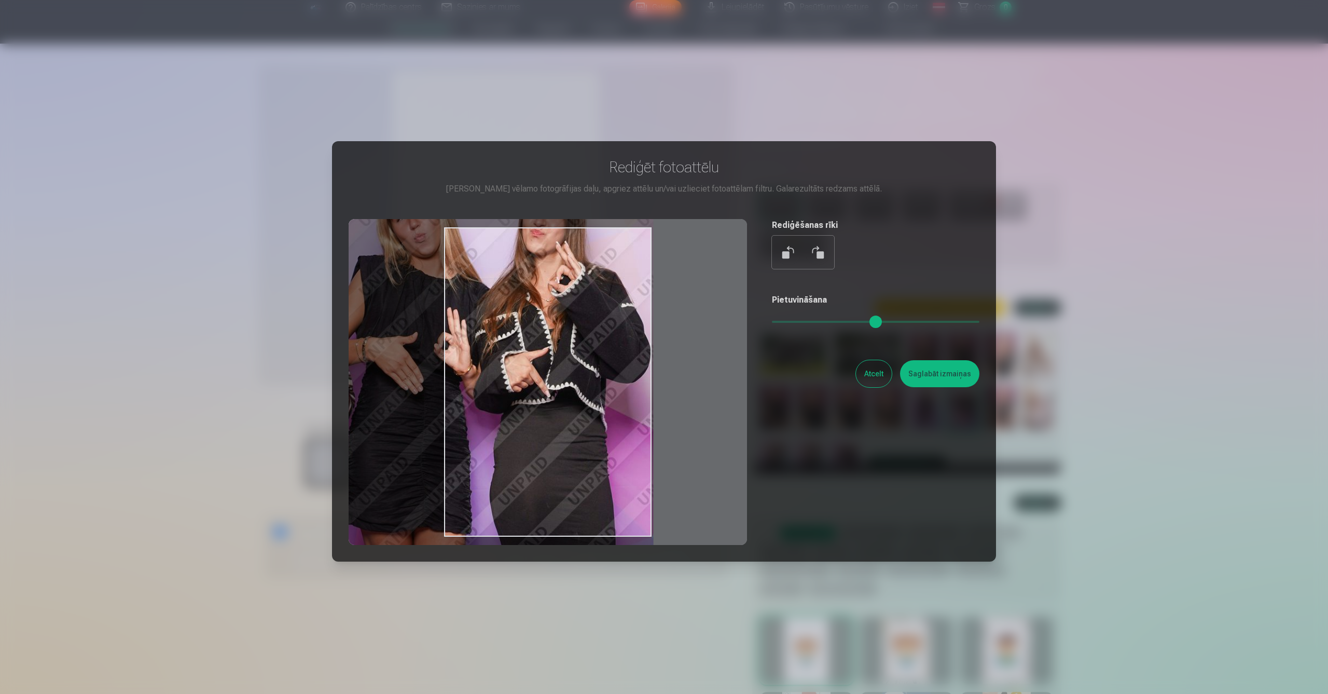
drag, startPoint x: 599, startPoint y: 358, endPoint x: 592, endPoint y: 536, distance: 178.6
click at [592, 536] on div at bounding box center [548, 382] width 399 height 326
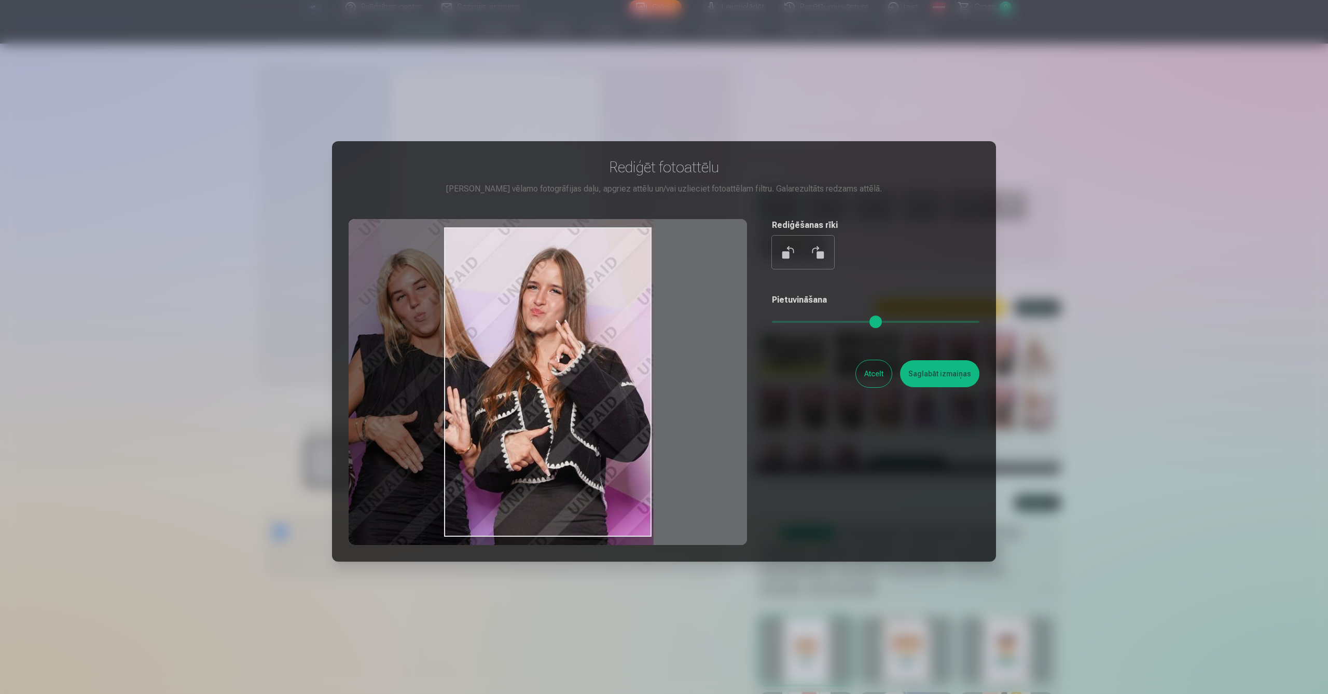
drag, startPoint x: 617, startPoint y: 290, endPoint x: 606, endPoint y: 368, distance: 78.7
click at [606, 368] on div at bounding box center [548, 382] width 399 height 326
click at [878, 369] on button "Atcelt" at bounding box center [874, 373] width 36 height 27
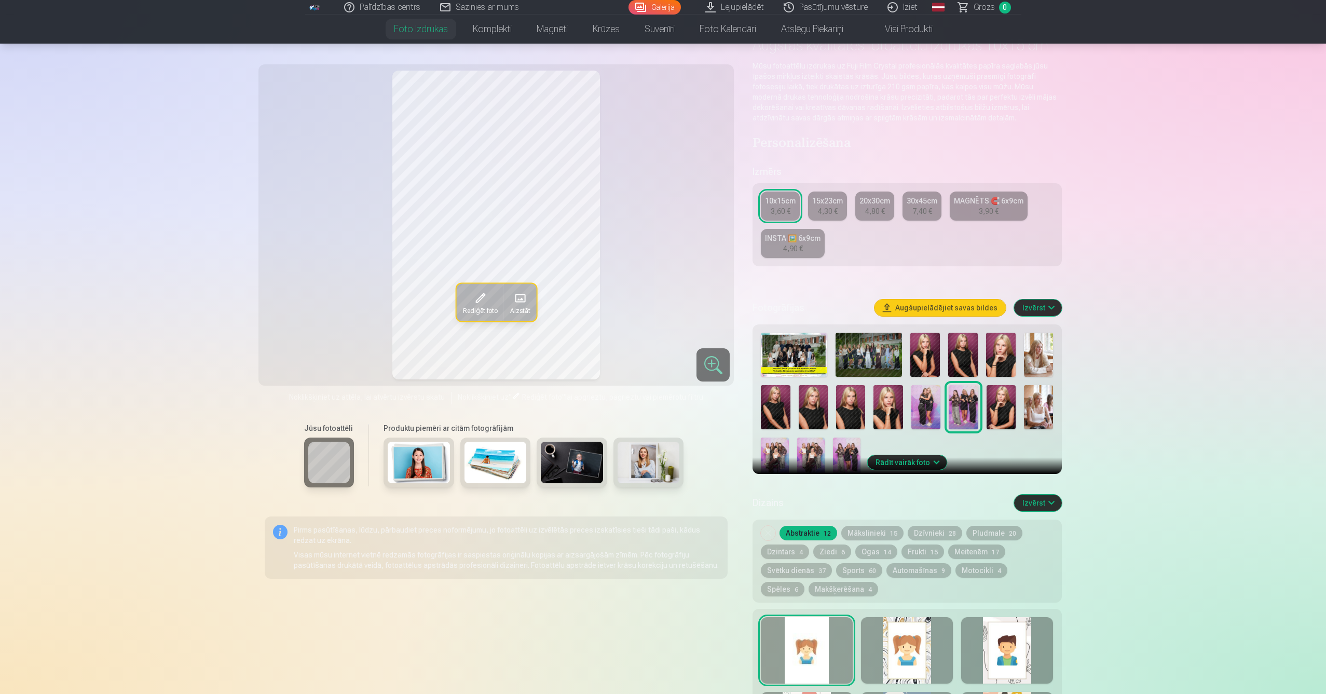
click at [815, 448] on img at bounding box center [811, 458] width 28 height 42
click at [779, 444] on img at bounding box center [775, 458] width 28 height 42
click at [482, 302] on span at bounding box center [479, 298] width 17 height 17
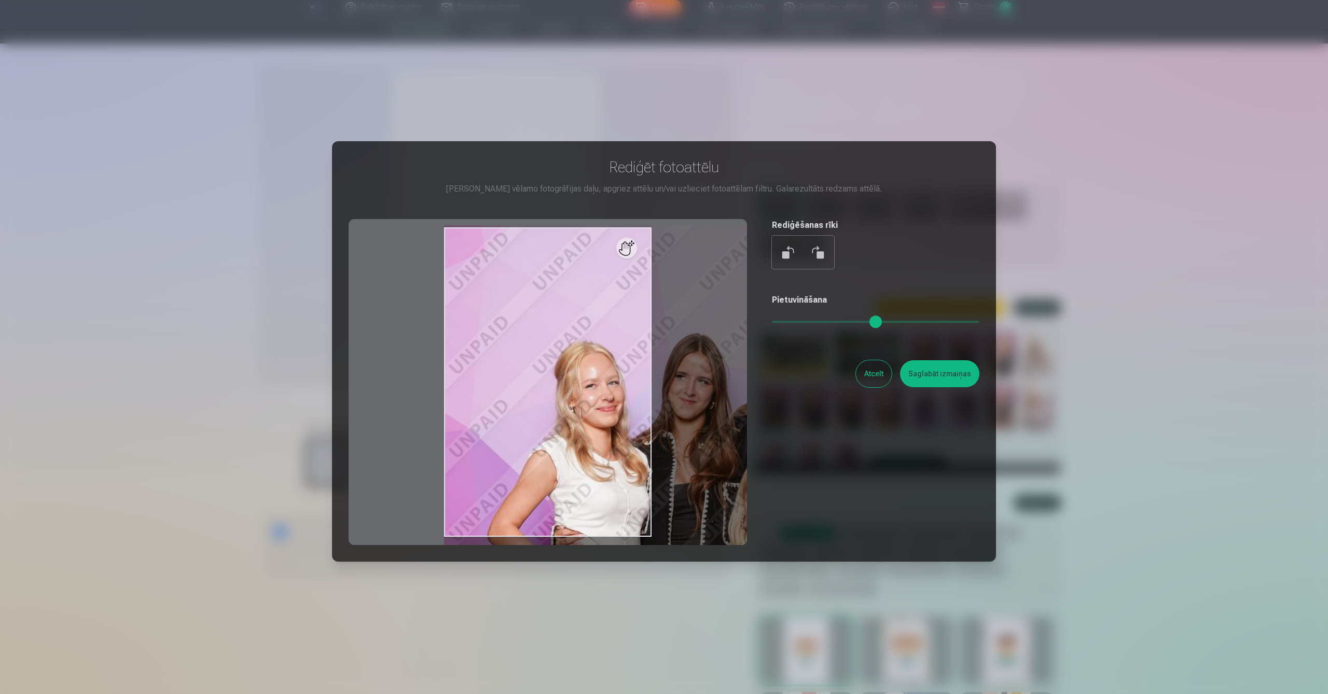
drag, startPoint x: 780, startPoint y: 322, endPoint x: 957, endPoint y: 325, distance: 177.0
type input "****"
click at [957, 323] on input "range" at bounding box center [876, 322] width 208 height 2
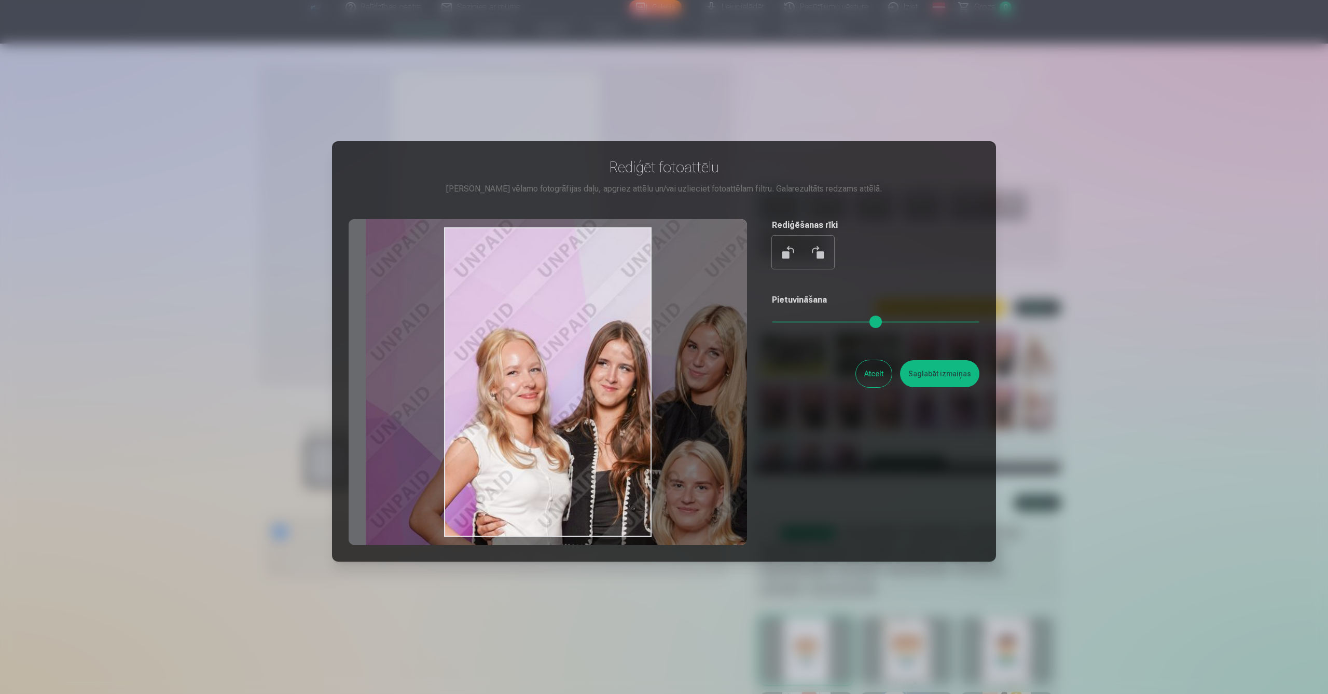
drag, startPoint x: 565, startPoint y: 311, endPoint x: 483, endPoint y: 298, distance: 83.0
click at [483, 298] on div at bounding box center [548, 382] width 399 height 326
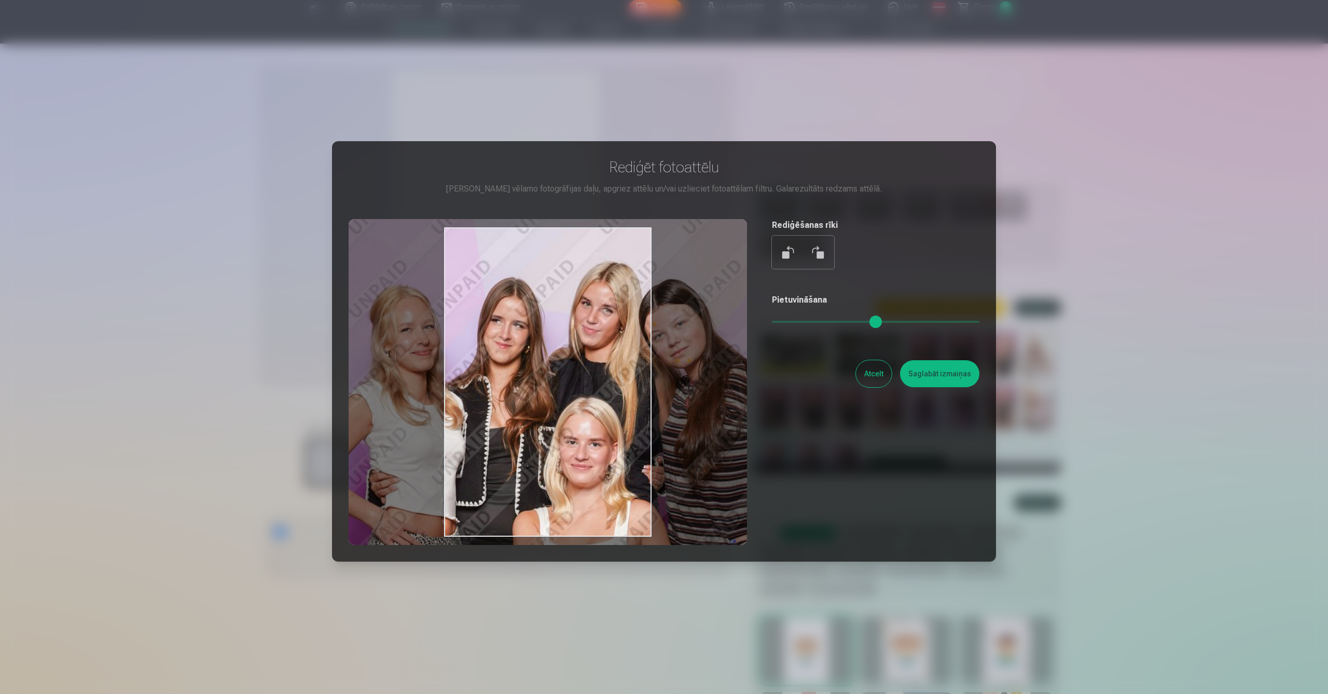
drag, startPoint x: 567, startPoint y: 381, endPoint x: 458, endPoint y: 339, distance: 116.3
click at [458, 339] on div at bounding box center [548, 382] width 399 height 326
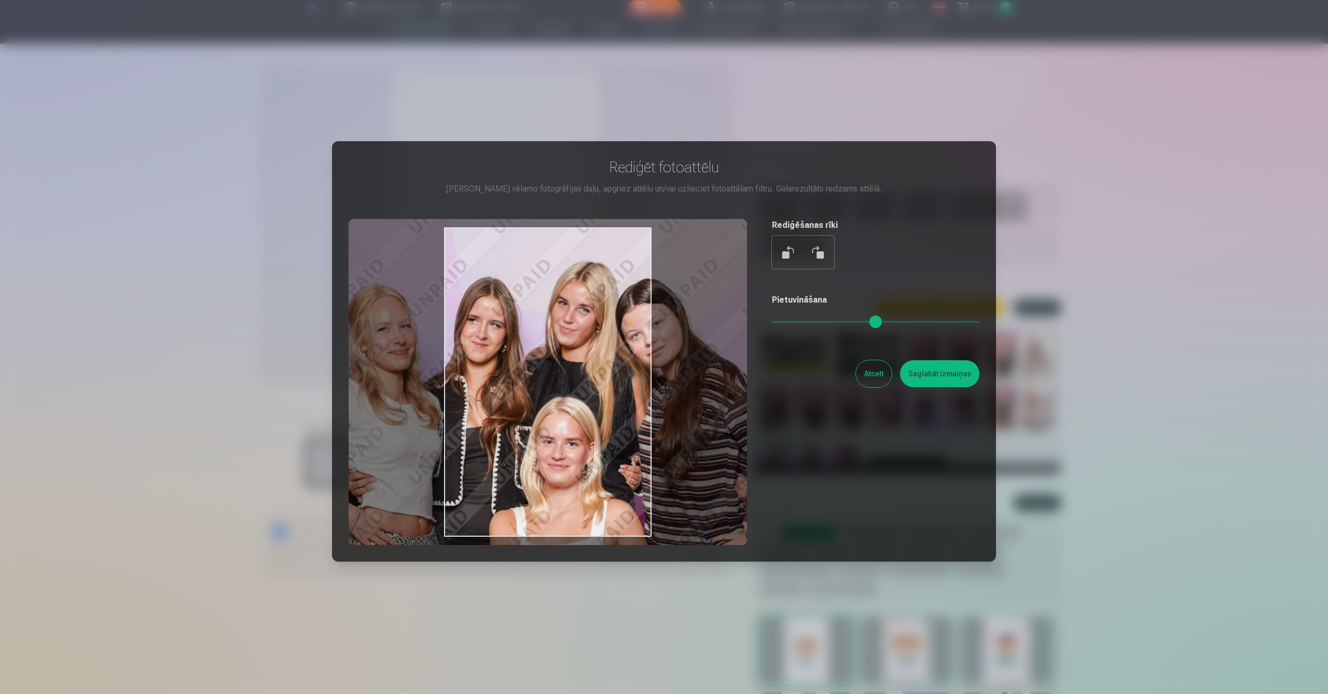
drag, startPoint x: 627, startPoint y: 359, endPoint x: 553, endPoint y: 350, distance: 74.7
click at [612, 360] on div at bounding box center [548, 382] width 399 height 326
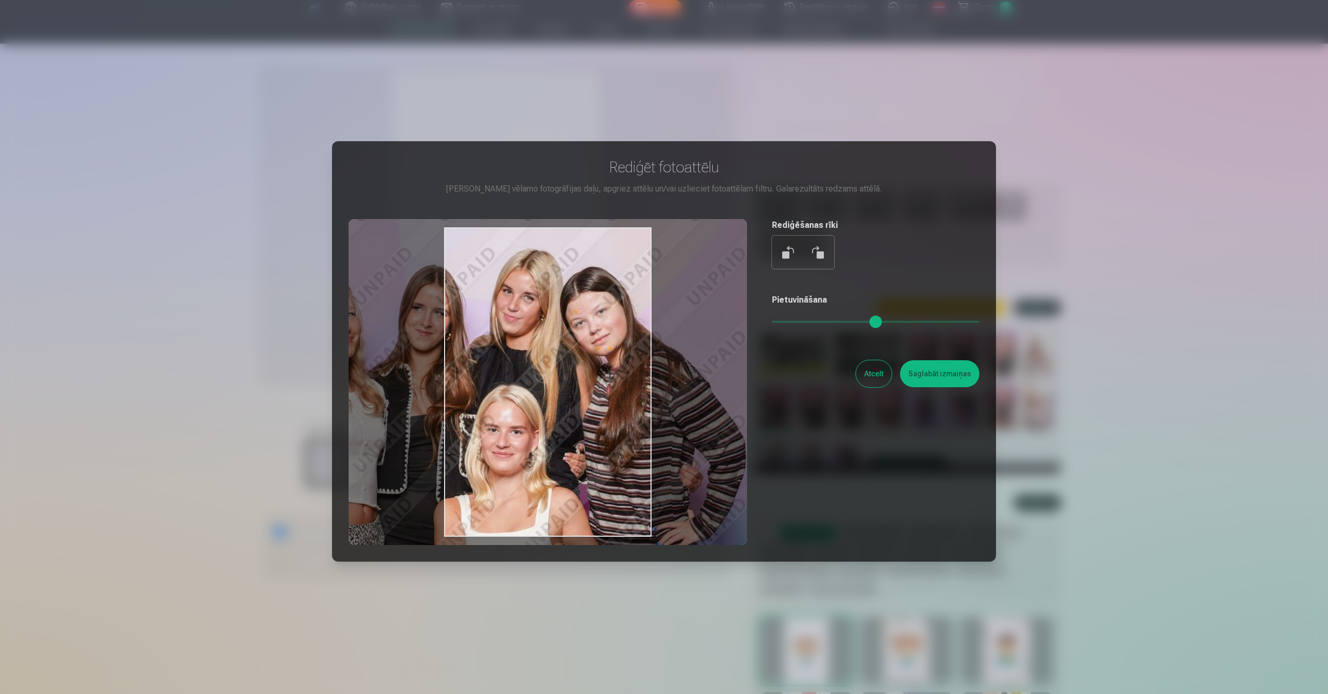
drag, startPoint x: 589, startPoint y: 387, endPoint x: 546, endPoint y: 380, distance: 43.1
click at [546, 380] on div at bounding box center [548, 382] width 399 height 326
click at [874, 374] on button "Atcelt" at bounding box center [874, 373] width 36 height 27
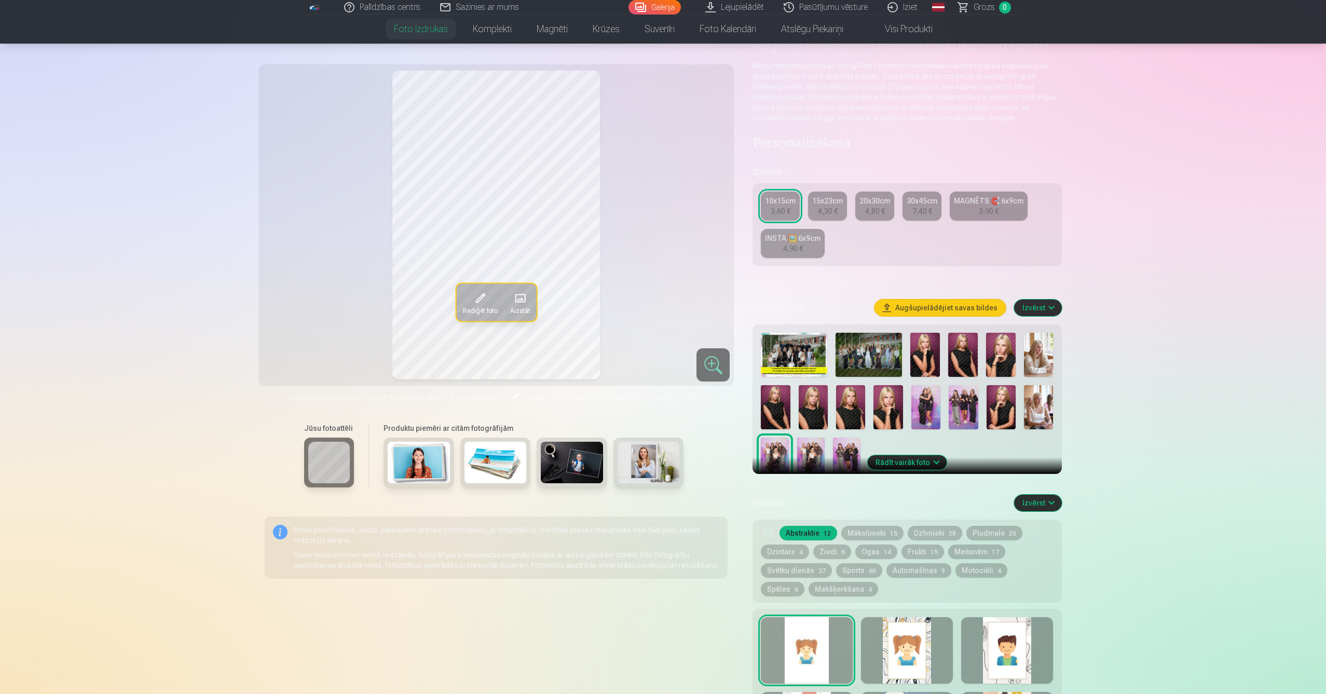
click at [818, 449] on img at bounding box center [811, 458] width 28 height 42
click at [471, 304] on span at bounding box center [479, 298] width 17 height 17
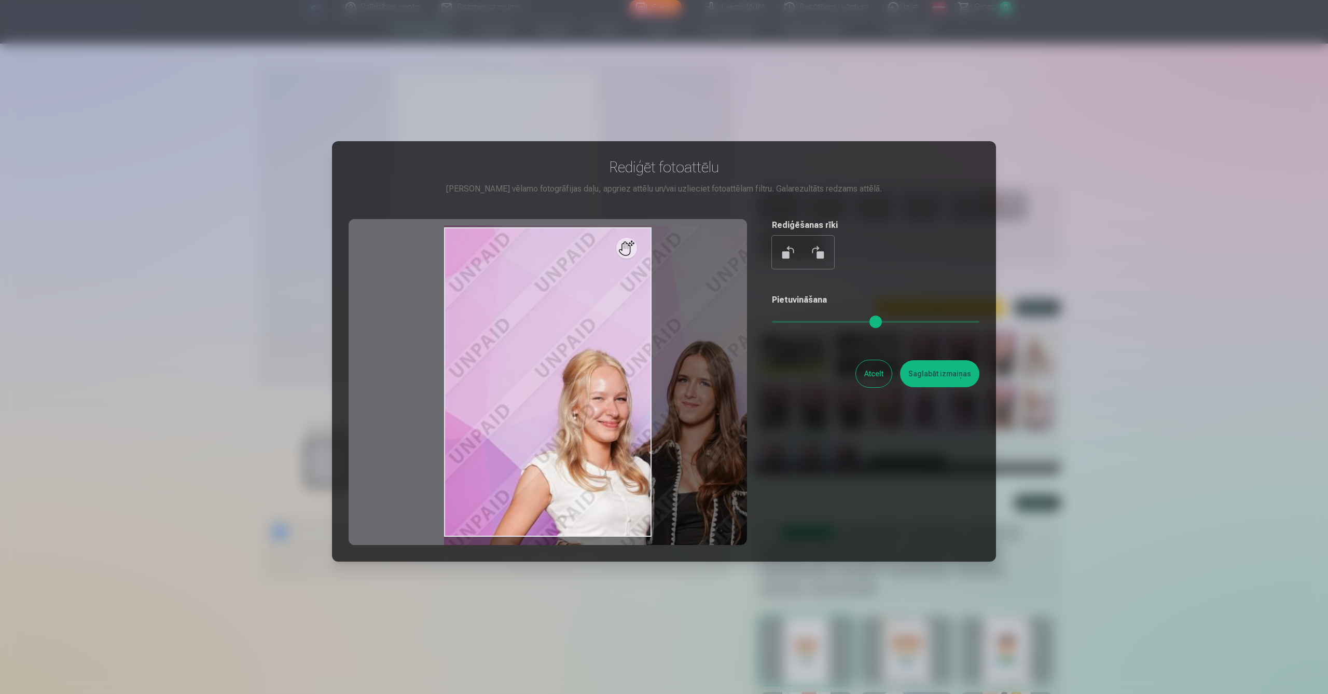
drag, startPoint x: 778, startPoint y: 320, endPoint x: 970, endPoint y: 331, distance: 192.3
click at [970, 331] on div "Pietuvināšana" at bounding box center [876, 315] width 208 height 42
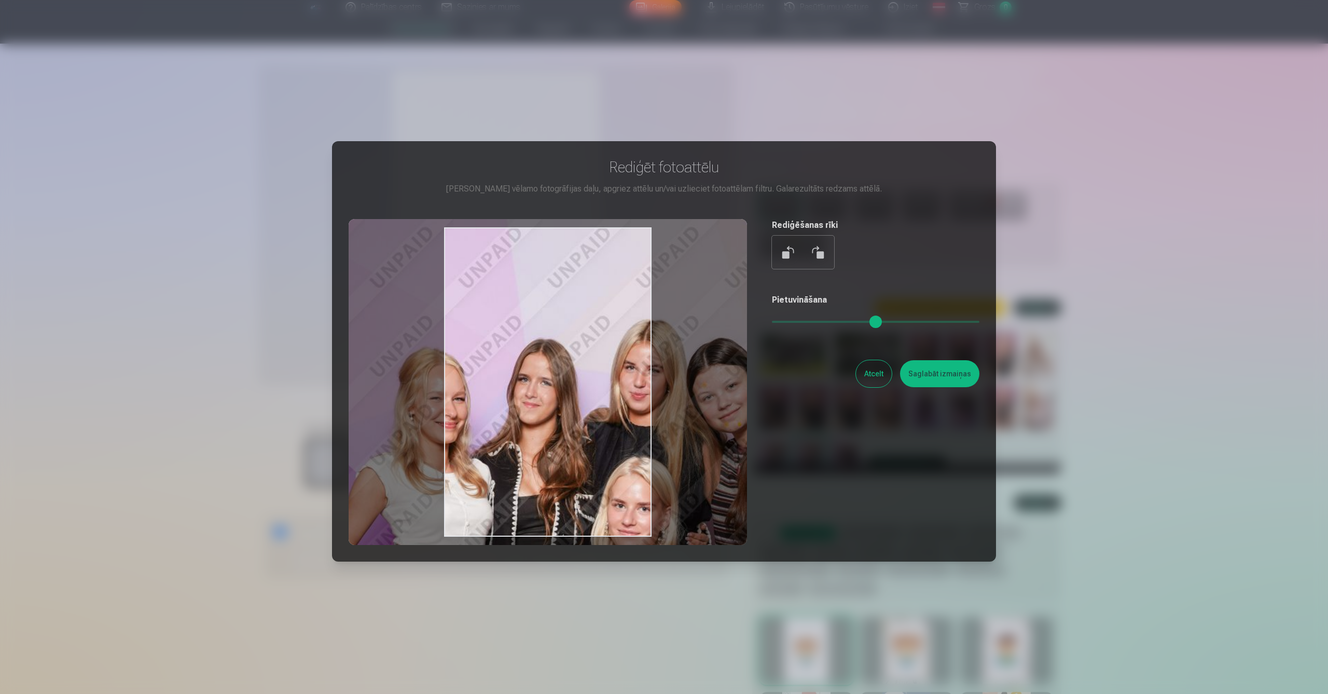
drag, startPoint x: 578, startPoint y: 336, endPoint x: 442, endPoint y: 323, distance: 136.0
click at [394, 330] on div at bounding box center [548, 382] width 399 height 326
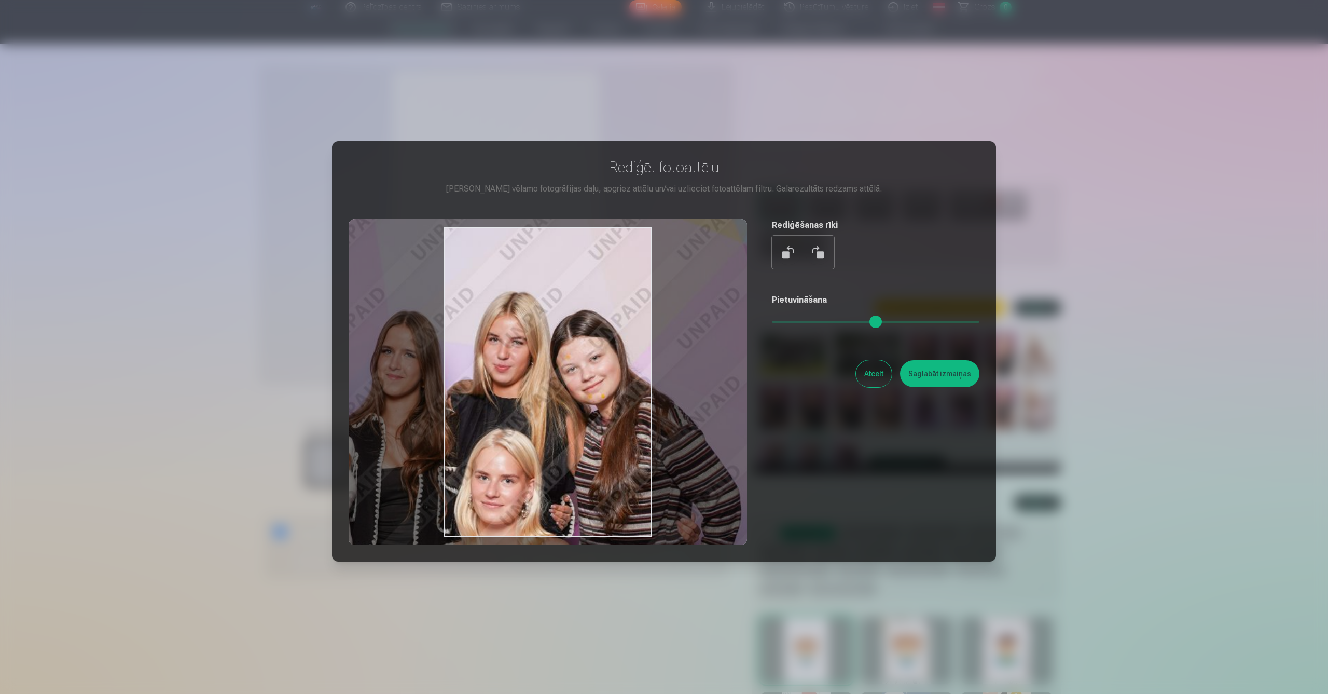
drag, startPoint x: 534, startPoint y: 333, endPoint x: 409, endPoint y: 306, distance: 127.3
click at [409, 306] on div at bounding box center [548, 382] width 399 height 326
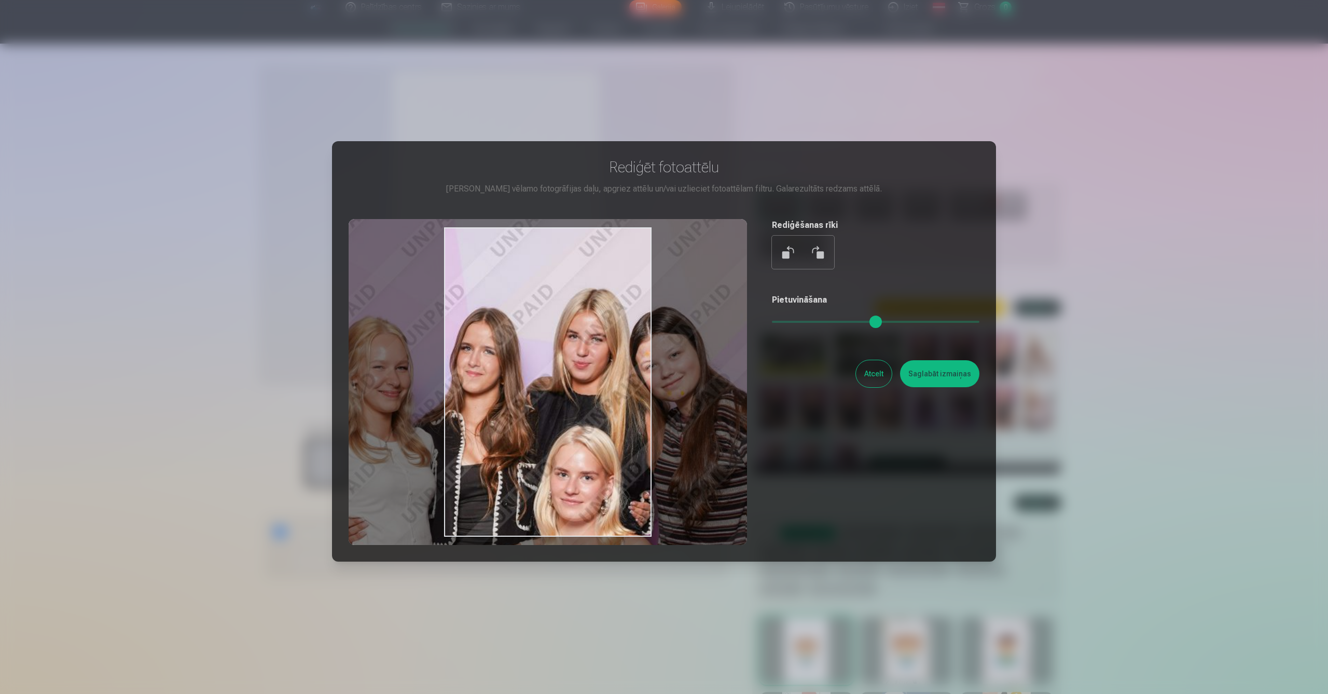
type input "****"
drag, startPoint x: 572, startPoint y: 332, endPoint x: 653, endPoint y: 328, distance: 81.0
click at [653, 328] on div at bounding box center [548, 382] width 399 height 326
click at [871, 372] on button "Atcelt" at bounding box center [874, 373] width 36 height 27
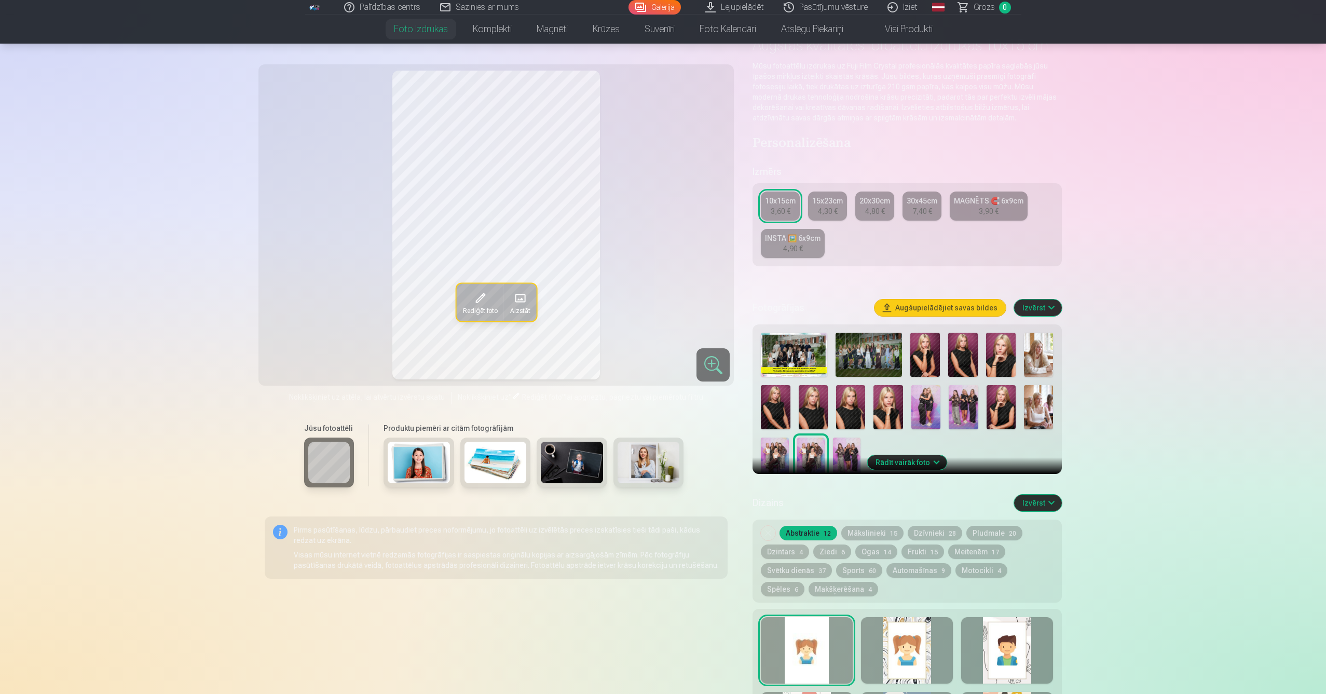
click at [891, 535] on span "15" at bounding box center [893, 533] width 7 height 7
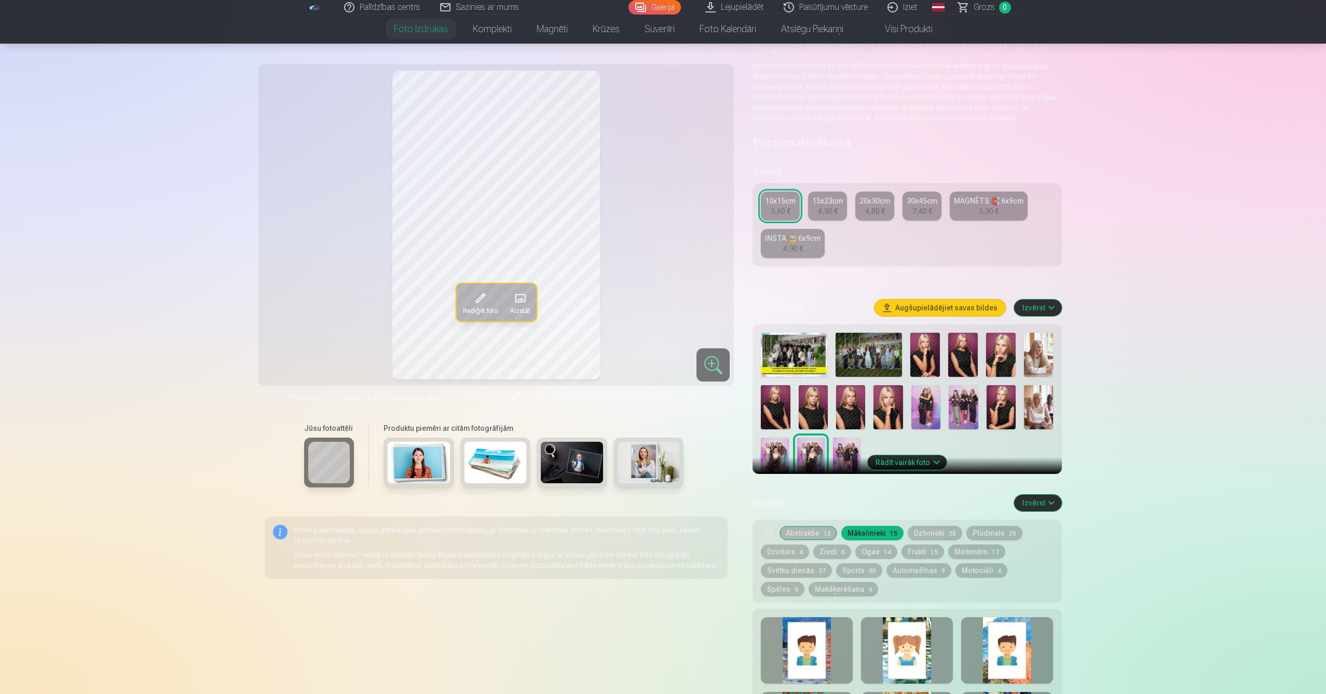
click at [884, 553] on span "14" at bounding box center [887, 552] width 7 height 7
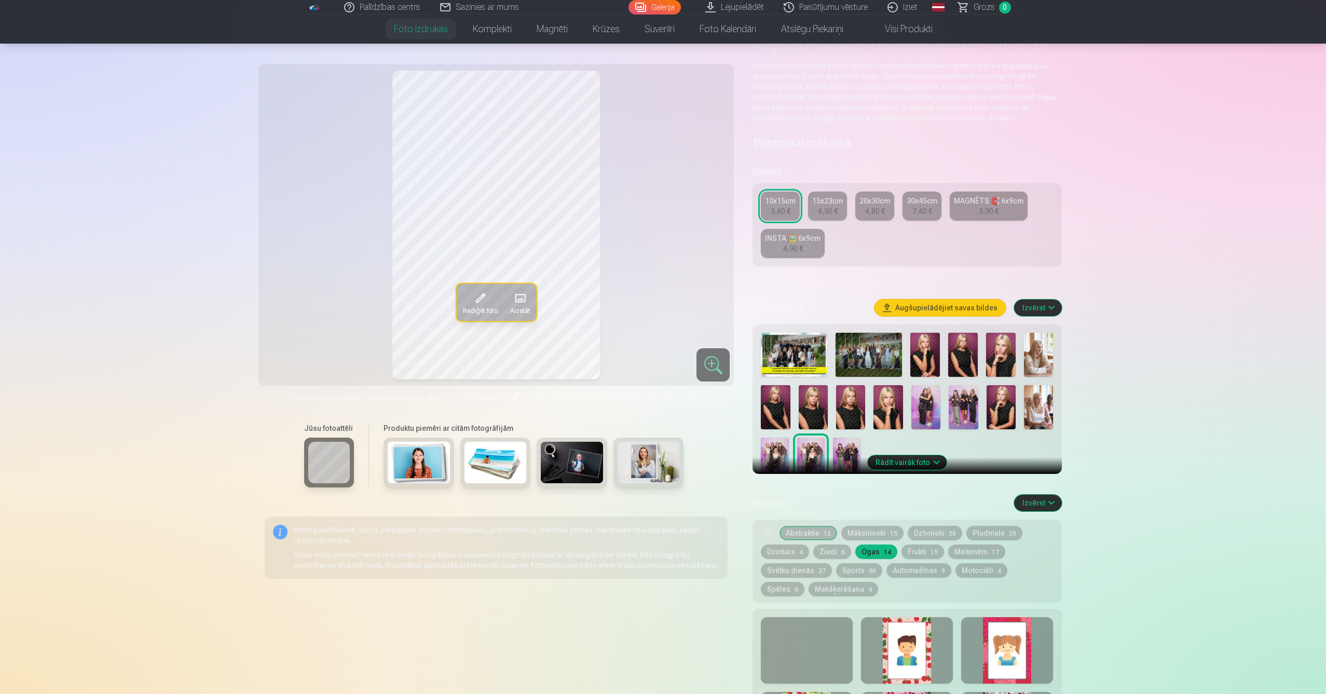
click at [915, 627] on div at bounding box center [907, 650] width 92 height 66
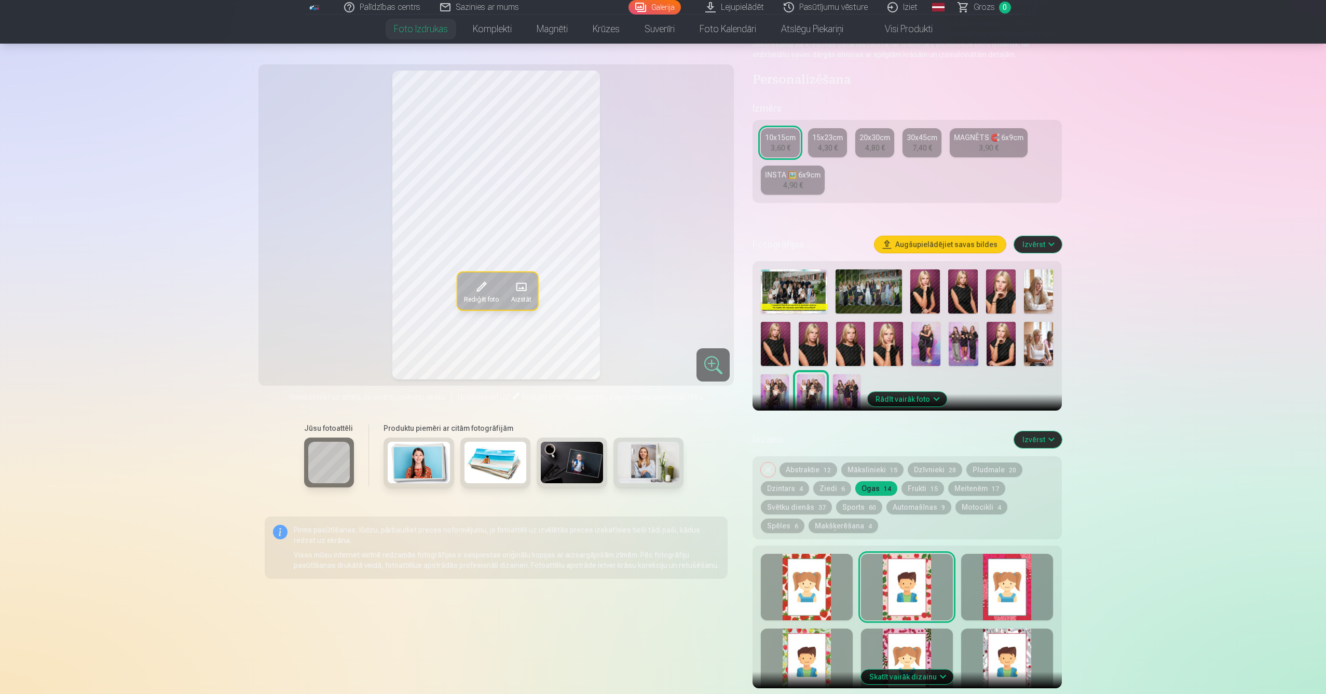
scroll to position [135, 0]
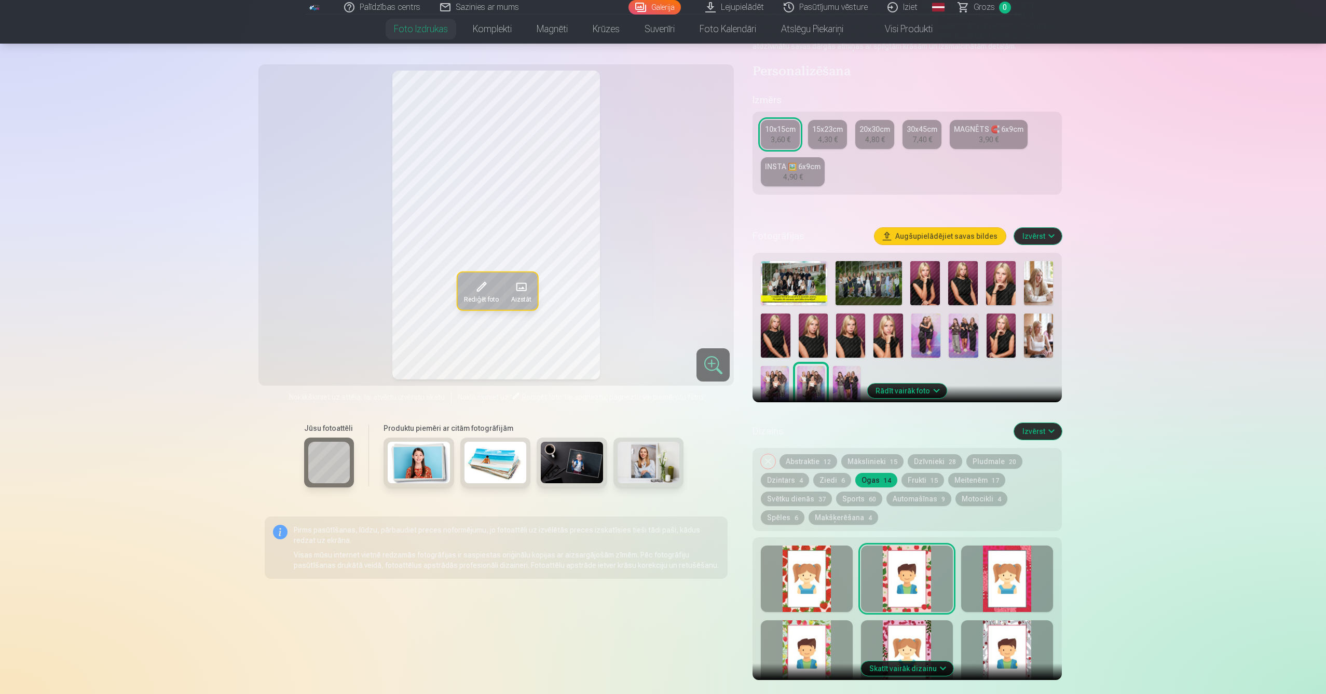
click at [770, 459] on button "Noņemiet dizainu" at bounding box center [768, 461] width 15 height 15
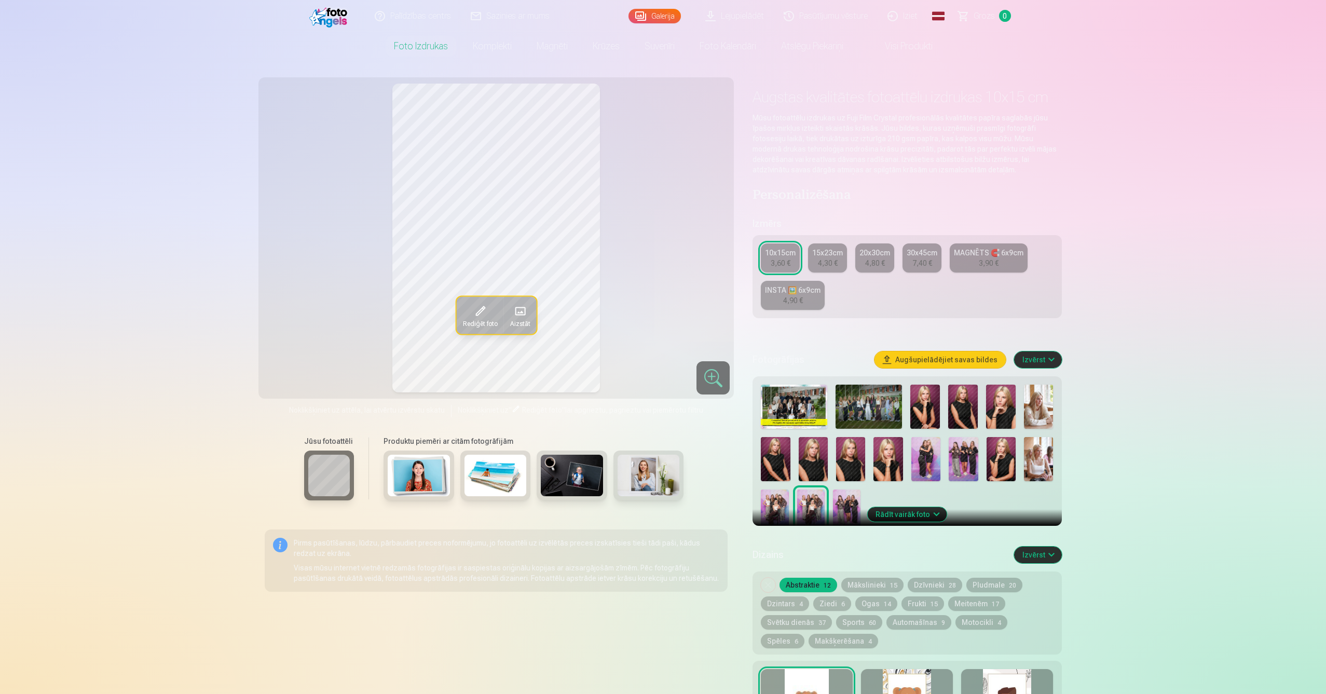
scroll to position [8, 0]
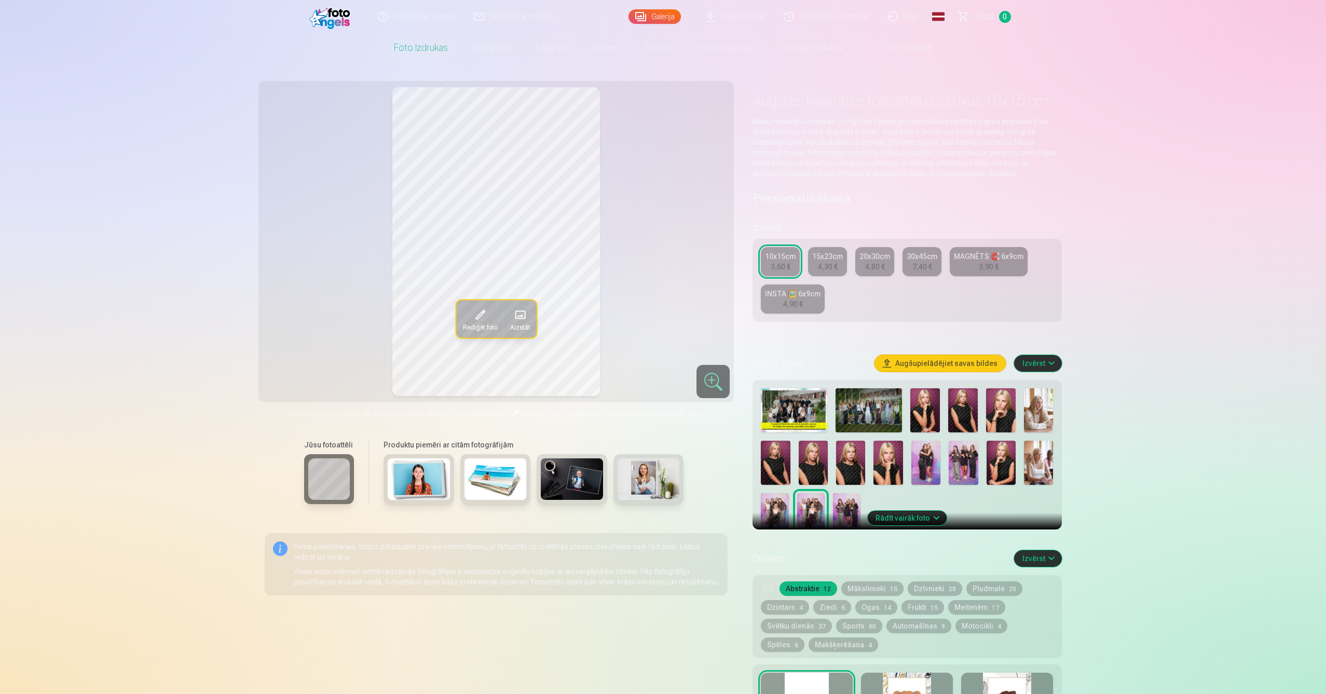
click at [490, 331] on span "Rediģēt foto" at bounding box center [479, 327] width 35 height 8
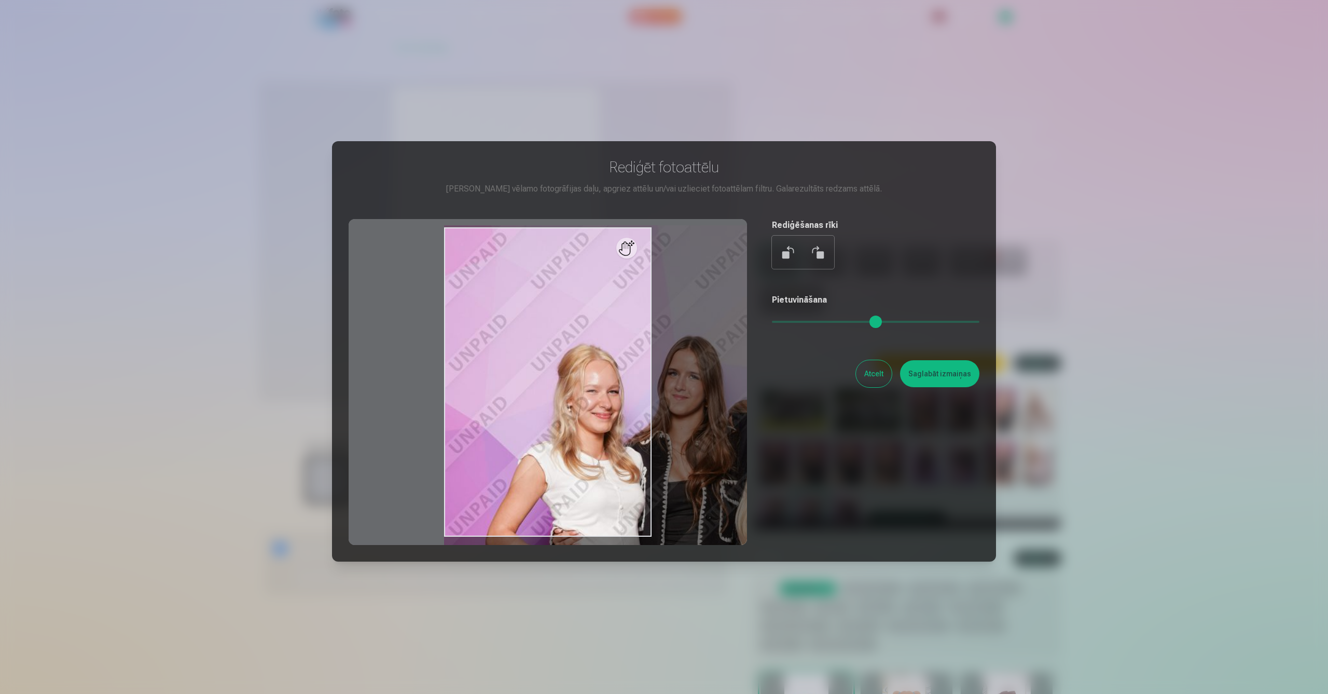
drag, startPoint x: 780, startPoint y: 323, endPoint x: 951, endPoint y: 332, distance: 171.5
click at [968, 323] on input "range" at bounding box center [876, 322] width 208 height 2
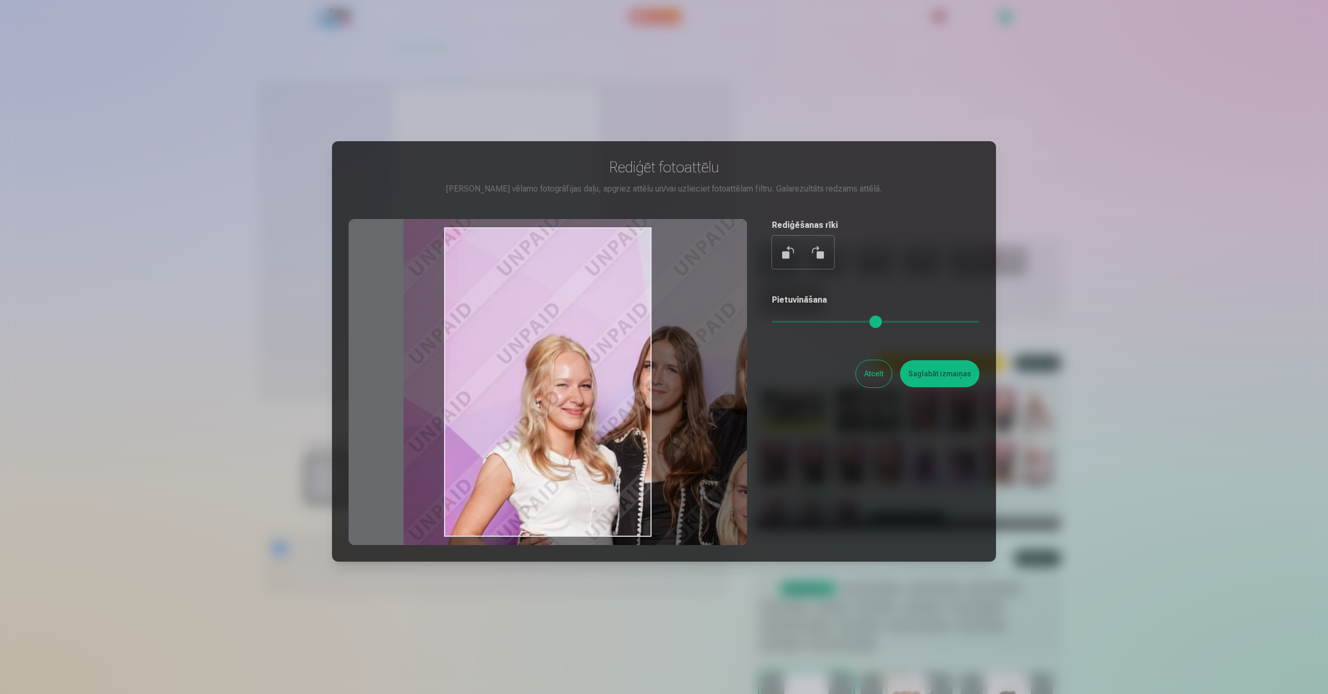
drag, startPoint x: 543, startPoint y: 390, endPoint x: 444, endPoint y: 339, distance: 110.9
click at [444, 339] on div at bounding box center [548, 382] width 399 height 326
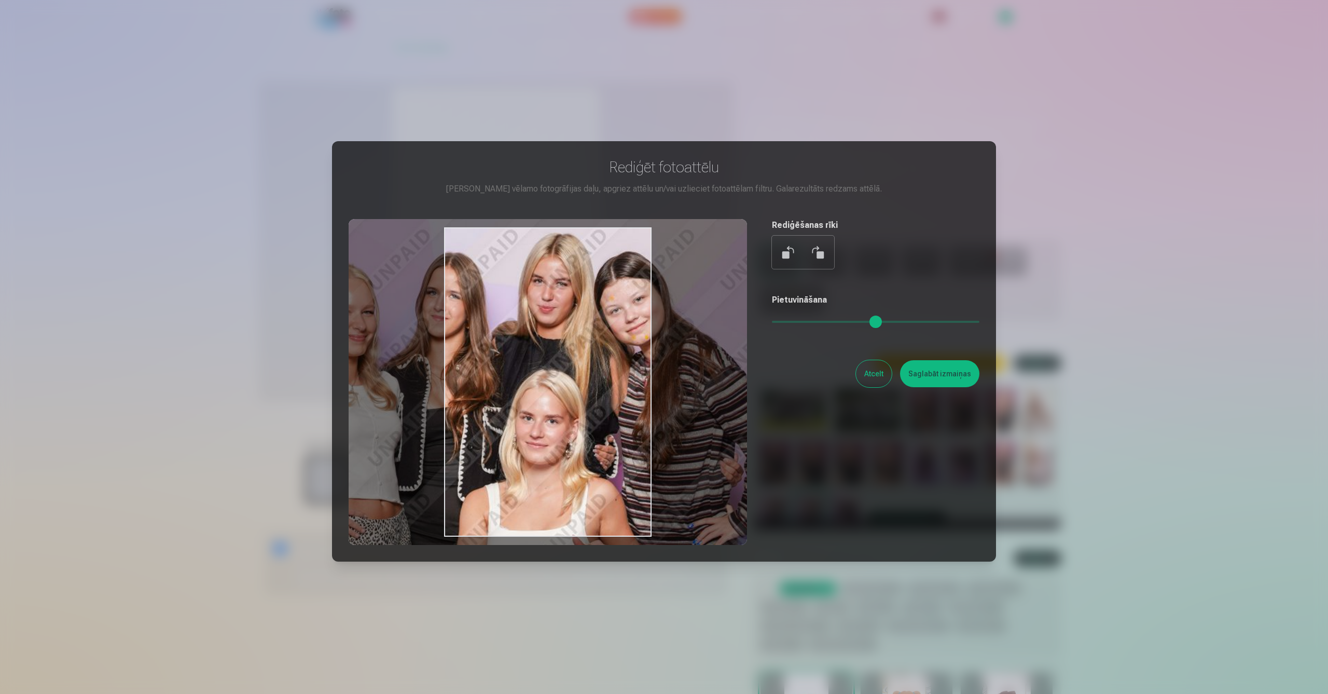
drag, startPoint x: 670, startPoint y: 456, endPoint x: 509, endPoint y: 421, distance: 165.1
click at [509, 421] on div at bounding box center [548, 382] width 399 height 326
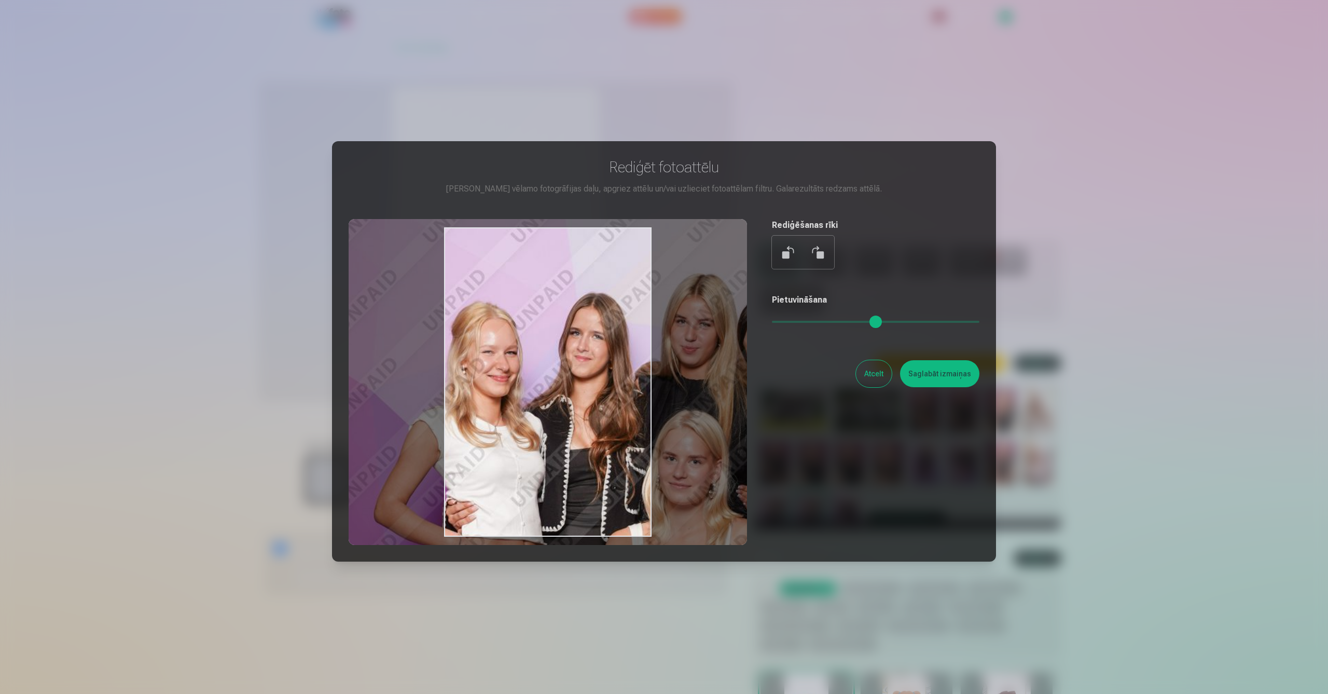
type input "****"
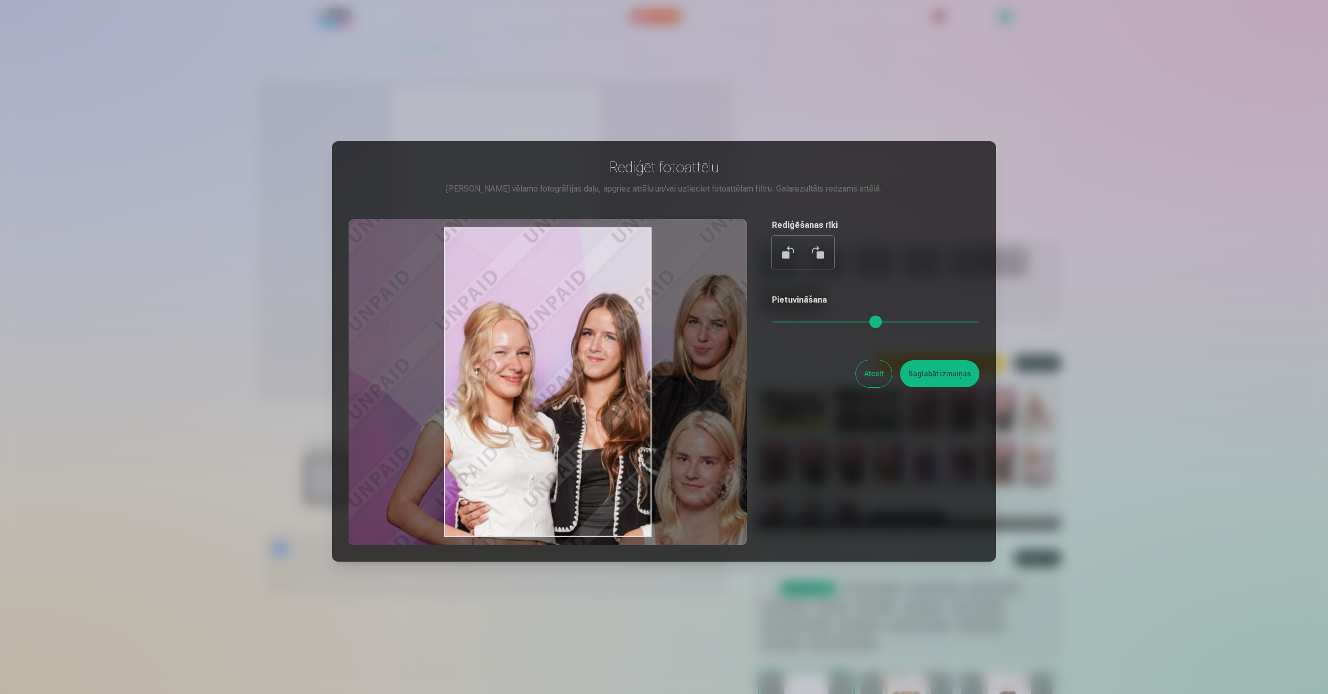
drag, startPoint x: 536, startPoint y: 365, endPoint x: 694, endPoint y: 400, distance: 162.2
click at [694, 400] on div at bounding box center [548, 382] width 399 height 326
click at [875, 367] on button "Atcelt" at bounding box center [874, 373] width 36 height 27
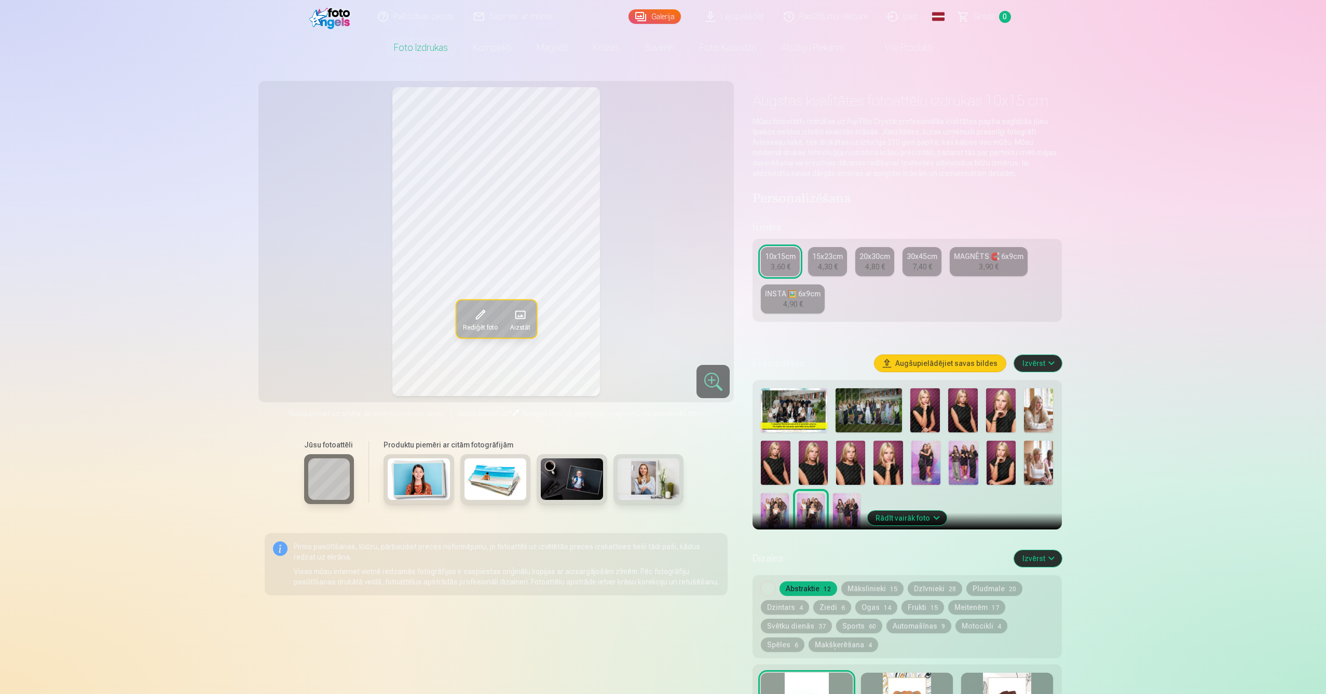
click at [1044, 407] on img at bounding box center [1039, 410] width 30 height 44
click at [487, 320] on span at bounding box center [479, 314] width 17 height 17
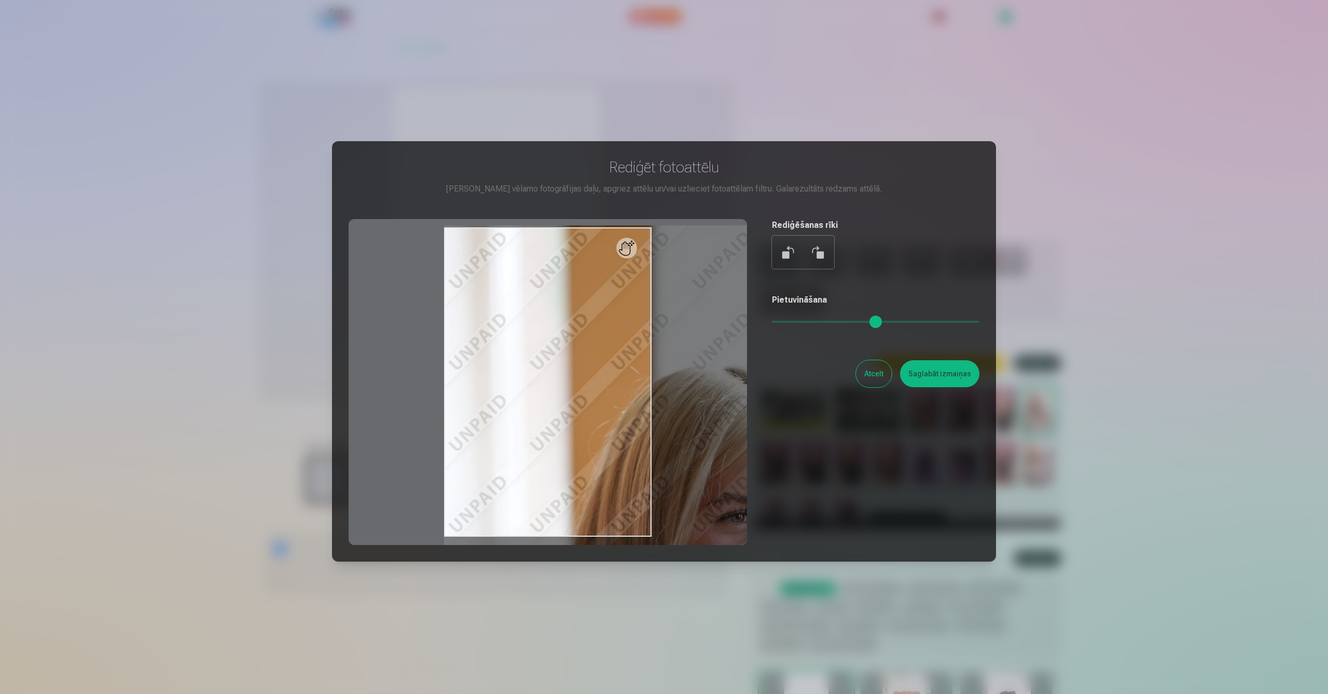
drag, startPoint x: 777, startPoint y: 321, endPoint x: 953, endPoint y: 348, distance: 177.5
click at [953, 348] on div "Rediģēt fotoattēlu [PERSON_NAME] vēlamo fotogrāfijas daļu, apgriez attēlu un/va…" at bounding box center [664, 351] width 631 height 387
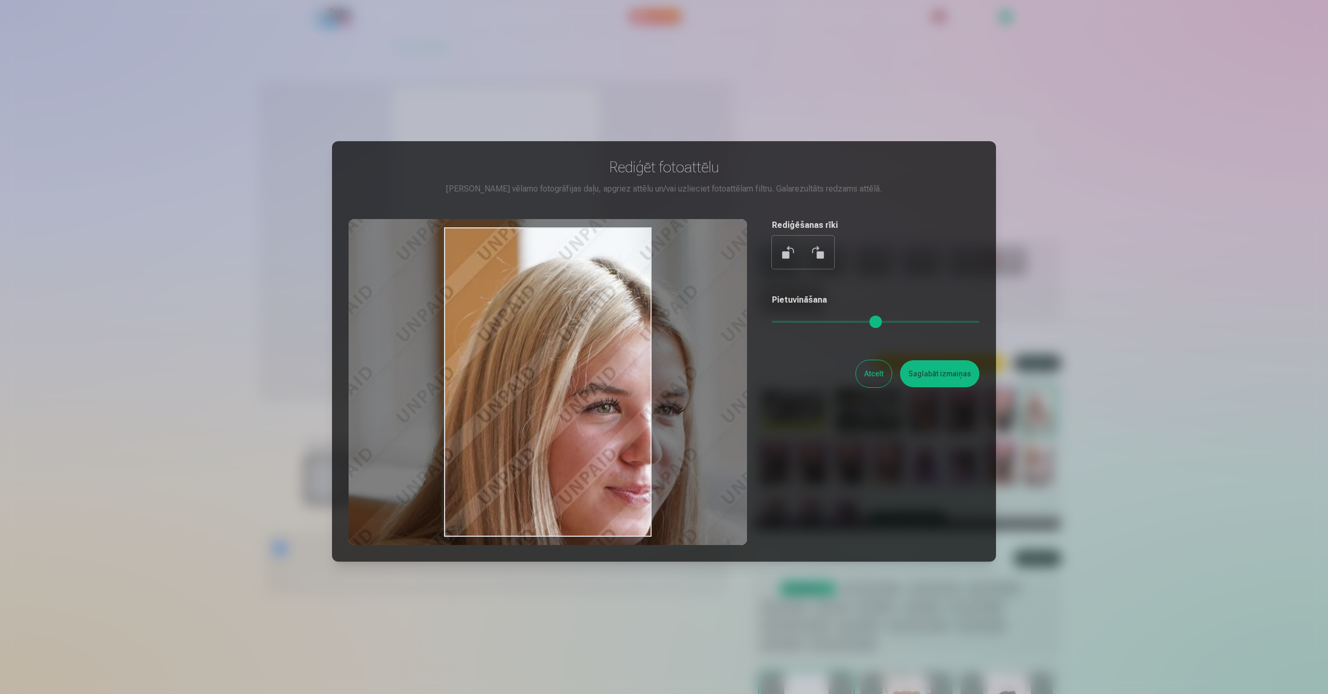
drag, startPoint x: 574, startPoint y: 350, endPoint x: 514, endPoint y: 291, distance: 84.4
click at [440, 240] on div at bounding box center [548, 382] width 399 height 326
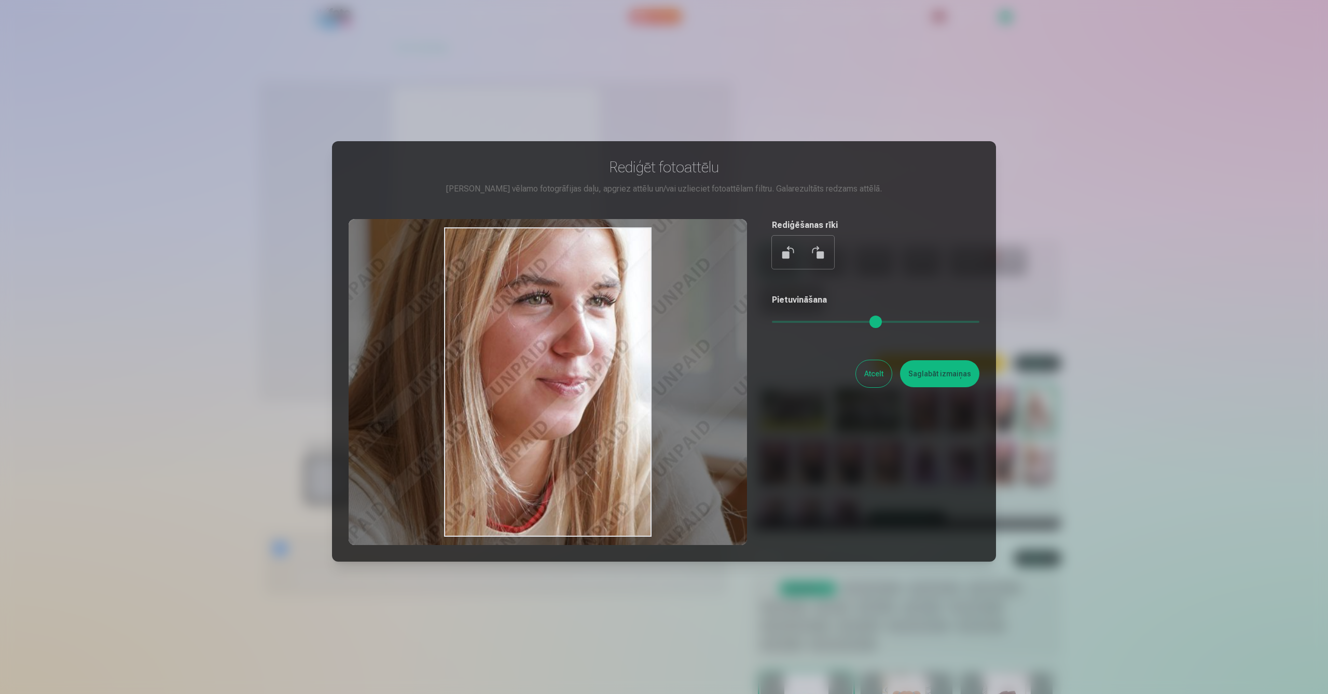
drag, startPoint x: 547, startPoint y: 379, endPoint x: 477, endPoint y: 270, distance: 129.6
click at [477, 270] on div at bounding box center [548, 382] width 399 height 326
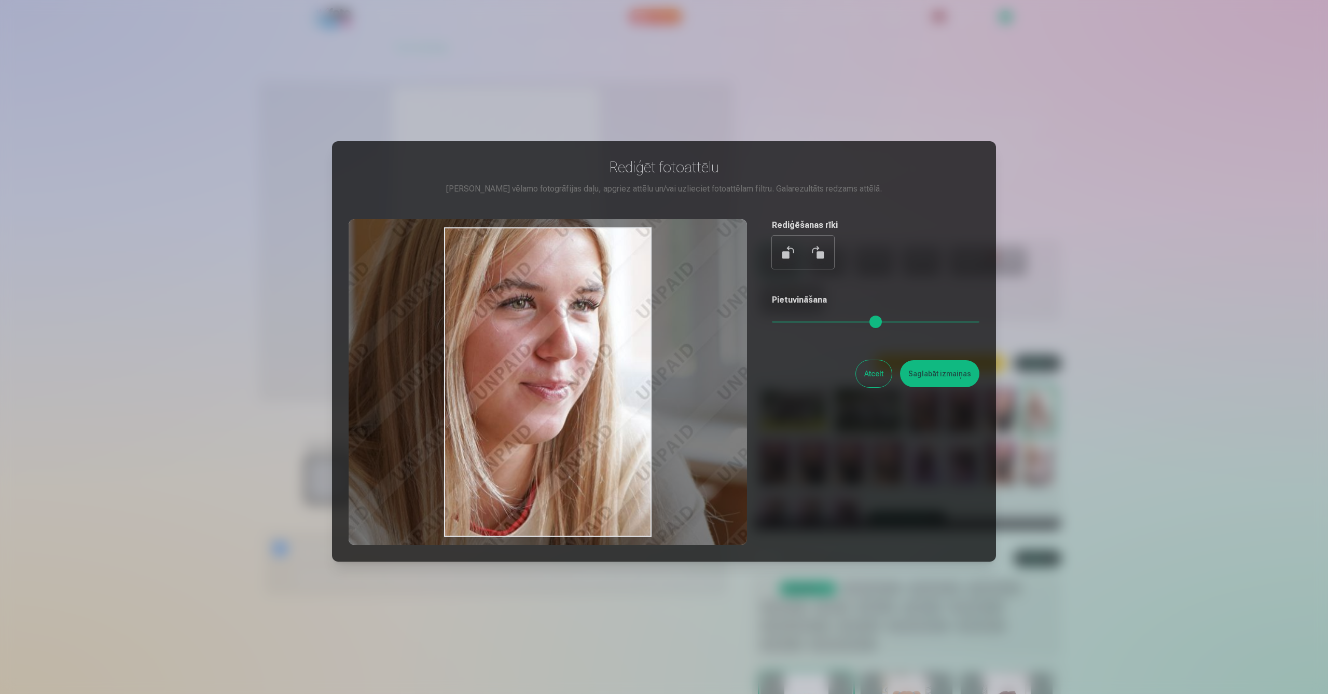
drag, startPoint x: 572, startPoint y: 326, endPoint x: 555, endPoint y: 330, distance: 17.1
click at [555, 330] on div at bounding box center [548, 382] width 399 height 326
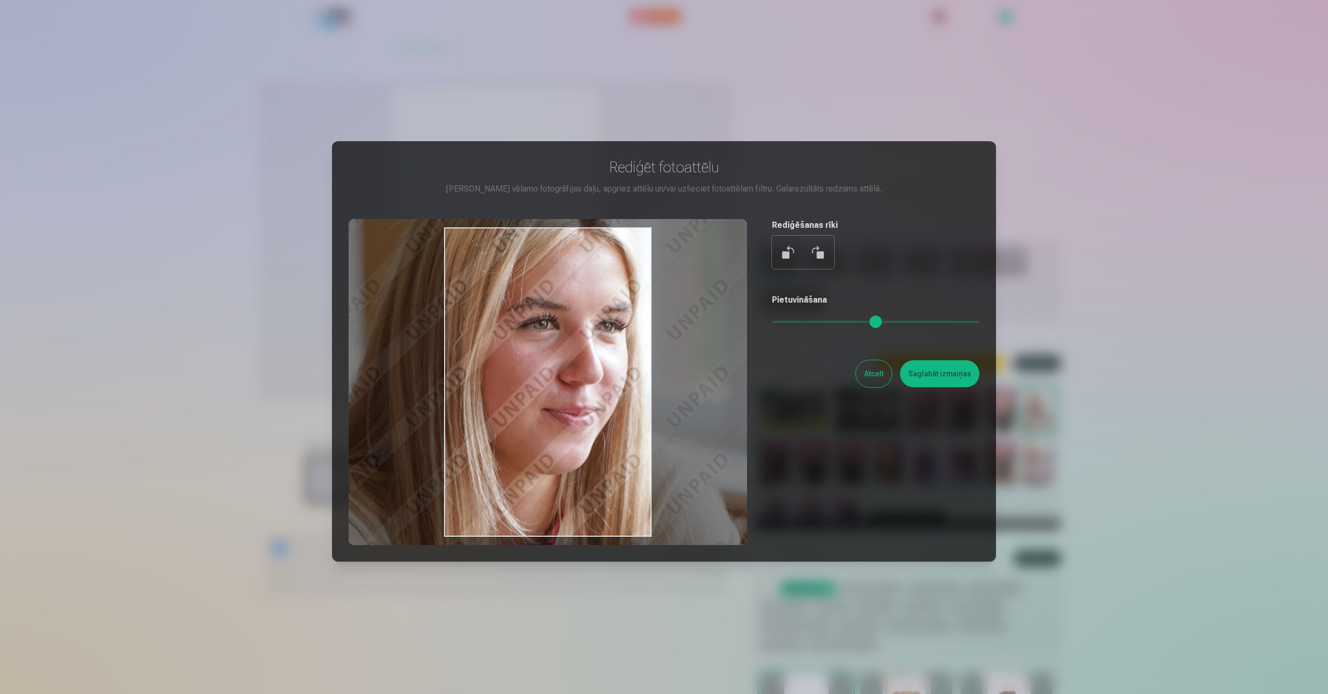
drag, startPoint x: 950, startPoint y: 322, endPoint x: 992, endPoint y: 326, distance: 42.2
type input "*"
click at [992, 326] on div "Rediģēt fotoattēlu [PERSON_NAME] vēlamo fotogrāfijas daļu, apgriez attēlu un/va…" at bounding box center [664, 351] width 664 height 420
click at [873, 369] on button "Atcelt" at bounding box center [874, 373] width 36 height 27
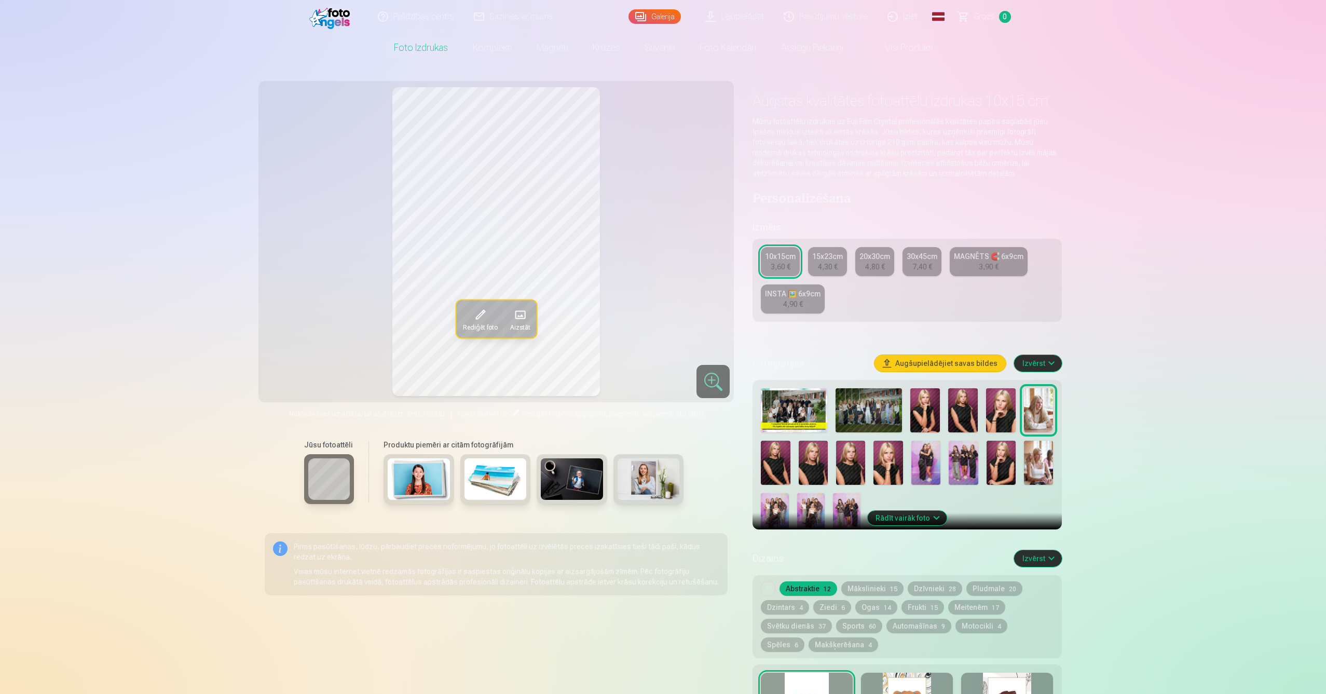
click at [915, 406] on img at bounding box center [925, 410] width 30 height 44
click at [483, 319] on span at bounding box center [479, 314] width 17 height 17
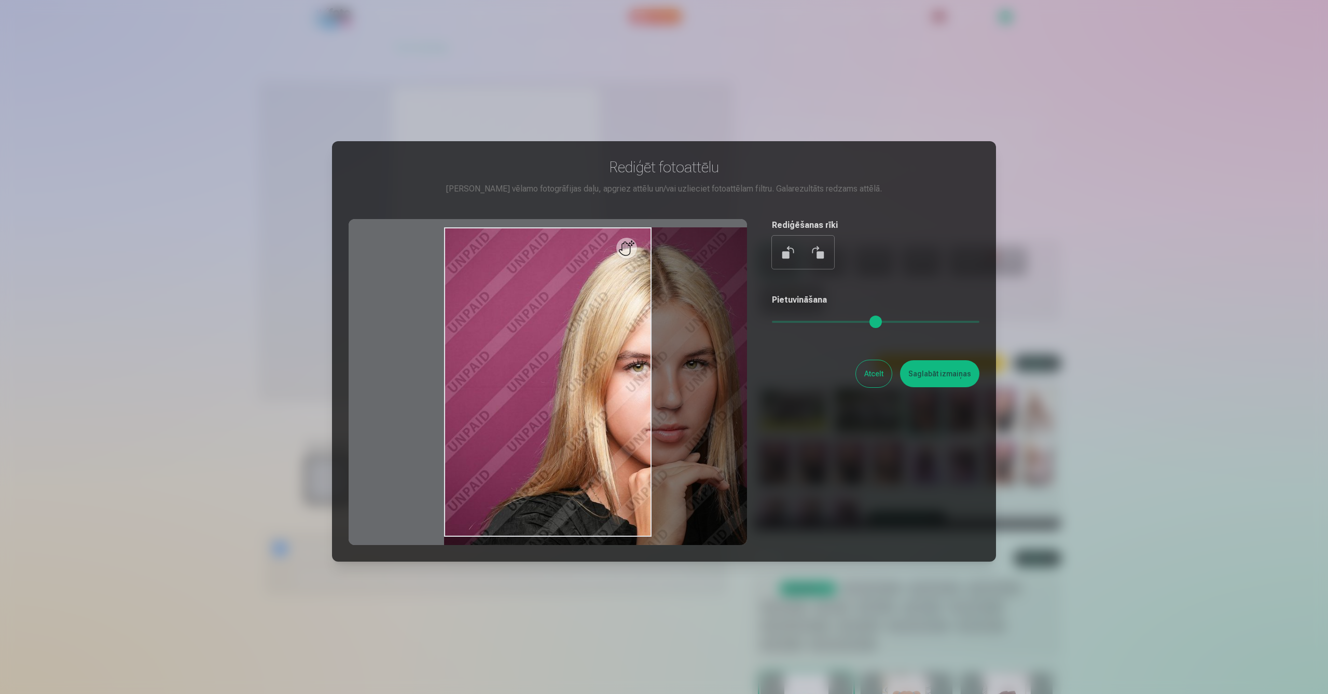
drag, startPoint x: 779, startPoint y: 319, endPoint x: 1048, endPoint y: 355, distance: 271.2
type input "*"
click at [1048, 355] on div "​ Rediģēt fotoattēlu [PERSON_NAME] vēlamo fotogrāfijas daļu, apgriez attēlu un/…" at bounding box center [664, 382] width 1328 height 764
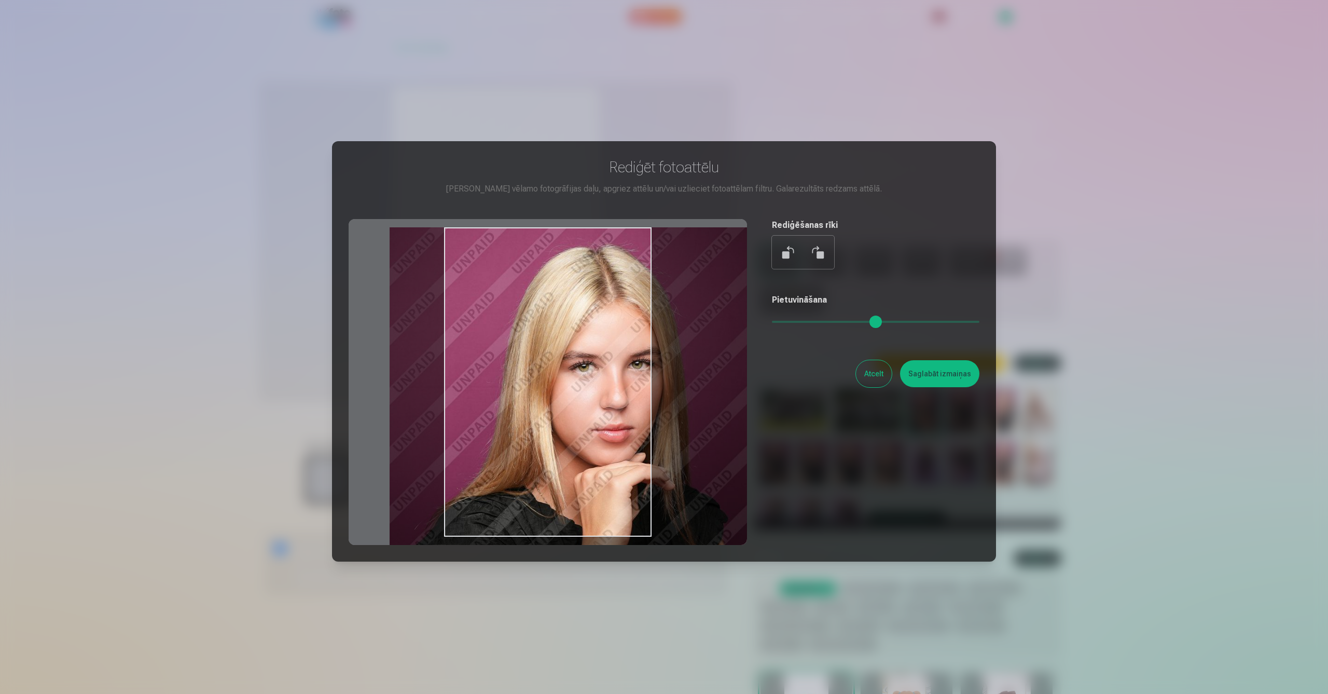
drag, startPoint x: 480, startPoint y: 372, endPoint x: 426, endPoint y: 410, distance: 67.0
click at [426, 410] on div at bounding box center [548, 382] width 399 height 326
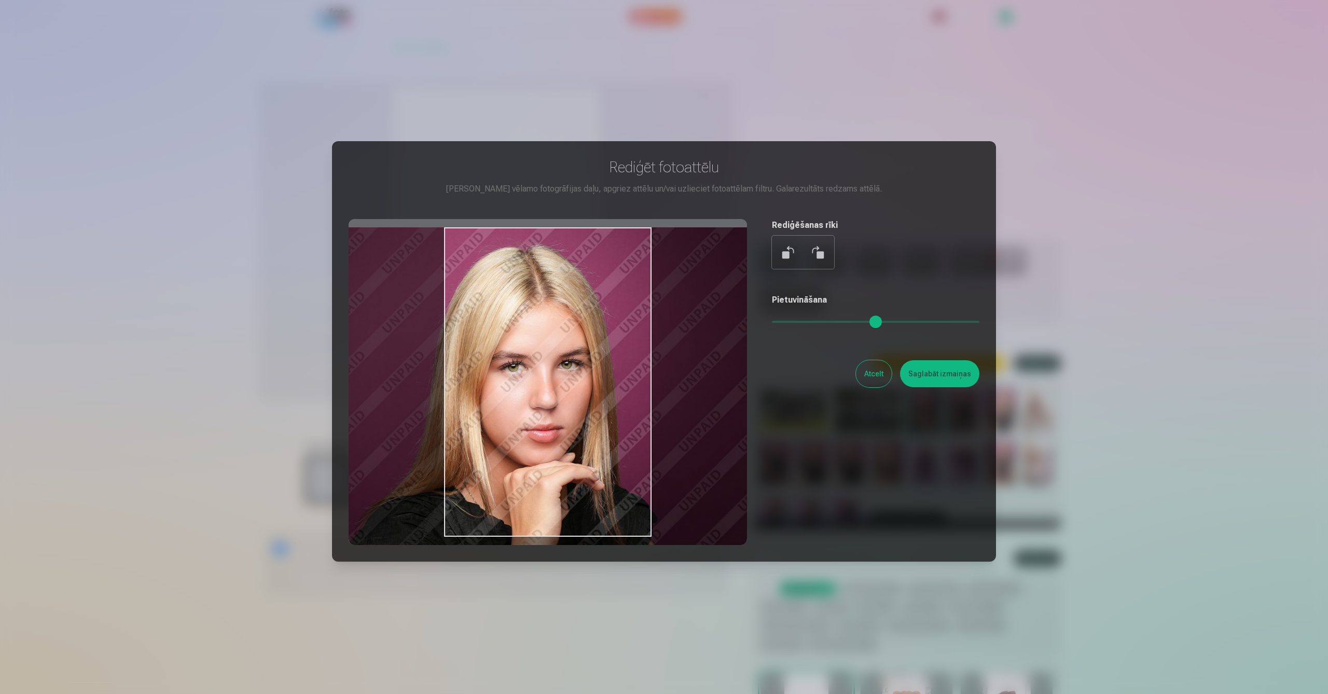
drag, startPoint x: 574, startPoint y: 283, endPoint x: 504, endPoint y: 321, distance: 80.1
click at [504, 321] on div at bounding box center [548, 382] width 399 height 326
click at [876, 377] on button "Atcelt" at bounding box center [874, 373] width 36 height 27
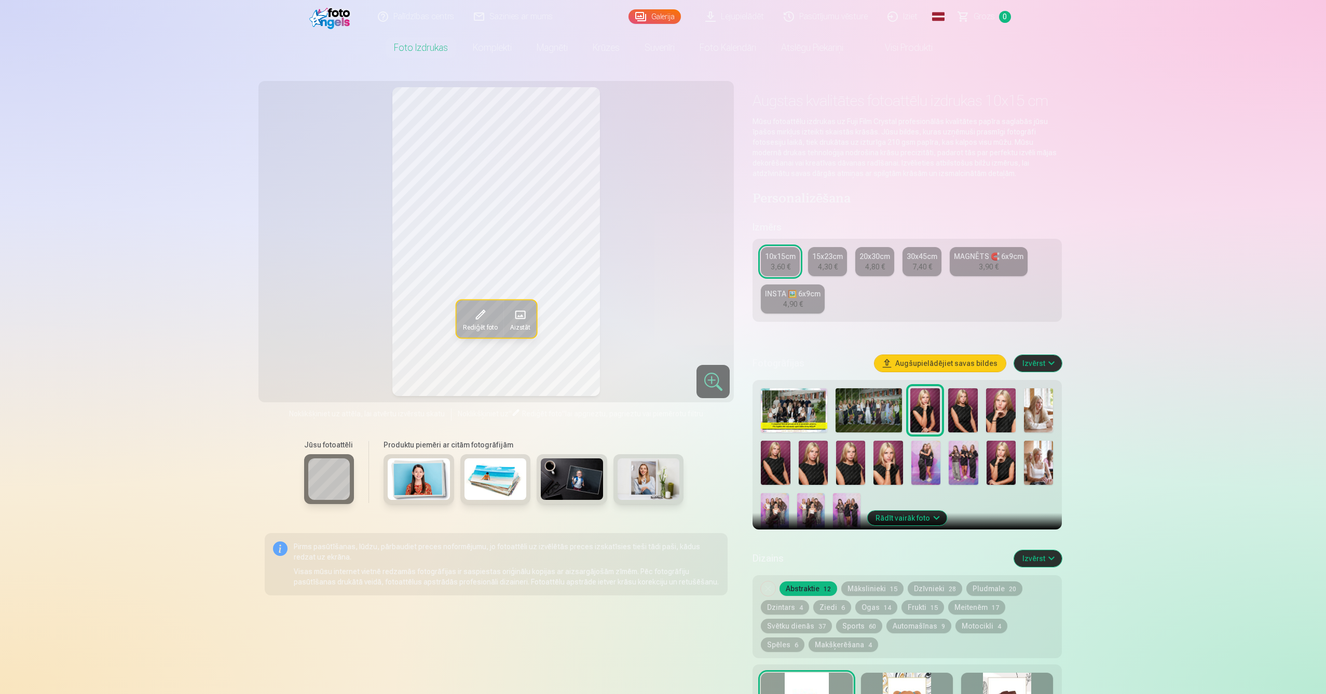
click at [857, 407] on img at bounding box center [869, 410] width 66 height 44
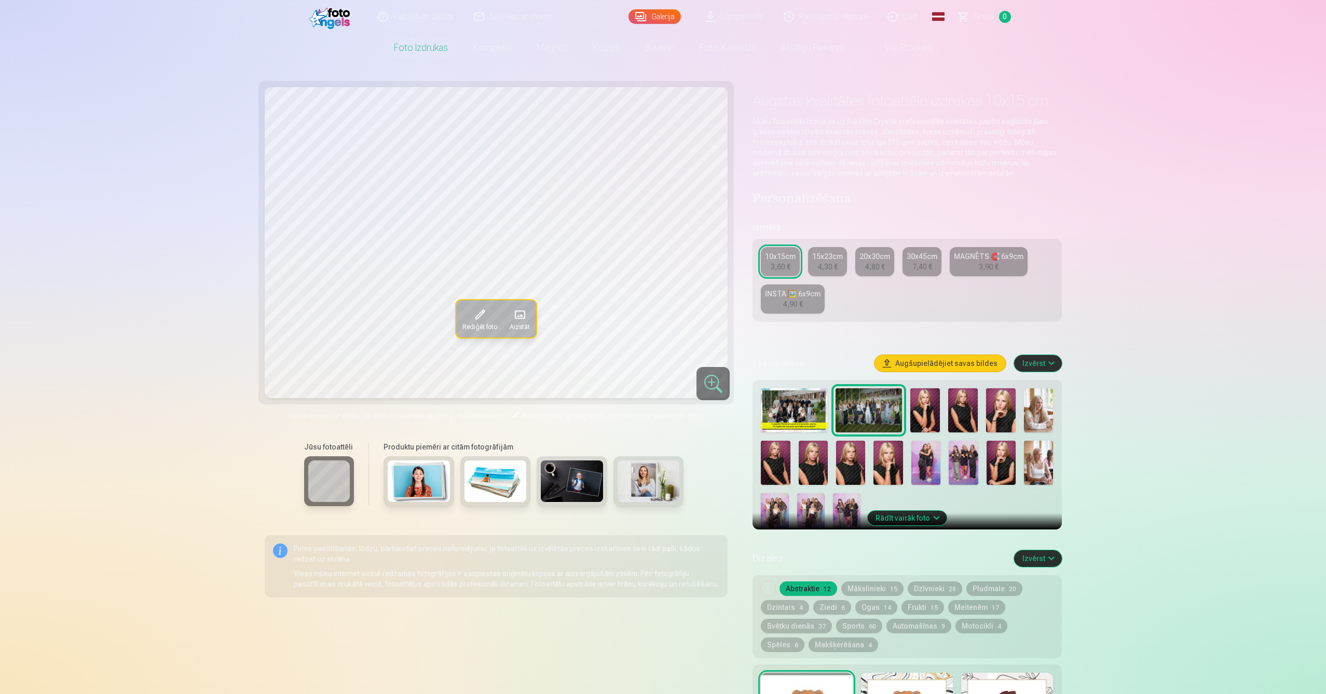
click at [803, 396] on img at bounding box center [794, 410] width 66 height 44
